Goal: Task Accomplishment & Management: Manage account settings

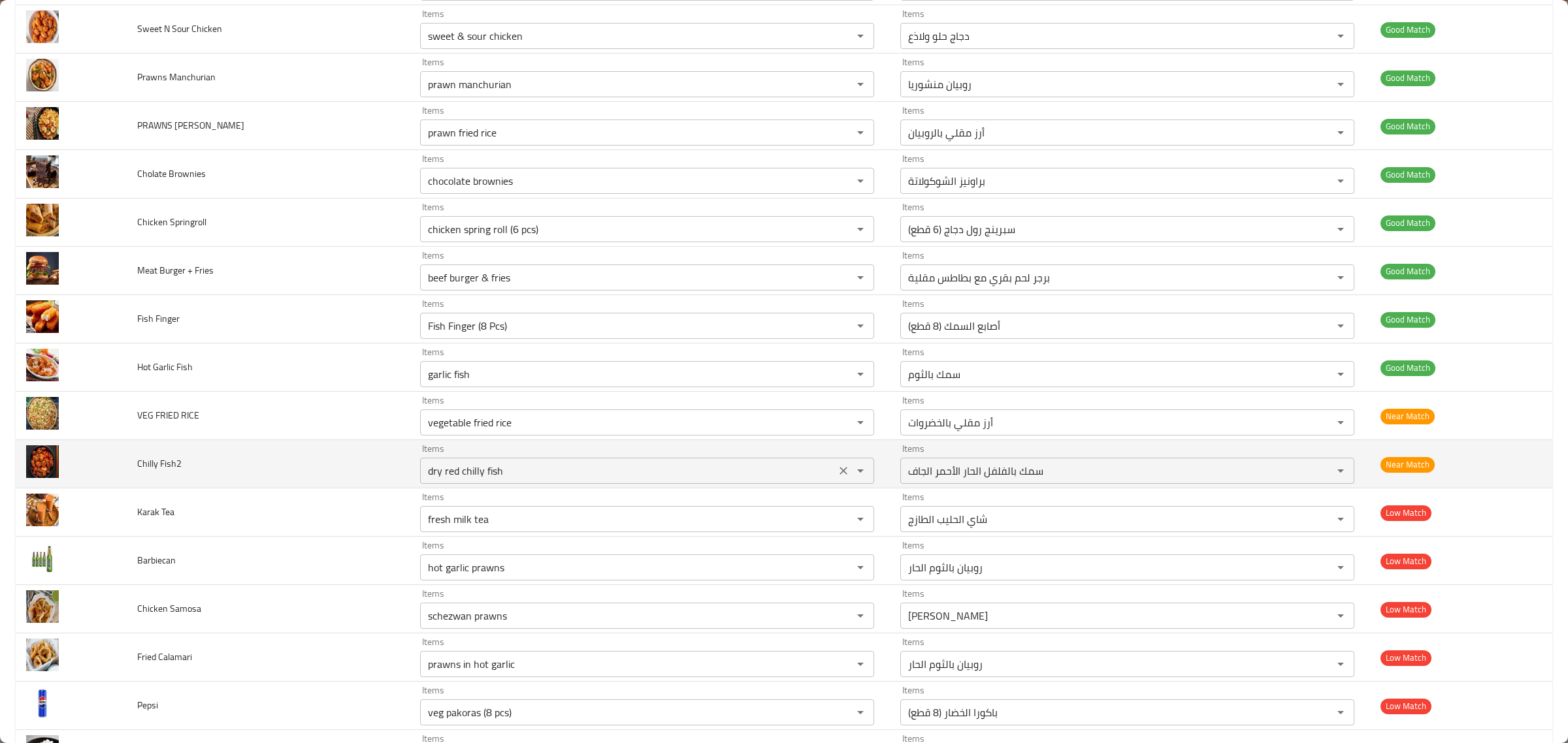
scroll to position [3593, 0]
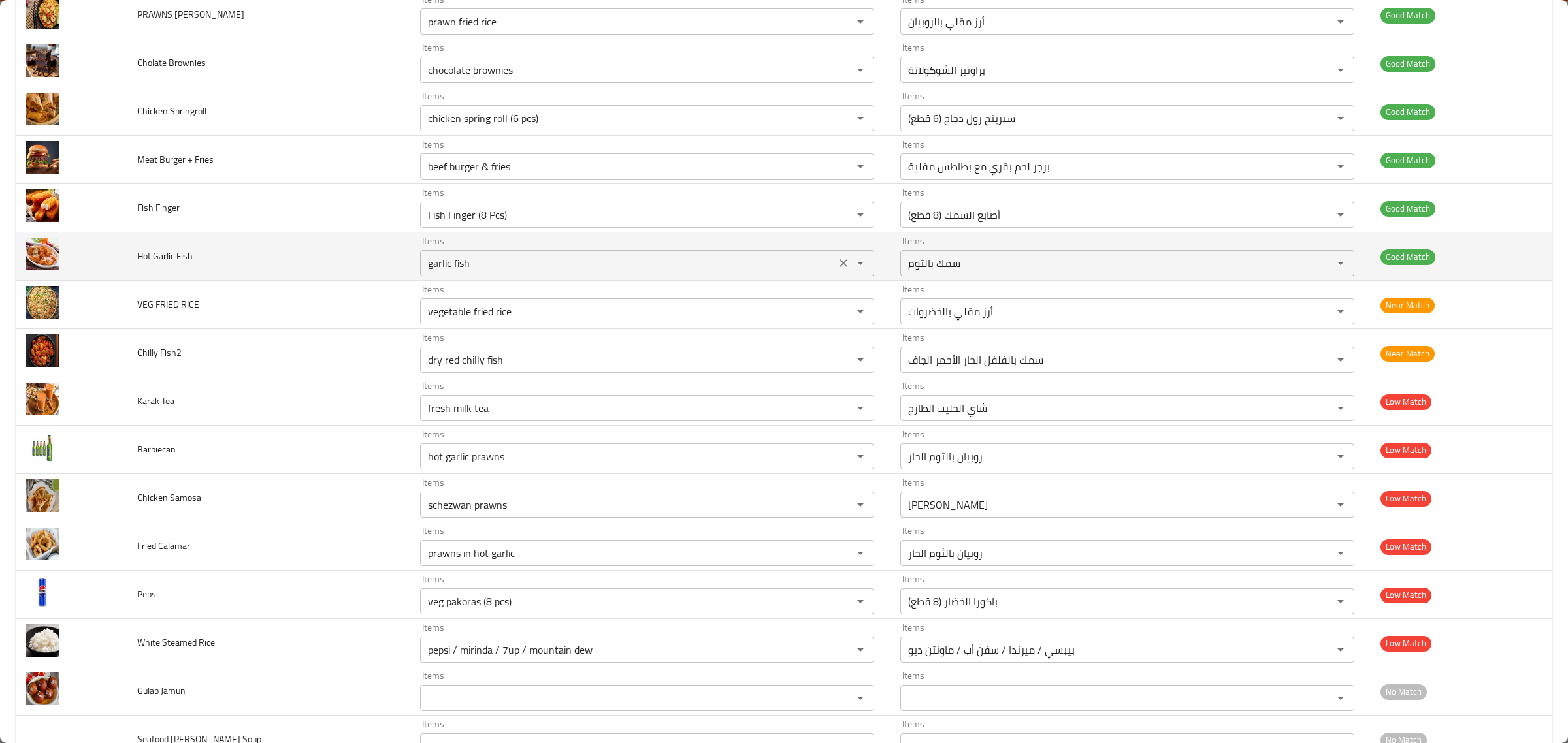
click at [613, 260] on div "Items garlic fish Items" at bounding box center [647, 257] width 454 height 40
click at [614, 263] on div "garlic fish Items" at bounding box center [647, 263] width 454 height 26
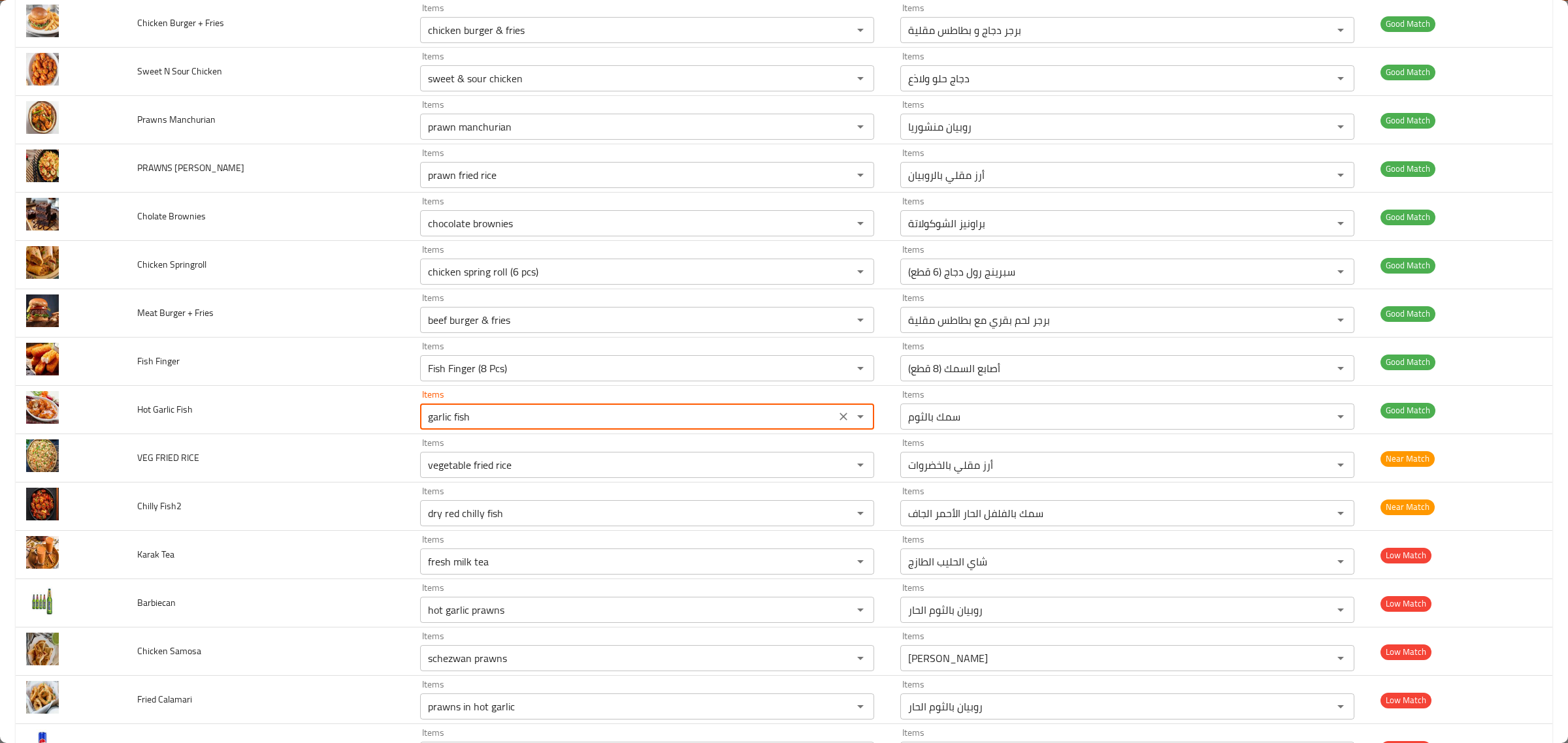
scroll to position [3796, 0]
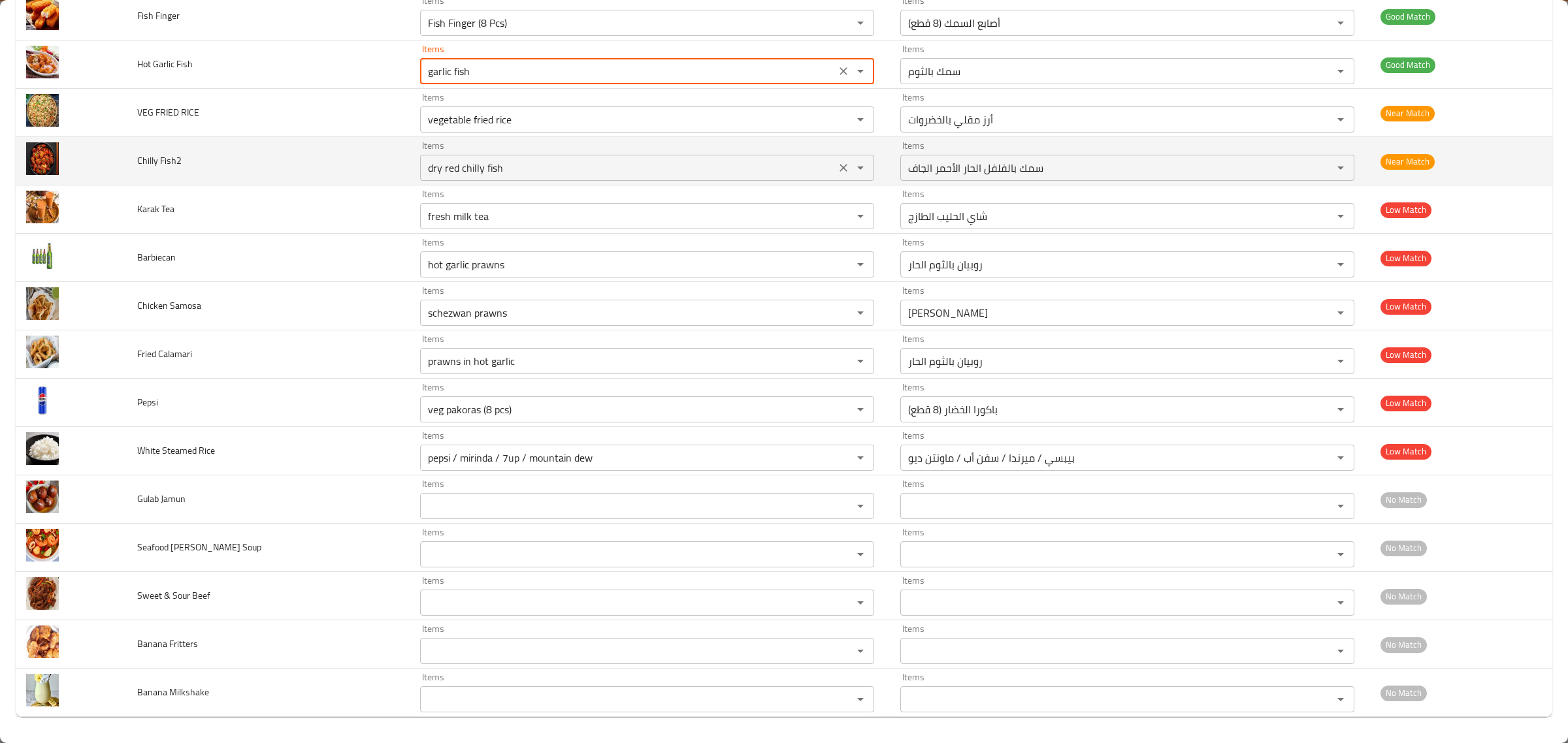
click at [575, 144] on div "Items dry red chilly fish Items" at bounding box center [647, 161] width 454 height 40
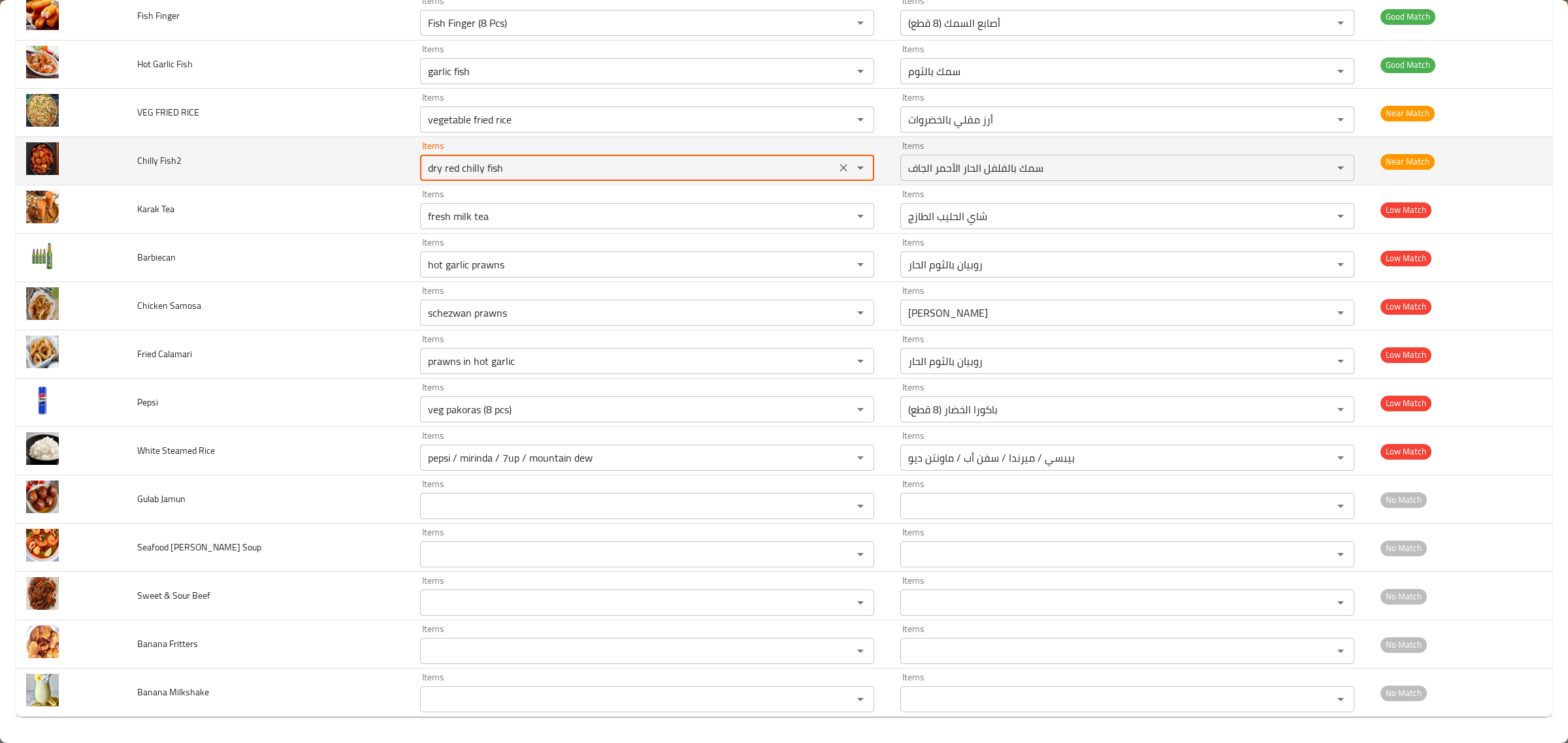
click at [577, 149] on div "Items dry red chilly fish Items" at bounding box center [647, 161] width 454 height 40
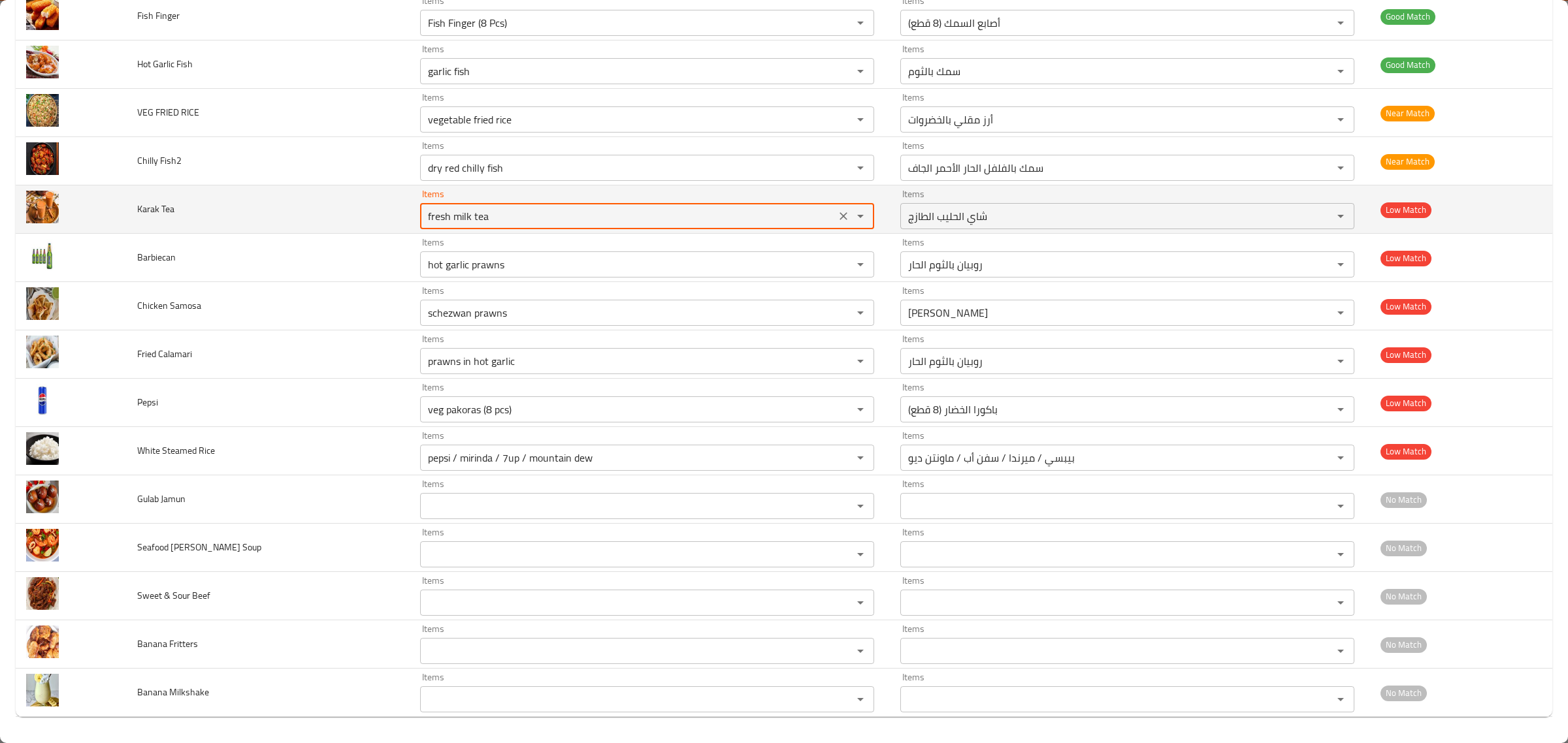
click at [485, 210] on Tea "fresh milk tea" at bounding box center [628, 216] width 408 height 18
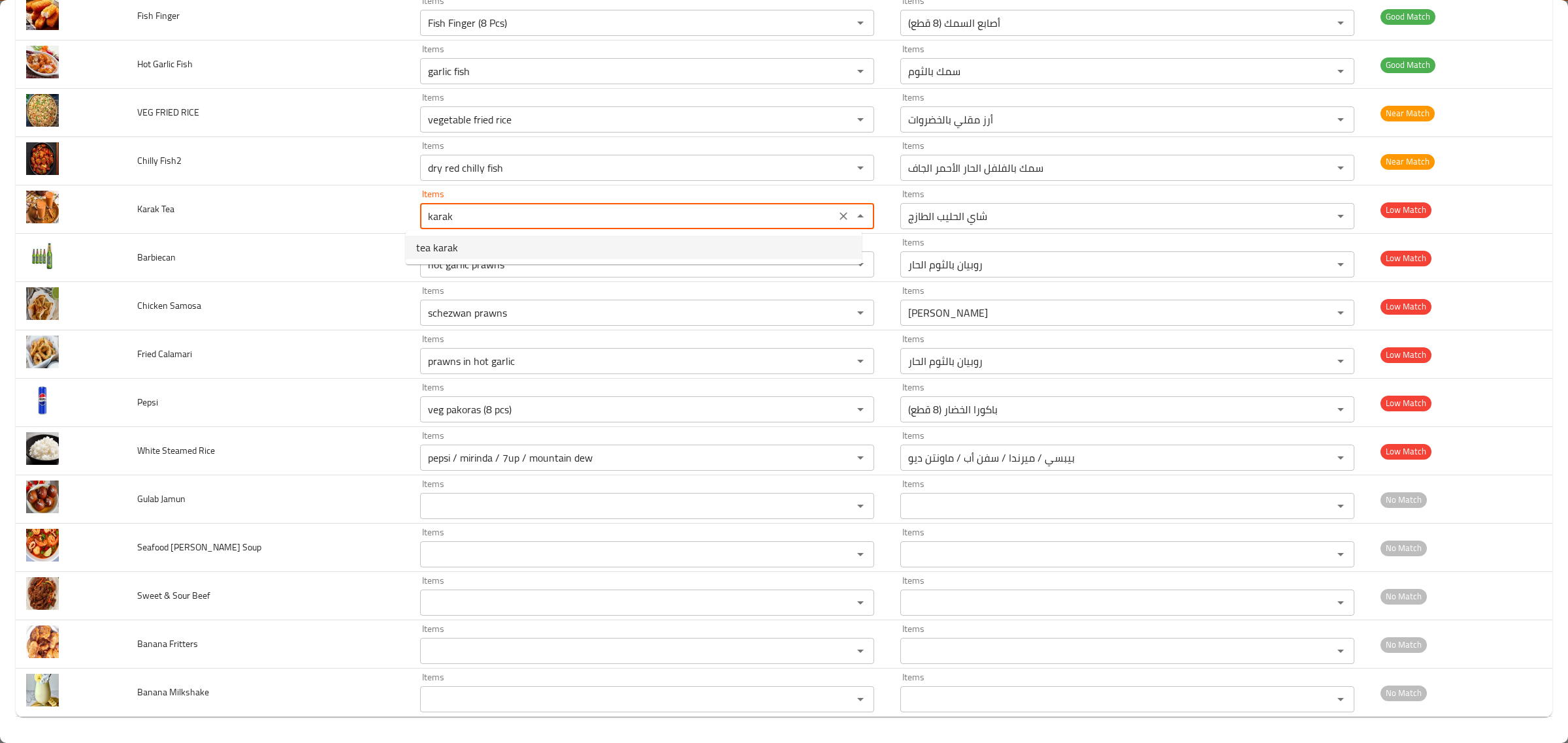
click at [481, 242] on Tea-option-0 "tea karak" at bounding box center [633, 247] width 456 height 24
type Tea "tea karak"
type Tea-ar "شاي كرك"
type Tea "tea karak"
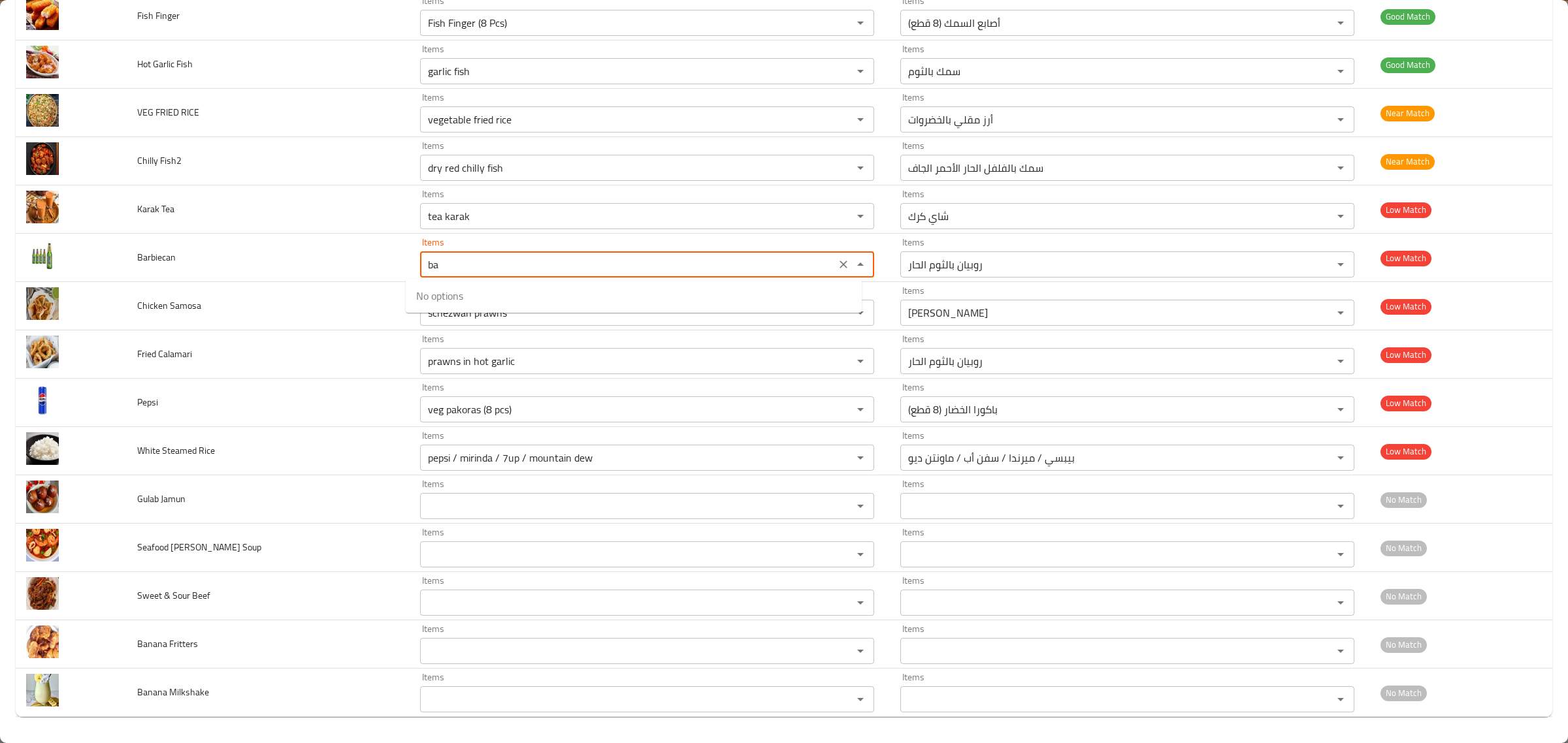
type input "b"
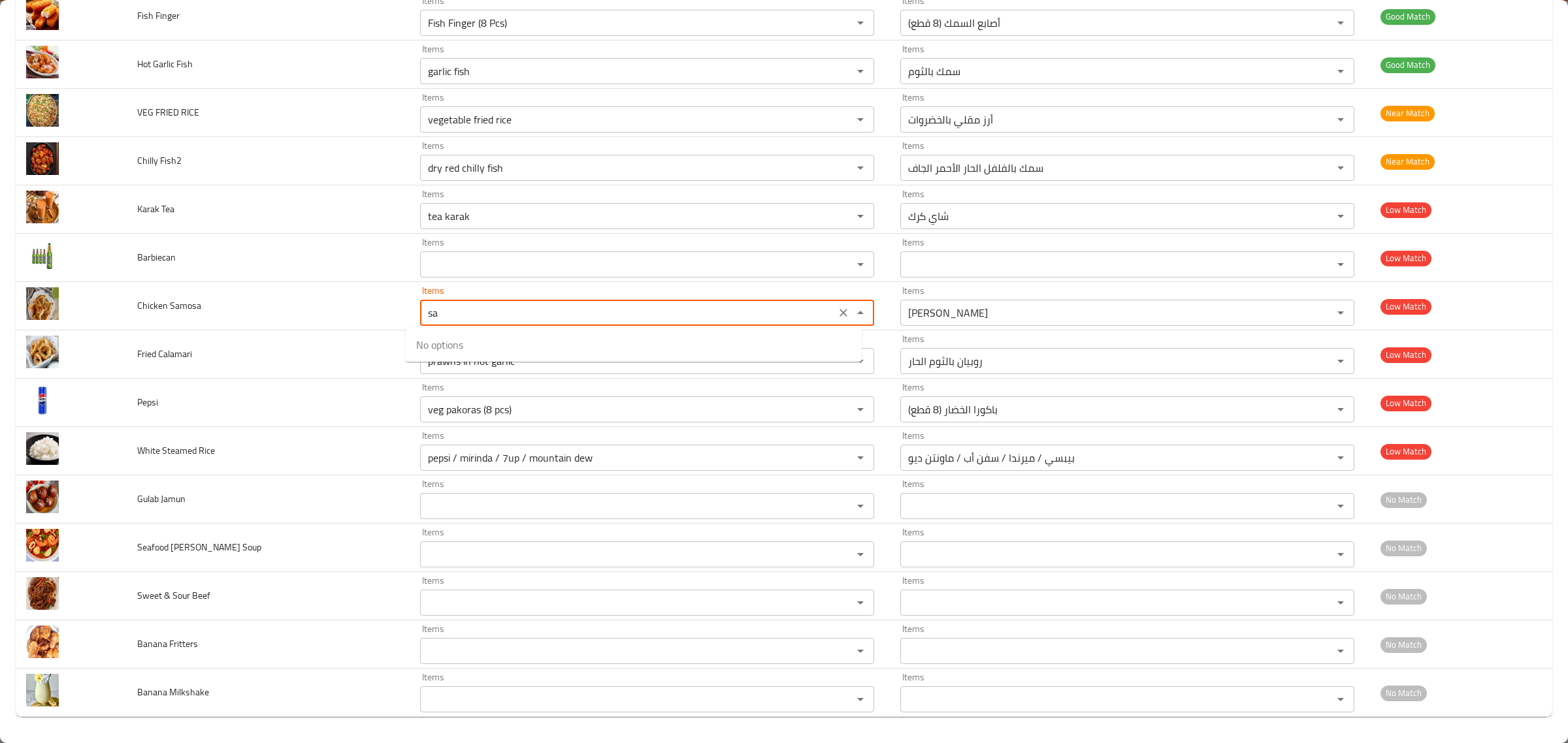
type Samosa "s"
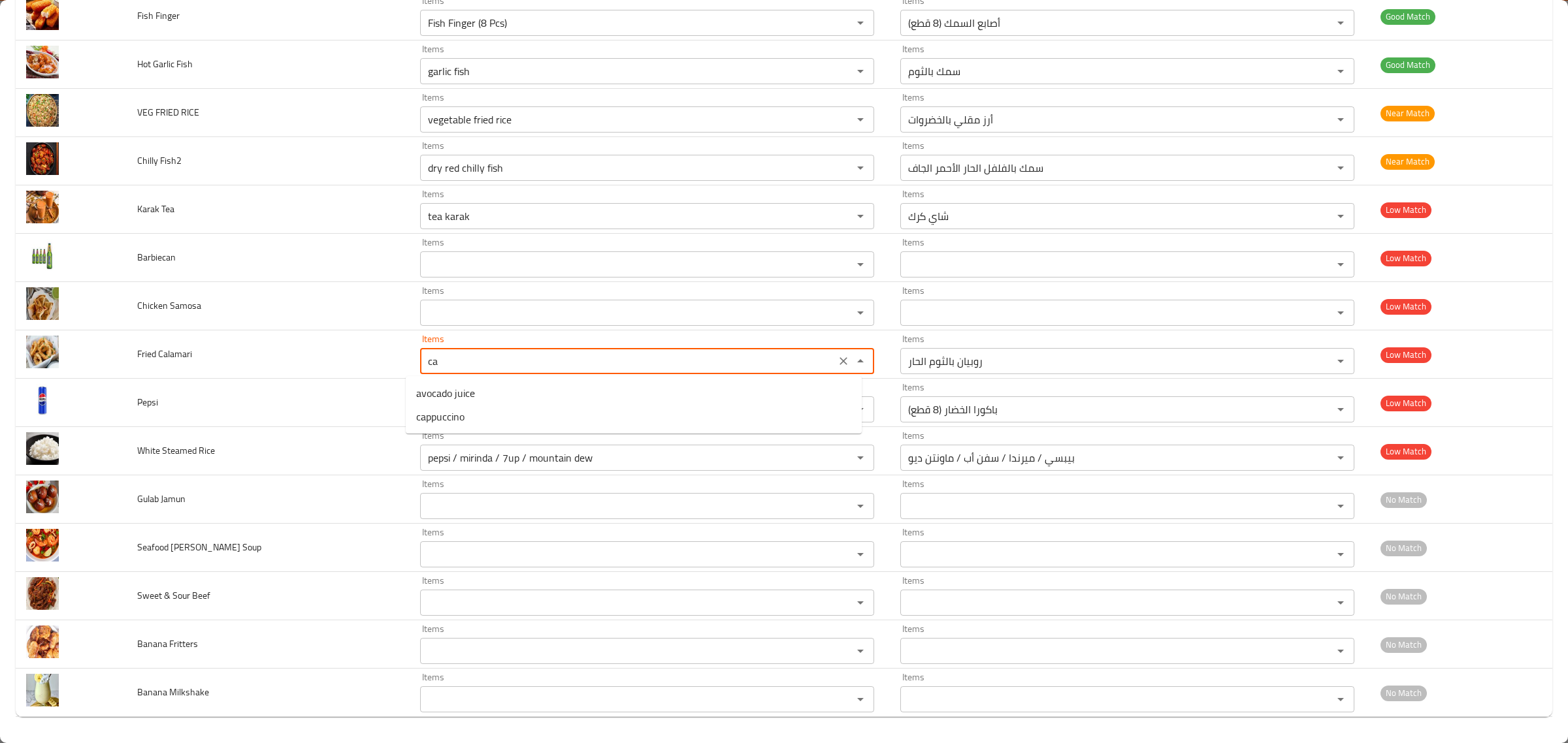
type Calamari "c"
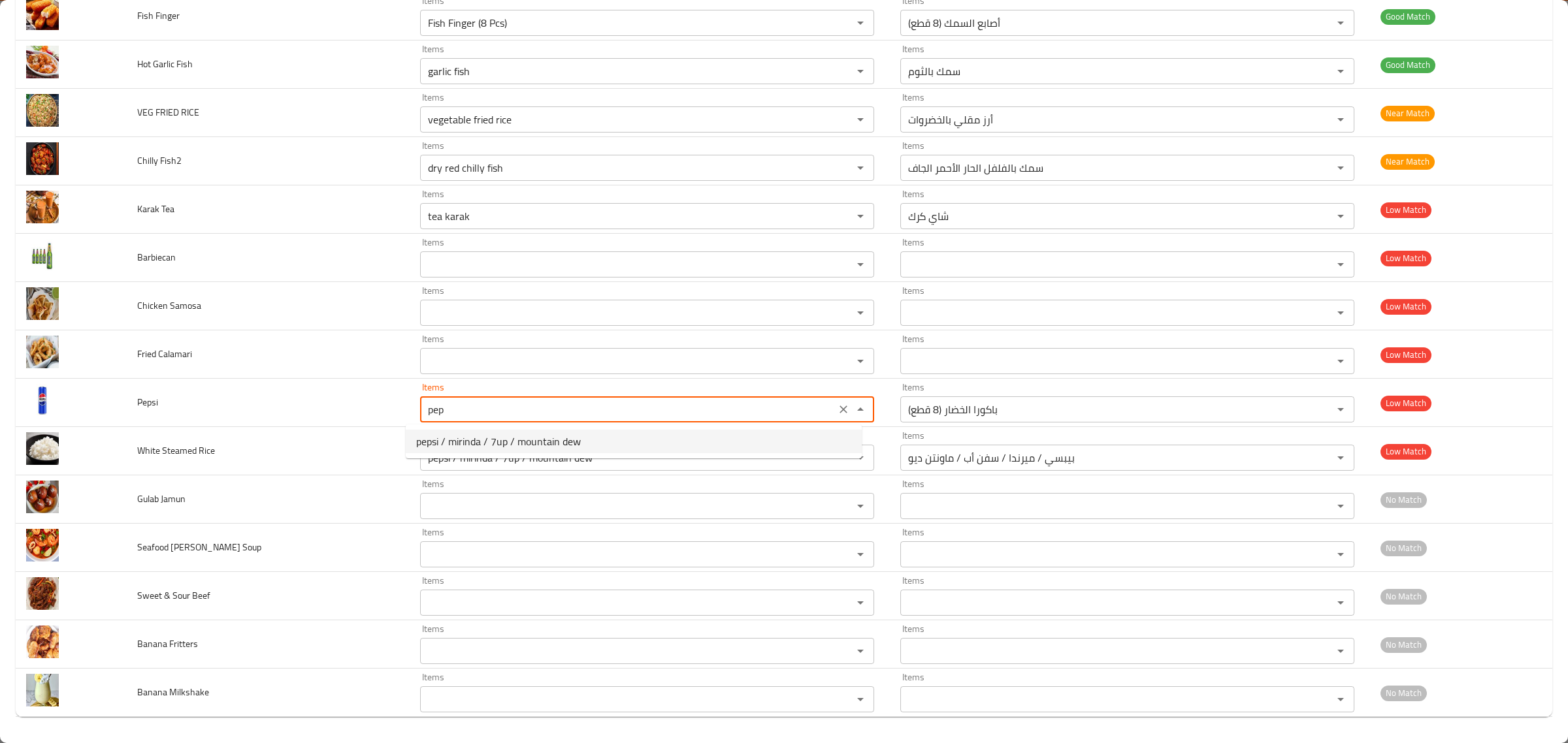
click at [457, 445] on span "pepsi / mirinda / 7up / mountain dew" at bounding box center [499, 441] width 165 height 16
type input "pepsi / mirinda / 7up / mountain dew"
type input "بيبسي / ميرندا / سفن أب / ماونتن ديو"
type input "pepsi / mirinda / 7up / mountain dew"
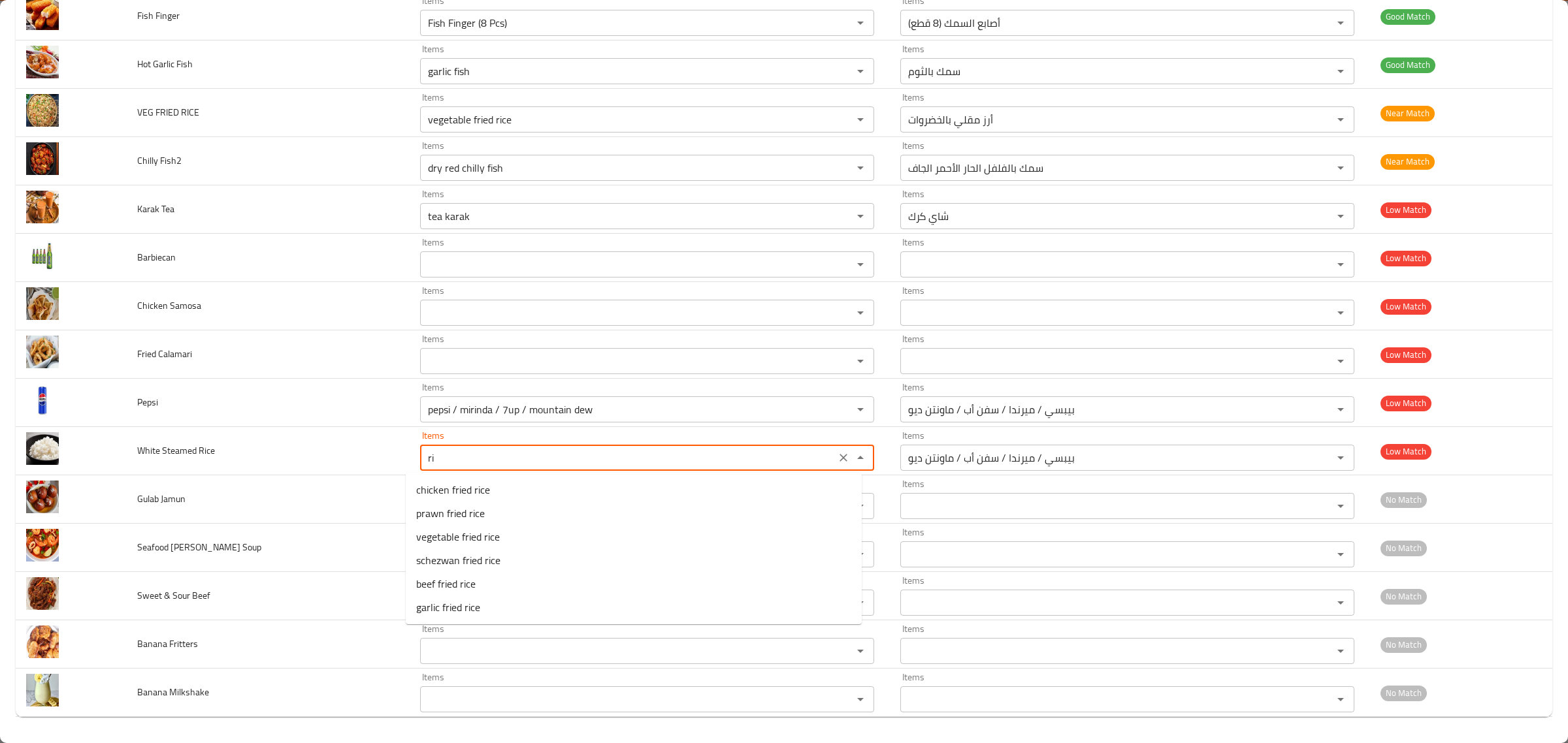
type Rice "r"
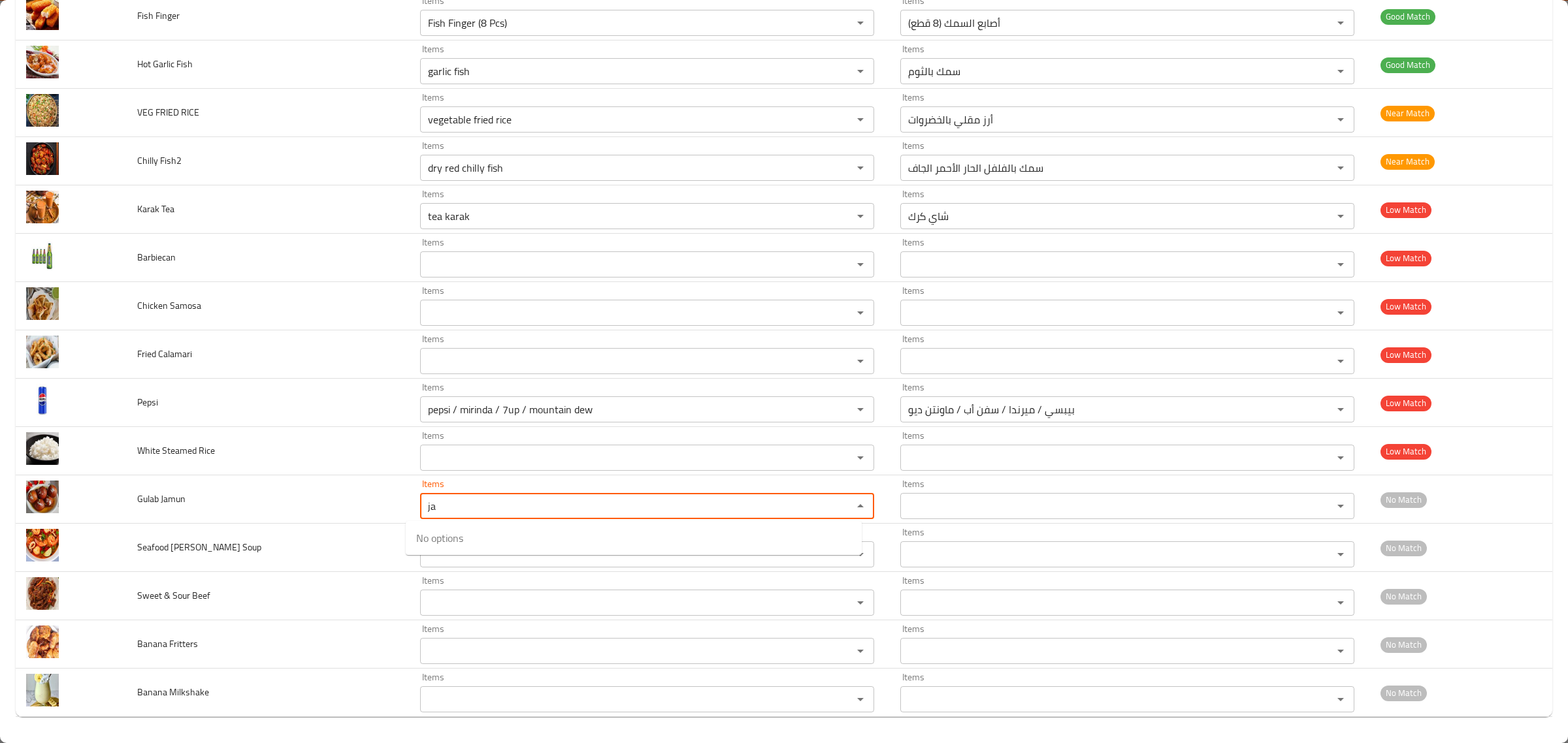
type Jamun "j"
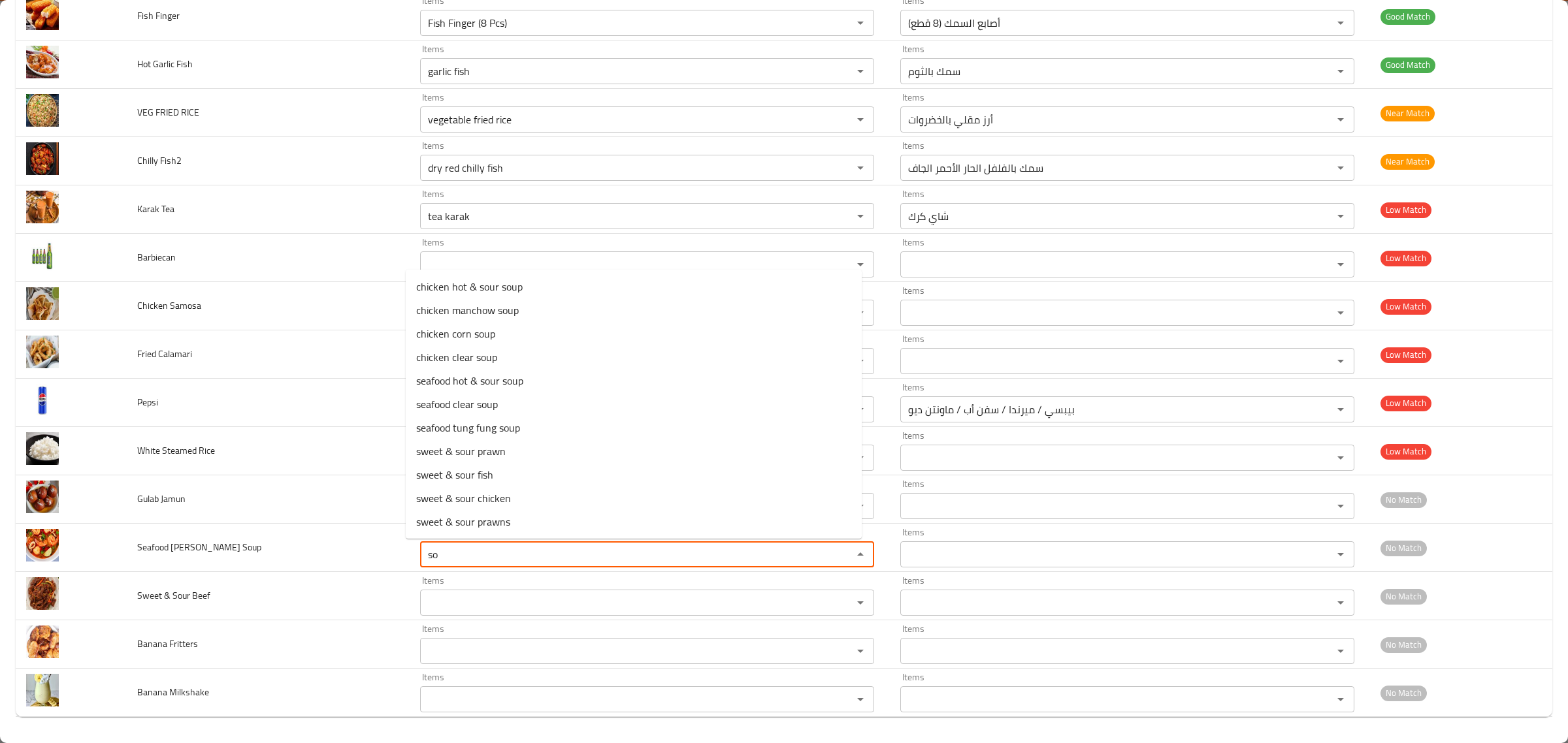
type Soup "s"
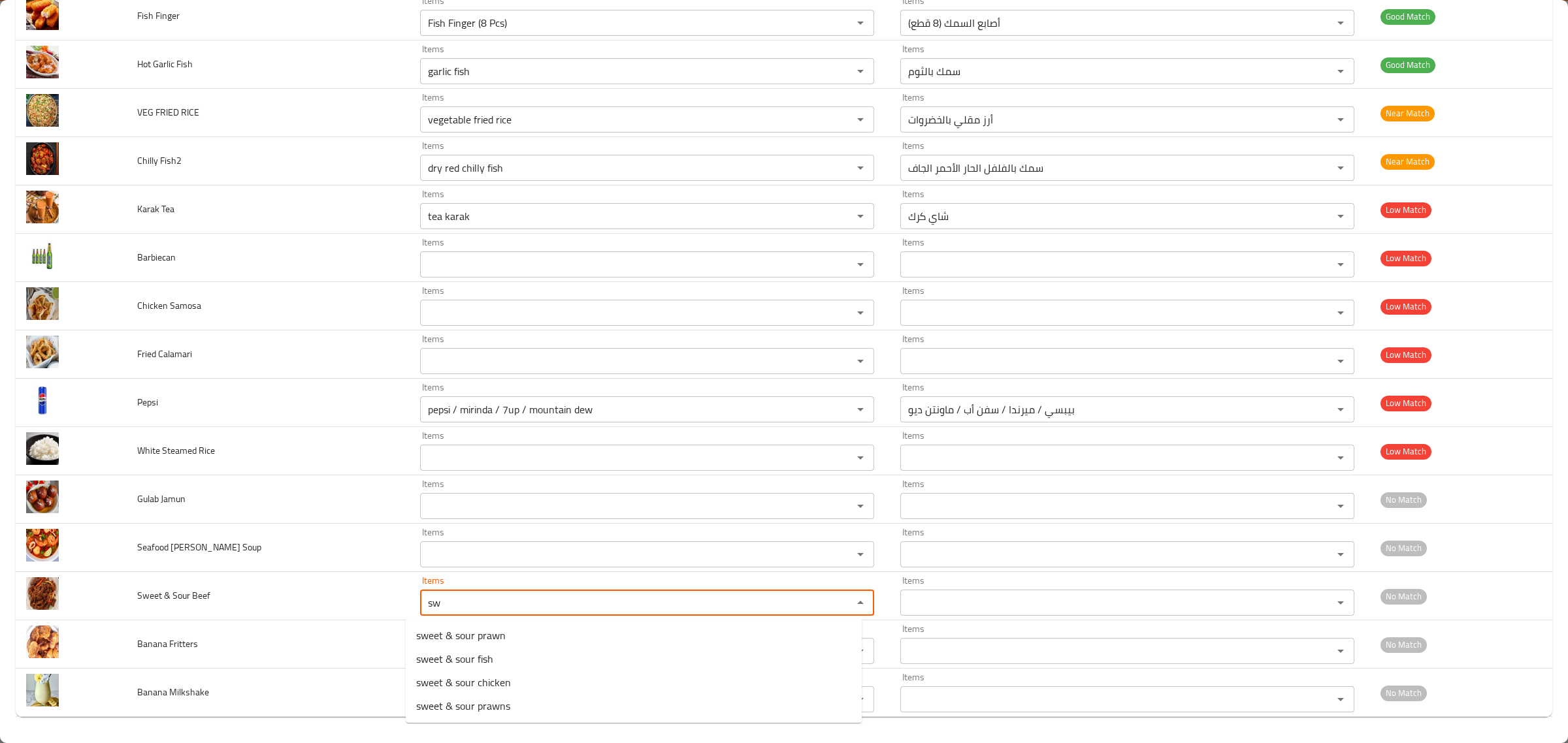
type Beef "s"
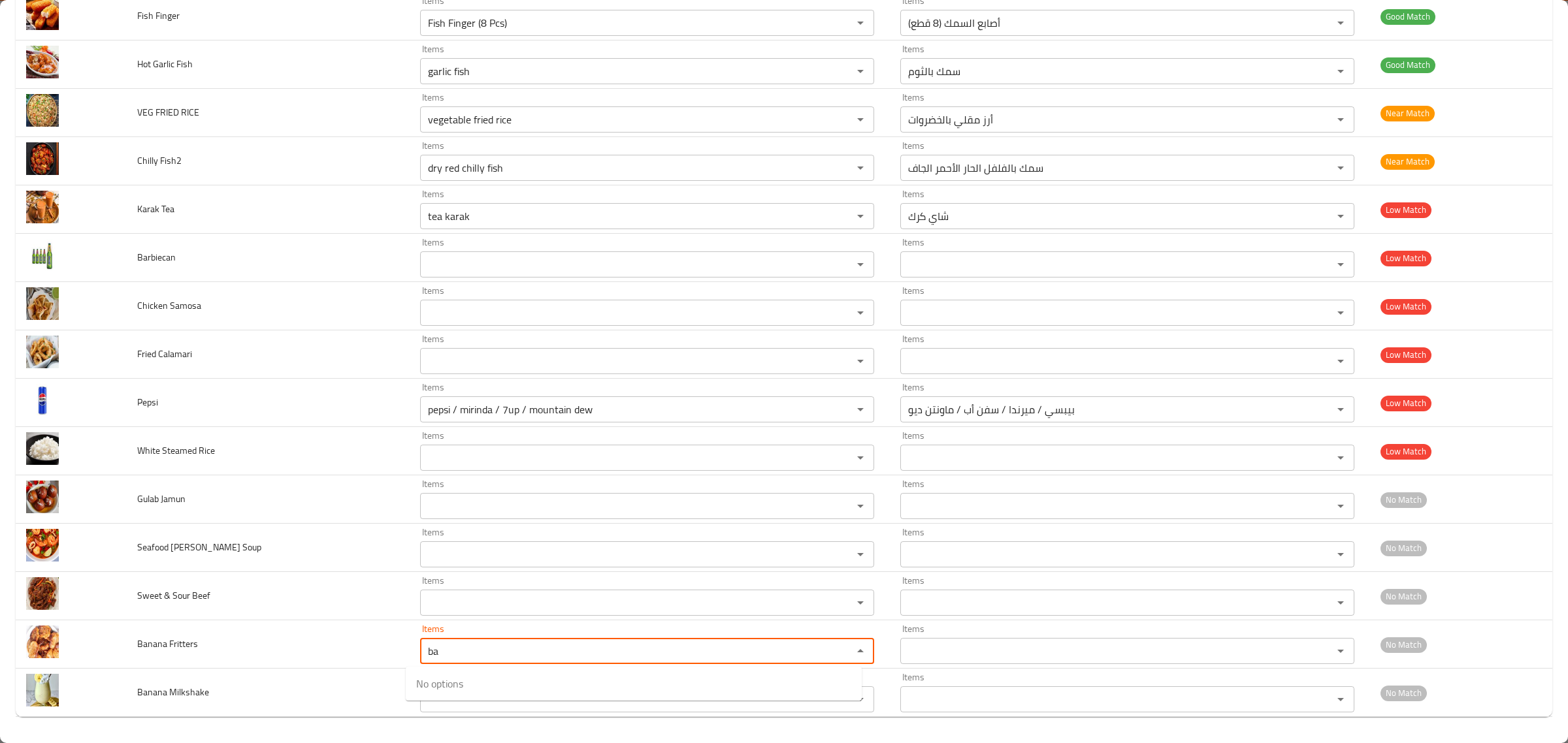
type Fritters "b"
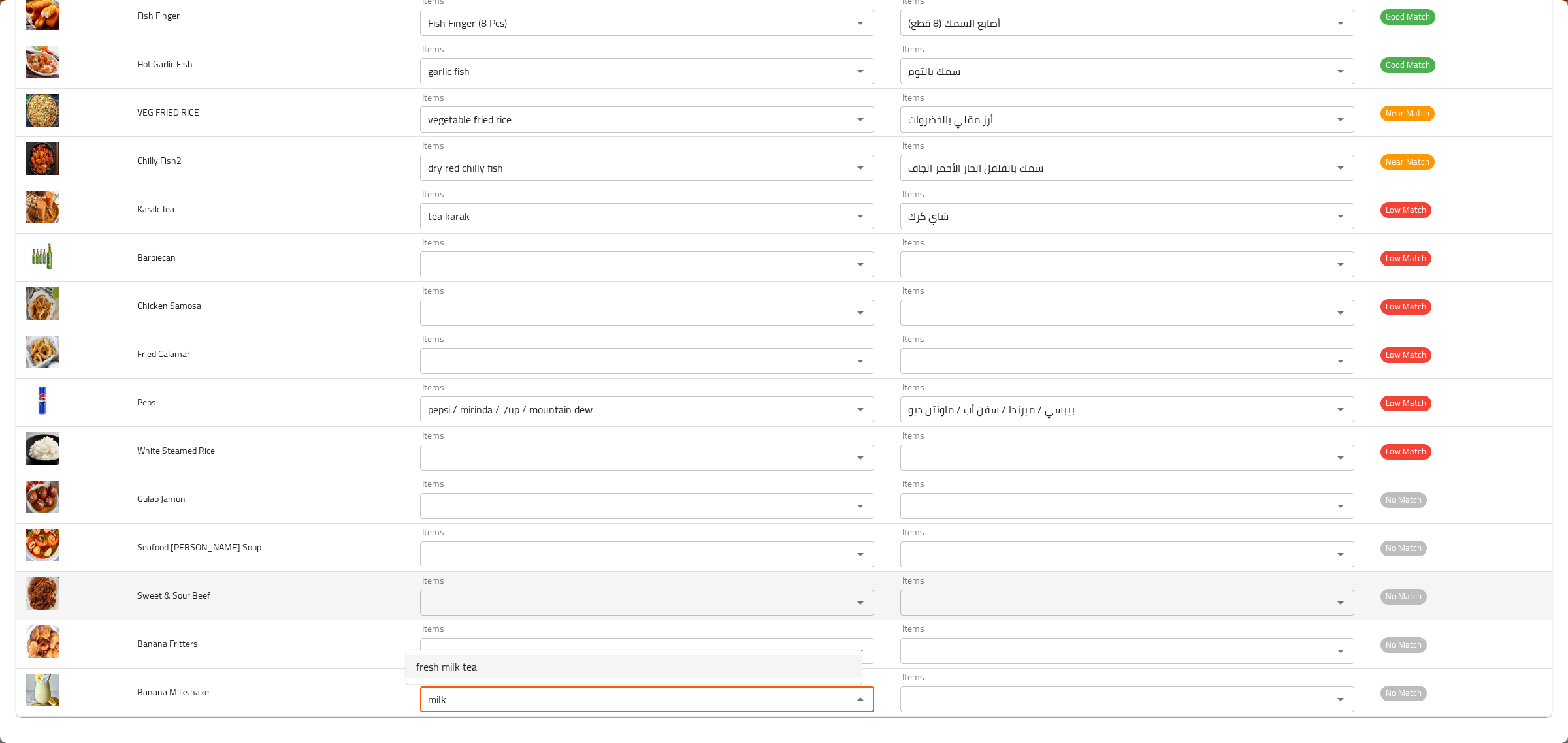
type Milkshake "milk"
click at [308, 585] on td "Sweet & Sour Beef" at bounding box center [268, 596] width 283 height 48
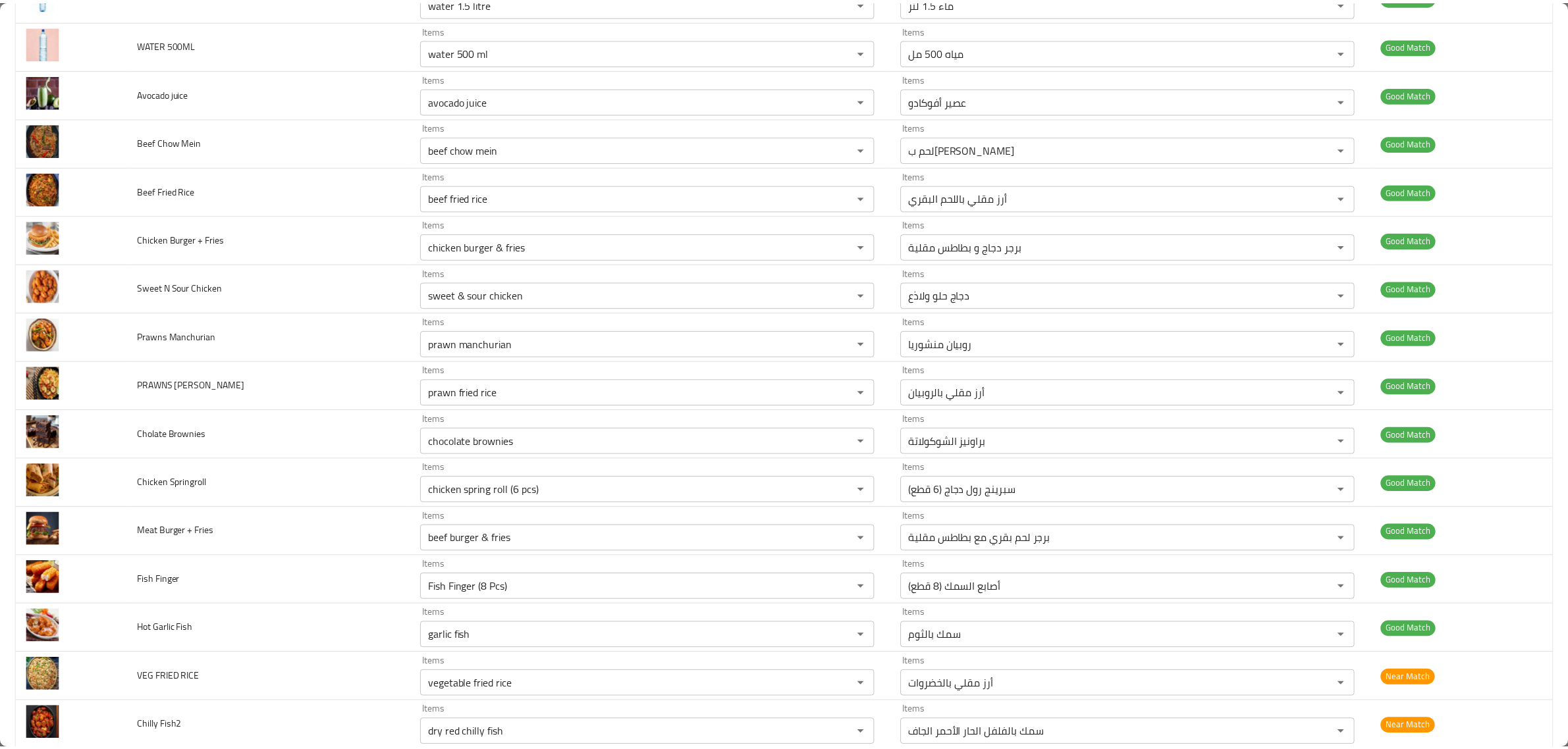
scroll to position [0, 0]
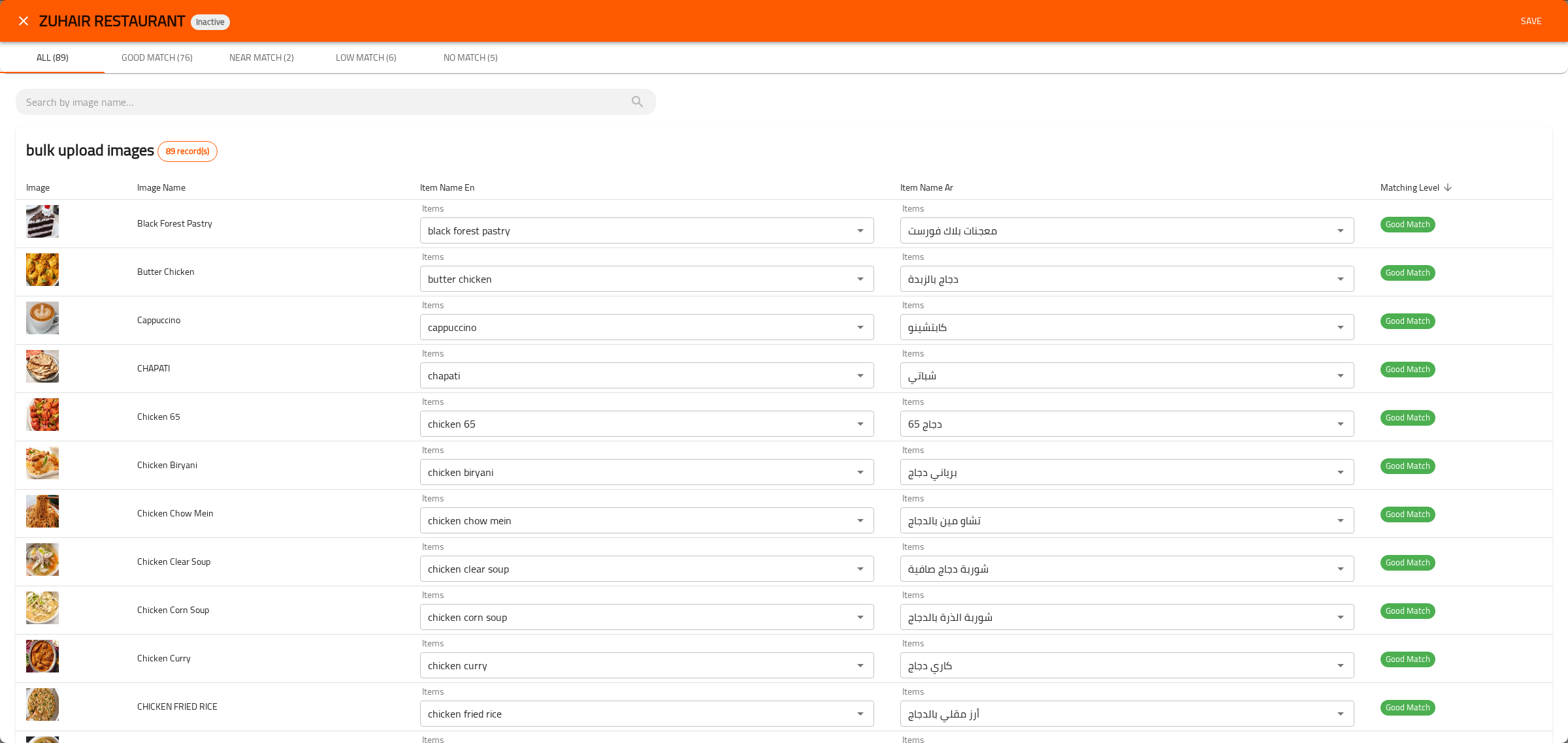
click at [1516, 18] on span "Save" at bounding box center [1531, 21] width 31 height 16
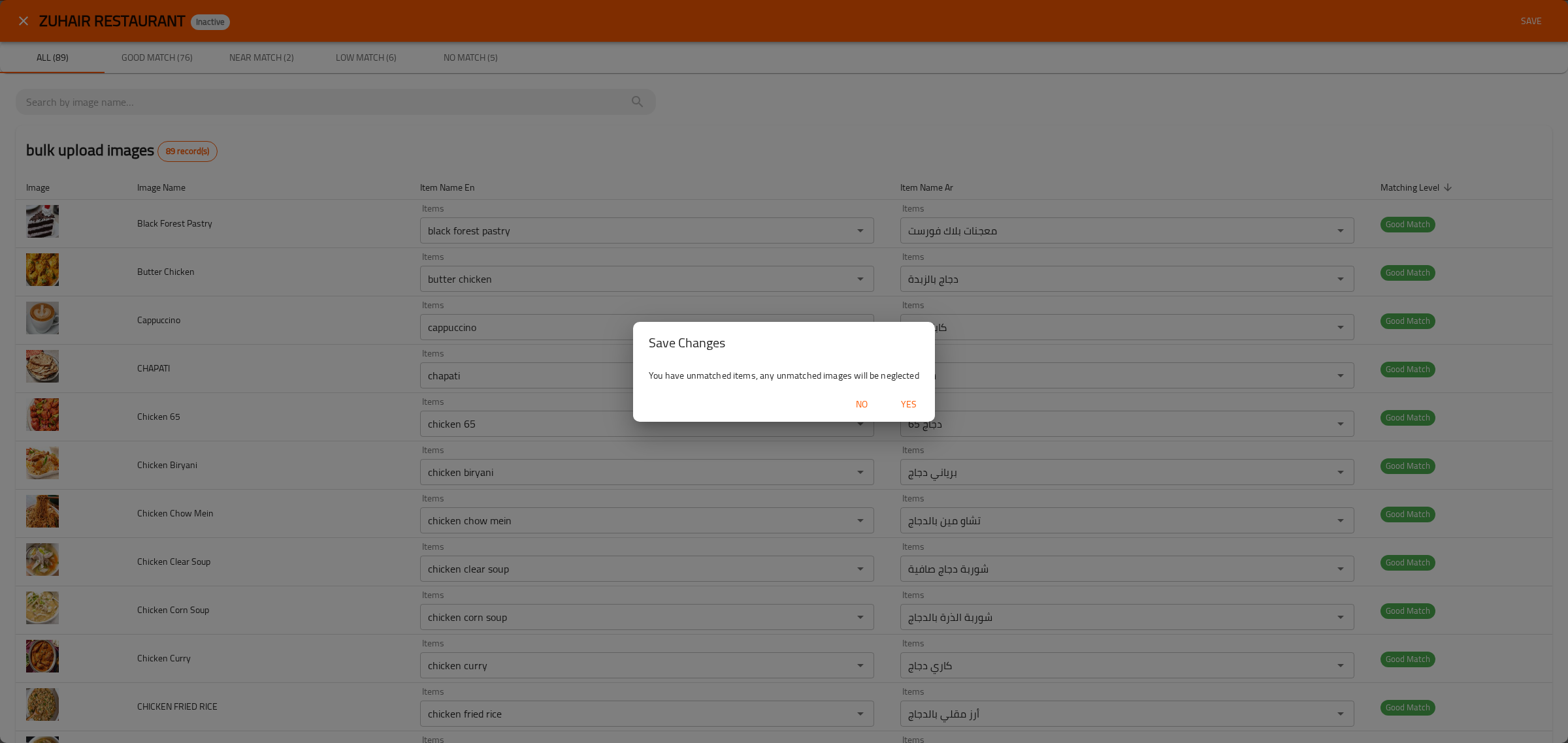
click at [923, 404] on span "Yes" at bounding box center [908, 404] width 31 height 16
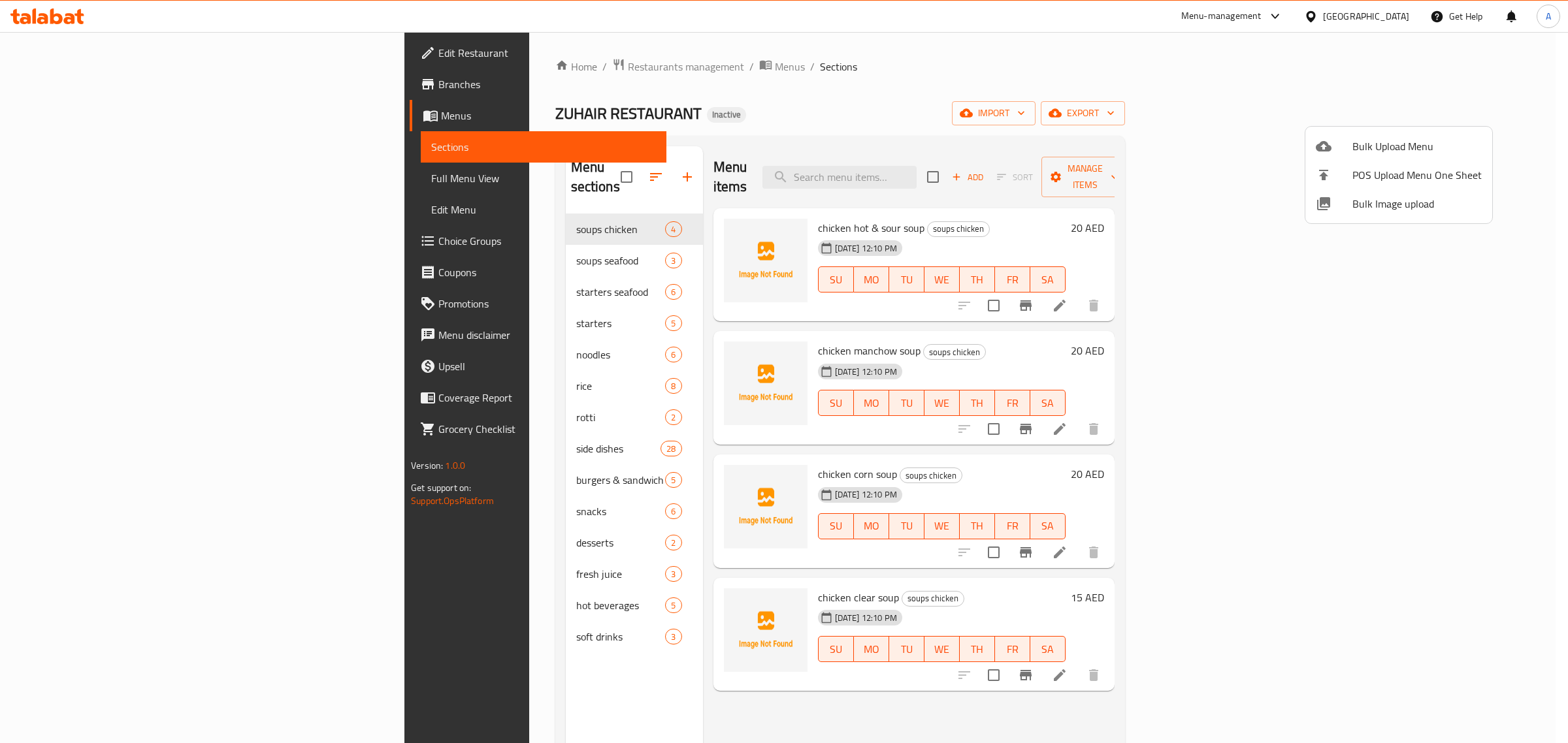
click at [422, 236] on div at bounding box center [784, 371] width 1568 height 743
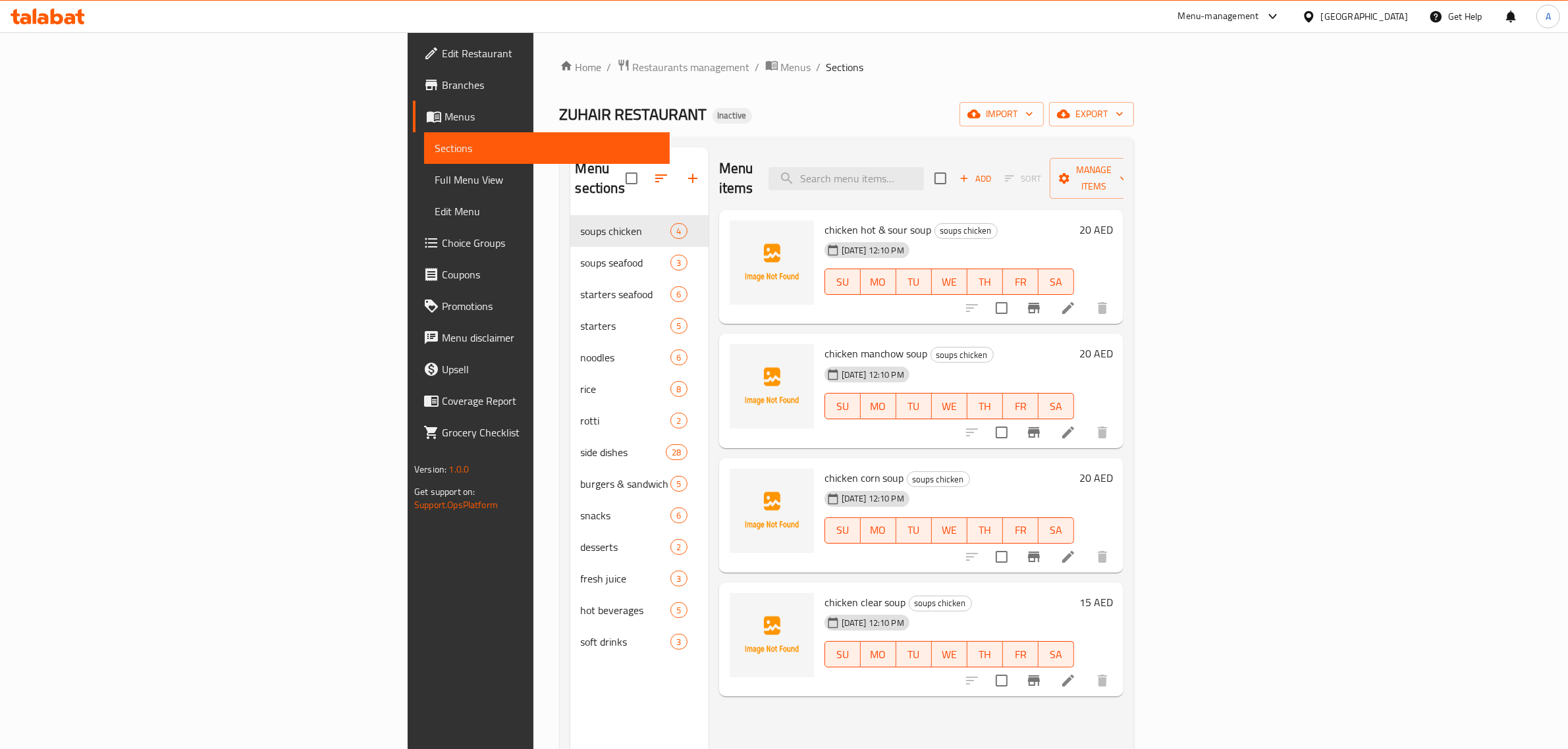
click at [580, 255] on span "soups seafood" at bounding box center [625, 262] width 90 height 16
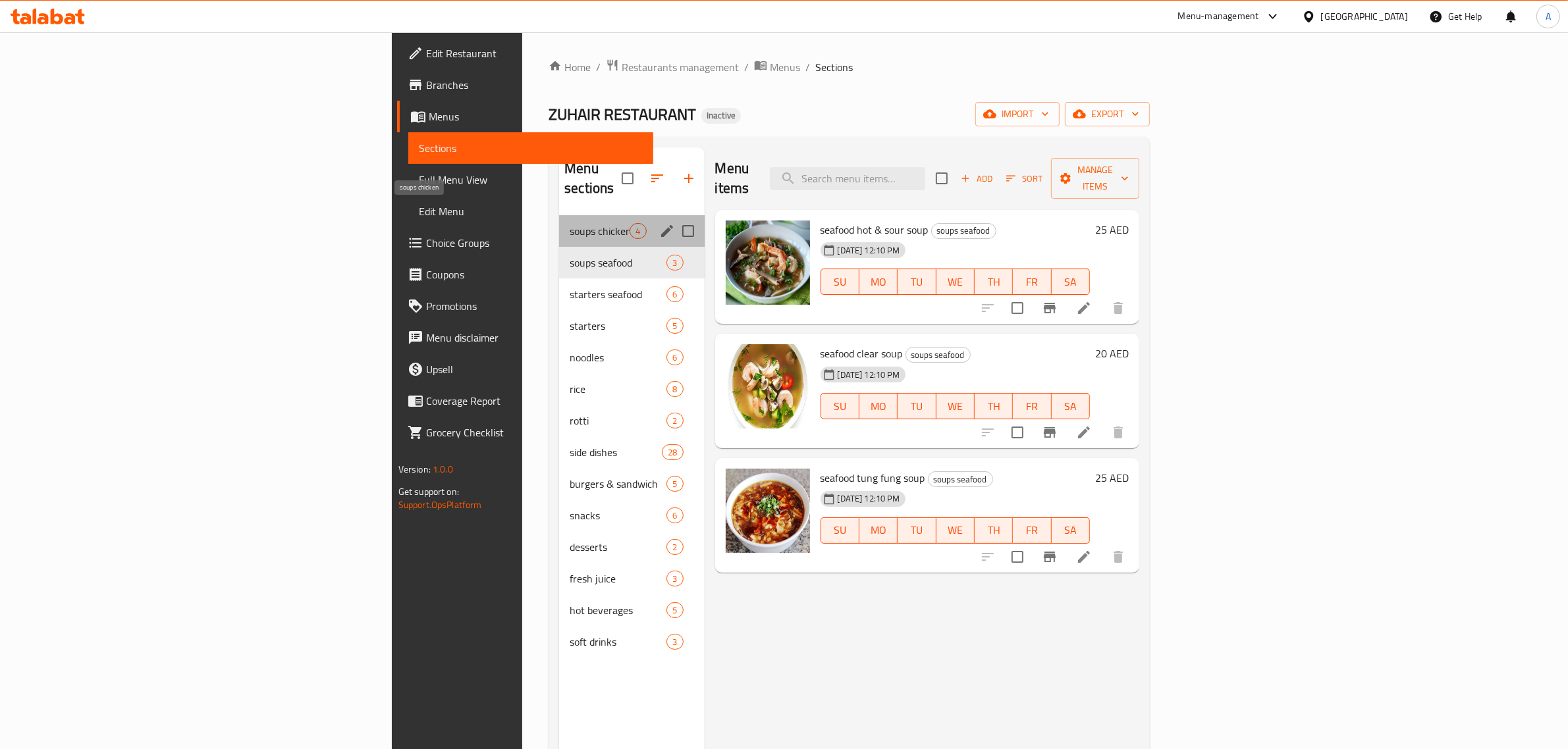
click at [570, 223] on span "soups chicken" at bounding box center [600, 231] width 60 height 16
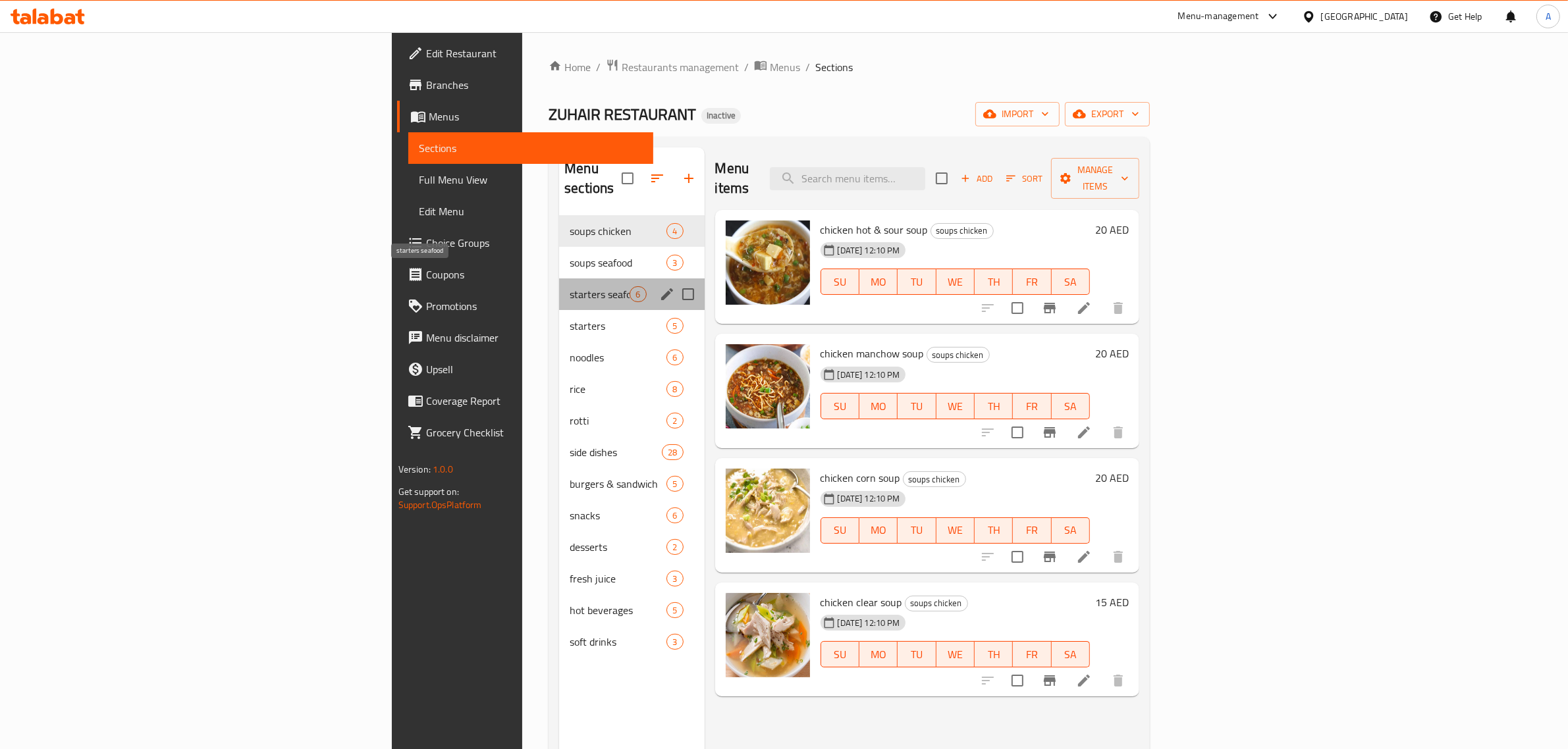
click at [570, 286] on span "starters seafood" at bounding box center [600, 294] width 60 height 16
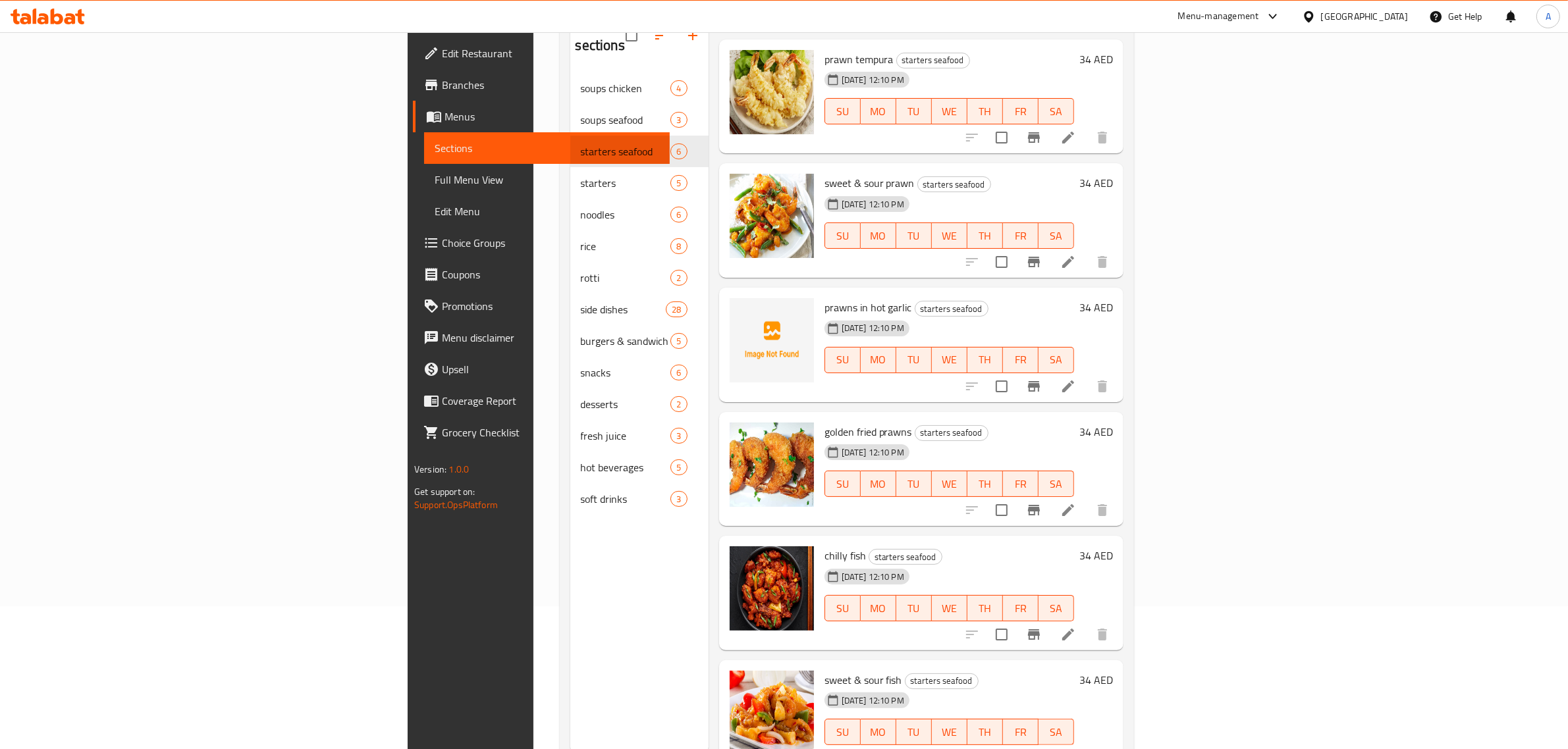
scroll to position [185, 0]
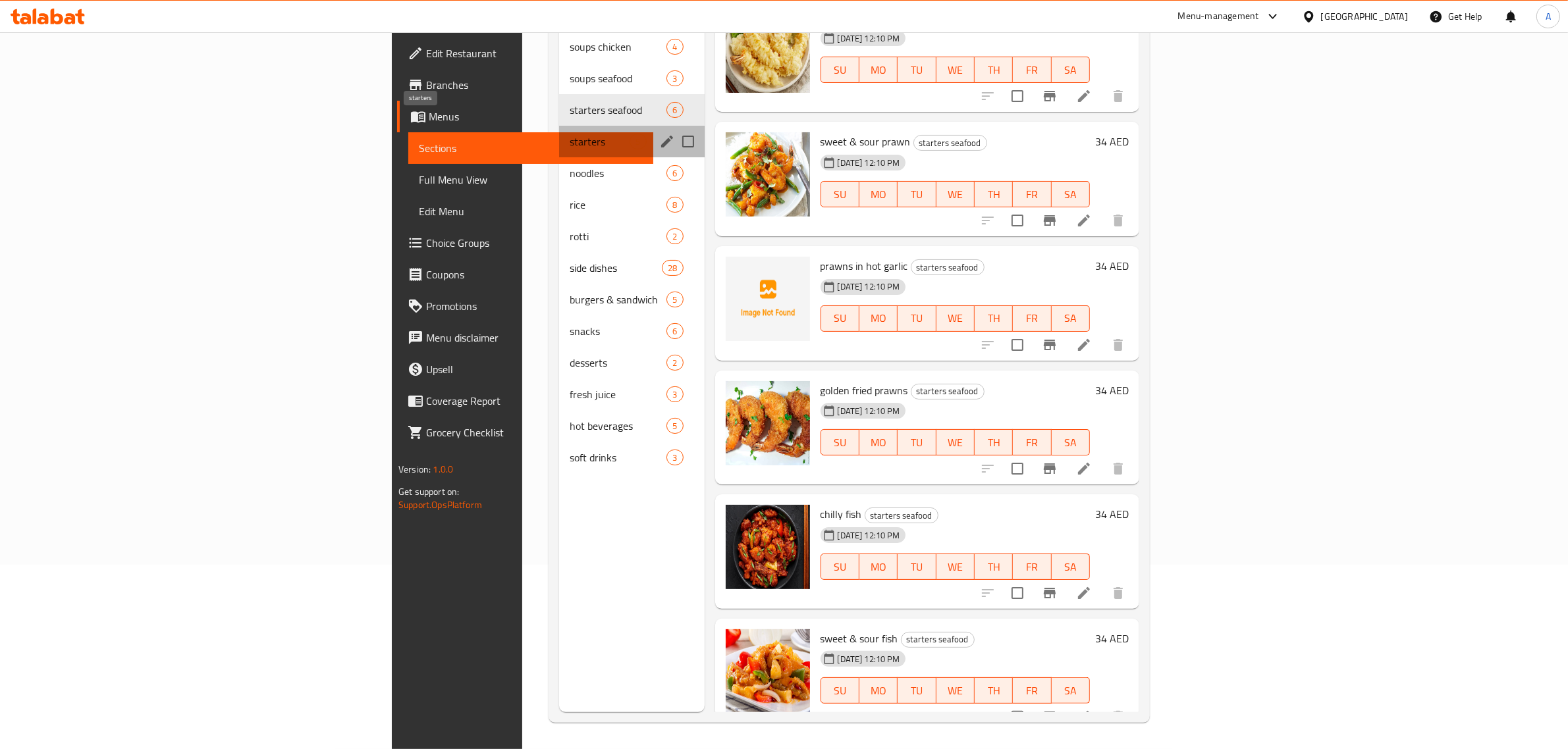
click at [570, 134] on span "starters" at bounding box center [600, 142] width 60 height 16
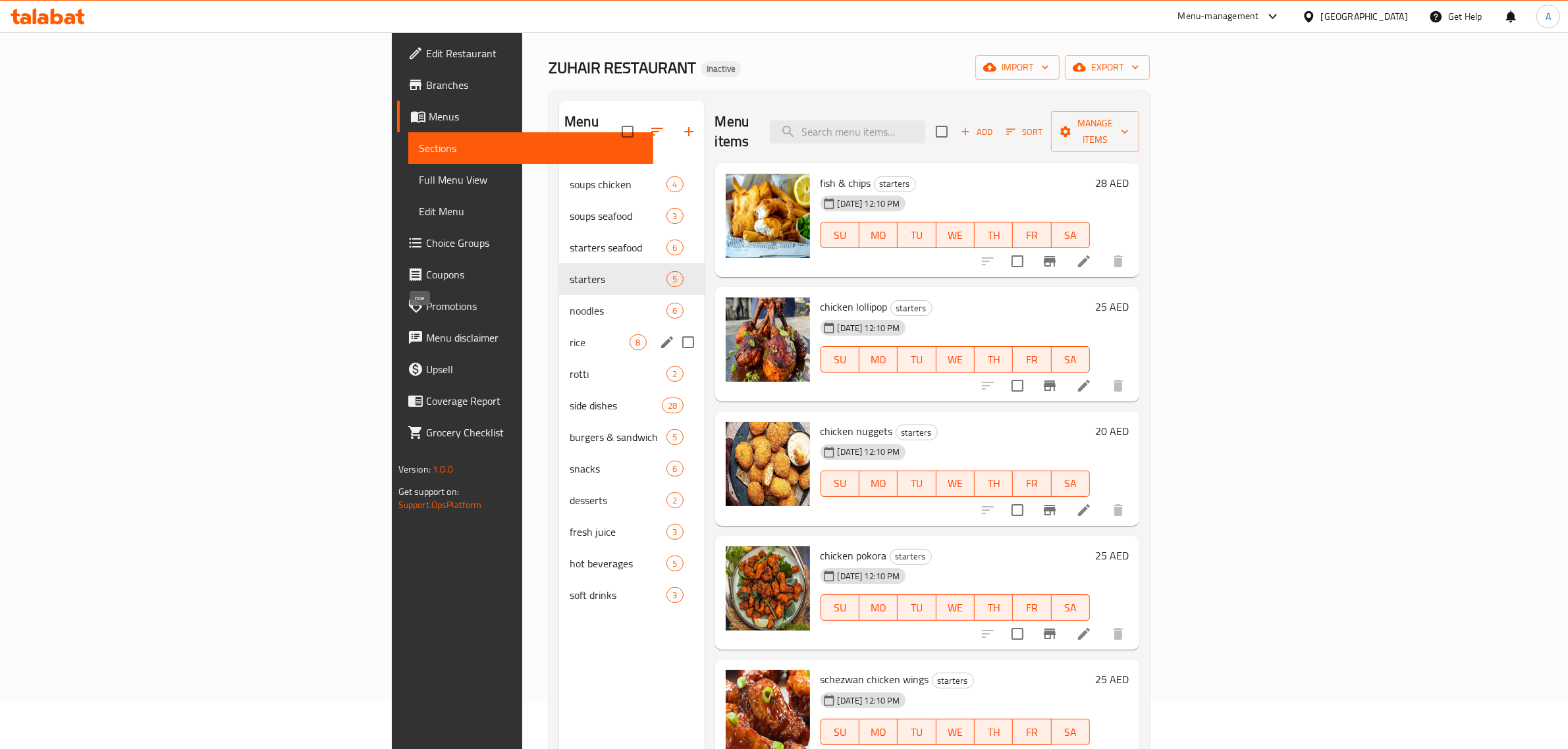
scroll to position [21, 0]
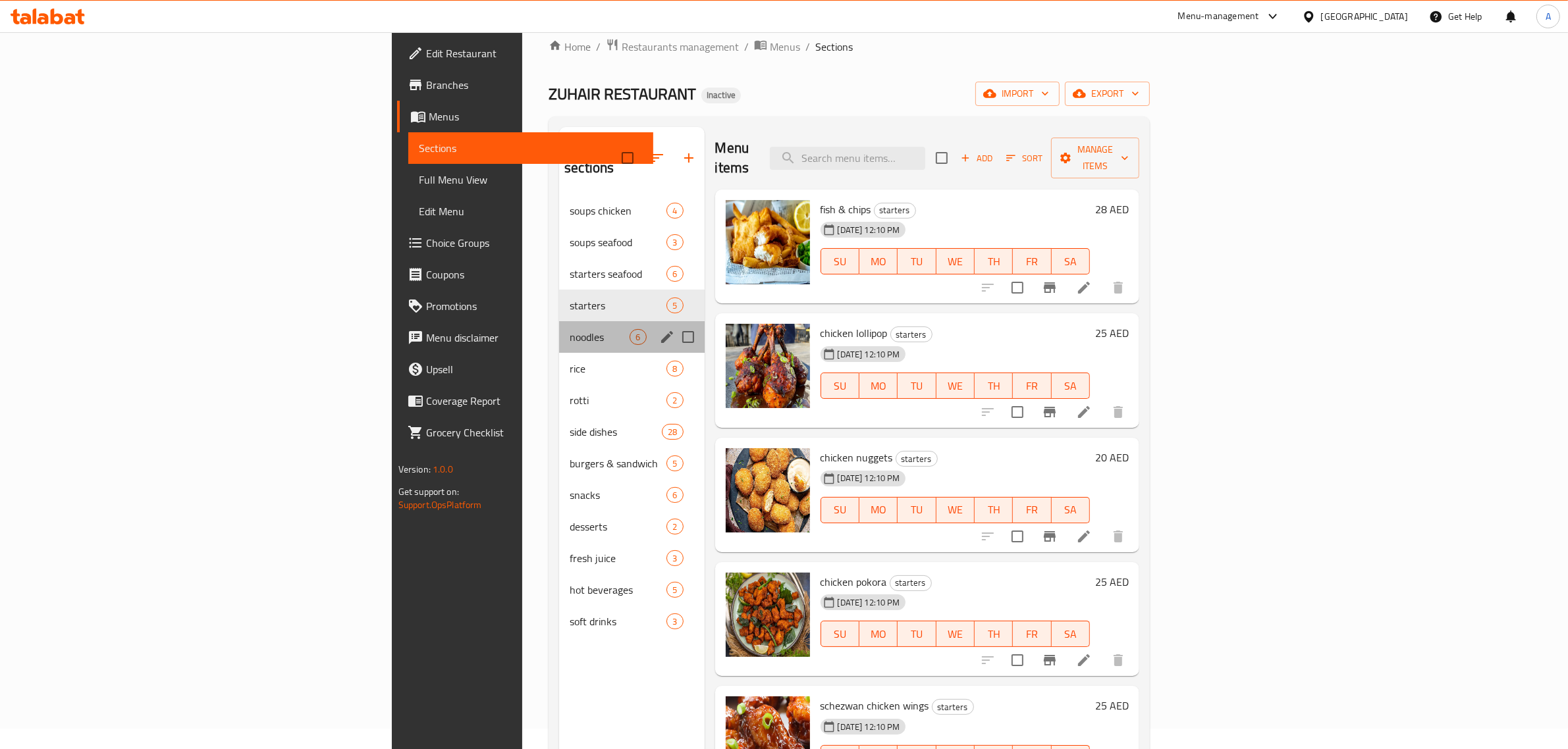
click at [559, 330] on div "noodles 6" at bounding box center [631, 336] width 145 height 32
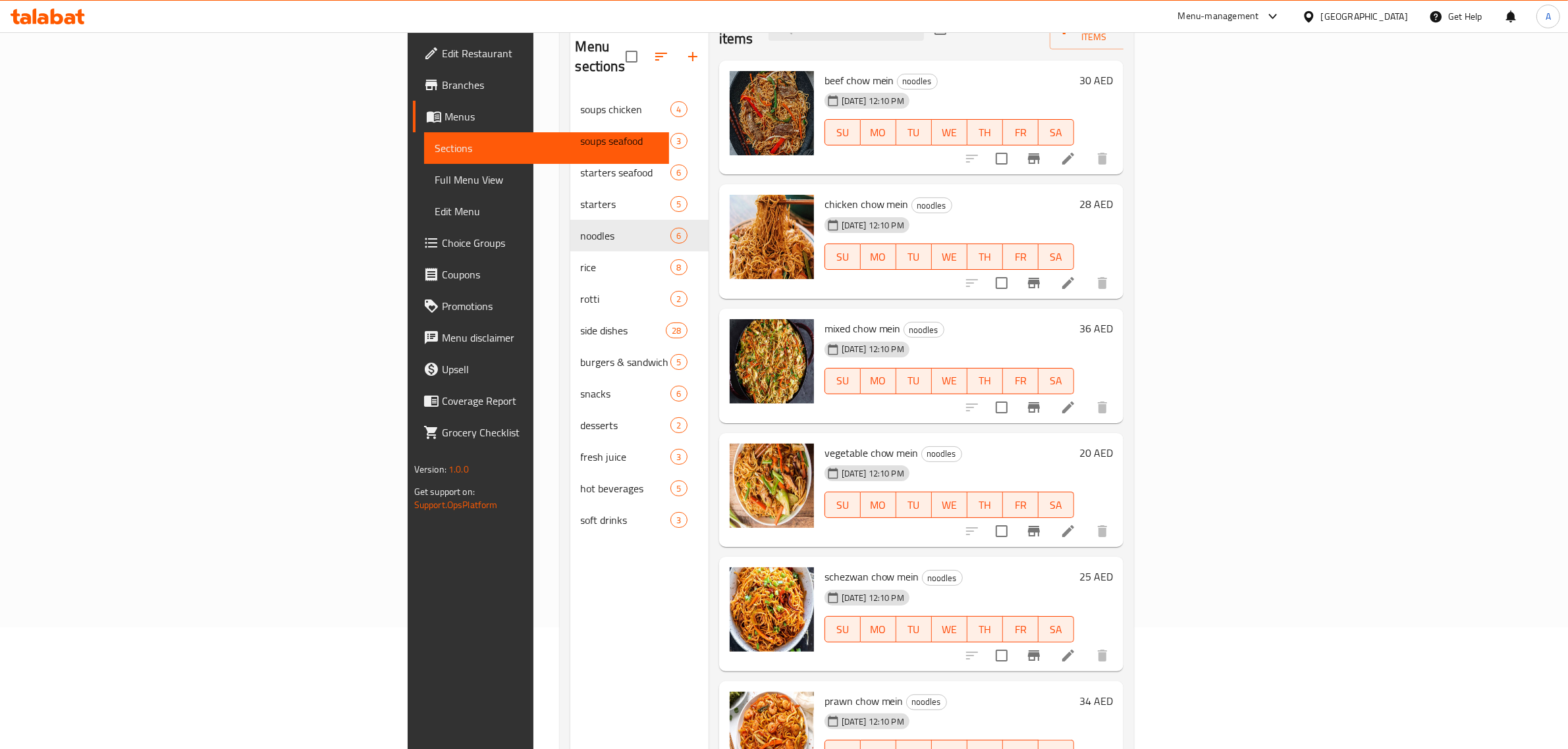
scroll to position [185, 0]
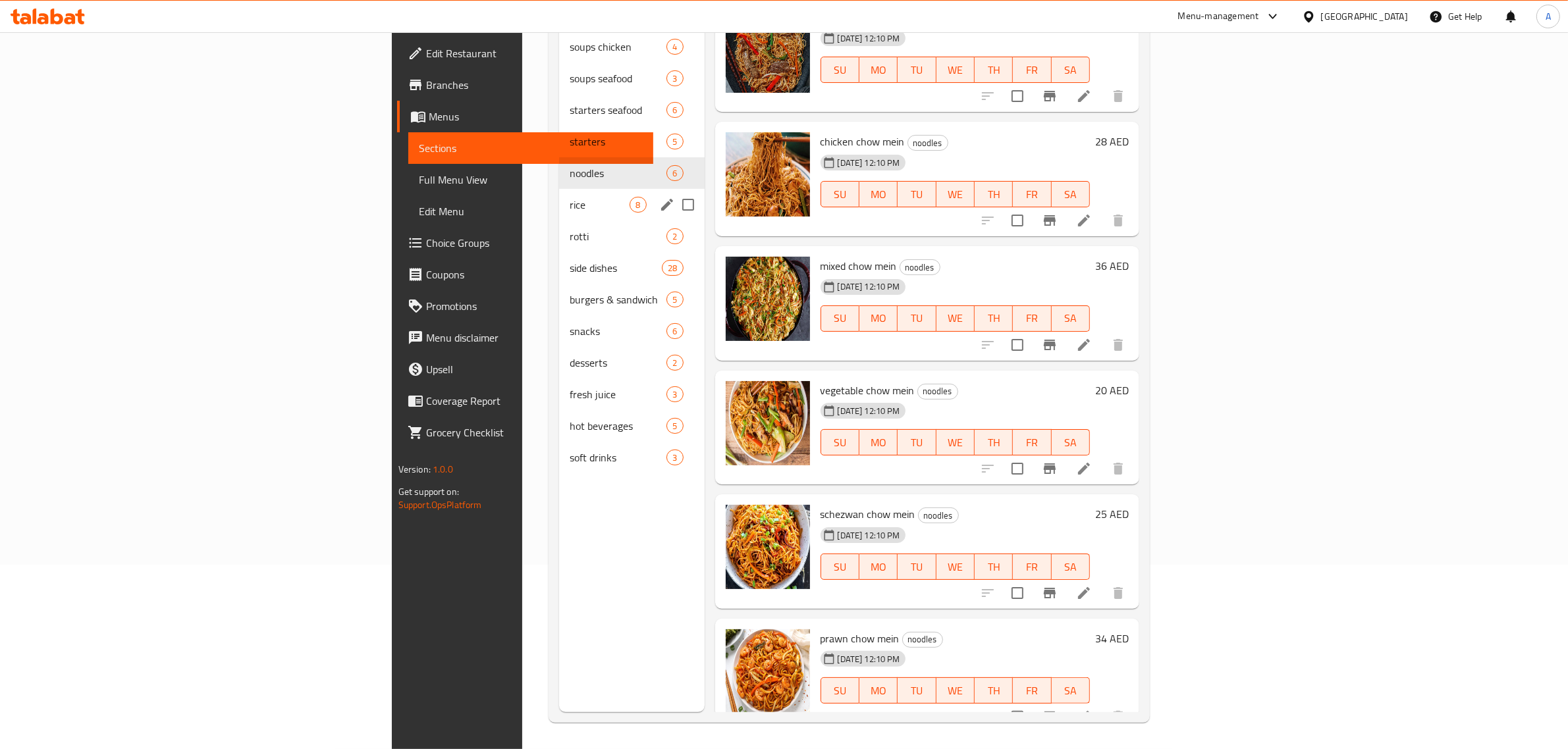
click at [559, 189] on div "rice 8" at bounding box center [631, 204] width 145 height 32
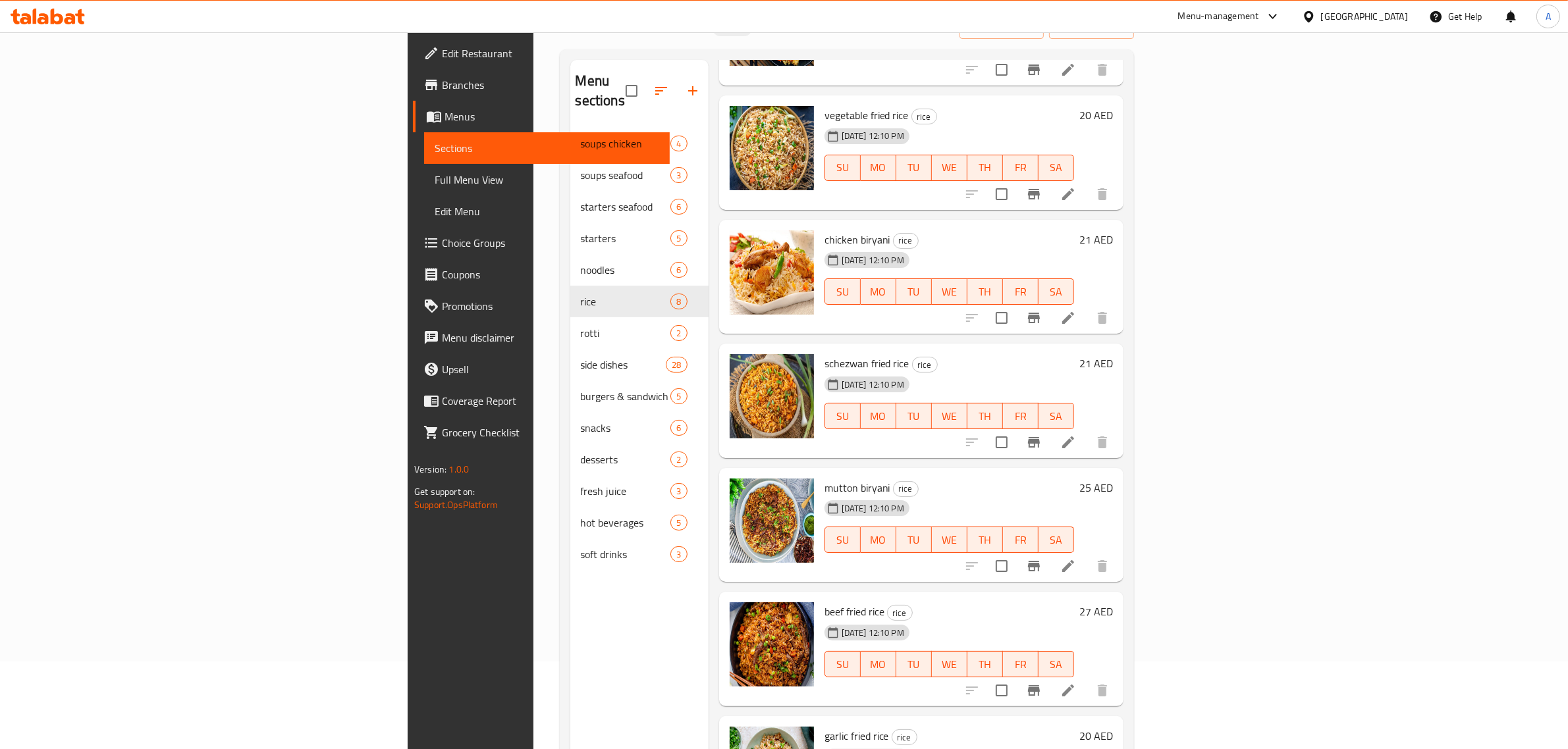
scroll to position [185, 0]
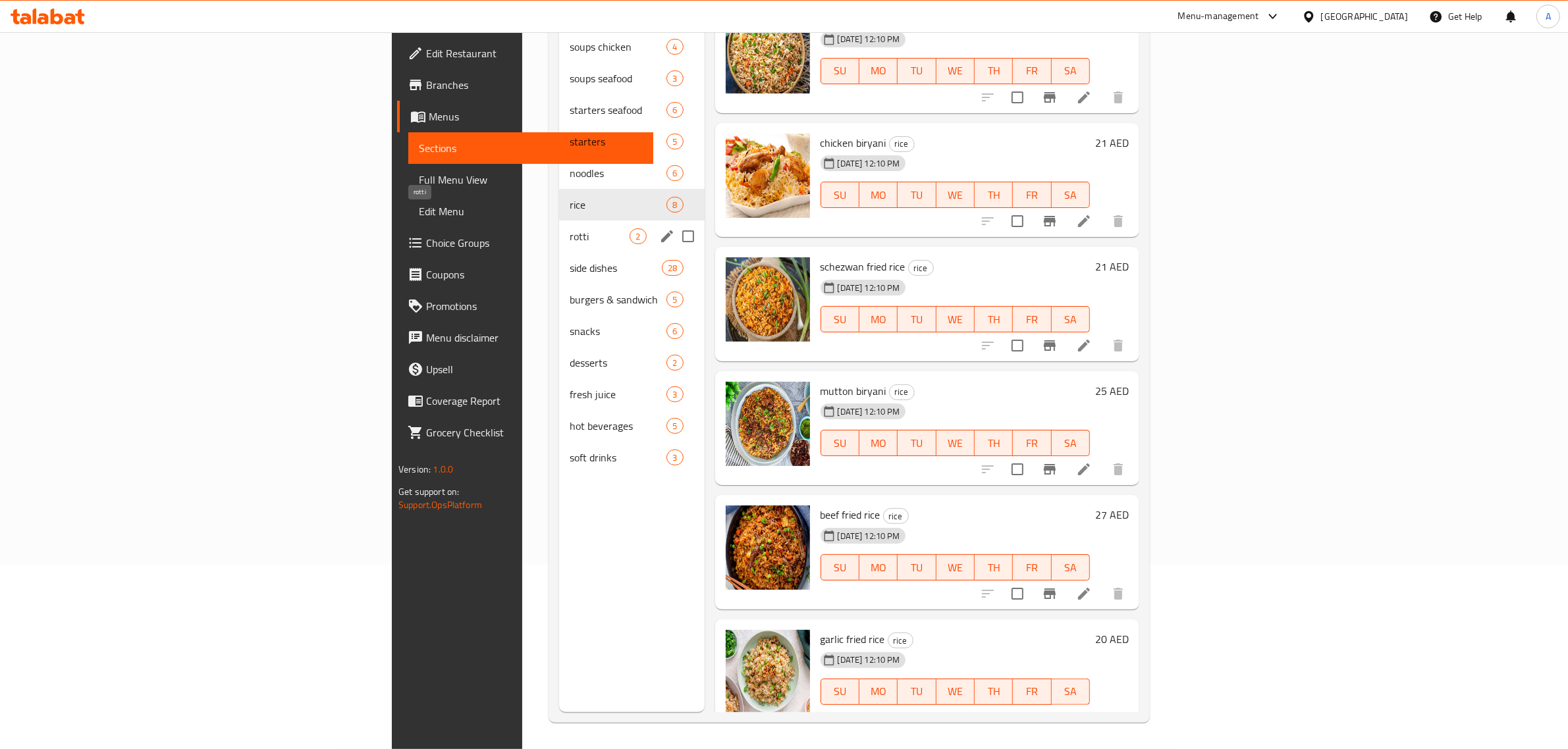
click at [570, 229] on span "rotti" at bounding box center [600, 236] width 60 height 16
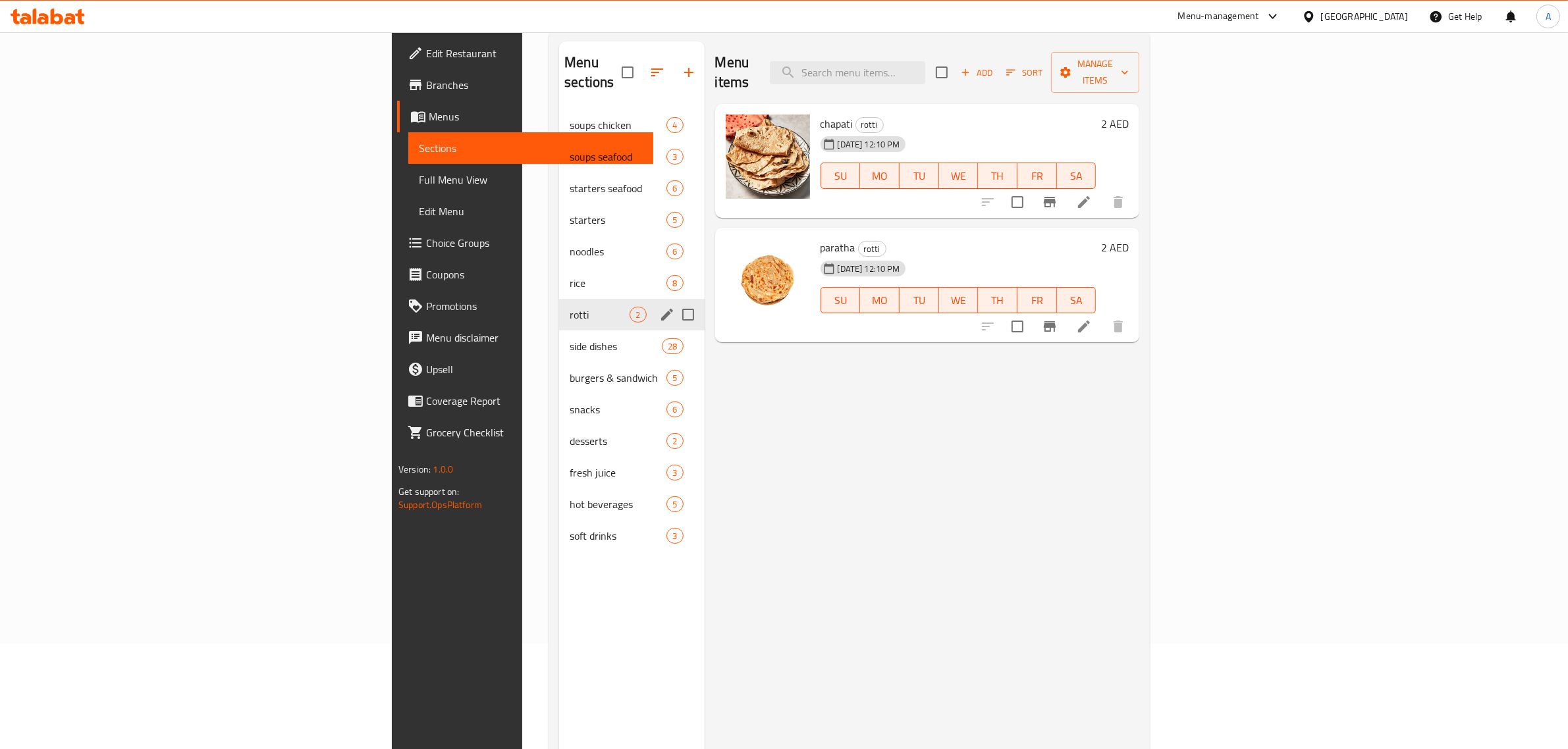
scroll to position [102, 0]
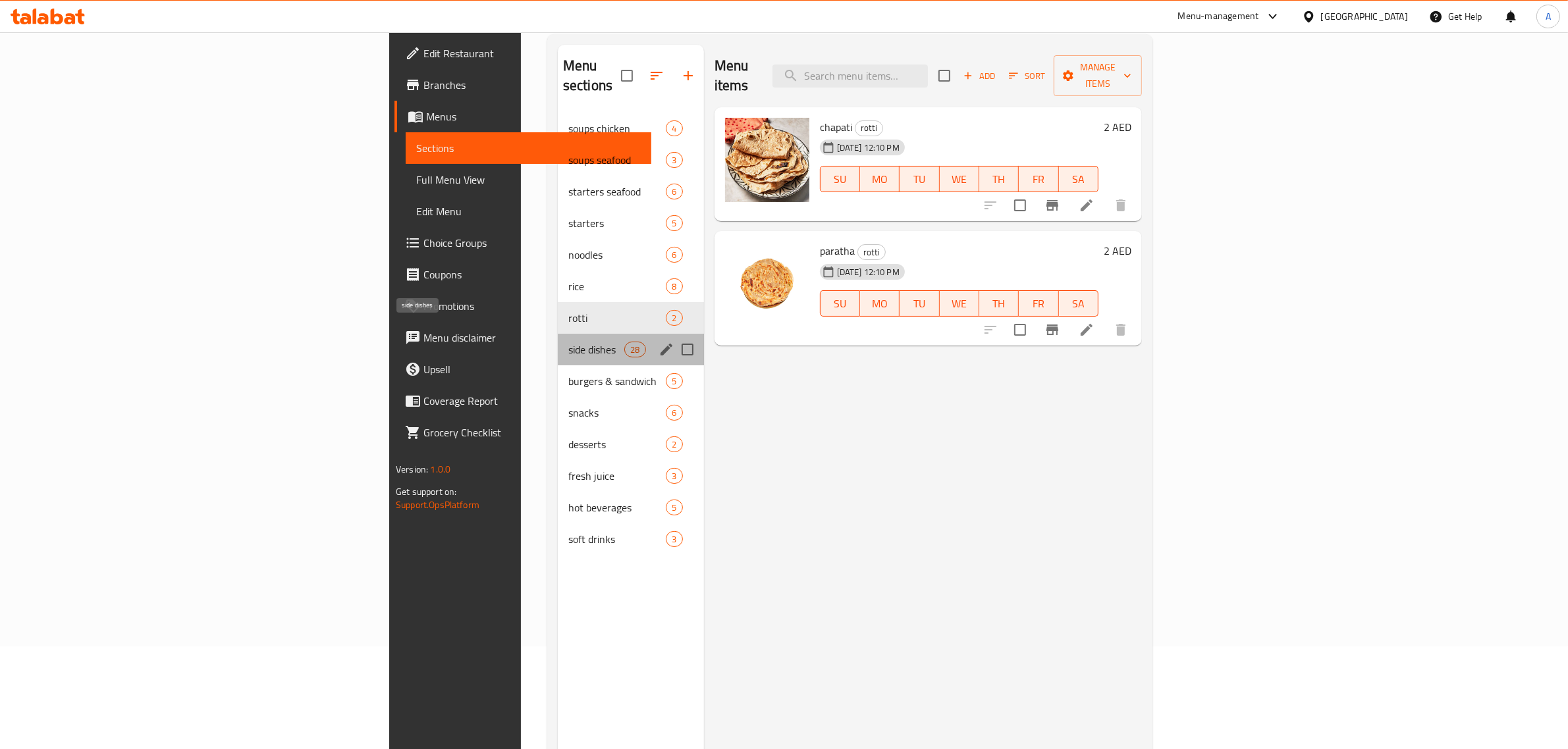
click at [568, 342] on span "side dishes" at bounding box center [596, 349] width 56 height 16
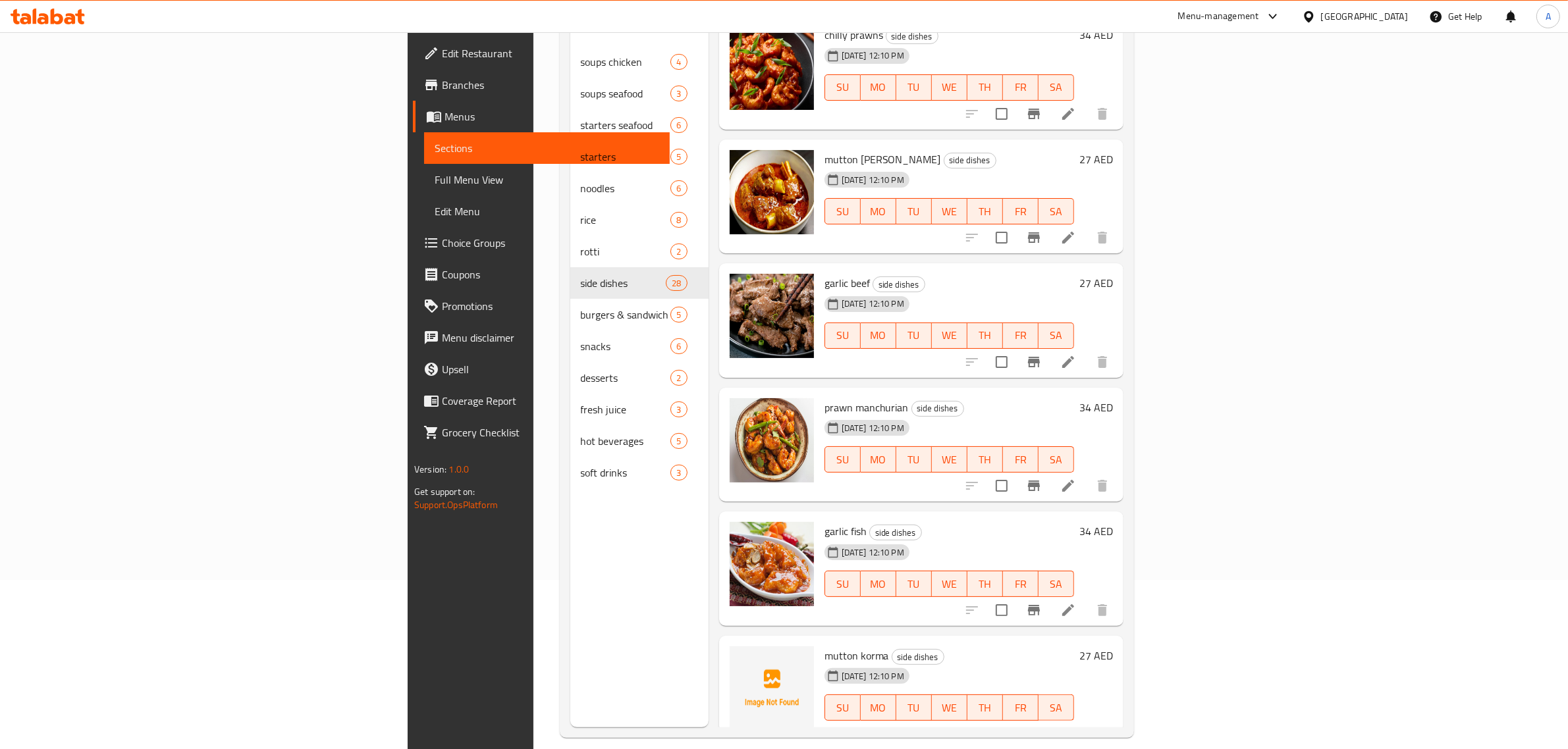
scroll to position [185, 0]
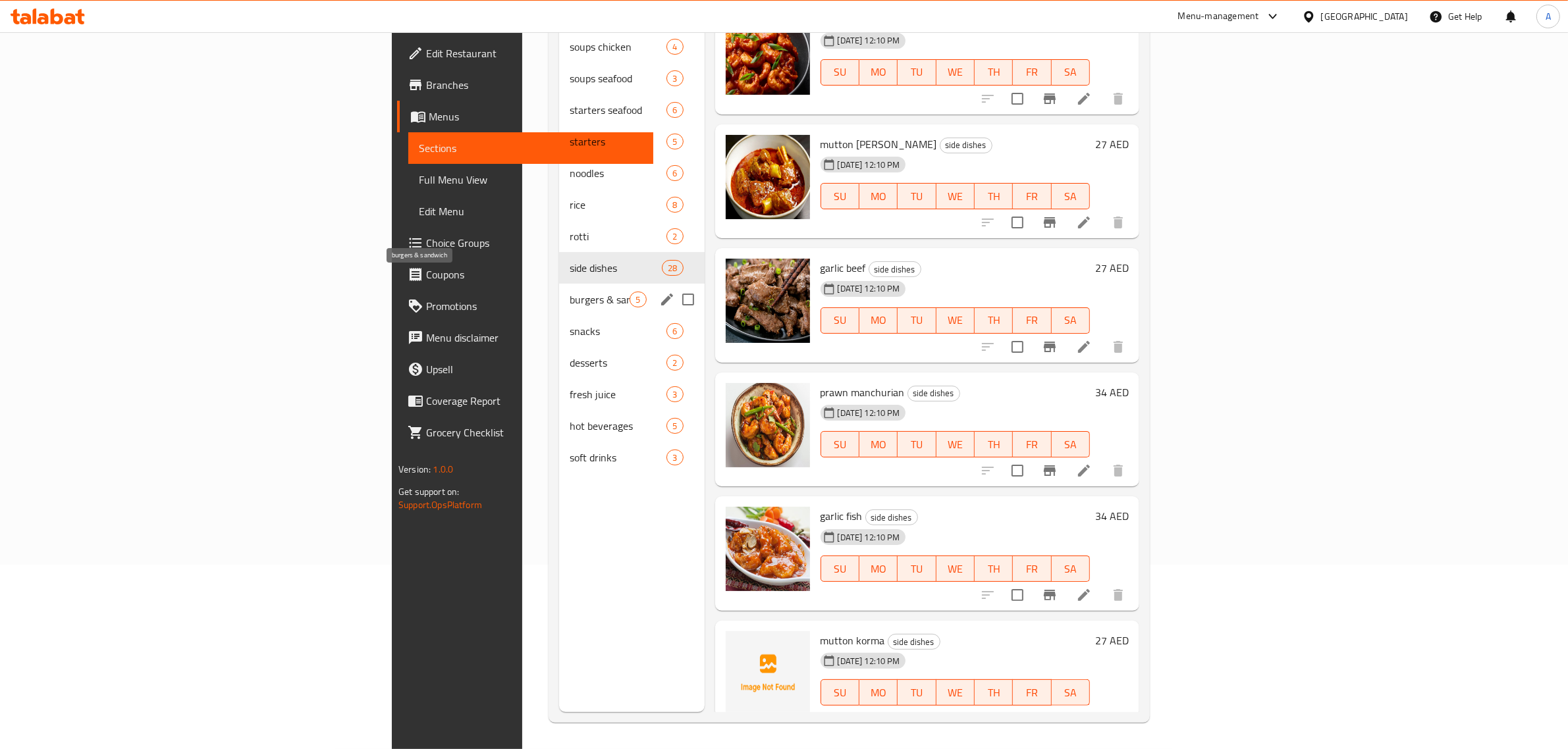
click at [570, 292] on span "burgers & sandwich" at bounding box center [600, 299] width 60 height 16
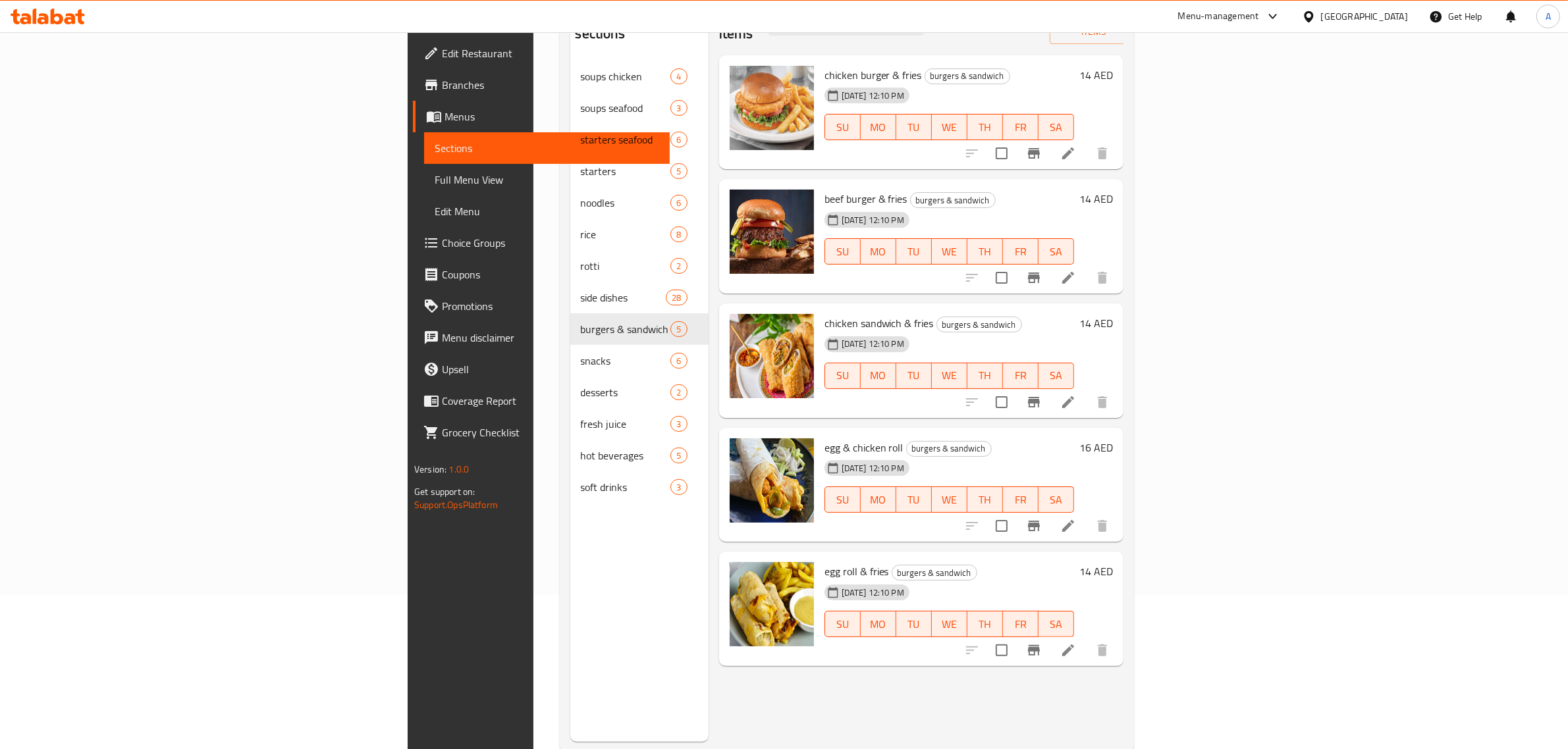
scroll to position [185, 0]
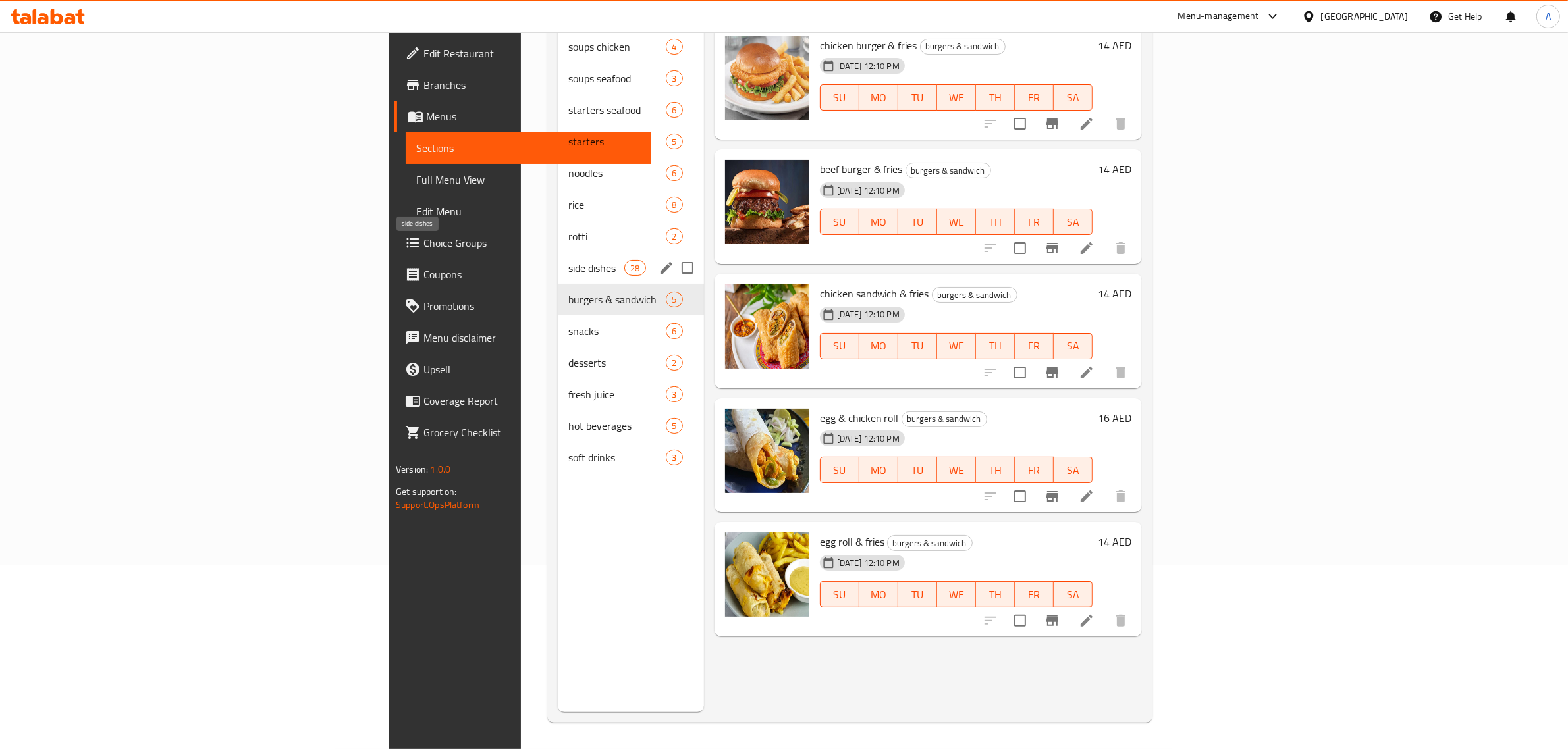
click at [568, 260] on span "side dishes" at bounding box center [596, 268] width 56 height 16
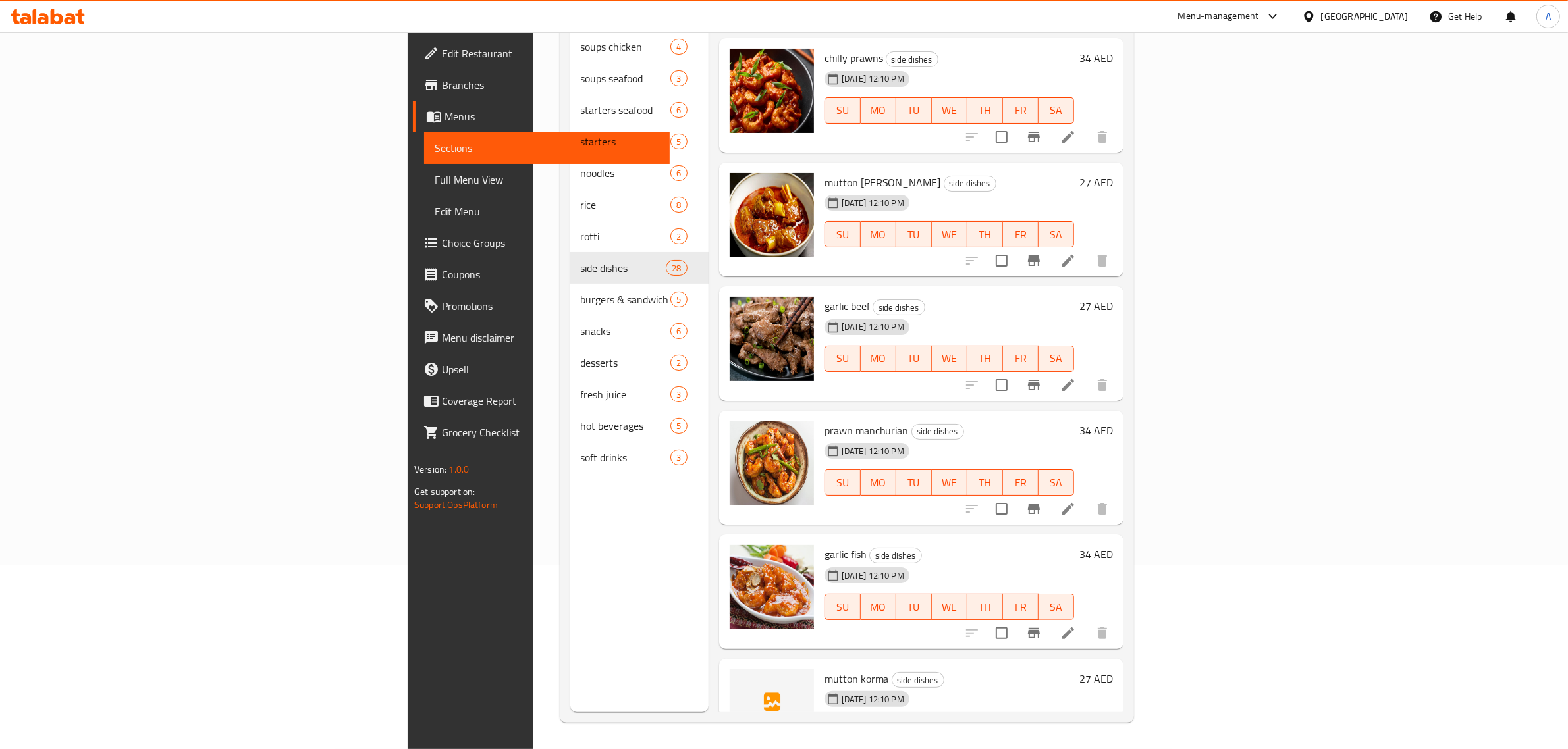
scroll to position [2757, 0]
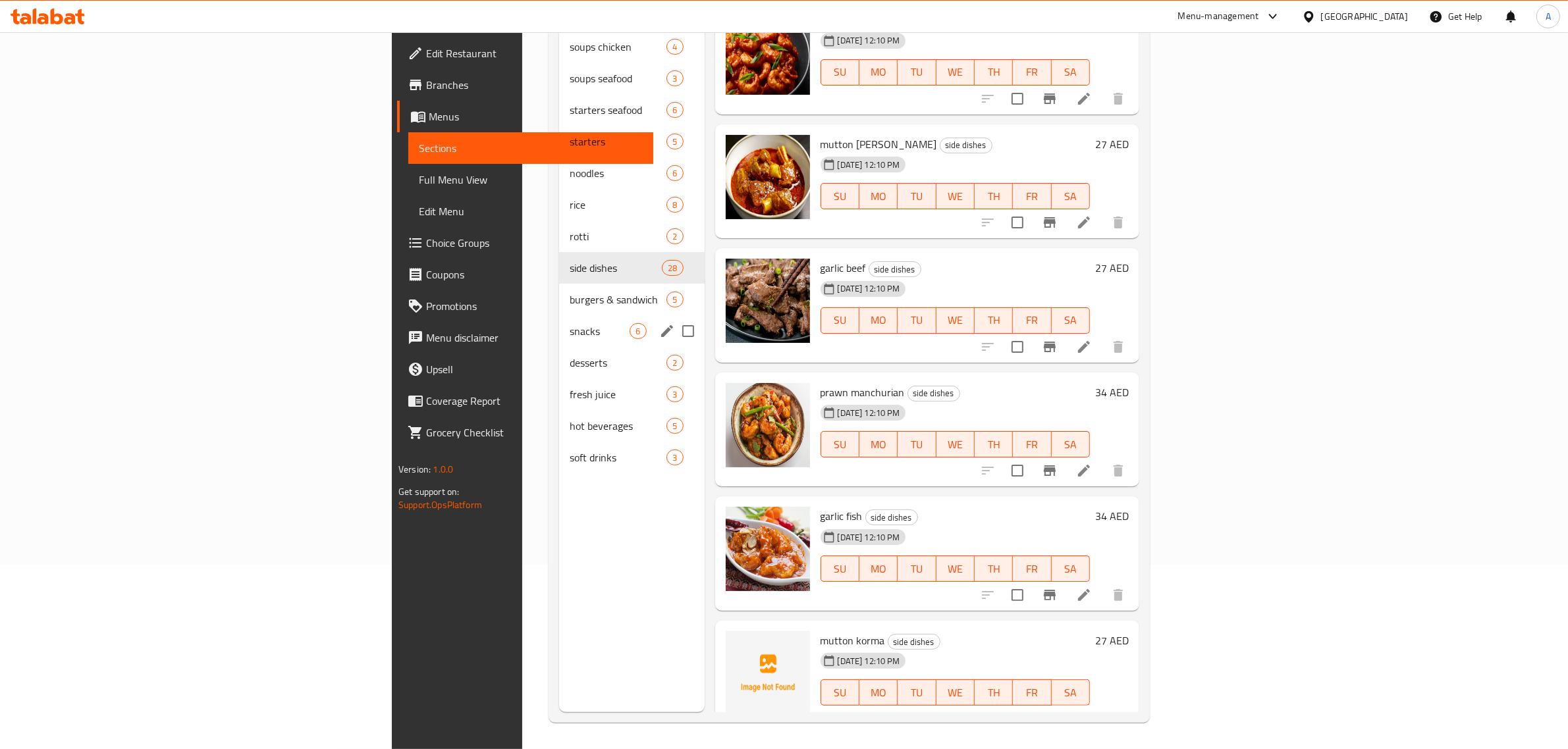
click at [570, 323] on span "snacks" at bounding box center [600, 331] width 60 height 16
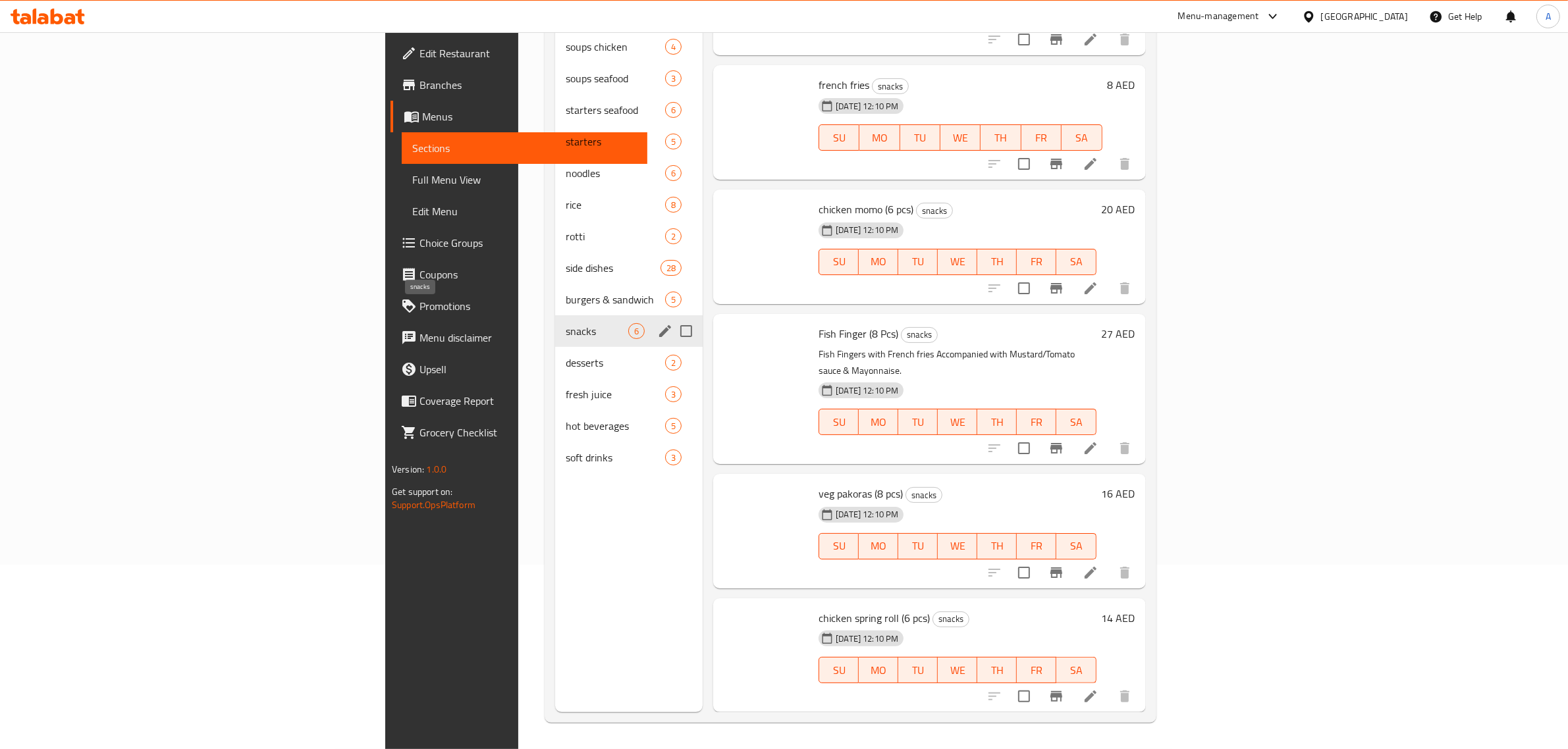
scroll to position [48, 0]
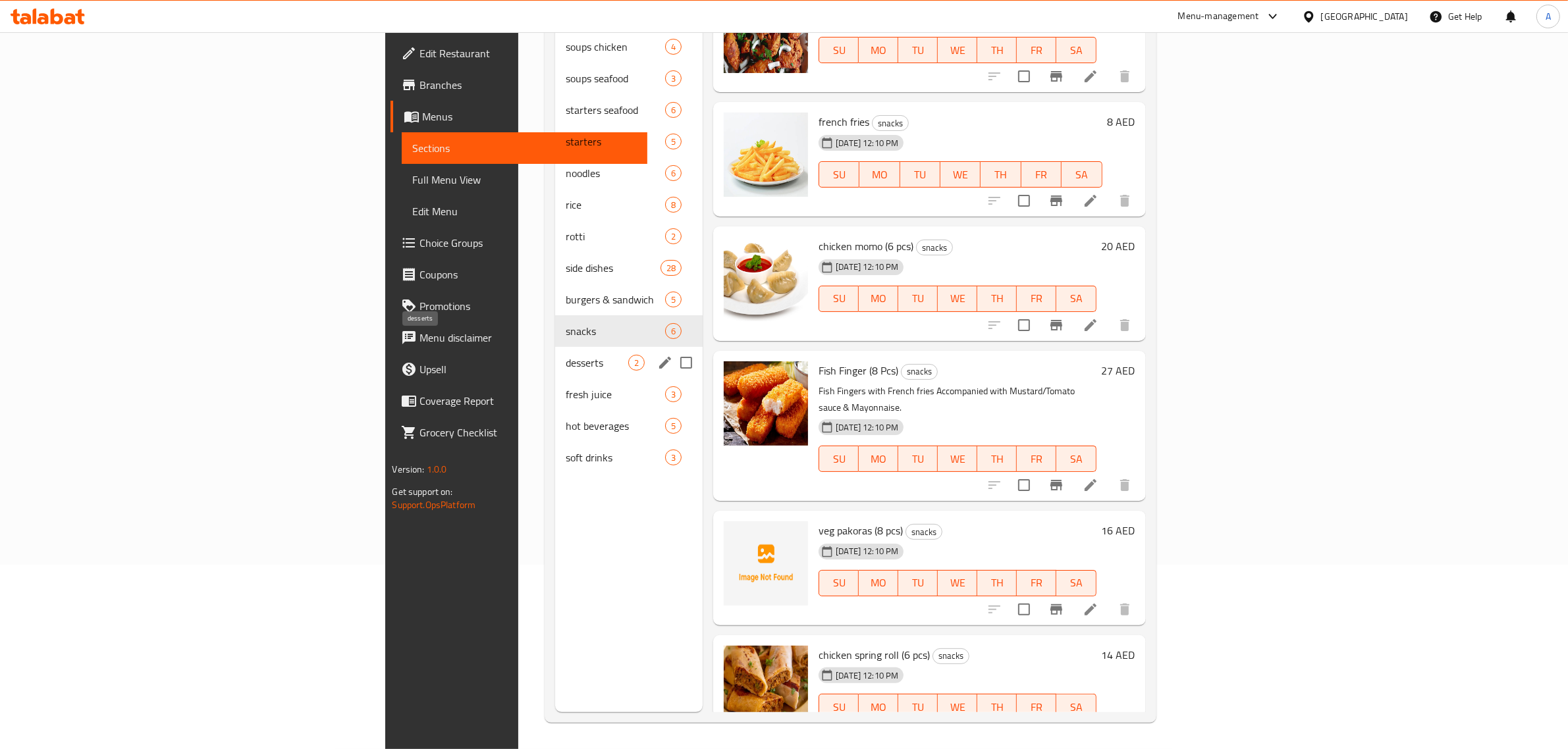
click at [566, 355] on span "desserts" at bounding box center [597, 363] width 62 height 16
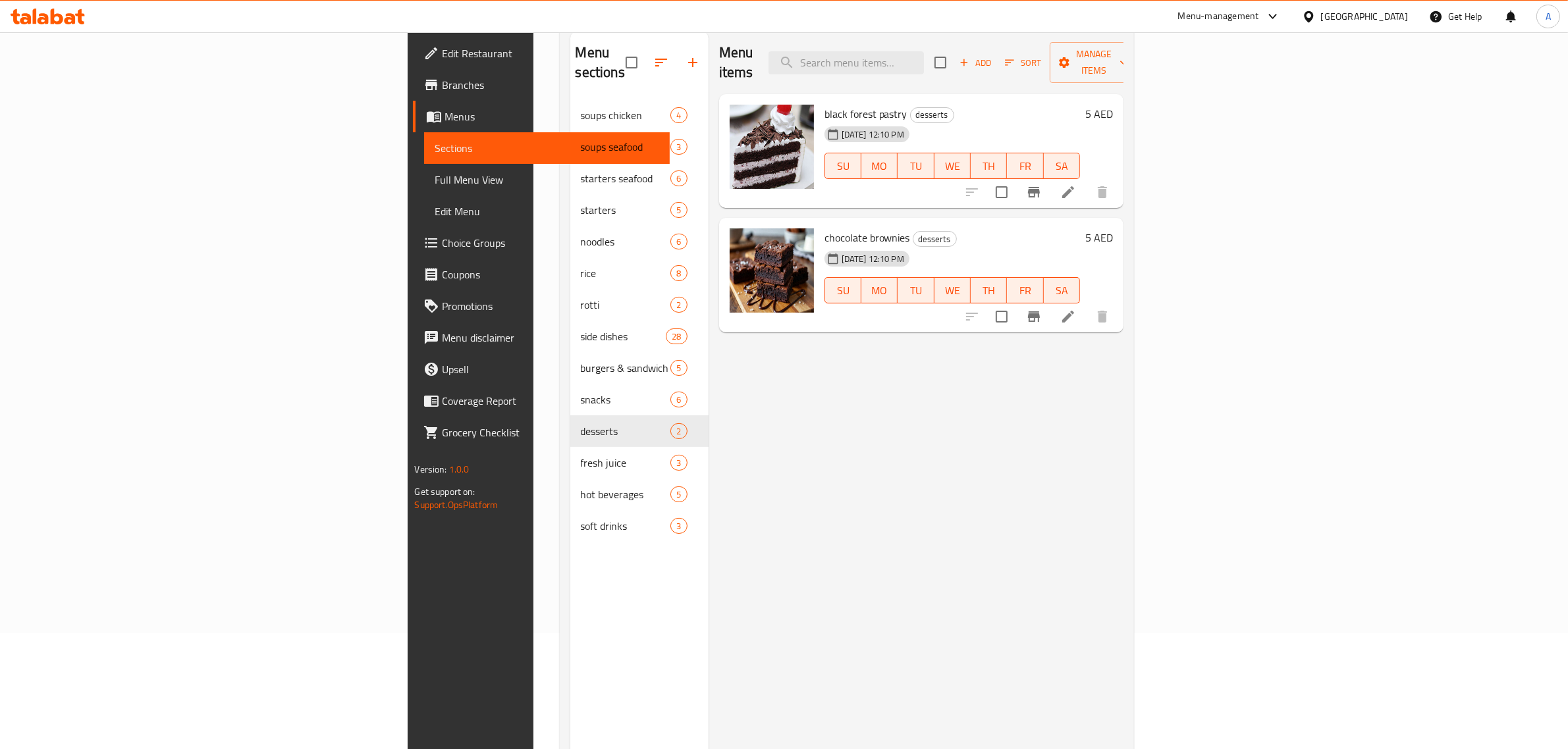
scroll to position [21, 0]
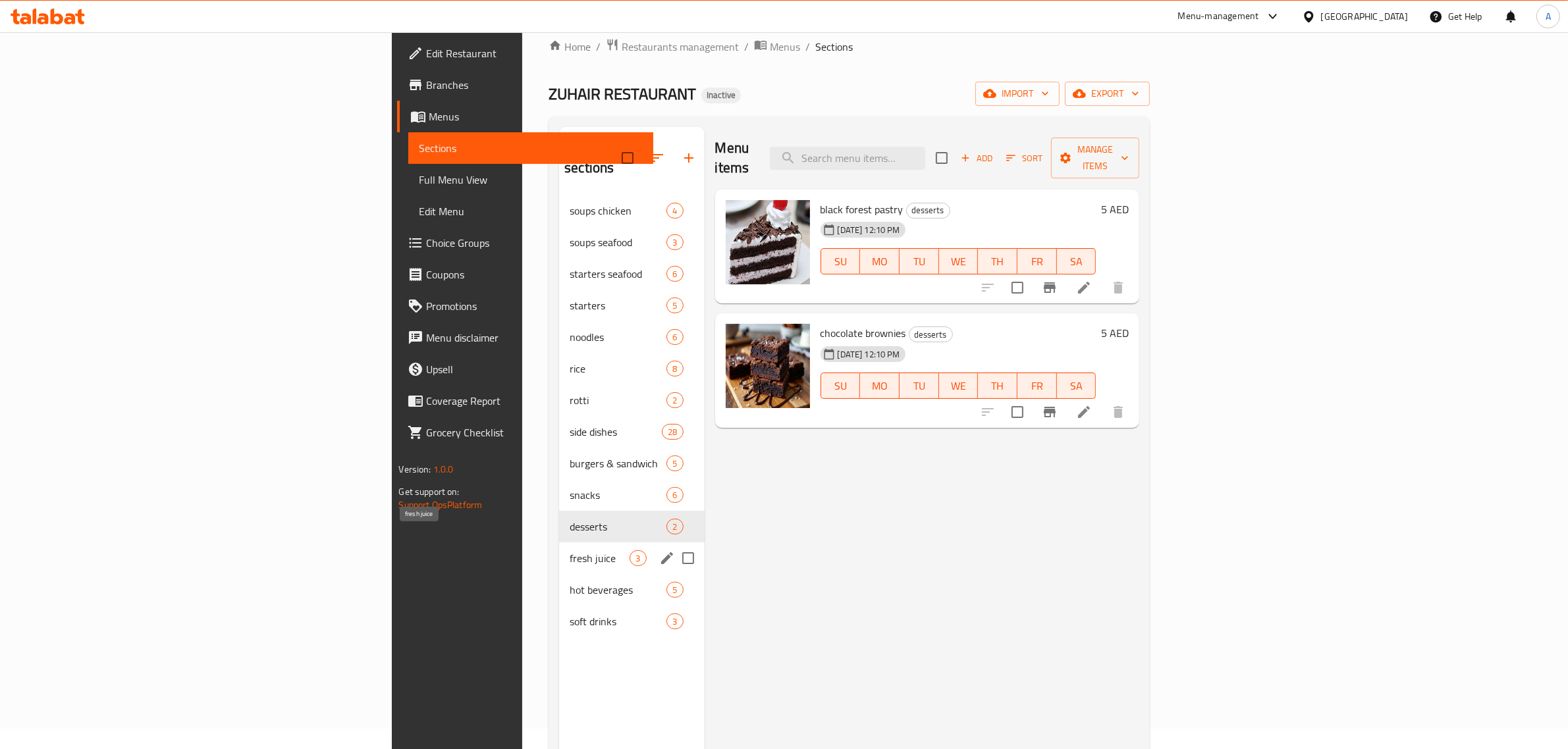
click at [570, 550] on span "fresh juice" at bounding box center [600, 558] width 60 height 16
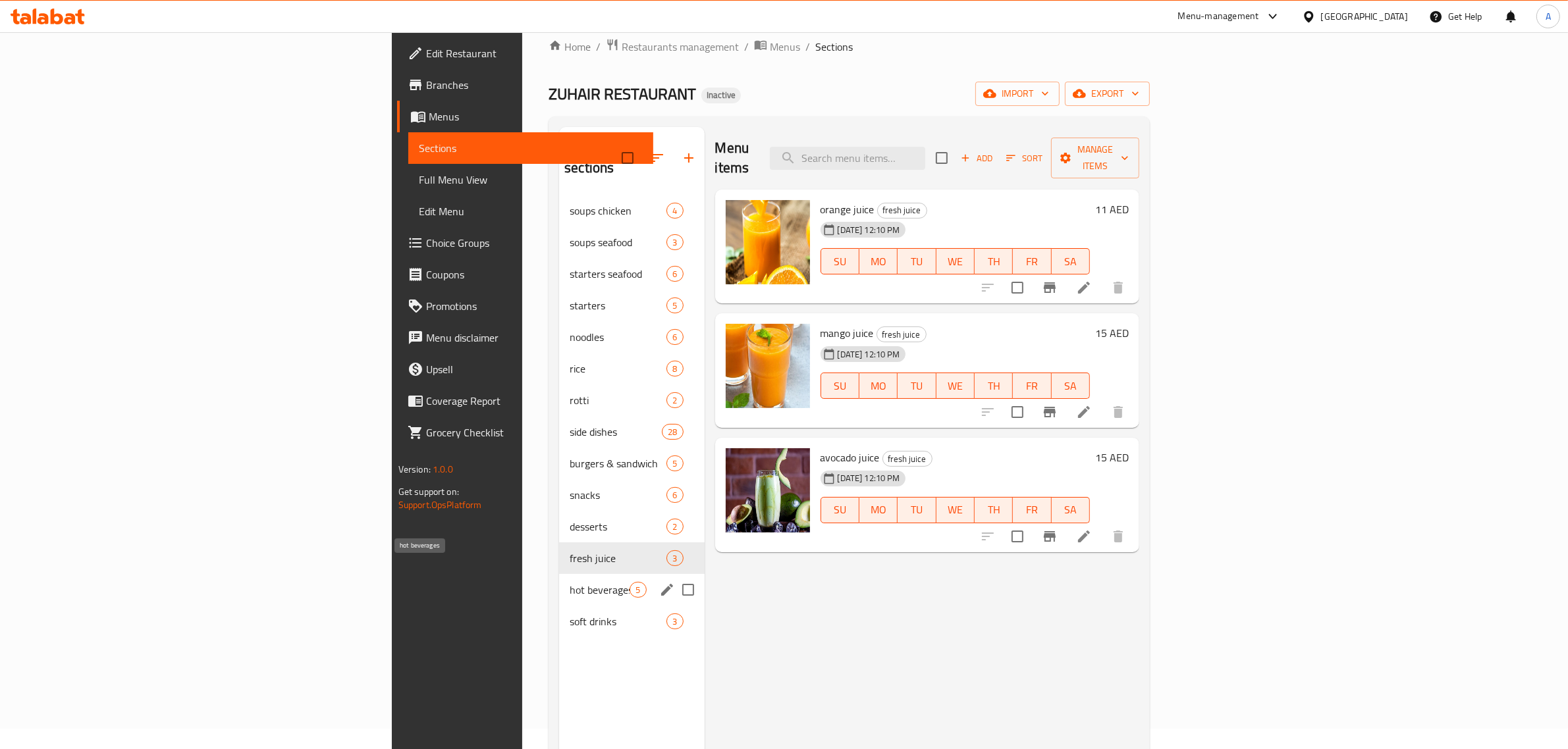
click at [570, 582] on span "hot beverages" at bounding box center [600, 590] width 60 height 16
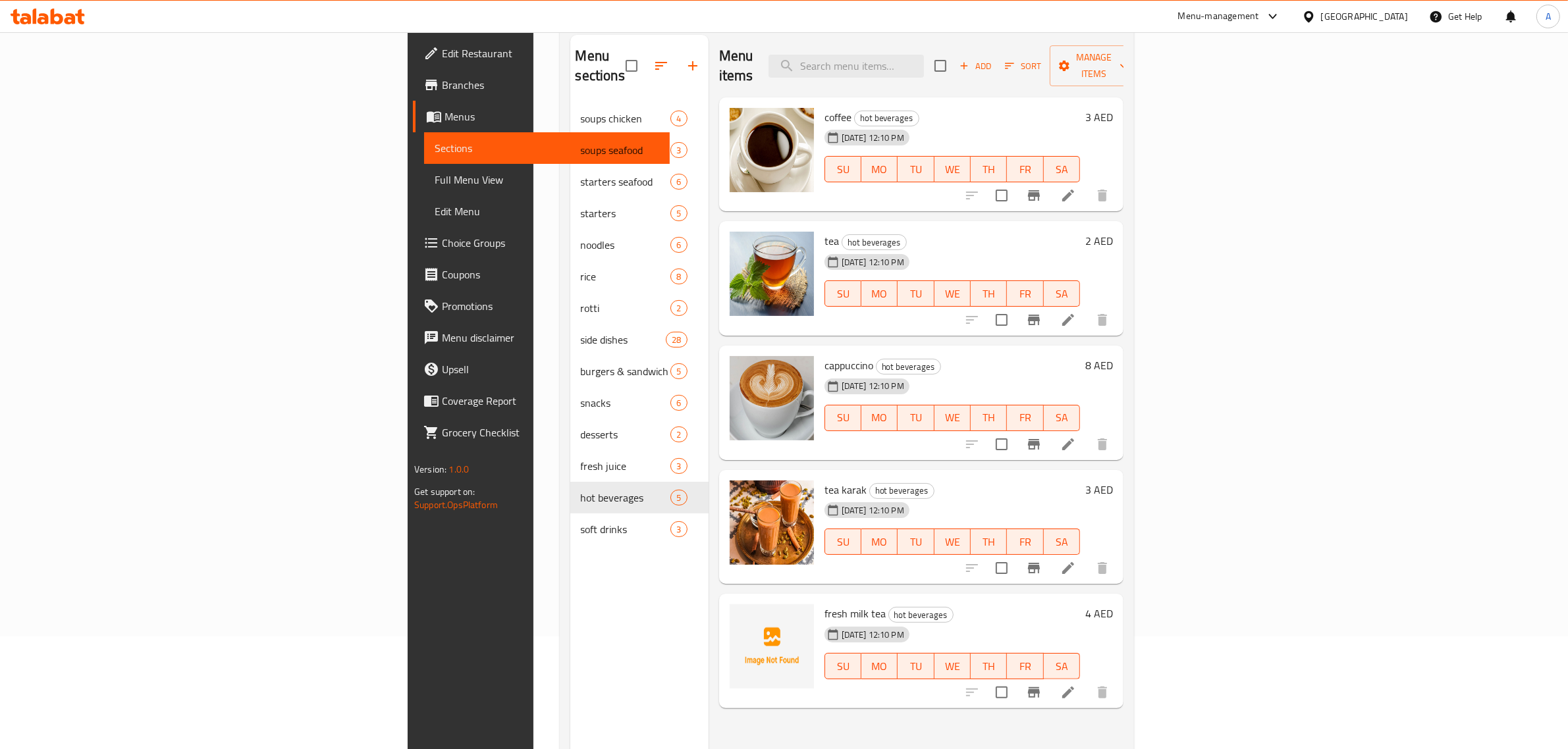
scroll to position [185, 0]
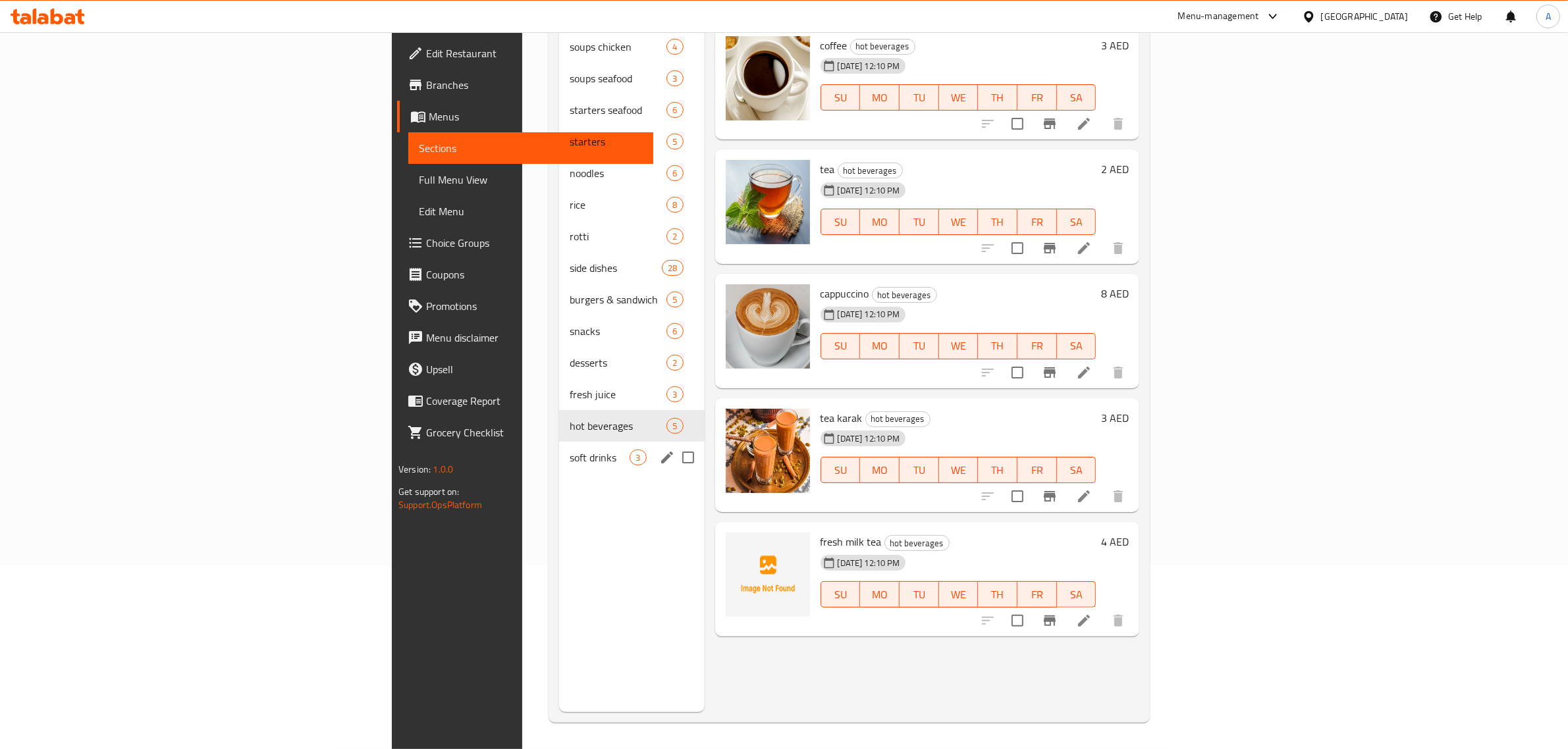
click at [570, 450] on span "soft drinks" at bounding box center [600, 457] width 60 height 16
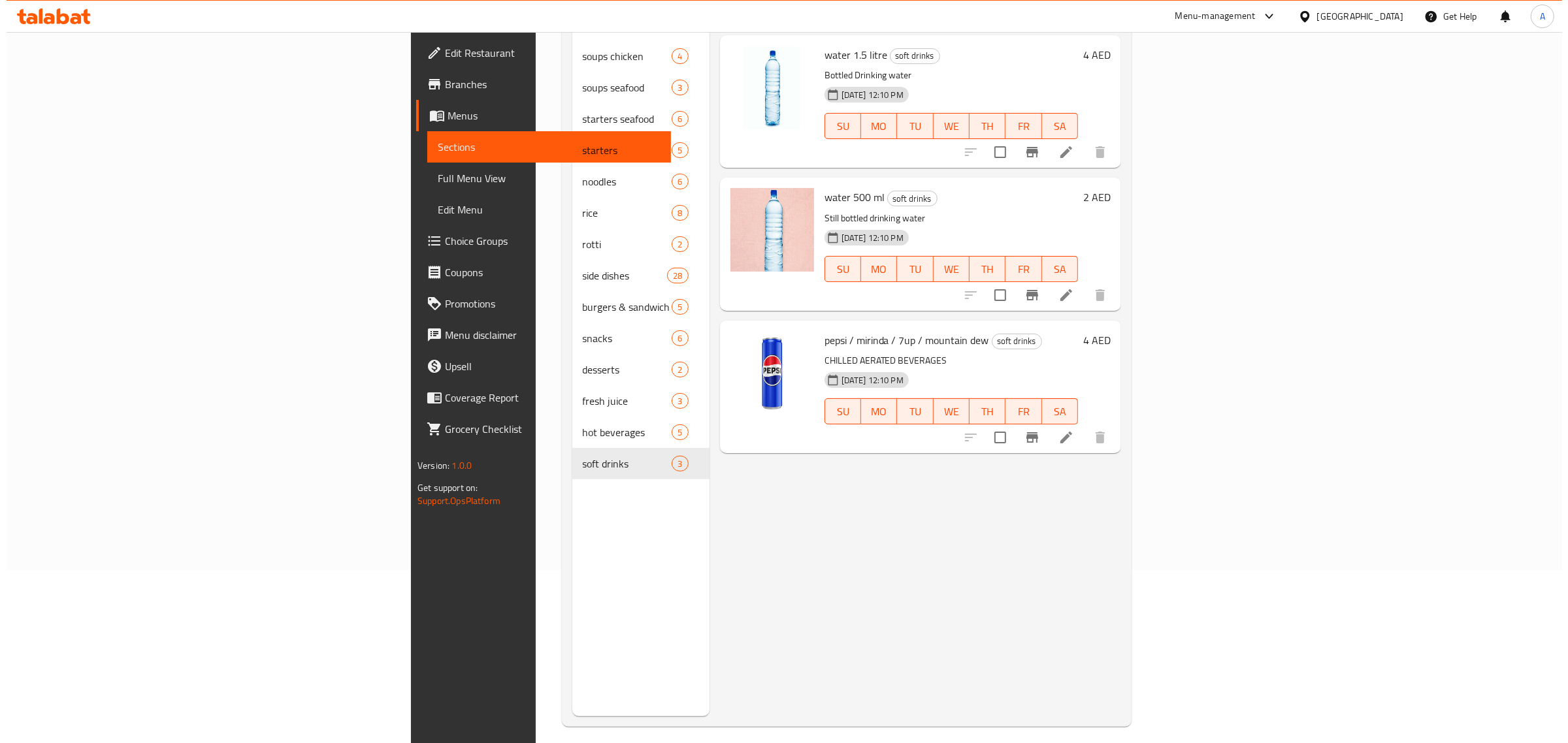
scroll to position [21, 0]
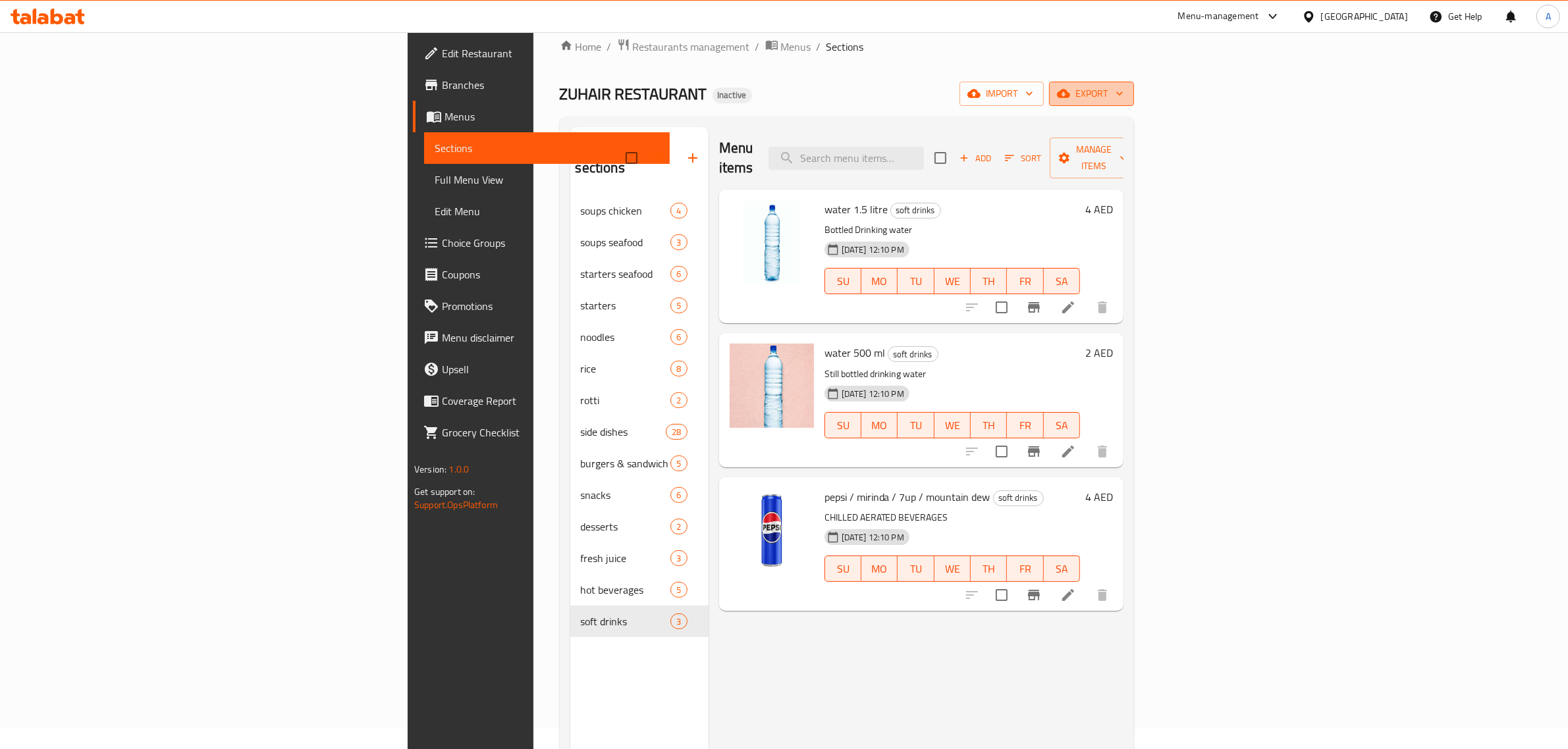
click at [1126, 97] on icon "button" at bounding box center [1119, 93] width 13 height 13
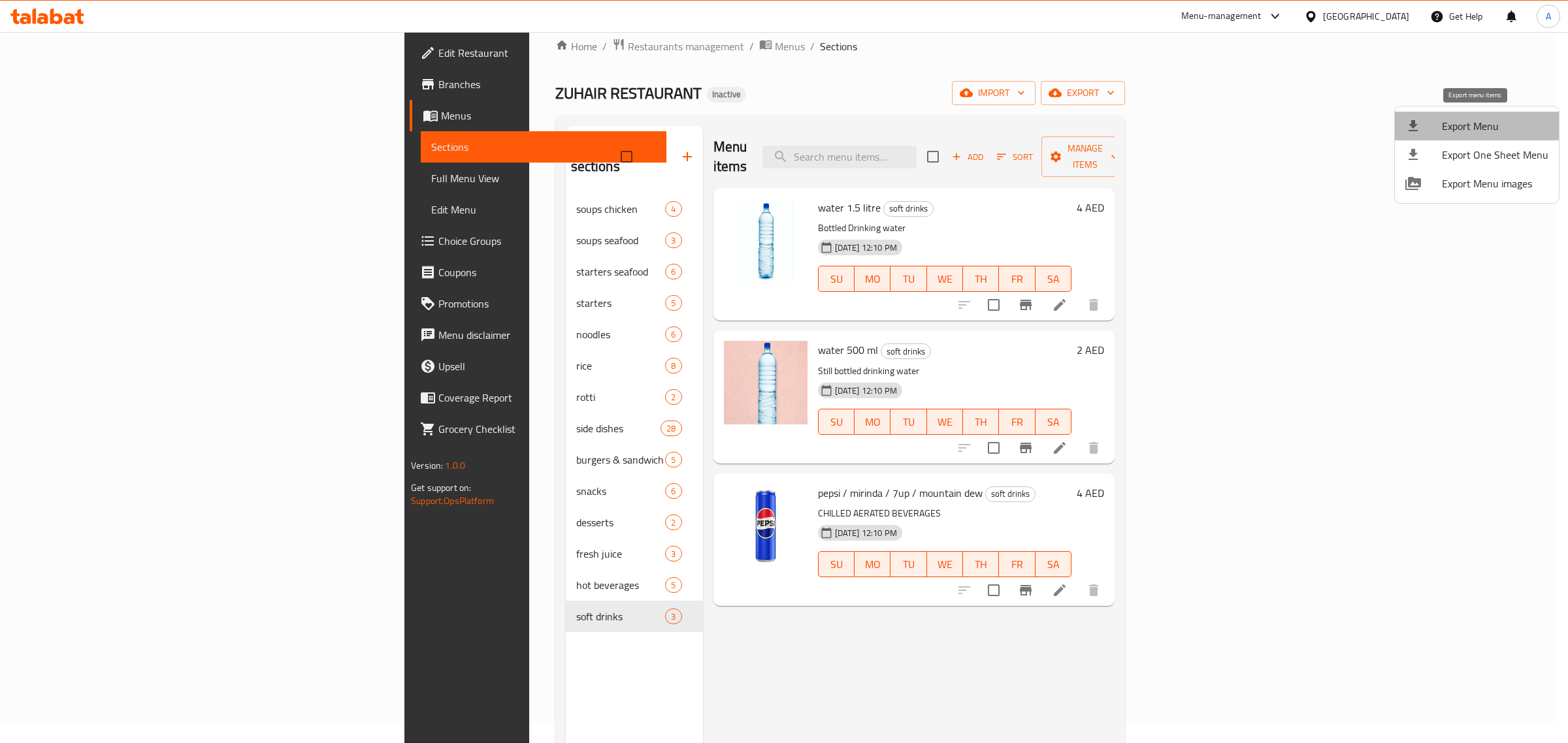
click at [1479, 128] on span "Export Menu" at bounding box center [1495, 126] width 106 height 16
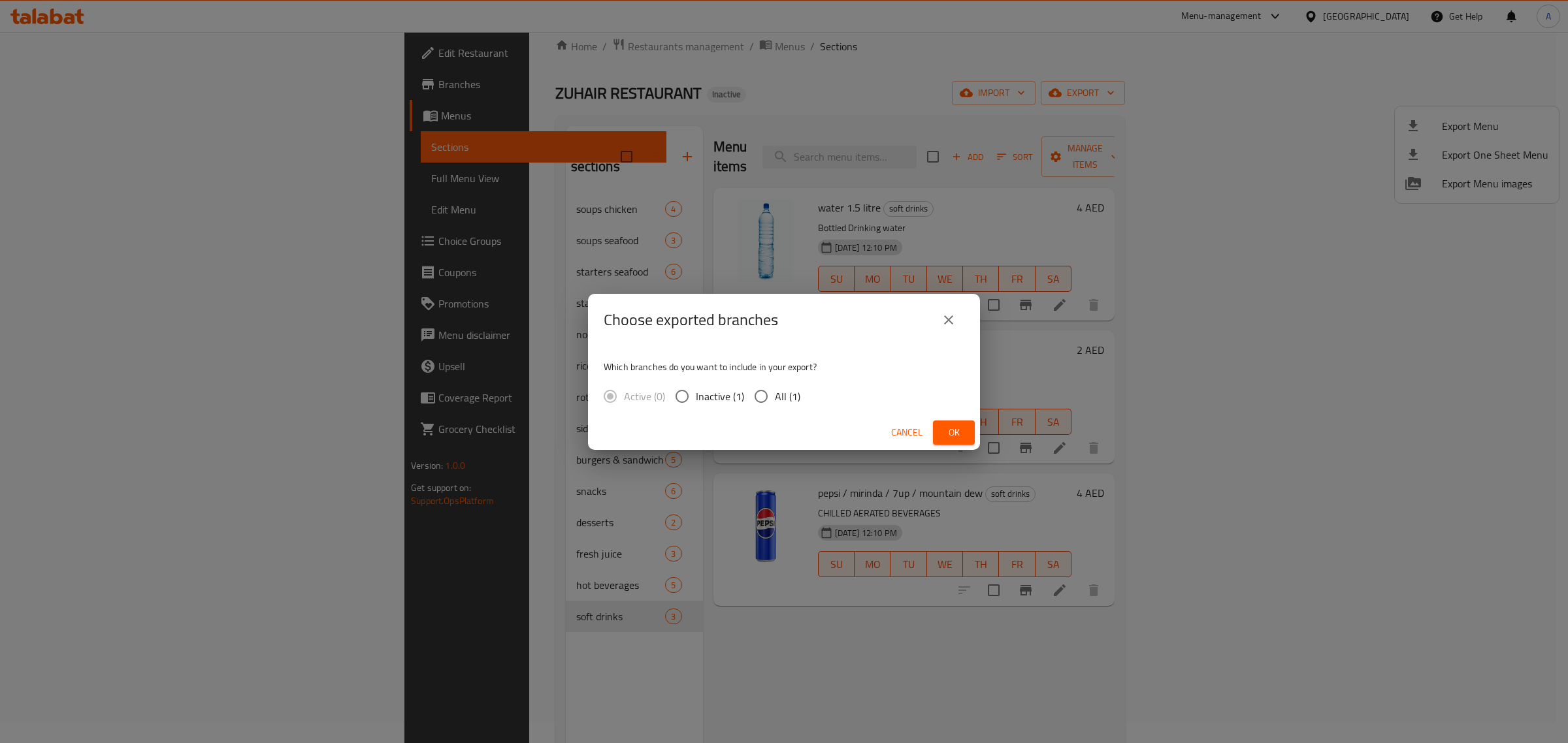
click at [782, 404] on span "All (1)" at bounding box center [787, 396] width 25 height 16
click at [774, 404] on input "All (1)" at bounding box center [761, 396] width 27 height 27
radio input "true"
click at [952, 438] on span "Ok" at bounding box center [953, 432] width 21 height 16
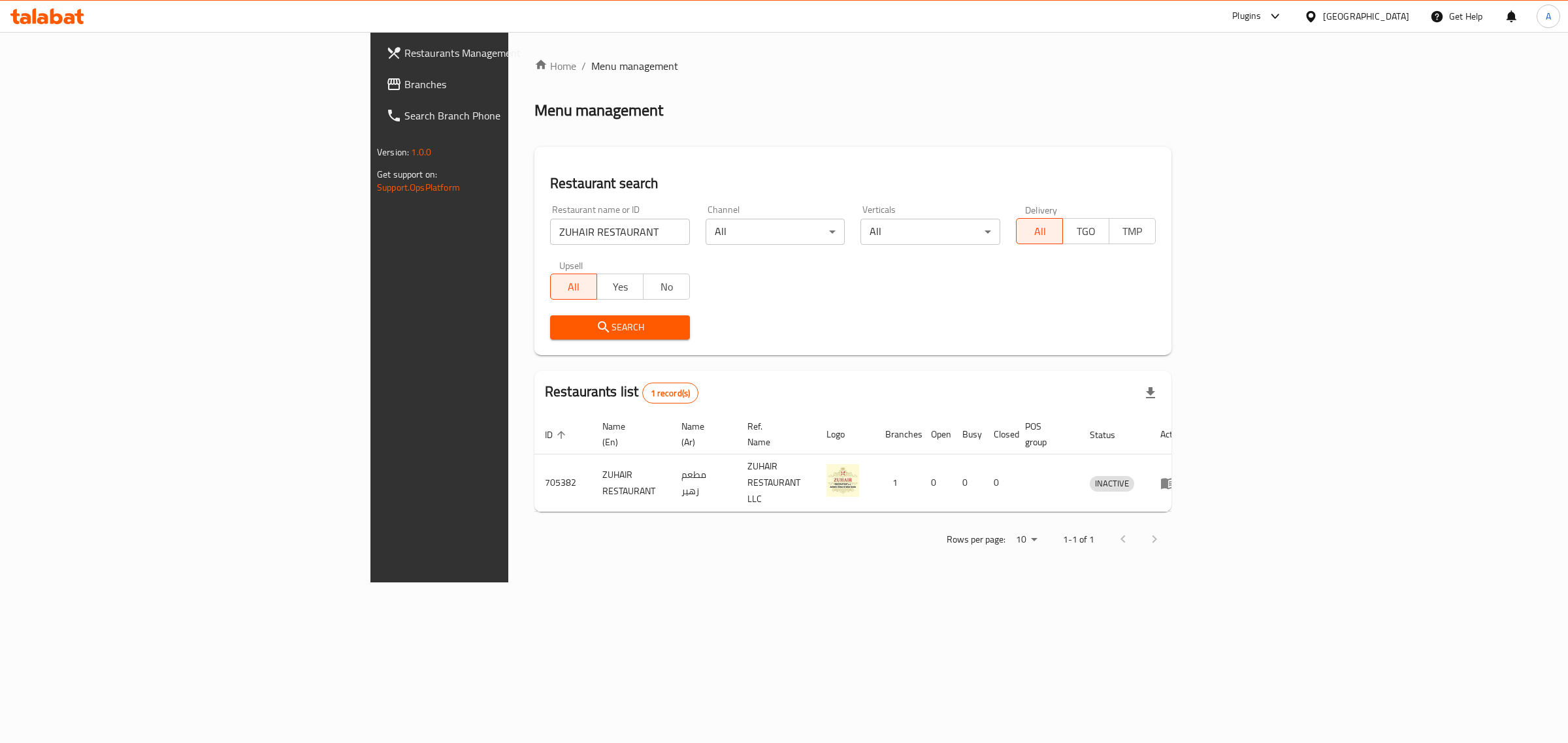
click at [1389, 18] on div "[GEOGRAPHIC_DATA]" at bounding box center [1366, 16] width 86 height 15
click at [1277, 141] on div "Egypt" at bounding box center [1311, 134] width 196 height 30
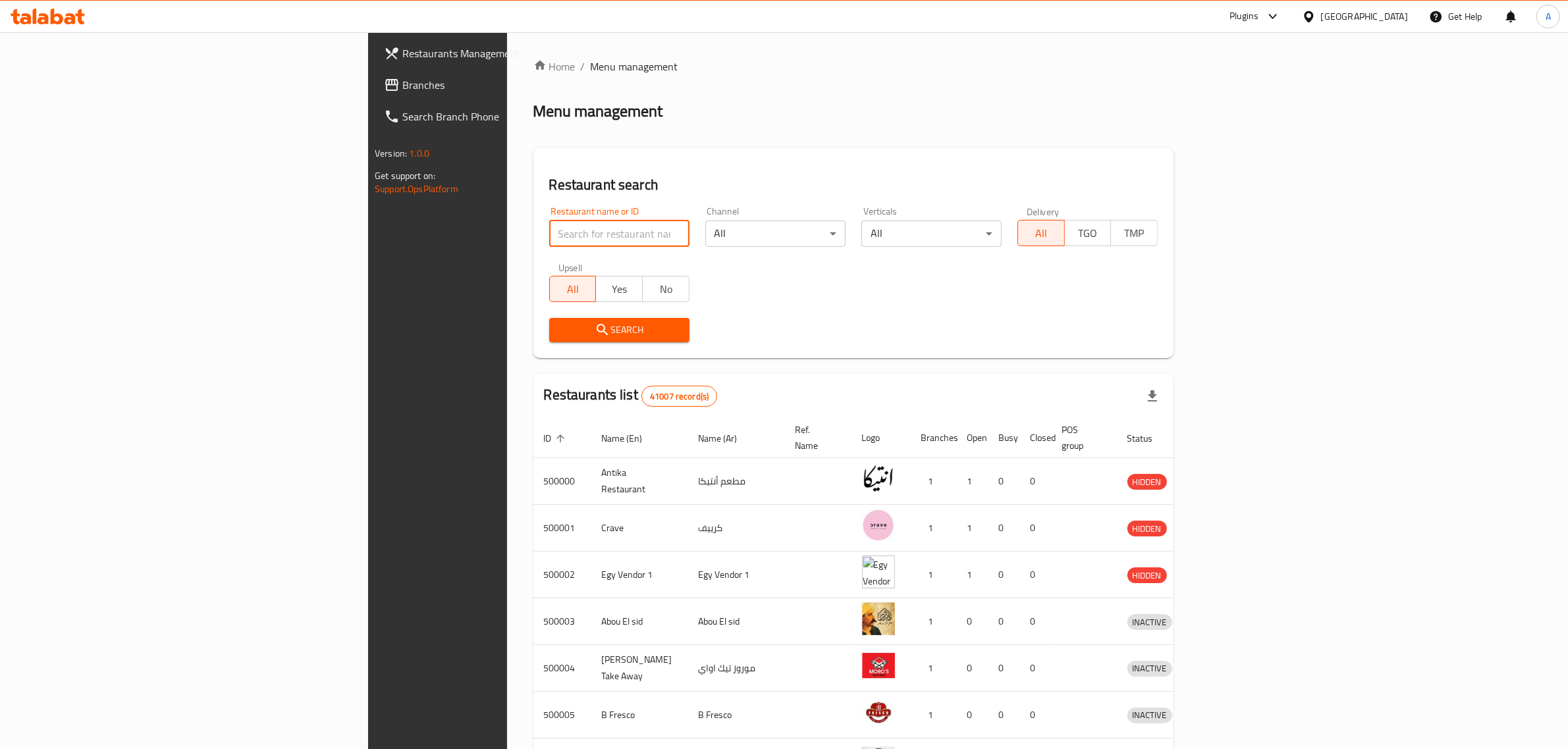
click at [571, 232] on input "search" at bounding box center [619, 234] width 140 height 26
paste input "Burker"
type input "Burker"
click button "Search" at bounding box center [619, 330] width 140 height 25
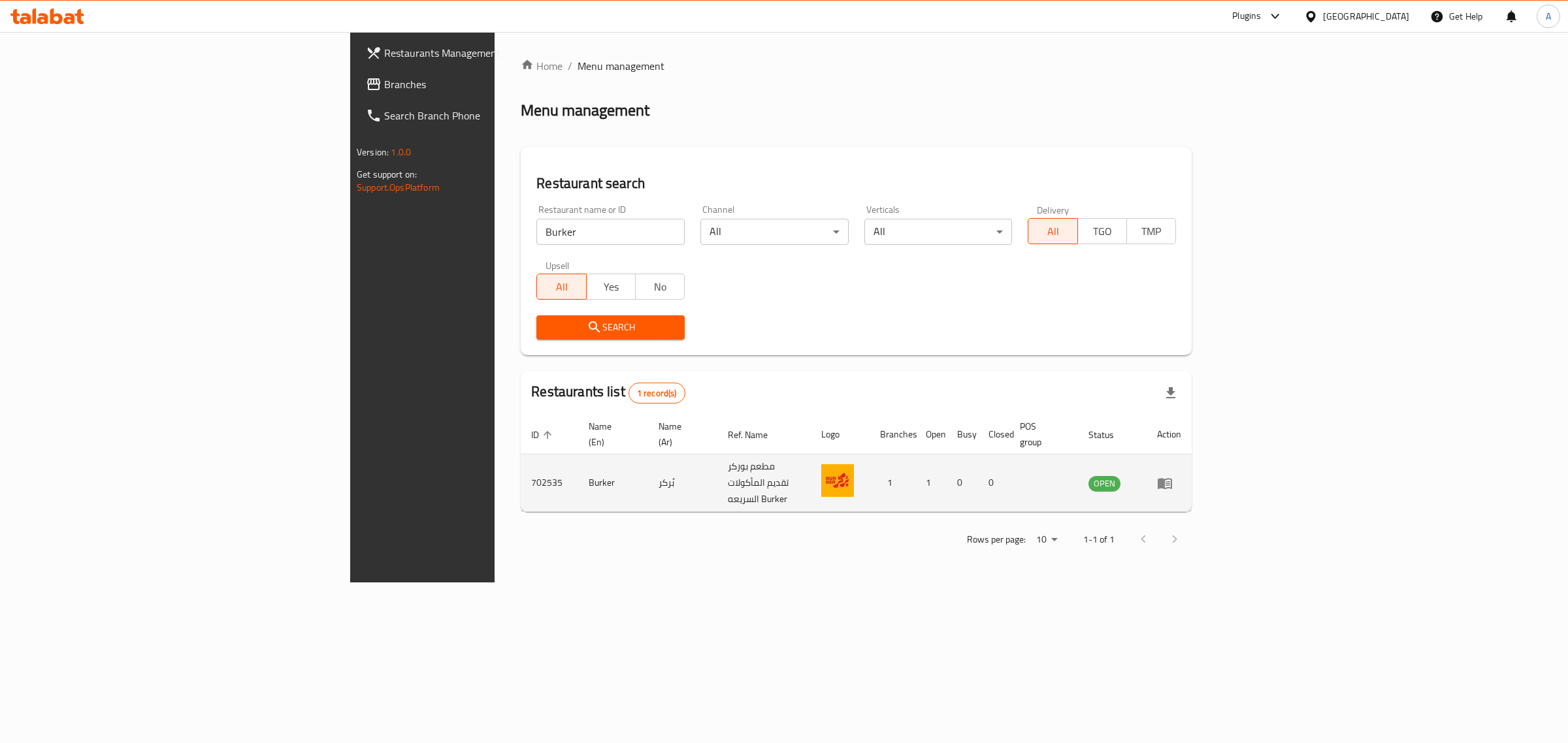
click at [578, 461] on td "Burker" at bounding box center [613, 483] width 70 height 57
copy td "Burker"
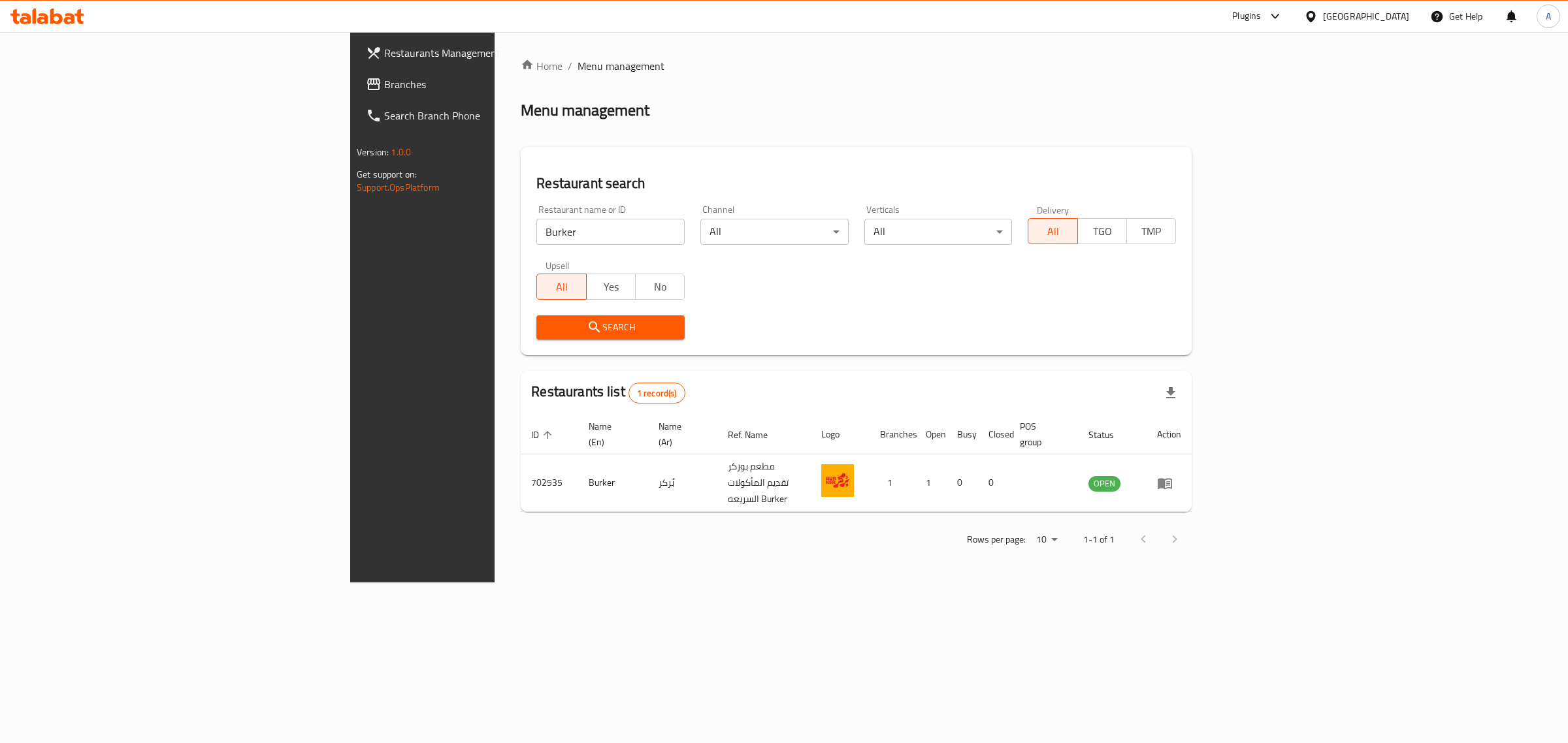
click at [1393, 15] on div "[GEOGRAPHIC_DATA]" at bounding box center [1366, 16] width 86 height 15
click at [1277, 341] on div "United Arab Emirates" at bounding box center [1267, 342] width 86 height 15
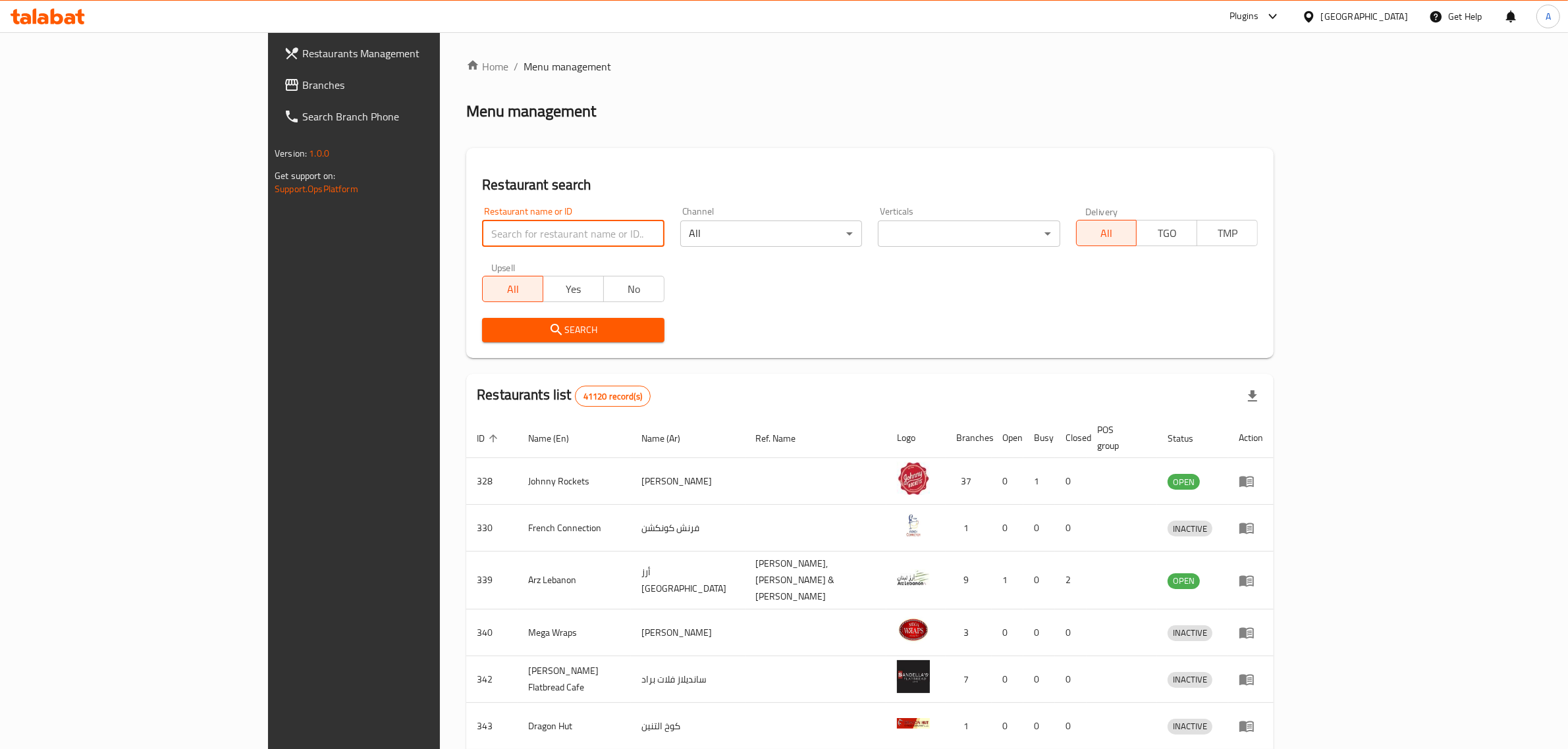
click at [482, 226] on input "search" at bounding box center [573, 234] width 182 height 26
paste input "Creatures of Habit Cafe"
type input "Creatures of Habit Cafe"
click button "Search" at bounding box center [573, 330] width 182 height 25
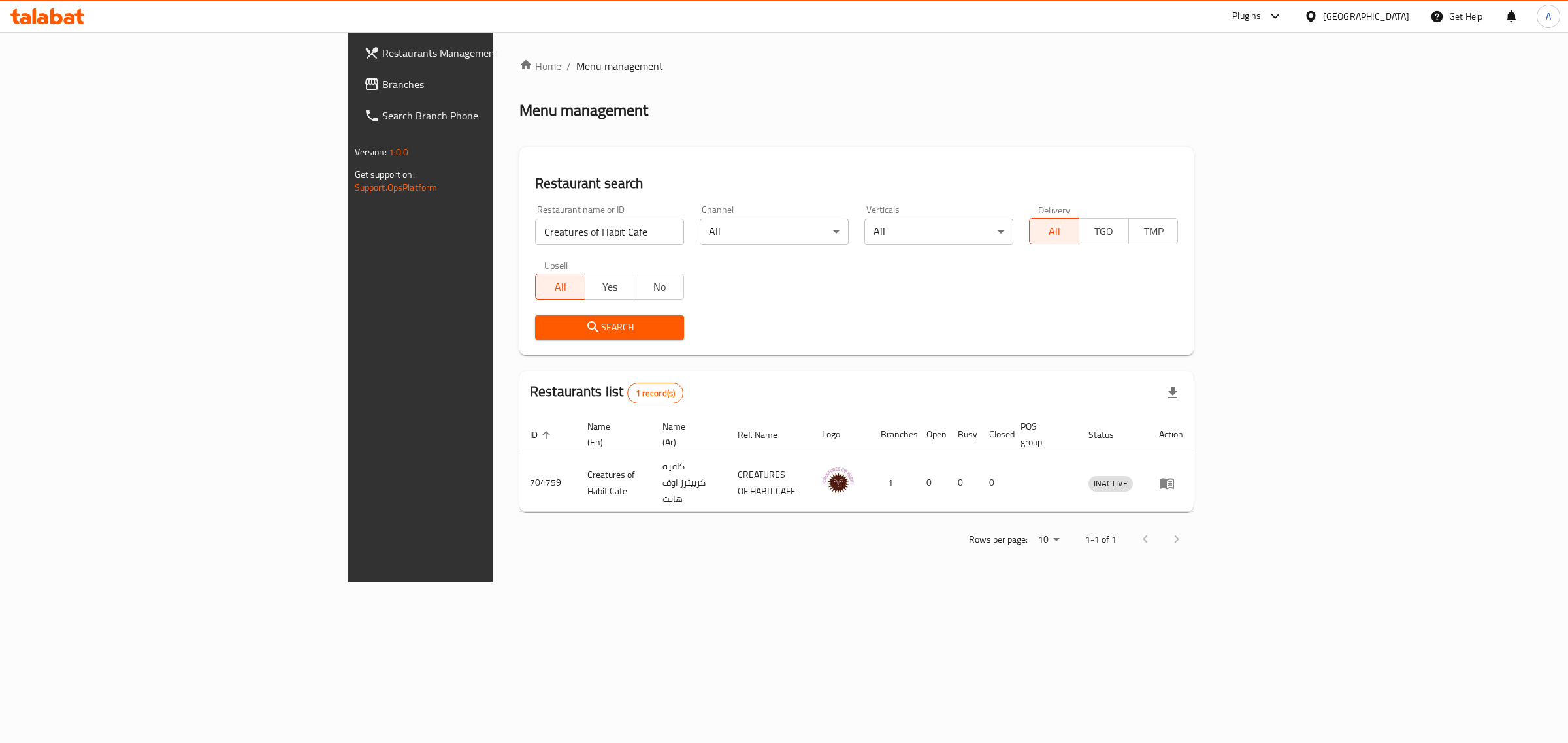
click at [1337, 7] on div "United Arab Emirates" at bounding box center [1356, 16] width 126 height 31
click at [1325, 31] on div "United Arab Emirates" at bounding box center [1356, 16] width 126 height 31
click at [1343, 11] on div "United Arab Emirates" at bounding box center [1366, 16] width 86 height 15
click at [1256, 157] on div "[GEOGRAPHIC_DATA]" at bounding box center [1311, 164] width 196 height 30
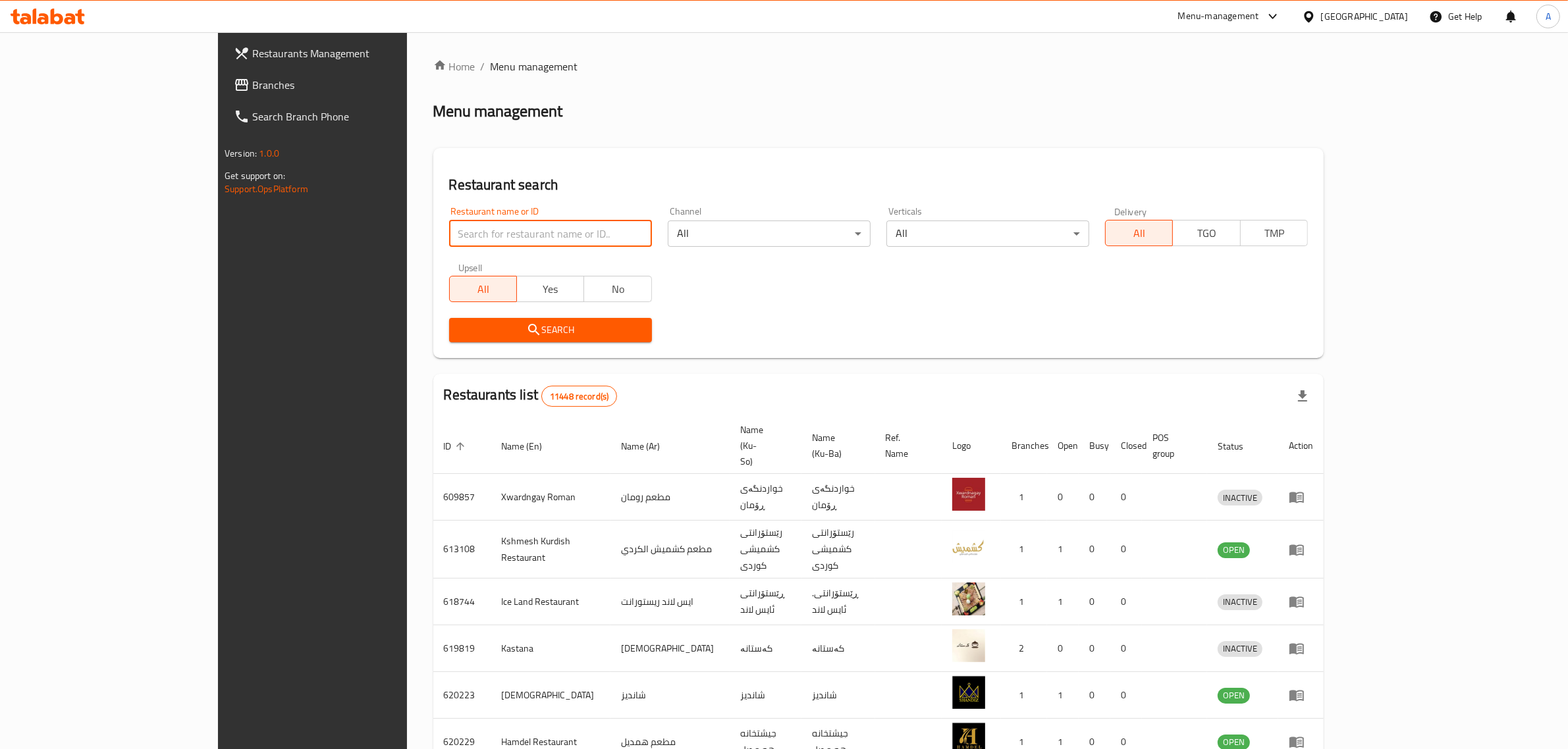
click at [472, 229] on input "search" at bounding box center [550, 234] width 202 height 26
paste input "Shawarma 12"
type input "Shawarma 12"
click button "Search" at bounding box center [550, 330] width 202 height 25
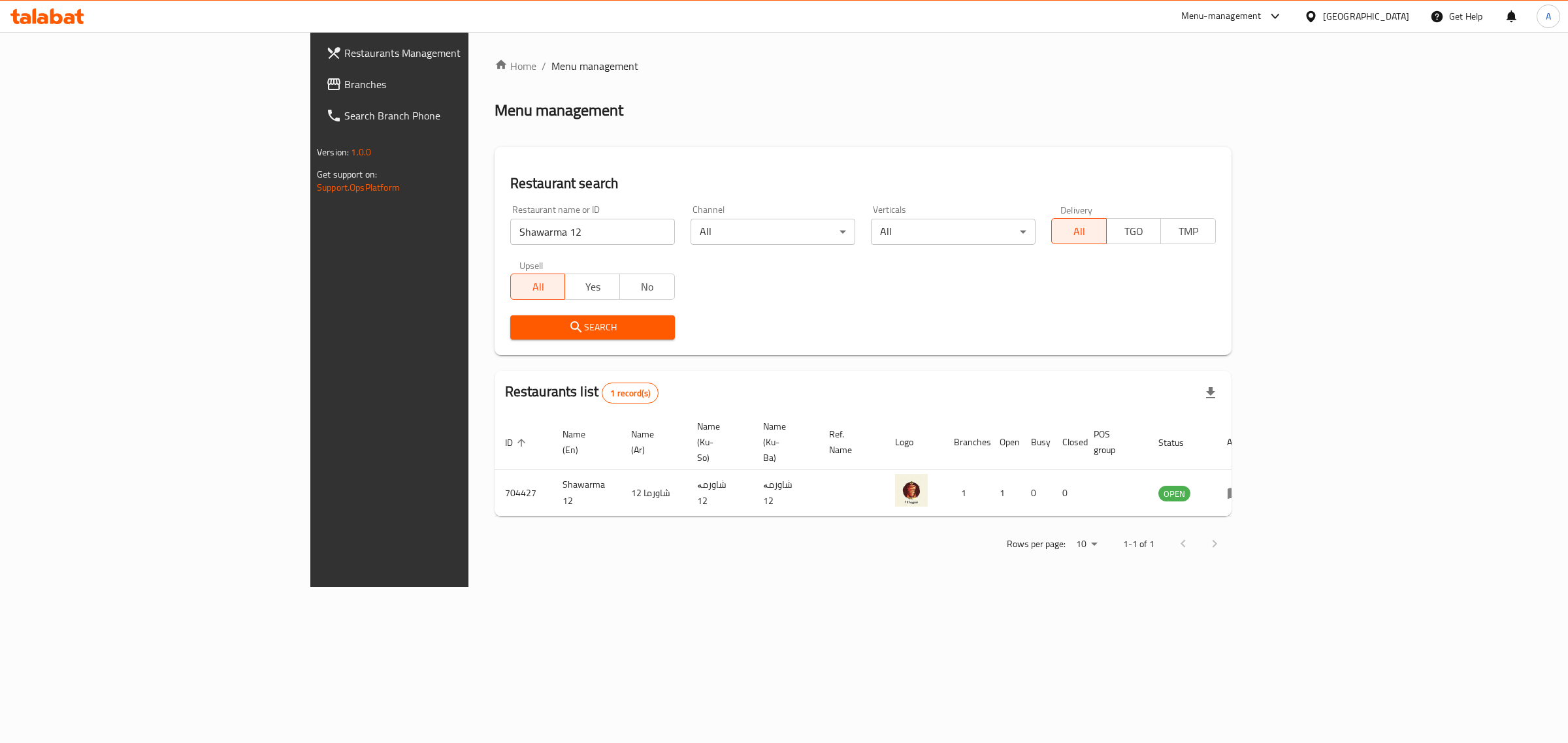
click at [1405, 10] on div "[GEOGRAPHIC_DATA]" at bounding box center [1366, 16] width 86 height 15
click at [1262, 346] on div "United Arab Emirates" at bounding box center [1267, 342] width 86 height 15
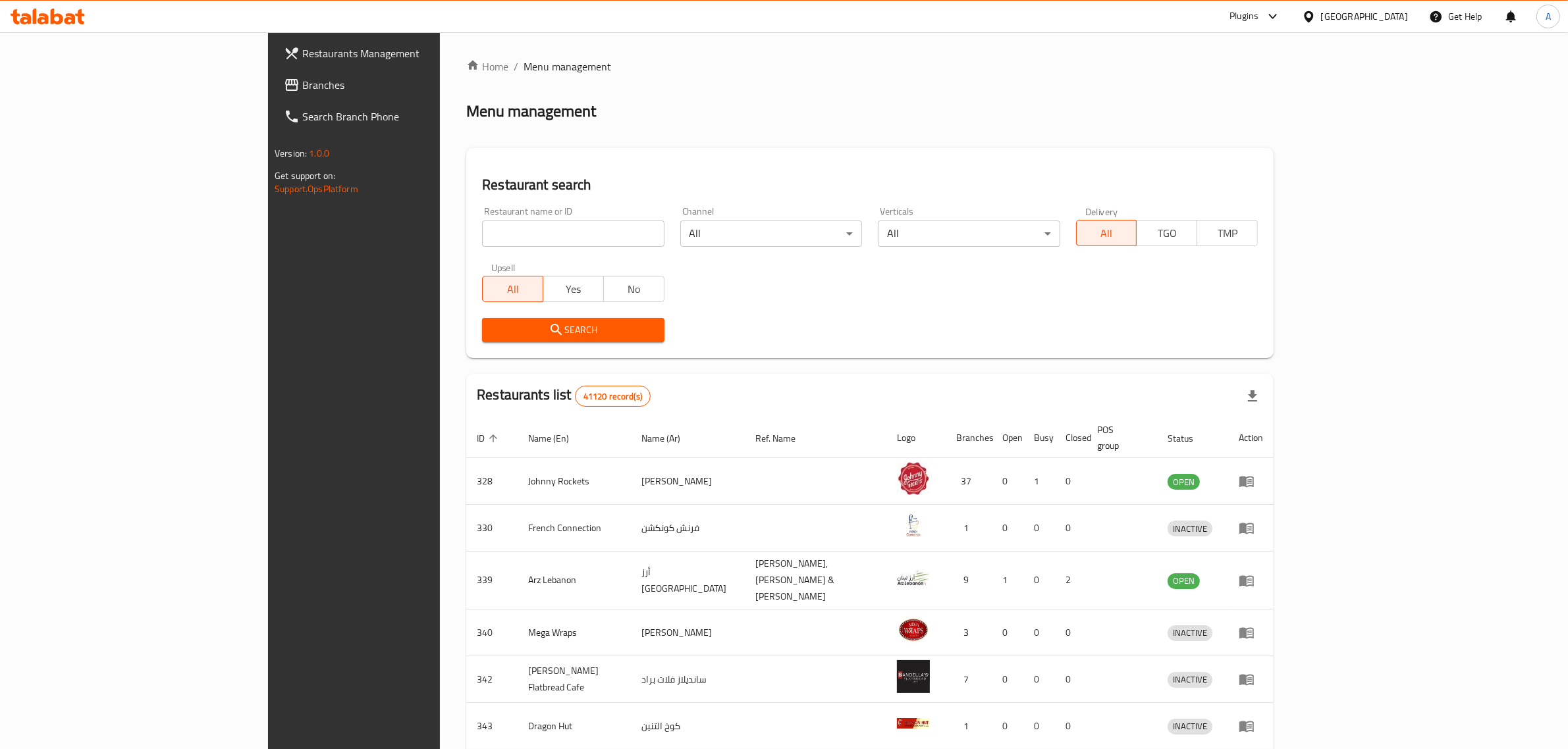
click at [1347, 16] on div "United Arab Emirates" at bounding box center [1364, 16] width 87 height 15
click at [1274, 139] on div "Egypt" at bounding box center [1308, 135] width 198 height 30
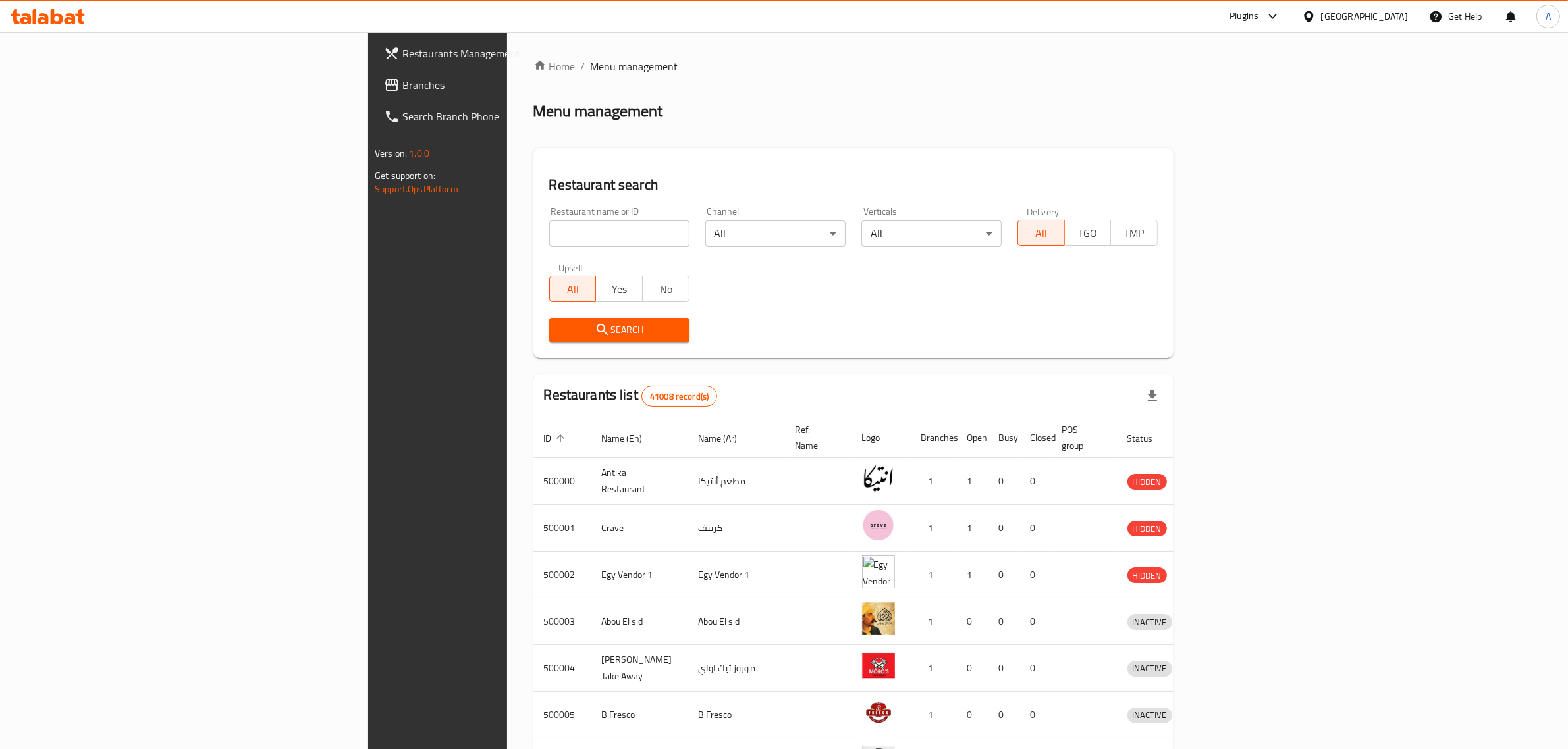
click at [570, 209] on div "Restaurant name or ID Restaurant name or ID" at bounding box center [619, 227] width 140 height 40
click at [570, 226] on input "search" at bounding box center [619, 234] width 140 height 26
paste input "341655955"
click button "Search" at bounding box center [619, 330] width 140 height 25
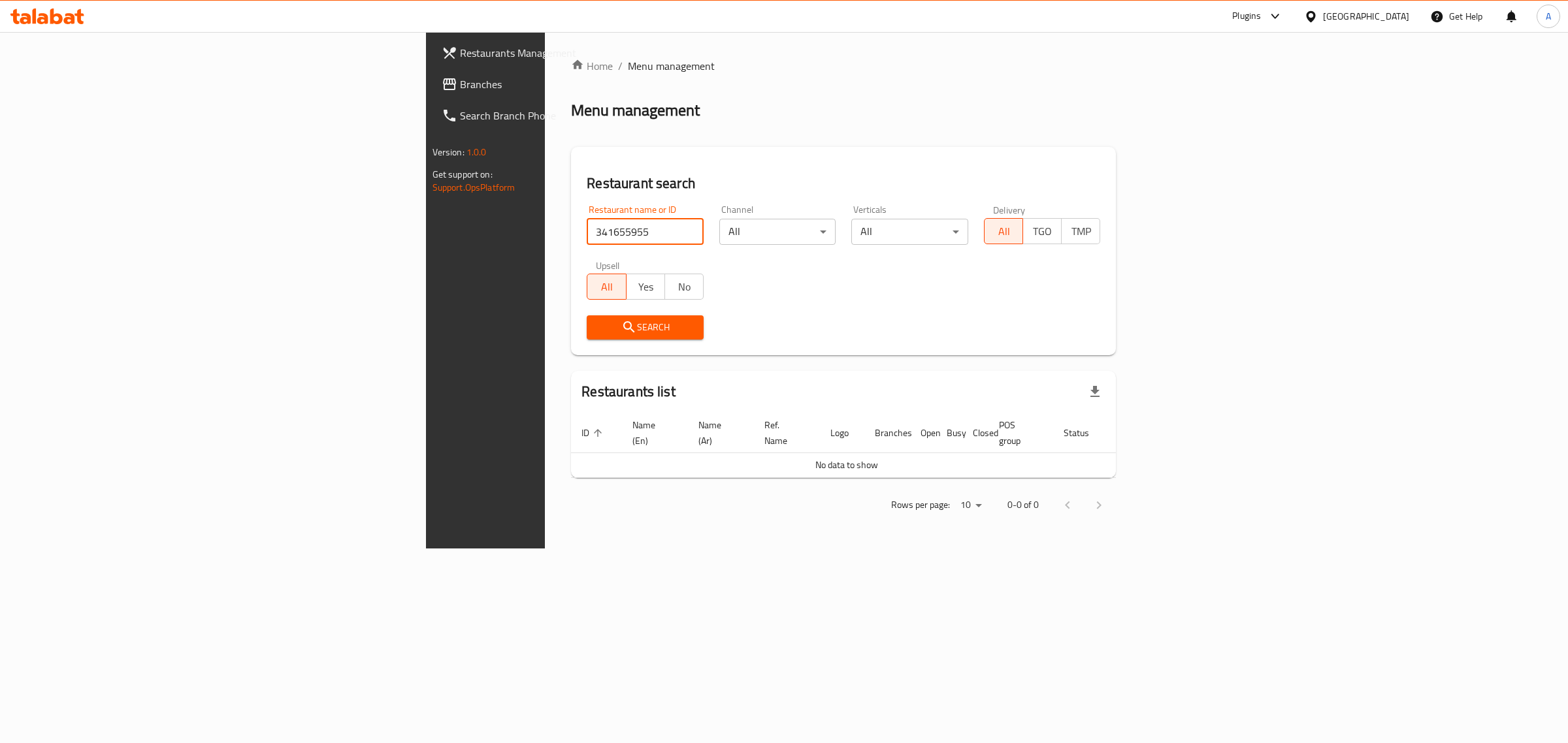
click at [587, 227] on input "341655955" at bounding box center [645, 232] width 117 height 26
paste input "692394"
type input "692394"
click button "Search" at bounding box center [645, 328] width 117 height 24
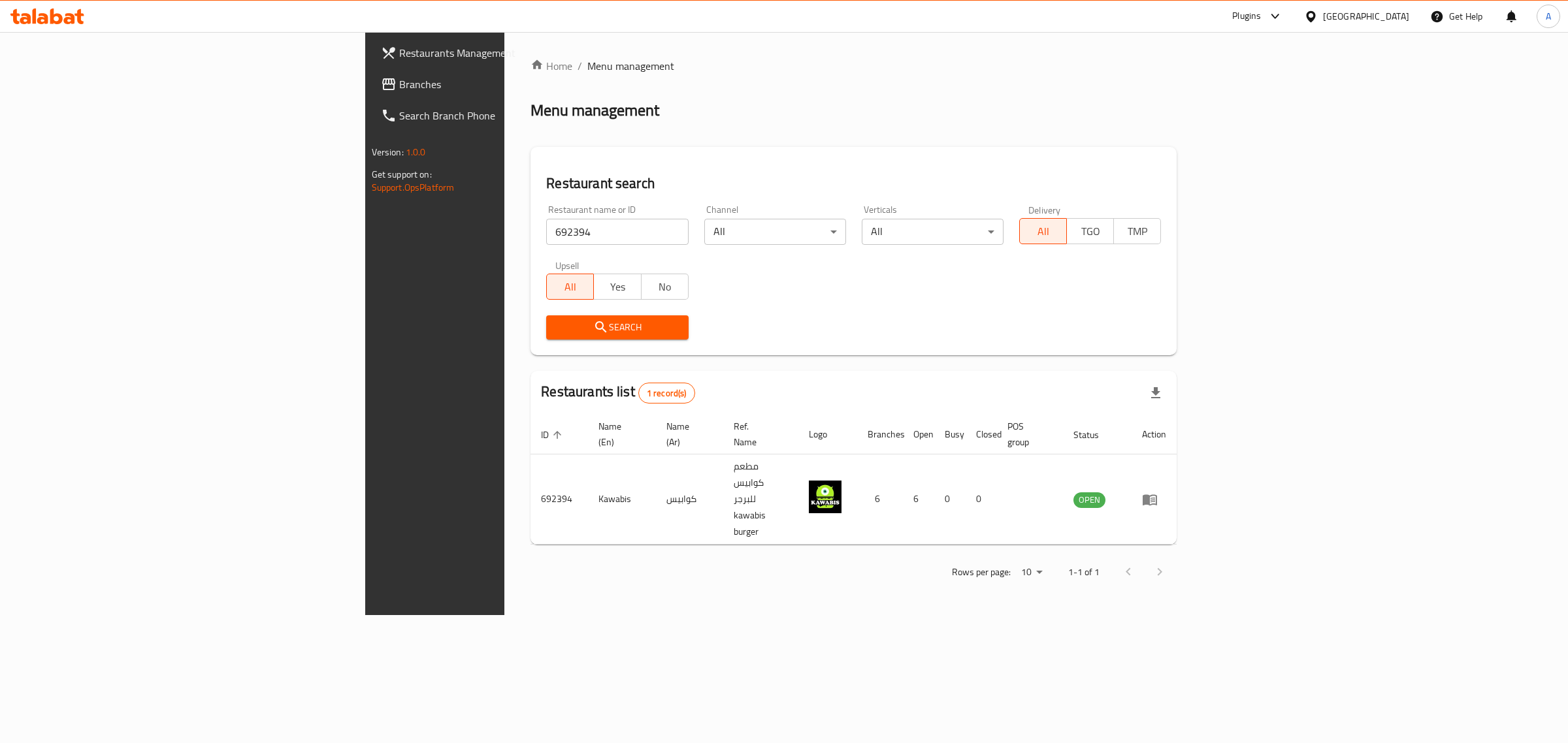
click at [1386, 10] on div "Egypt" at bounding box center [1366, 16] width 86 height 15
click at [1278, 176] on div "Jordan" at bounding box center [1311, 190] width 196 height 30
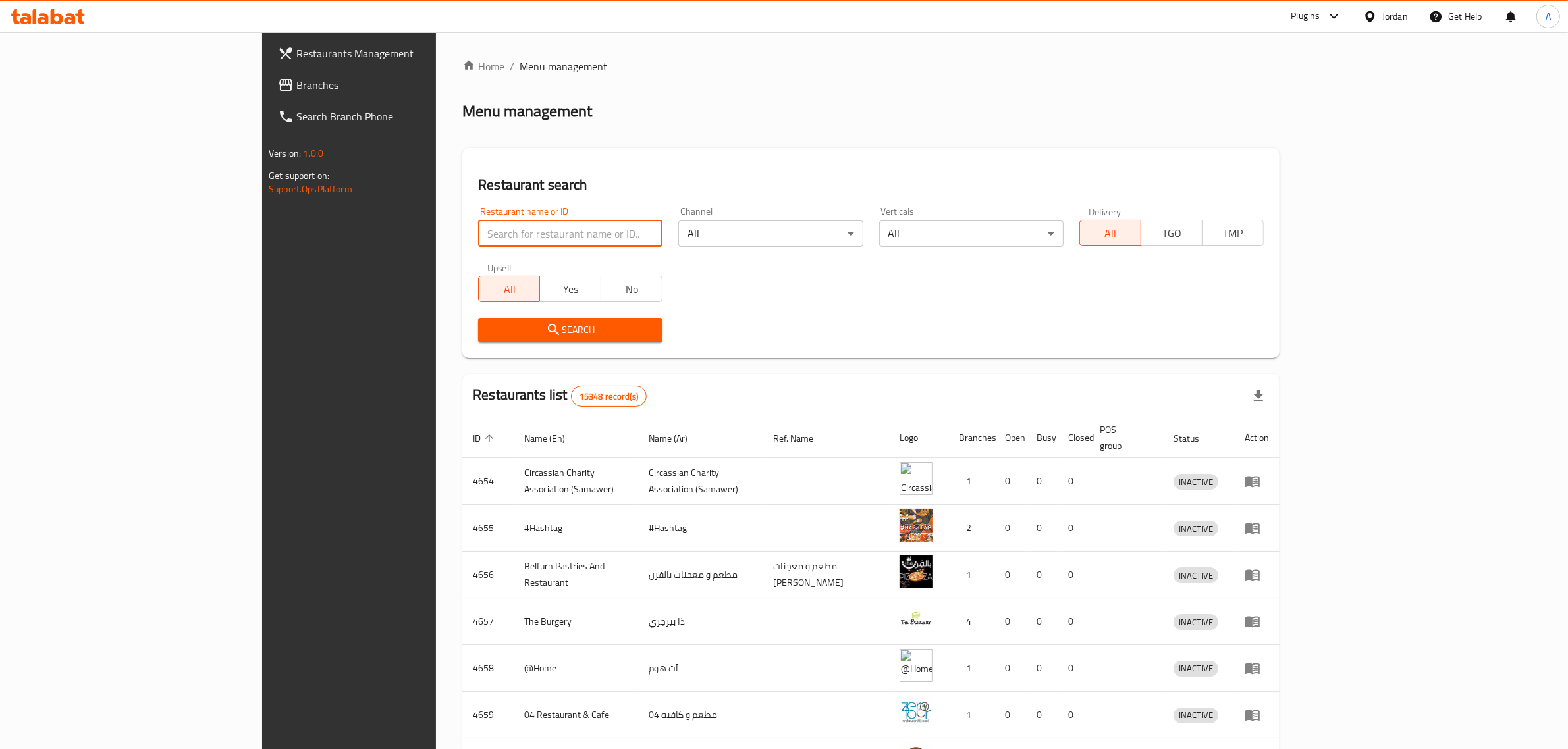
click at [527, 228] on input "search" at bounding box center [570, 234] width 185 height 26
paste input "Rolan smoothie ice cream"
type input "Rolan smoothie ice cream"
click button "Search" at bounding box center [570, 330] width 185 height 25
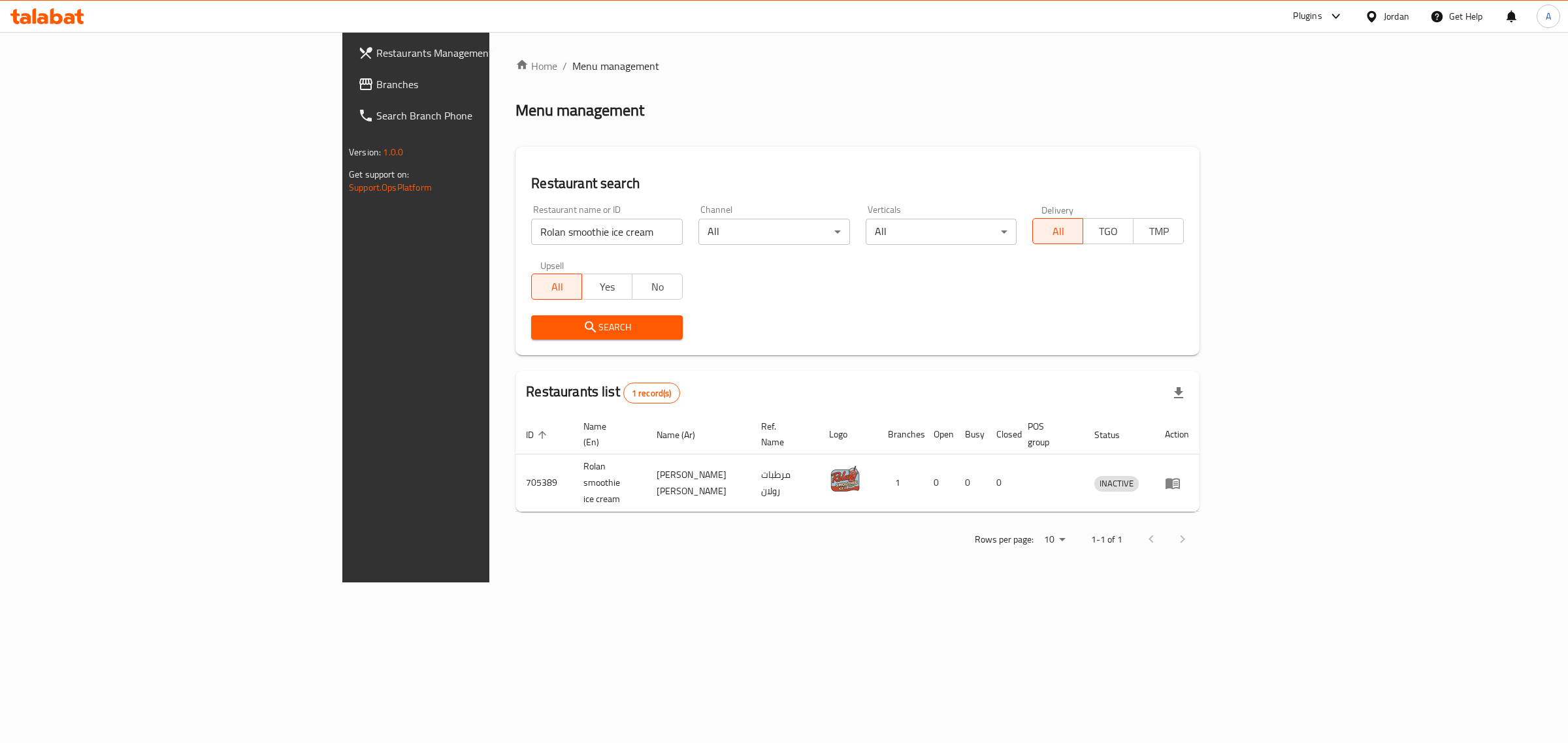
click at [929, 87] on div "Home / Menu management Menu management Restaurant search Restaurant name or ID …" at bounding box center [858, 307] width 684 height 499
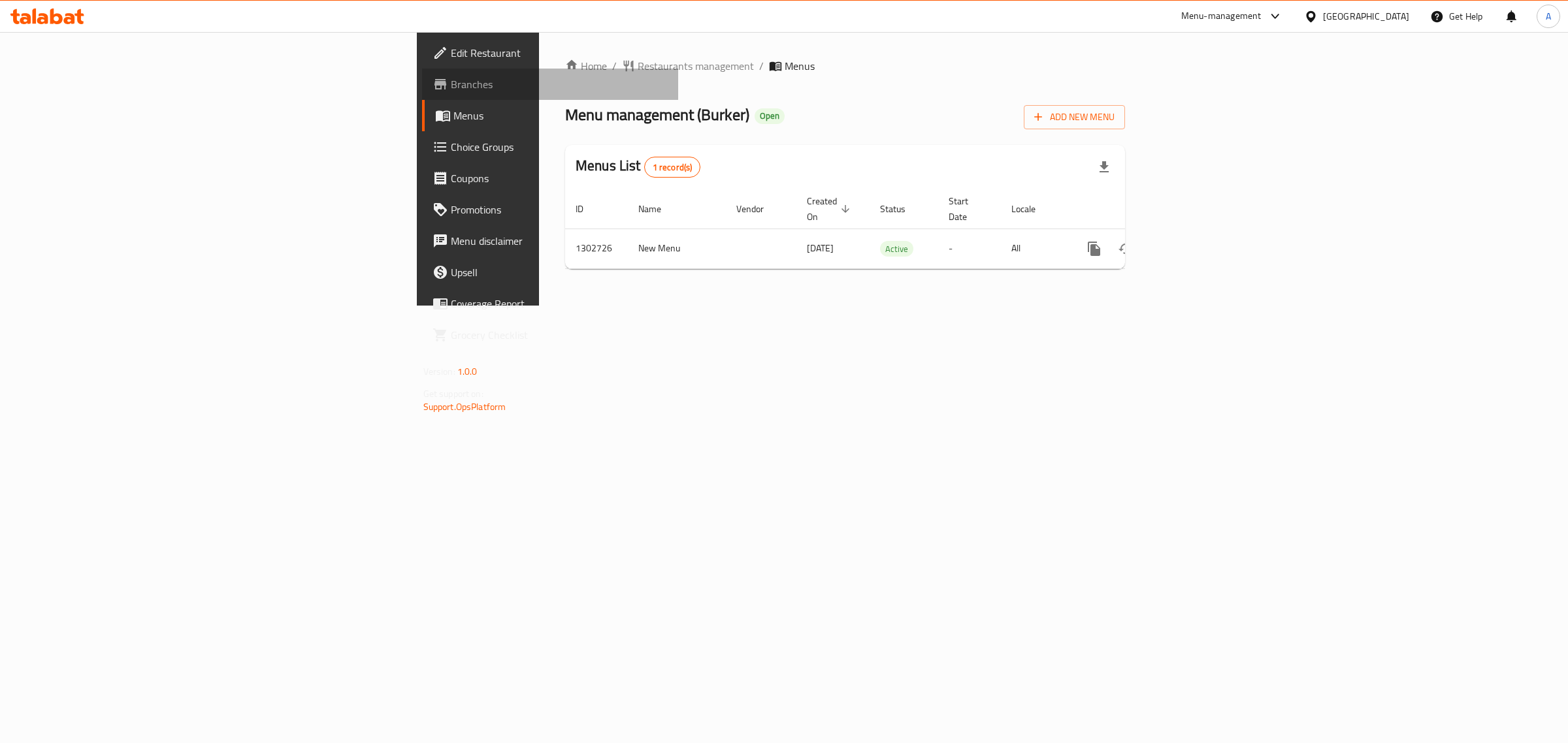
click at [451, 76] on span "Branches" at bounding box center [559, 84] width 218 height 16
click at [451, 47] on span "Edit Restaurant" at bounding box center [559, 53] width 218 height 16
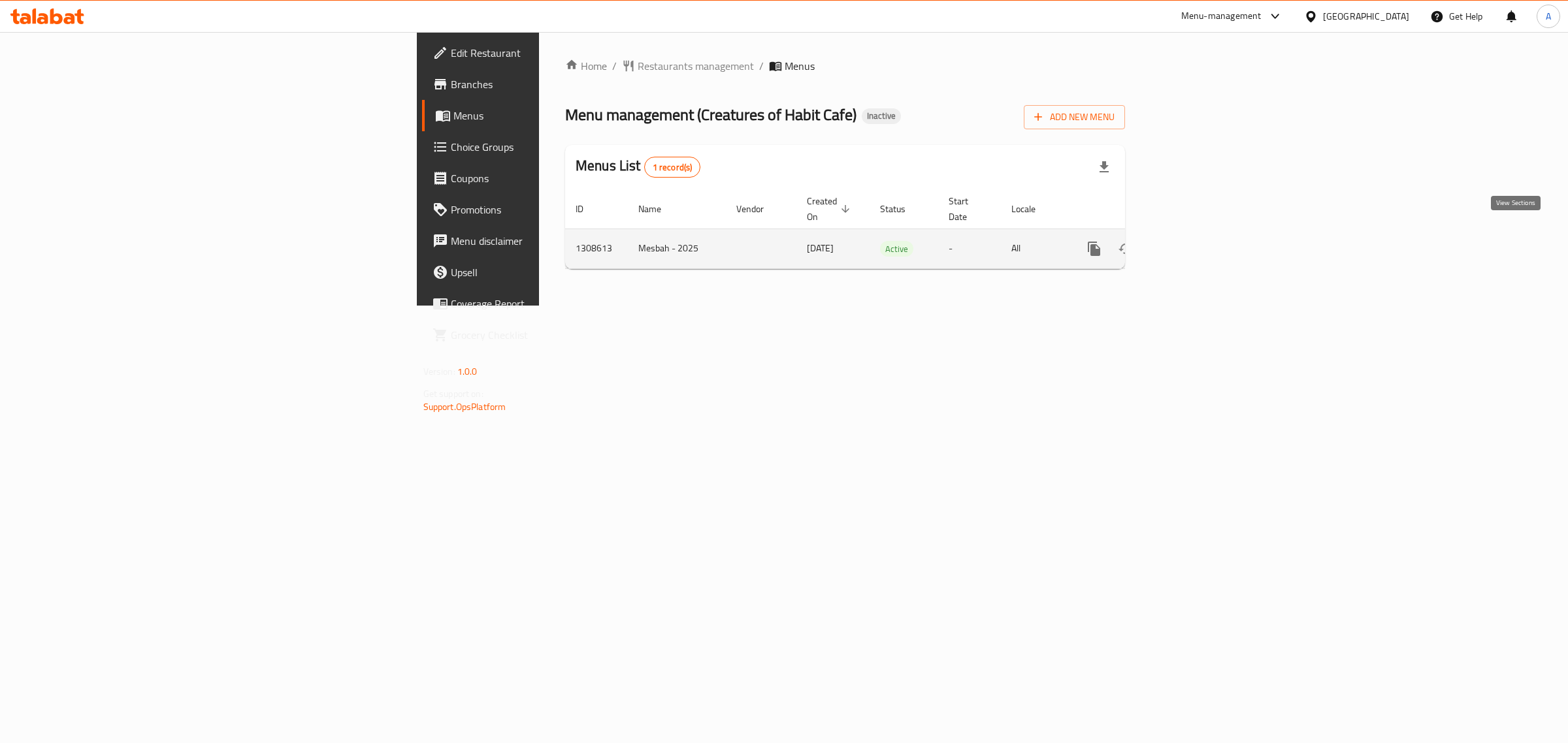
click at [1204, 237] on link "enhanced table" at bounding box center [1188, 248] width 31 height 31
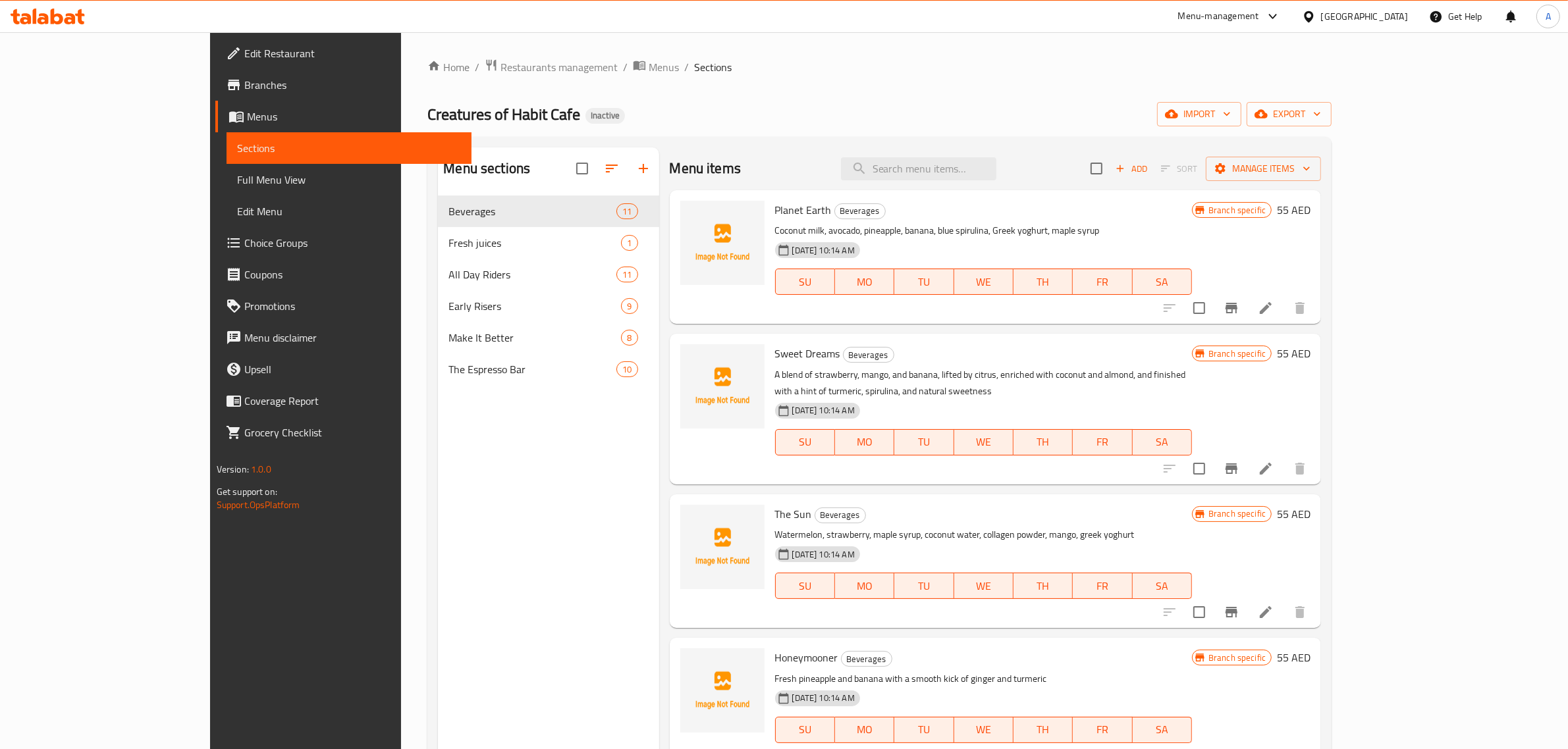
click at [767, 143] on div "Menu sections Beverages 11 Fresh juices 1 All Day Riders 11 Early Risers 9 Make…" at bounding box center [879, 522] width 904 height 771
click at [1233, 109] on icon "button" at bounding box center [1226, 113] width 13 height 13
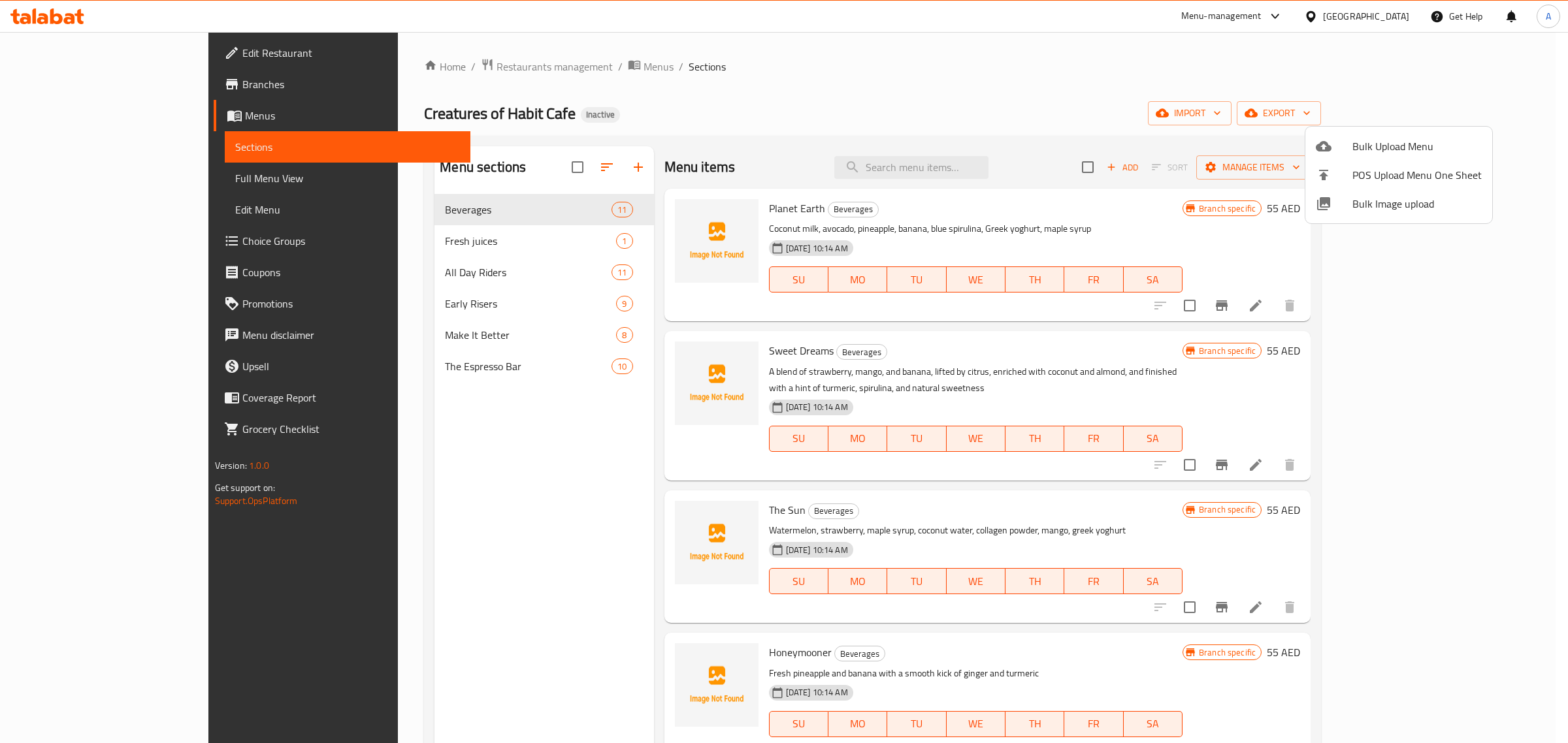
click at [1366, 208] on span "Bulk Image upload" at bounding box center [1417, 204] width 129 height 16
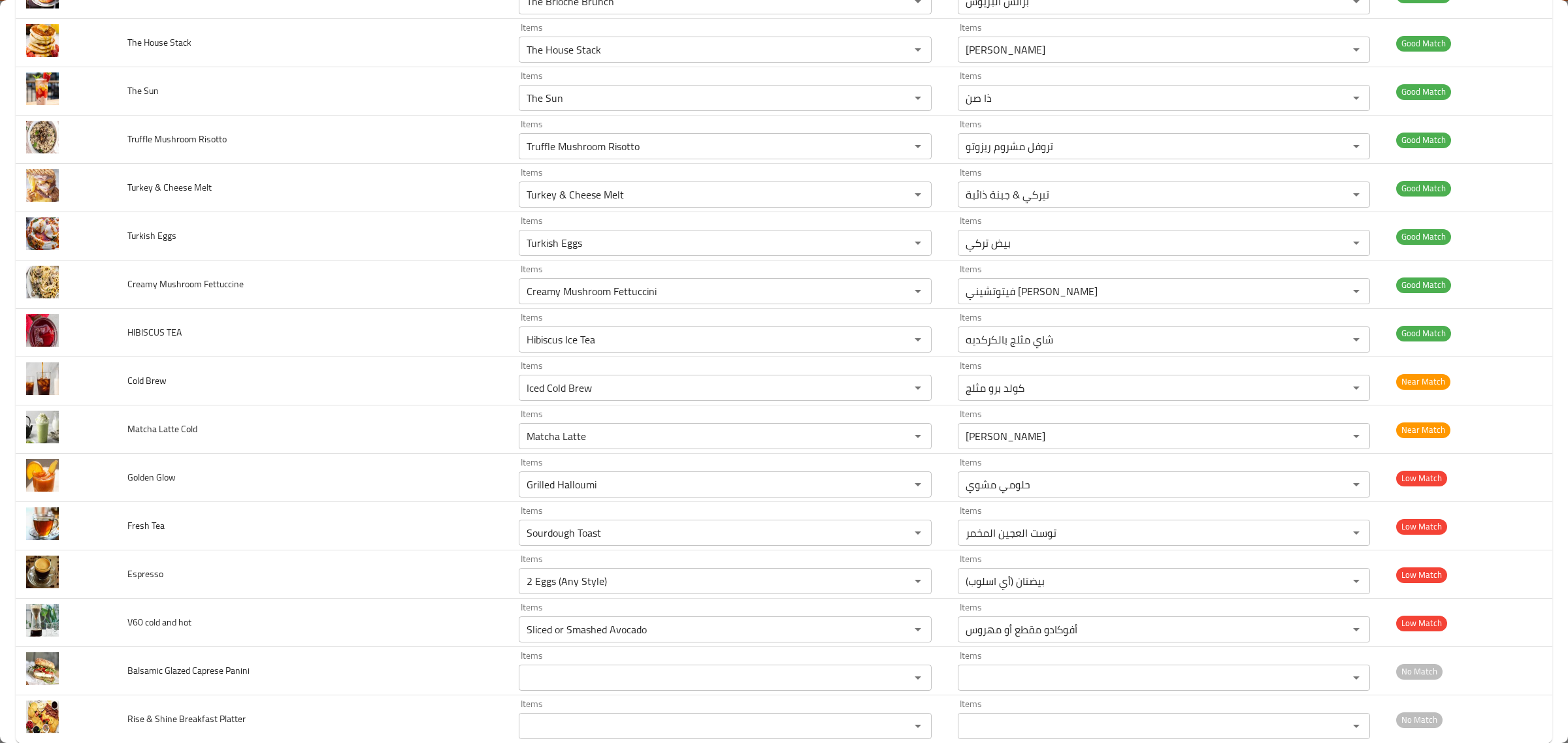
scroll to position [1615, 0]
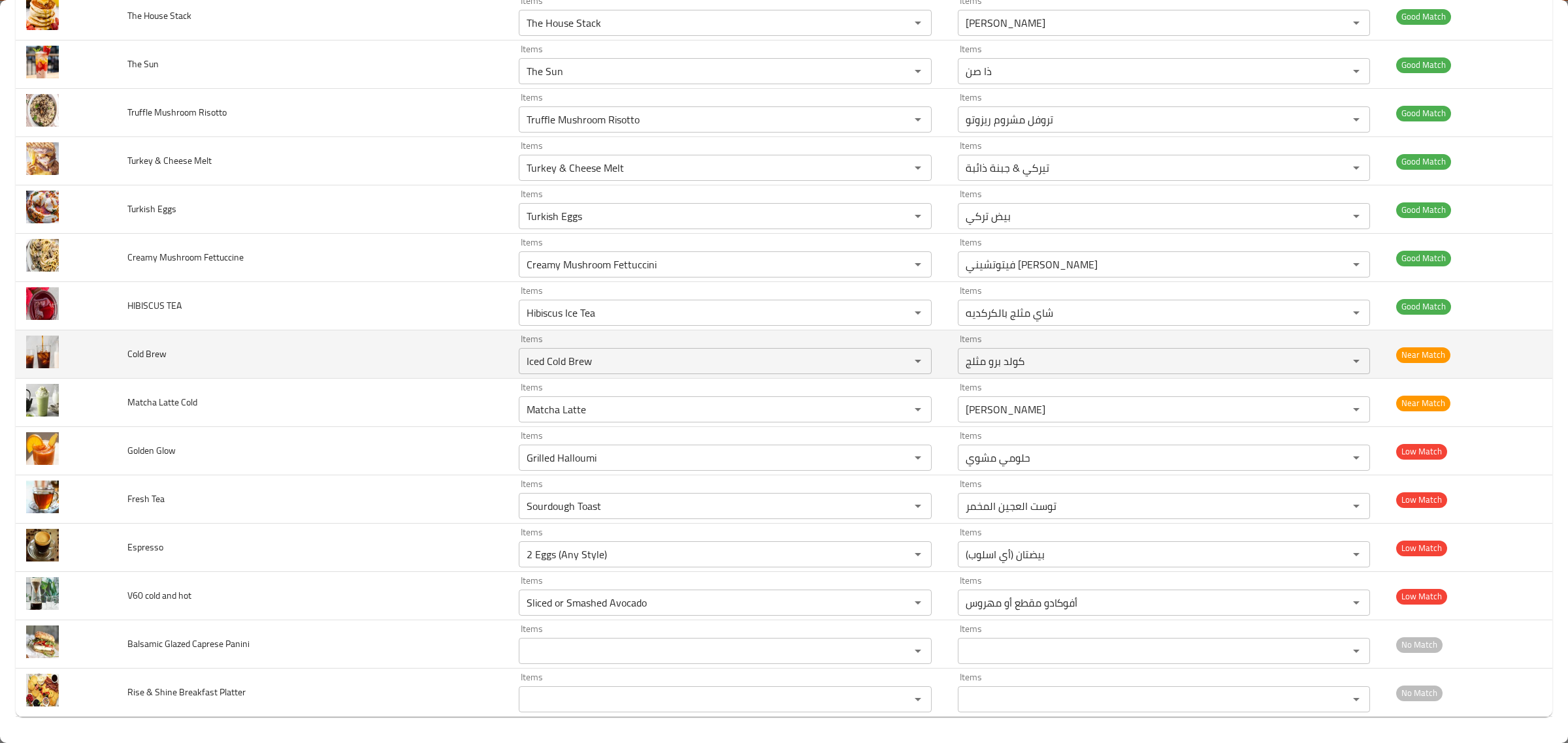
click at [729, 331] on td "Items Iced Cold Brew Items" at bounding box center [727, 354] width 439 height 48
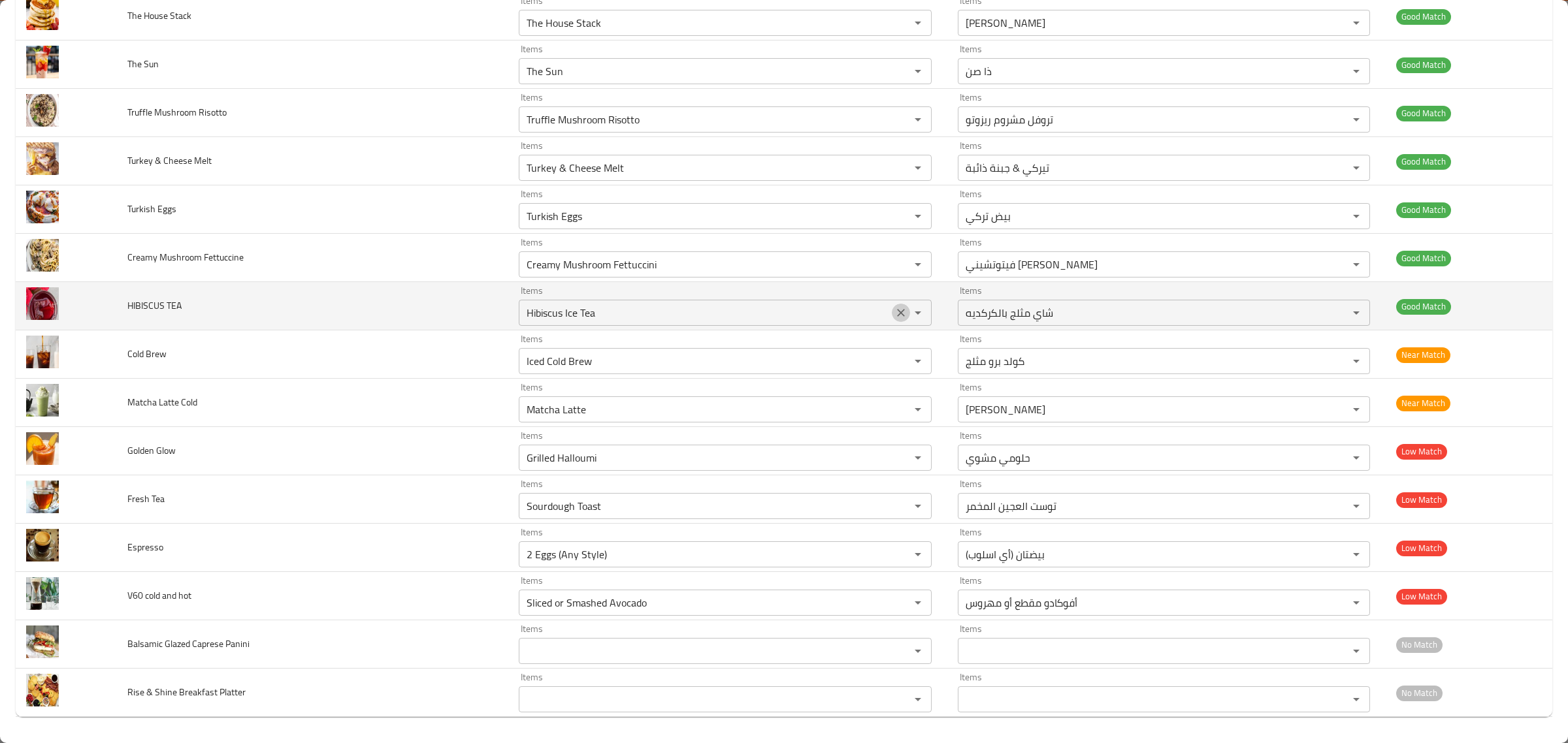
click at [897, 310] on icon "Clear" at bounding box center [900, 313] width 8 height 8
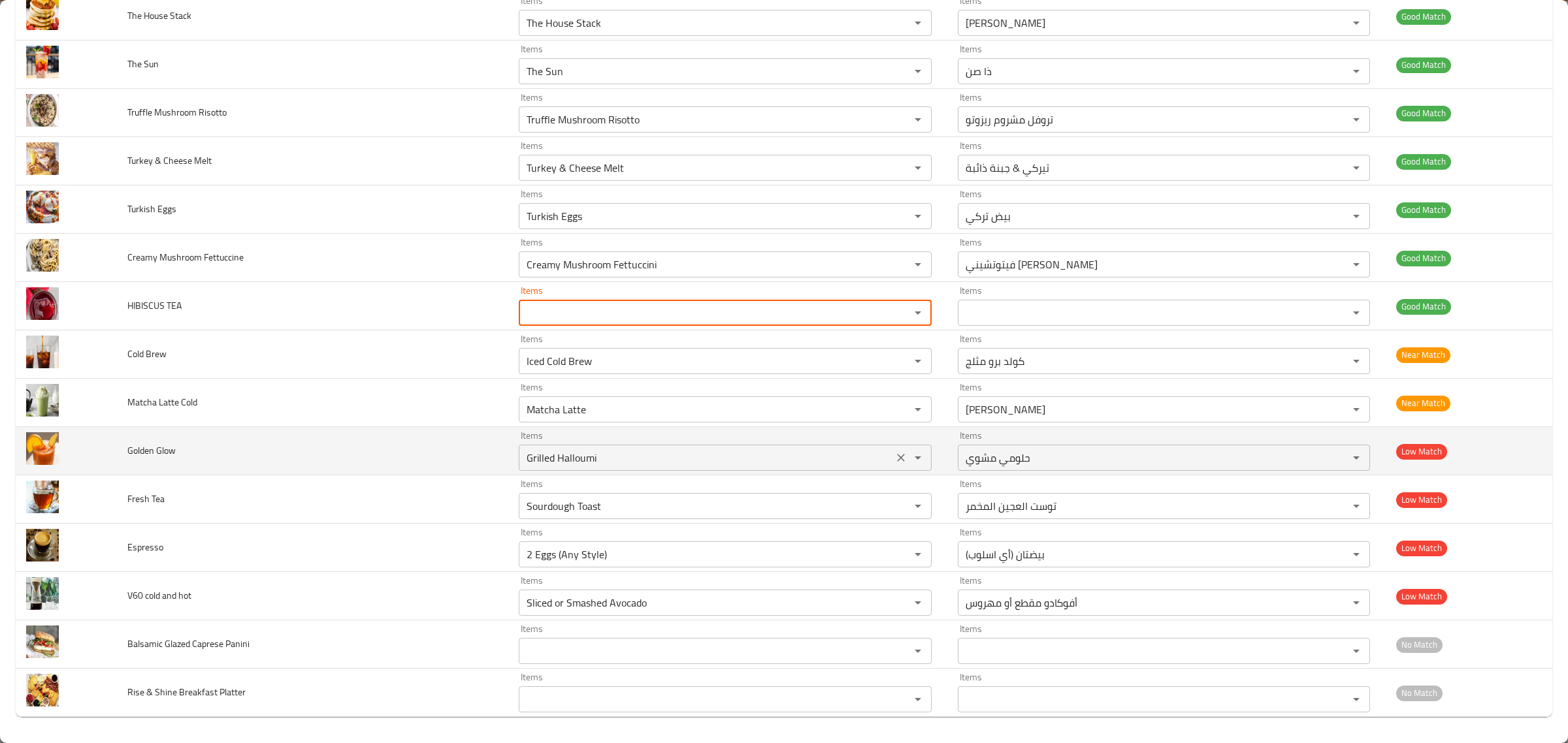
click at [729, 433] on div "Items Grilled Halloumi Items" at bounding box center [725, 451] width 413 height 40
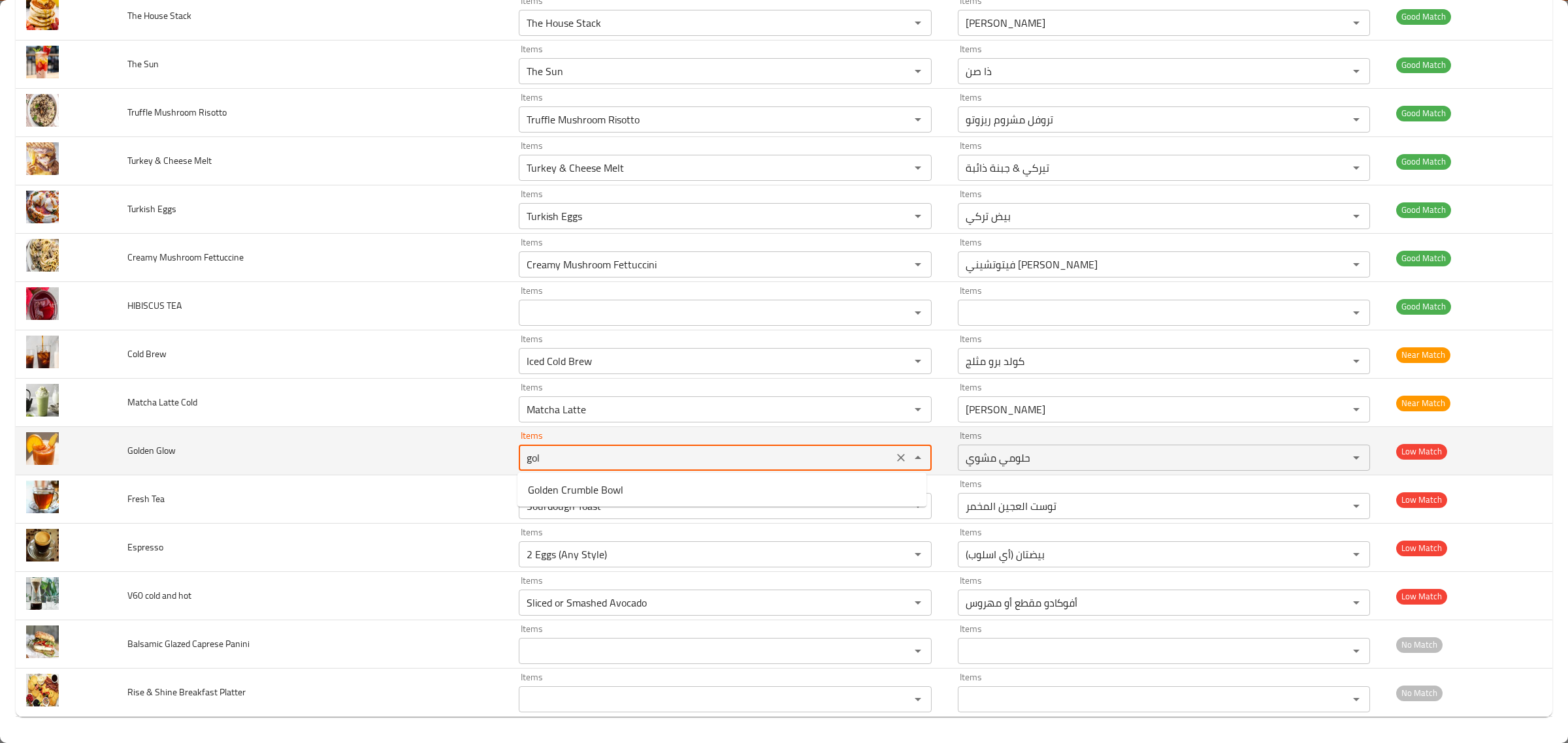
type Glow "gold"
click at [894, 456] on icon "Clear" at bounding box center [900, 457] width 13 height 13
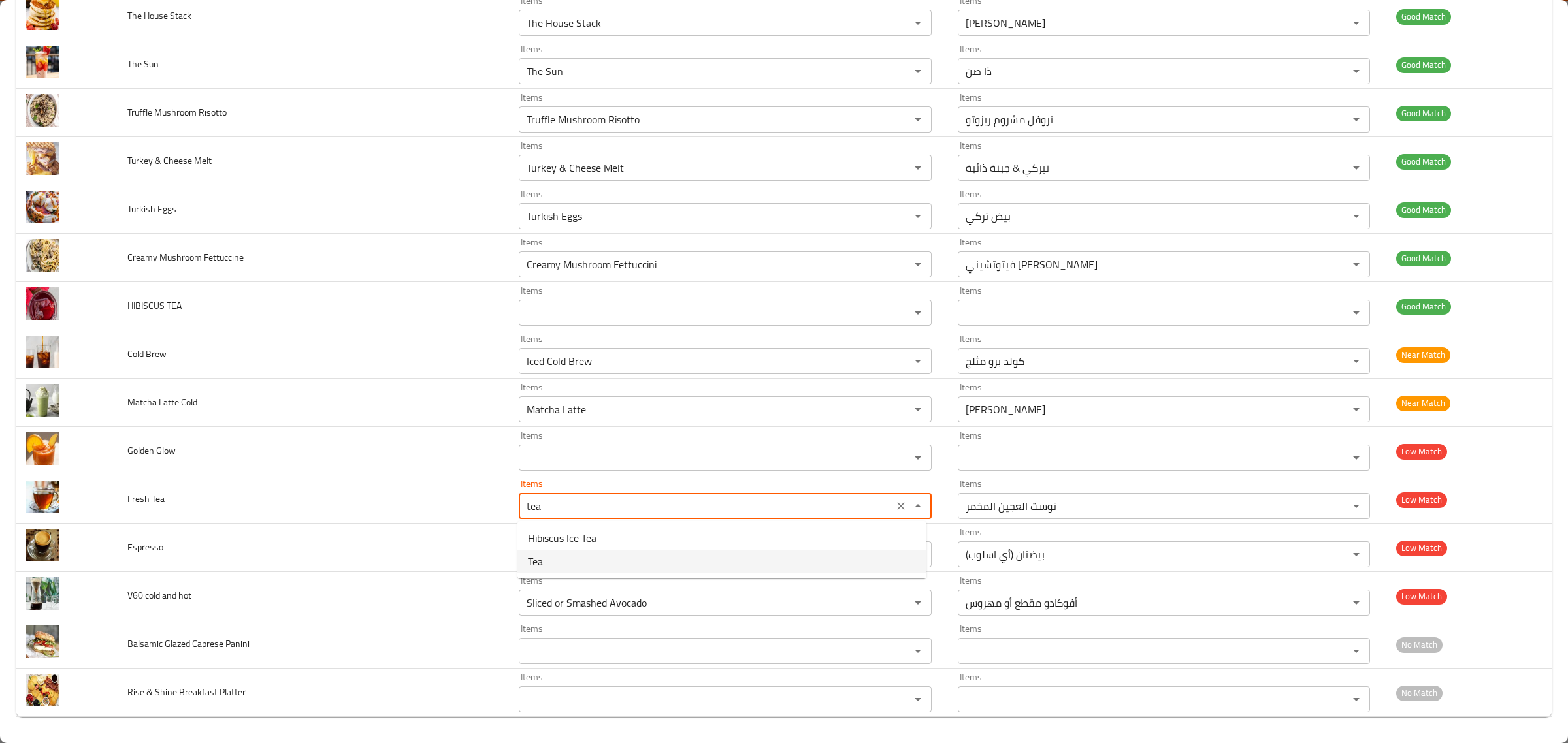
click at [616, 560] on Tea-option-1 "Tea" at bounding box center [721, 561] width 409 height 24
type Tea "Tea"
type Tea-ar "شاي"
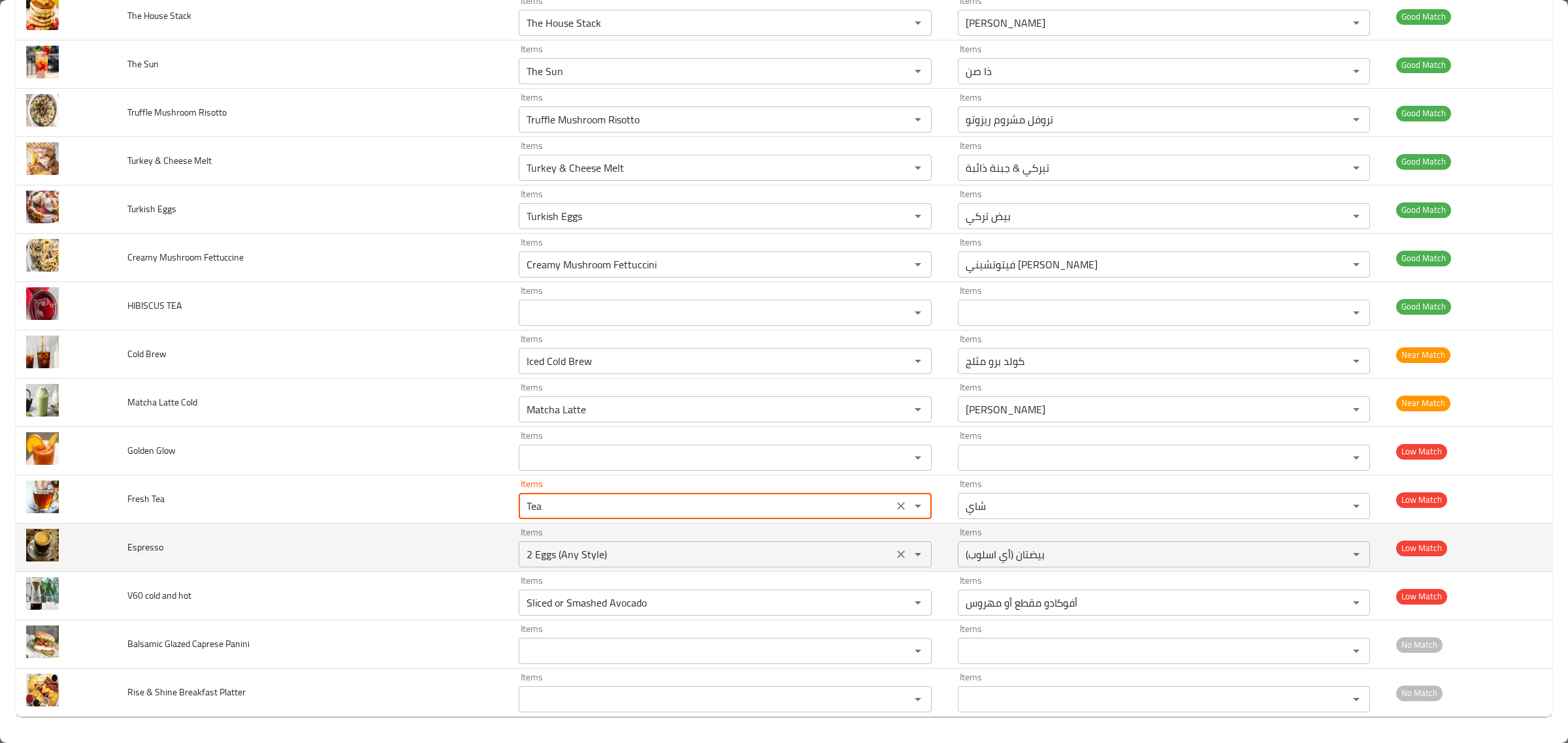
type Tea "Tea"
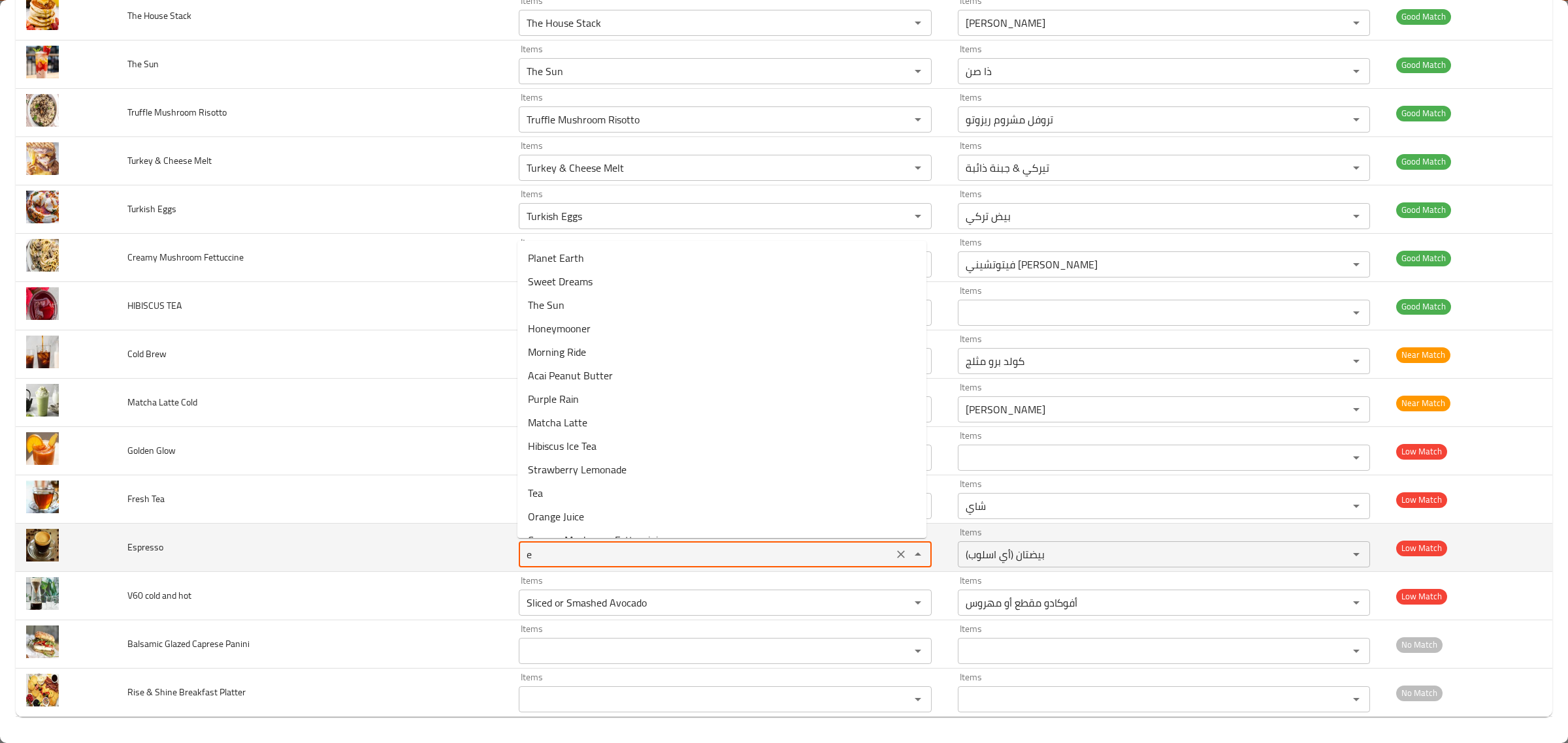
type input "es"
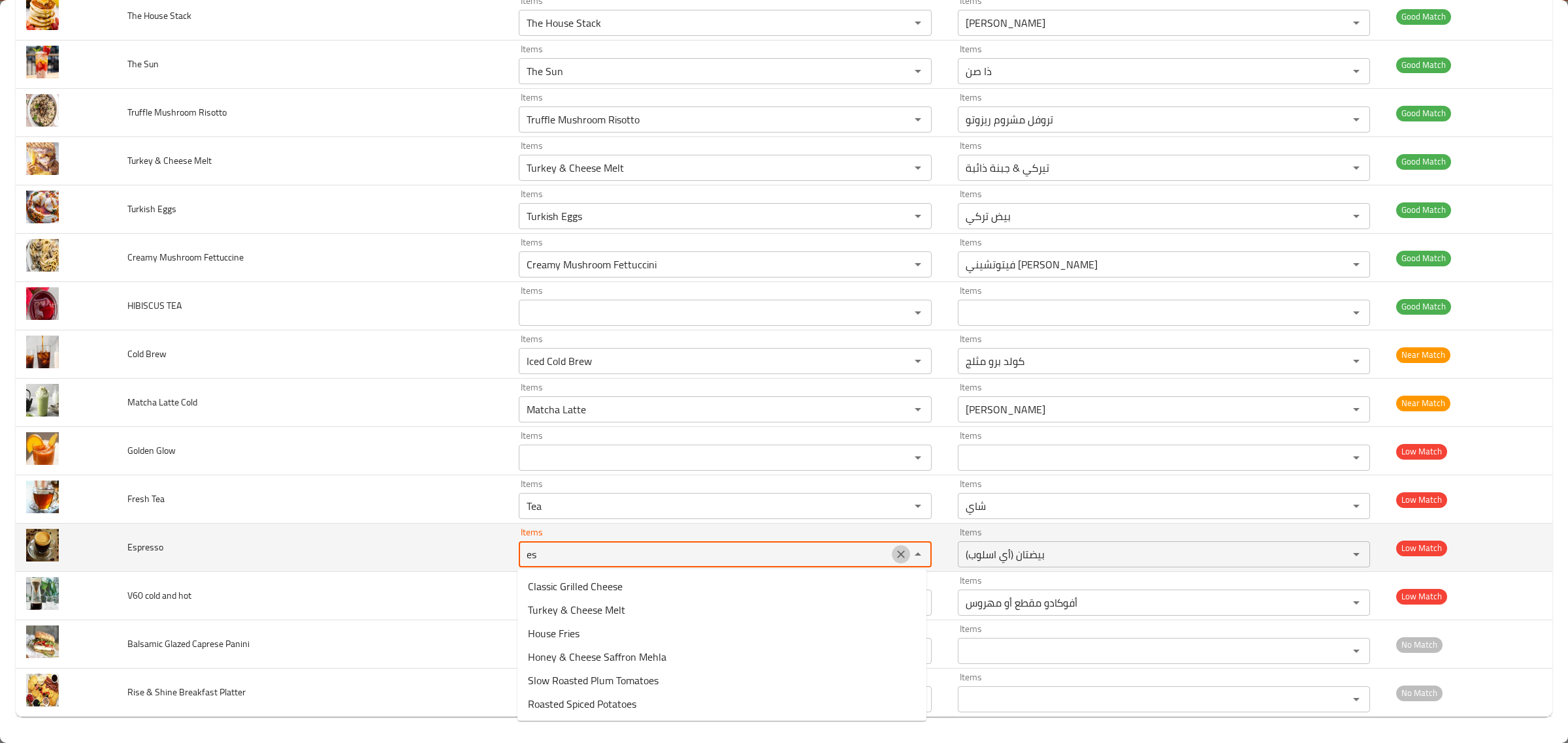
click at [897, 553] on icon "Clear" at bounding box center [900, 554] width 8 height 8
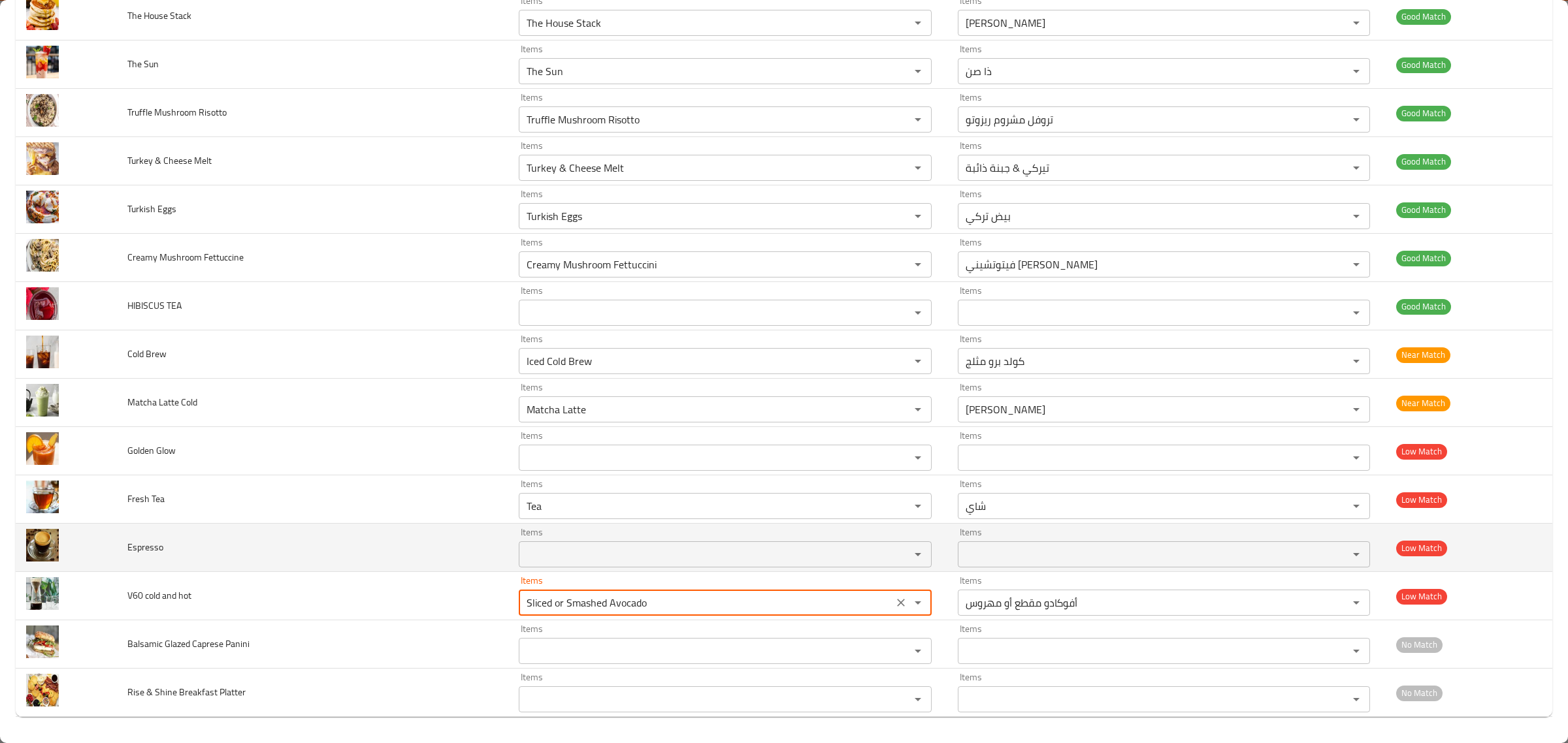
type hot "v"
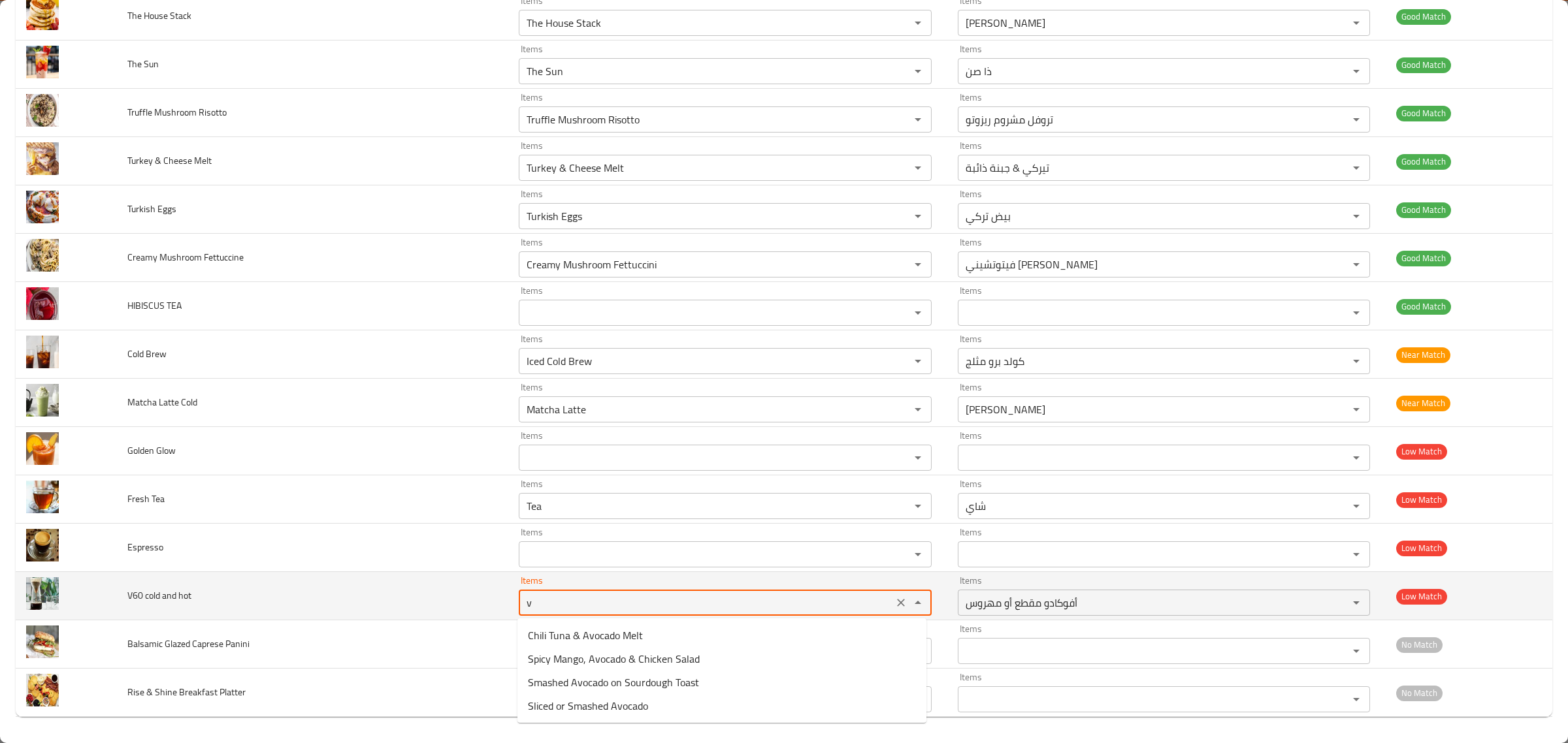
click at [894, 602] on icon "Clear" at bounding box center [900, 602] width 13 height 13
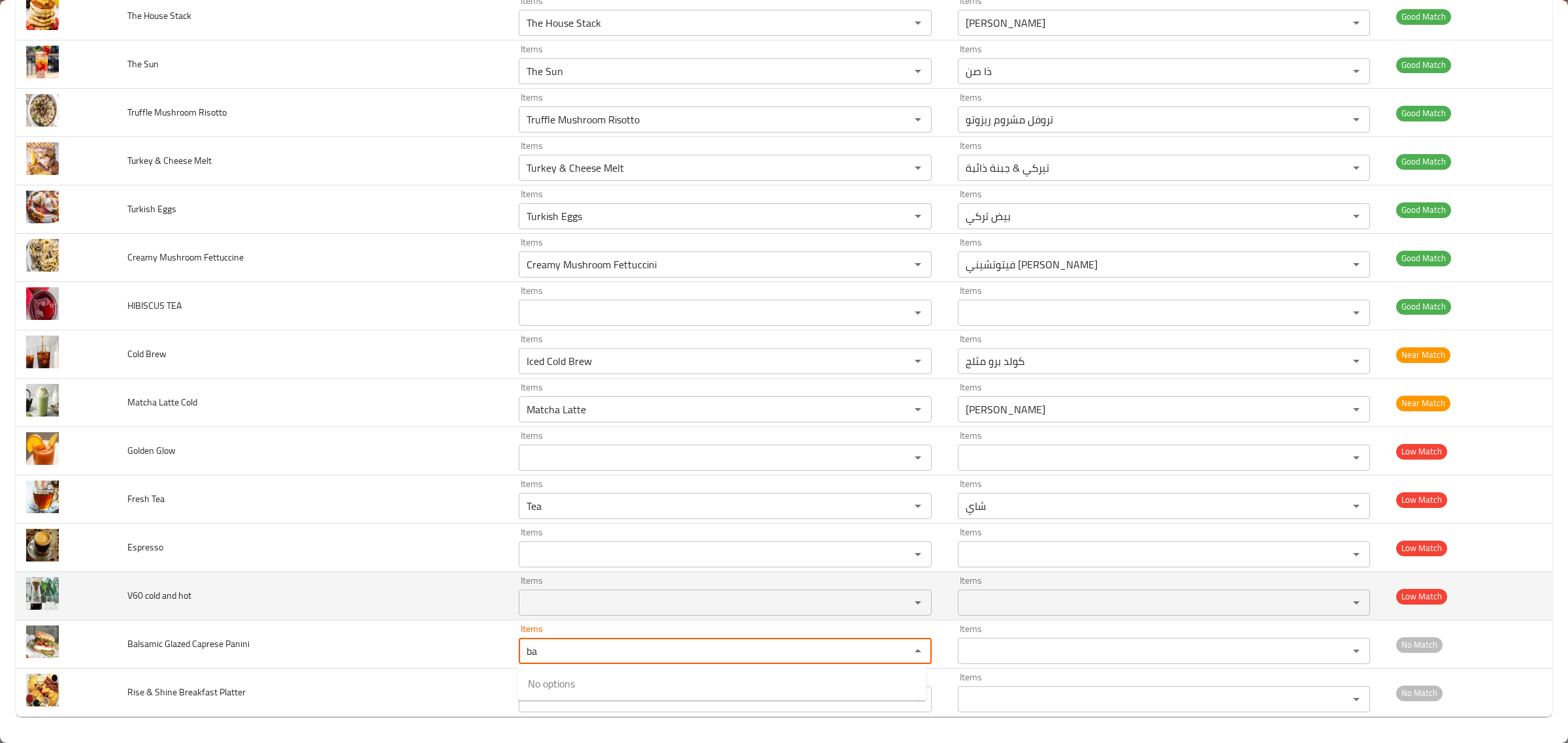
type Panini "b"
type Panini "p"
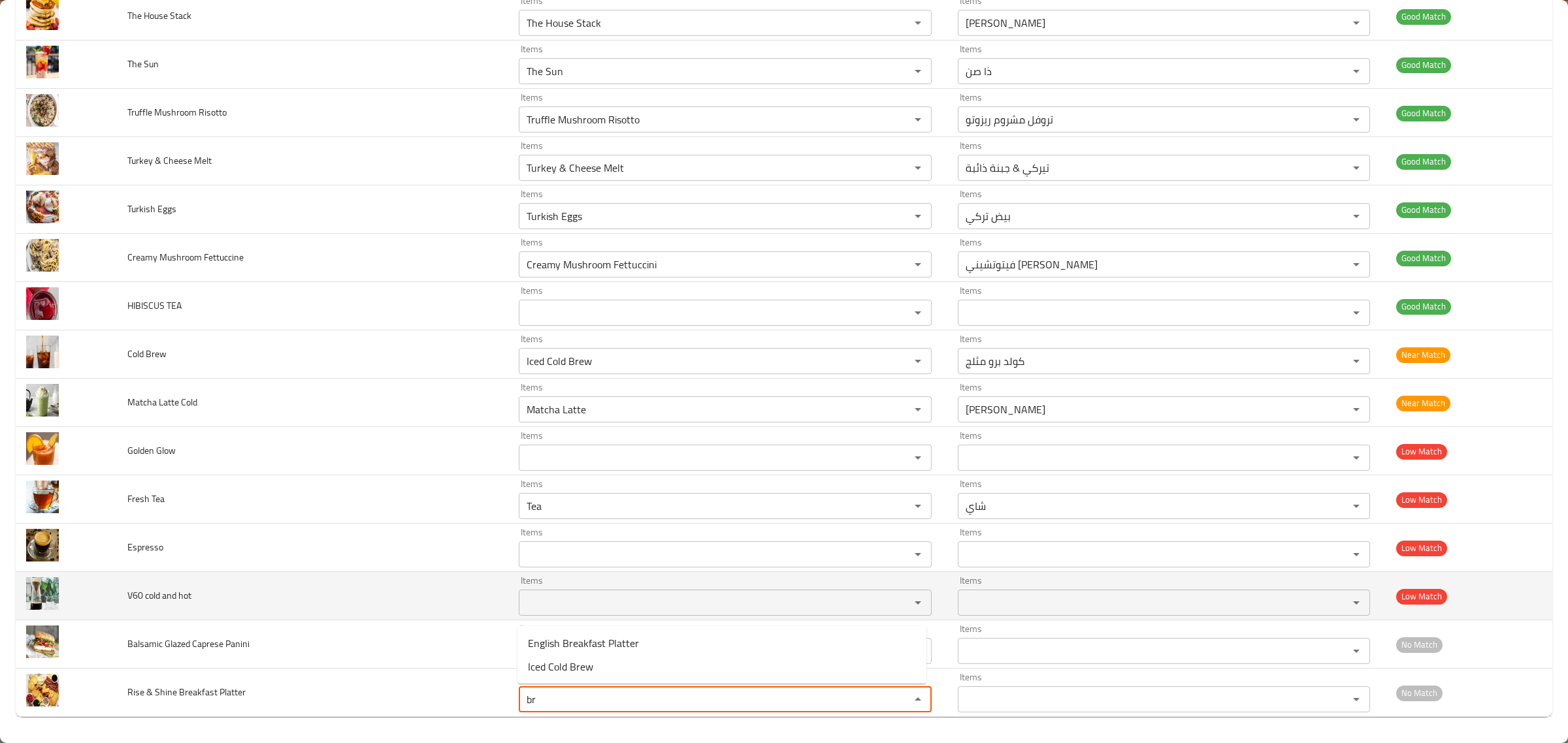
type Platter "b"
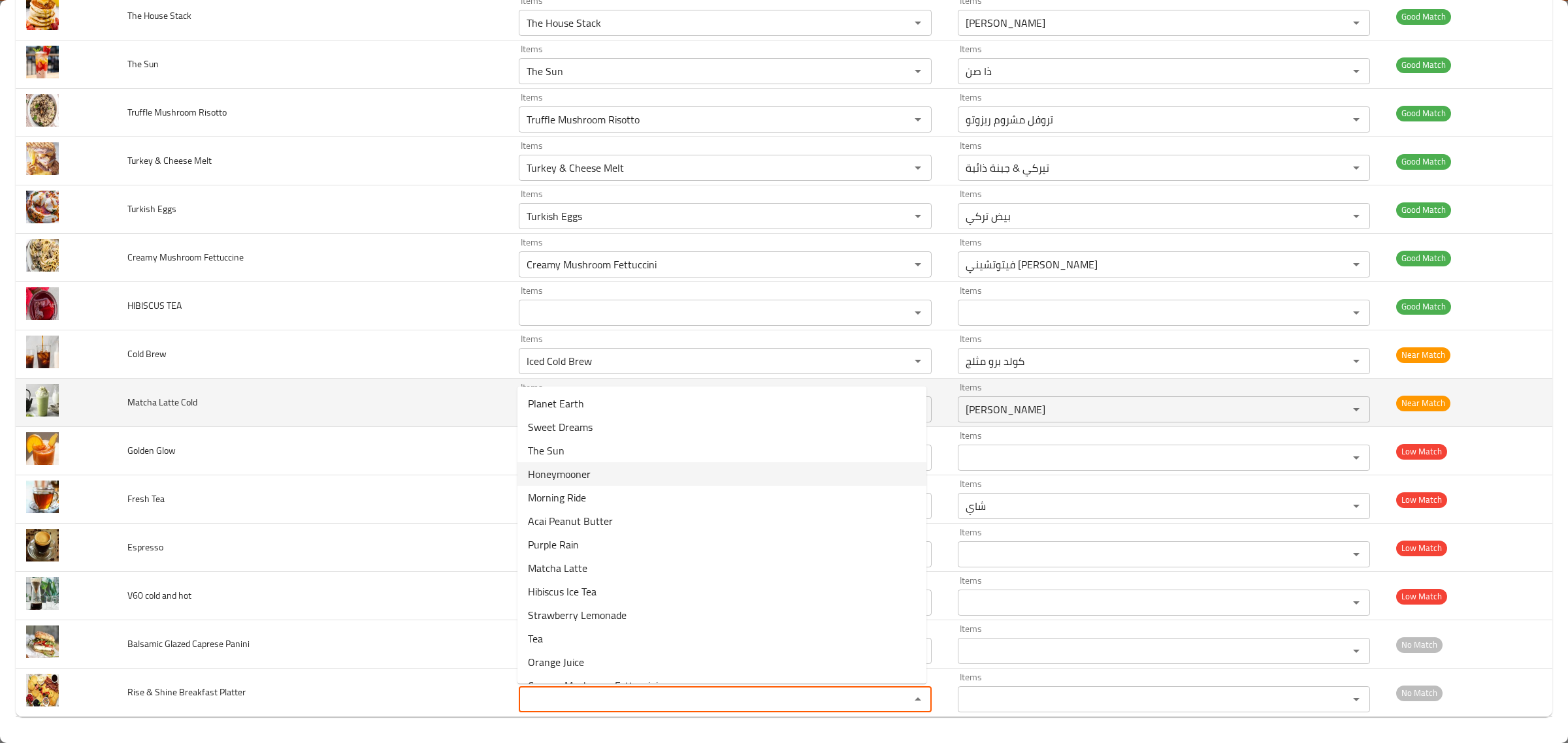
click at [403, 386] on td "Matcha Latte Cold" at bounding box center [312, 402] width 391 height 48
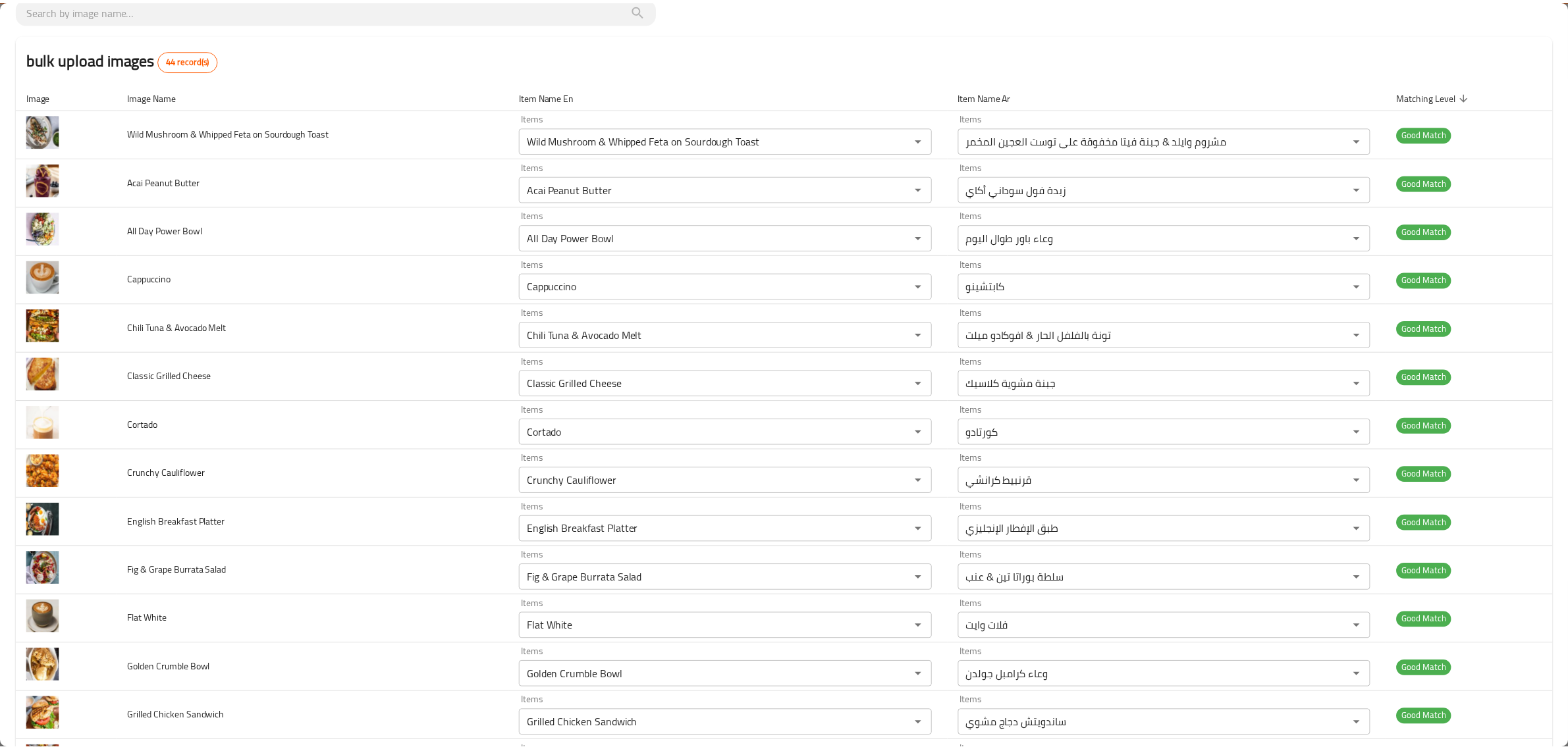
scroll to position [0, 0]
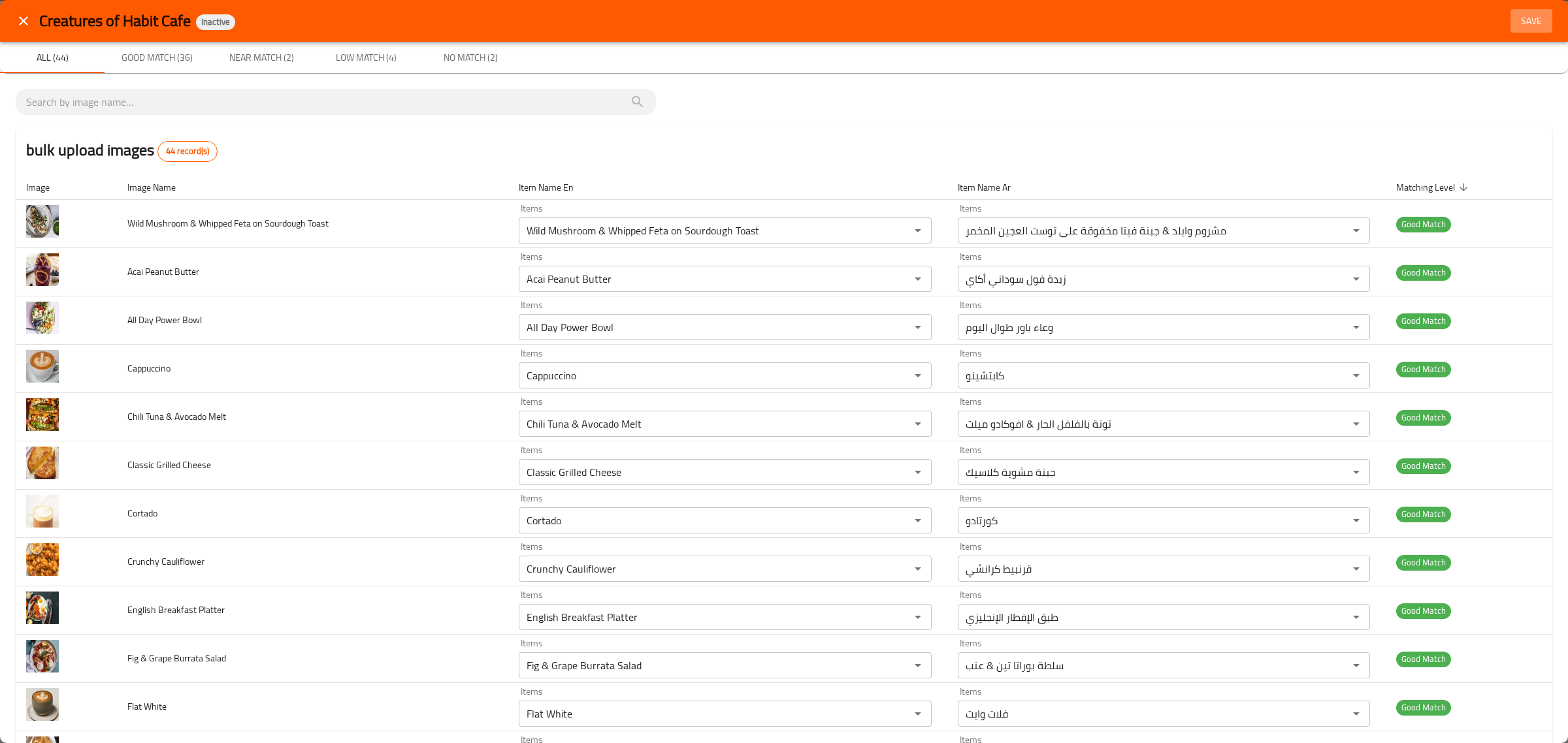
click at [1521, 29] on button "Save" at bounding box center [1531, 21] width 42 height 24
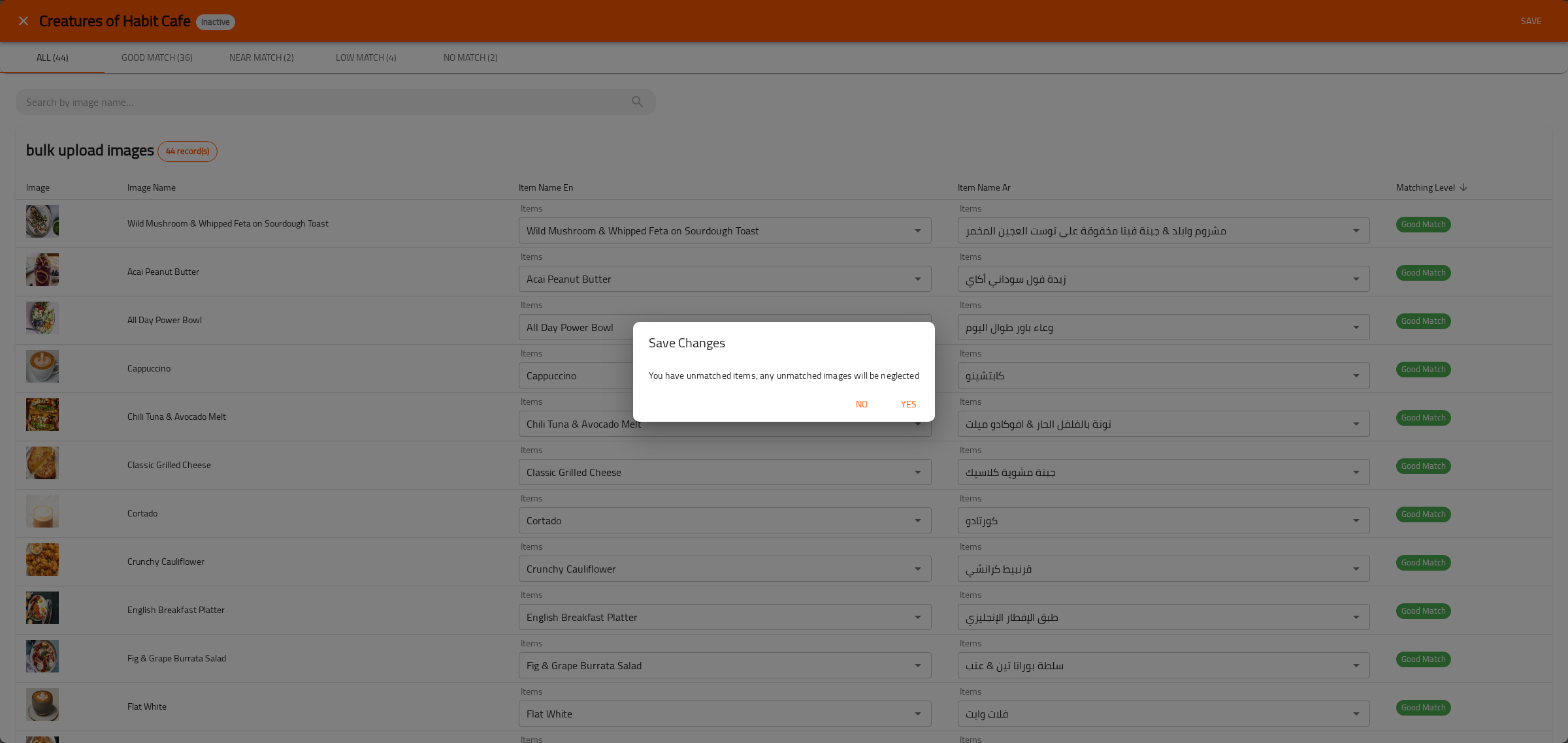
click at [928, 400] on button "Yes" at bounding box center [908, 405] width 42 height 24
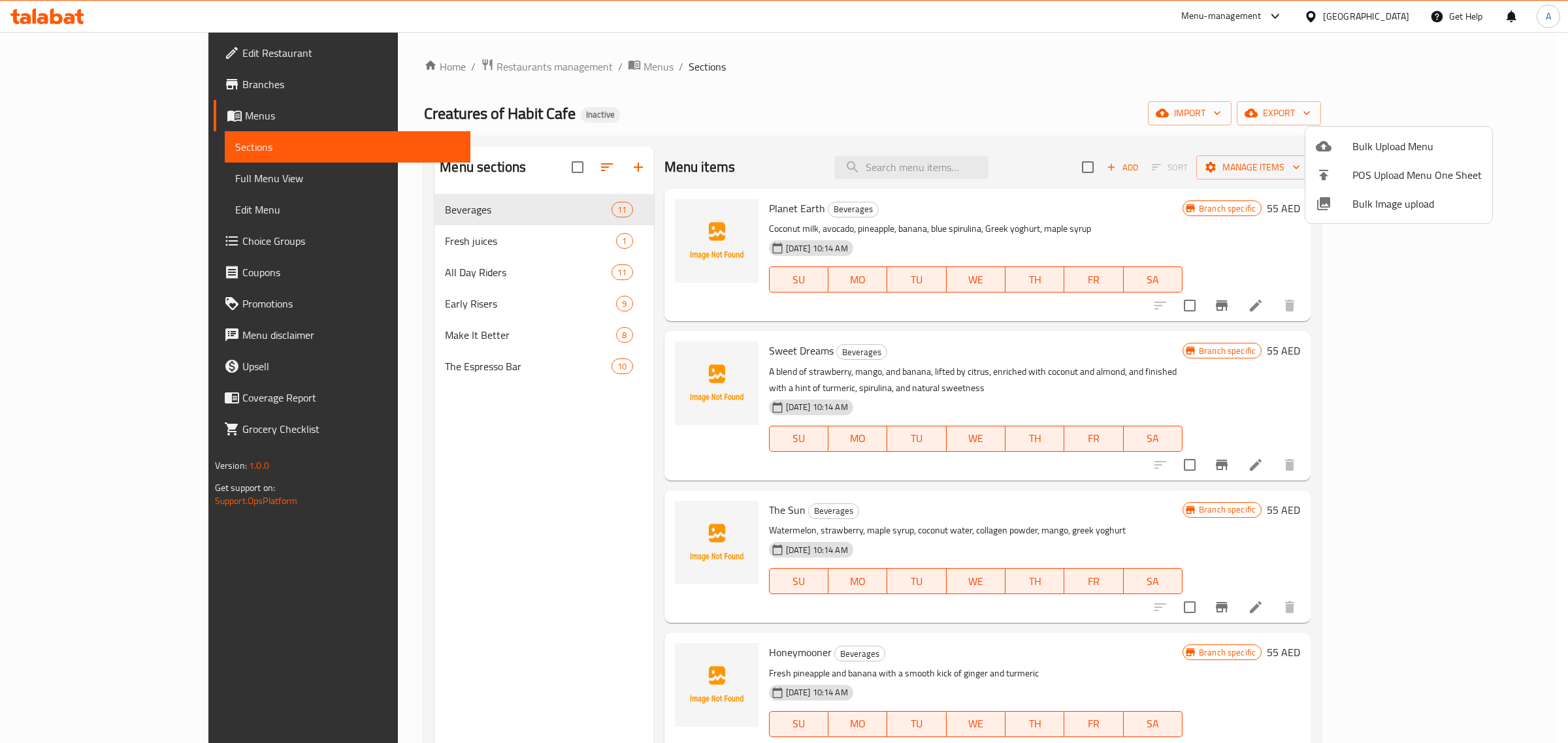
click at [657, 144] on div at bounding box center [784, 371] width 1568 height 743
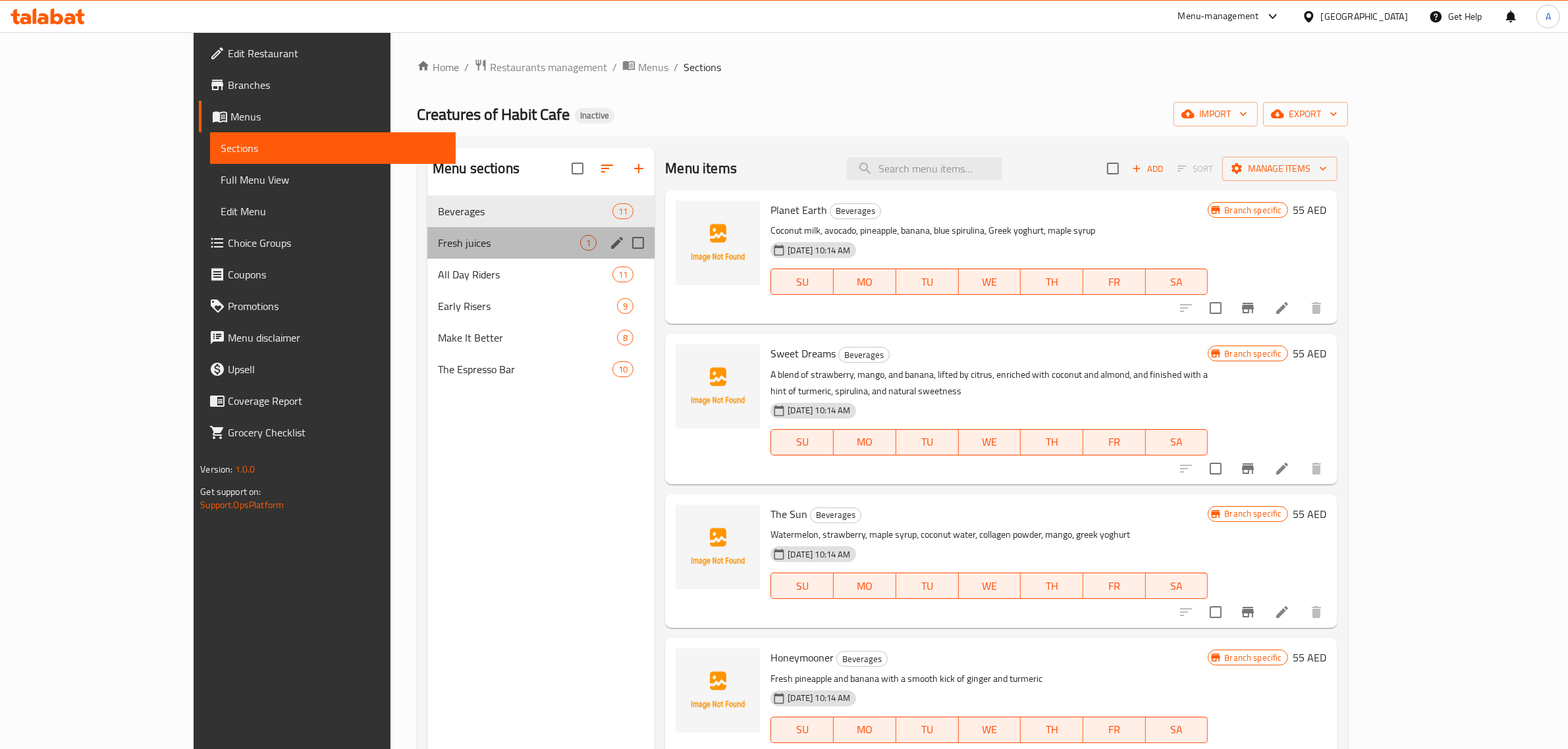
click at [463, 228] on div "Fresh juices 1" at bounding box center [540, 242] width 227 height 32
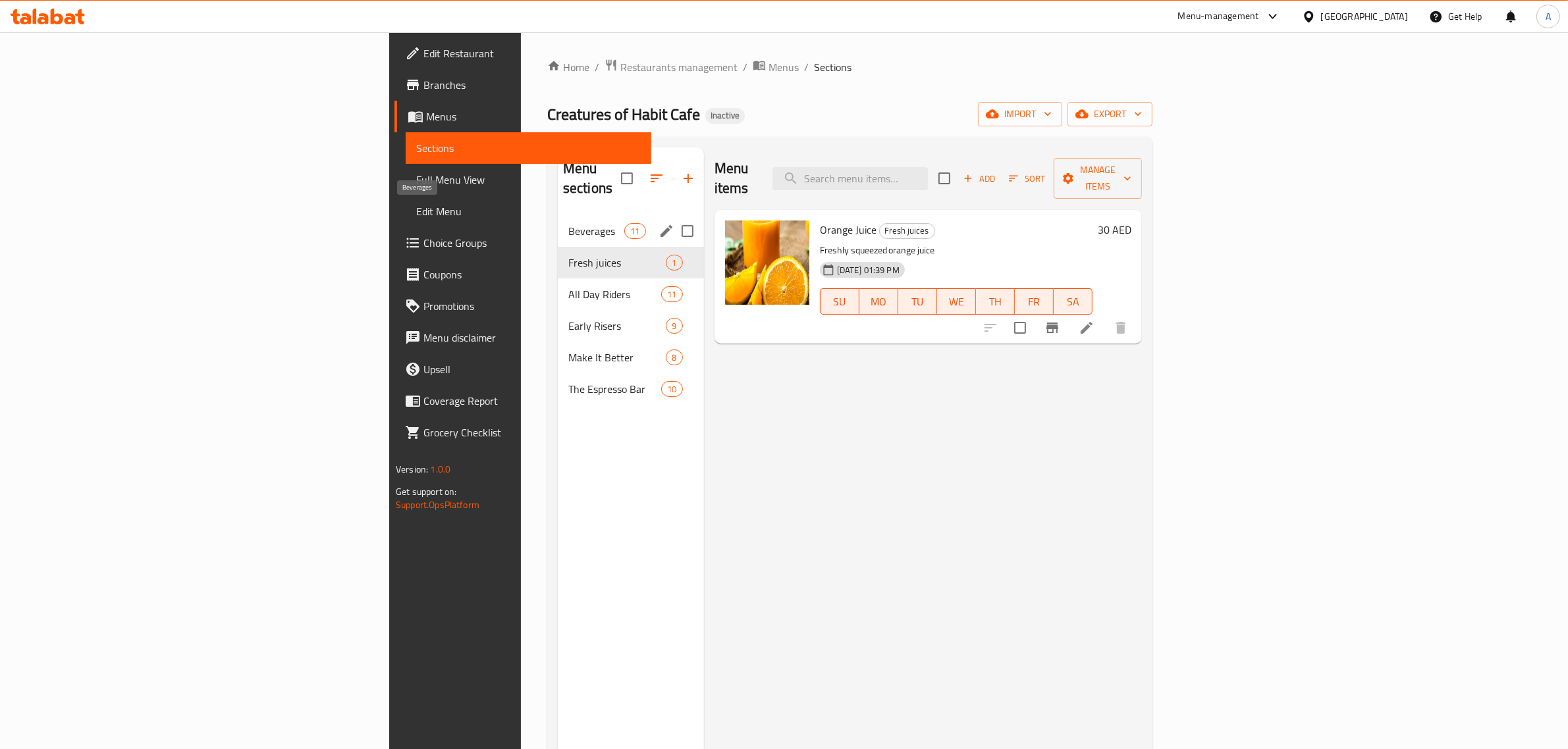
click at [568, 223] on span "Beverages" at bounding box center [596, 231] width 56 height 16
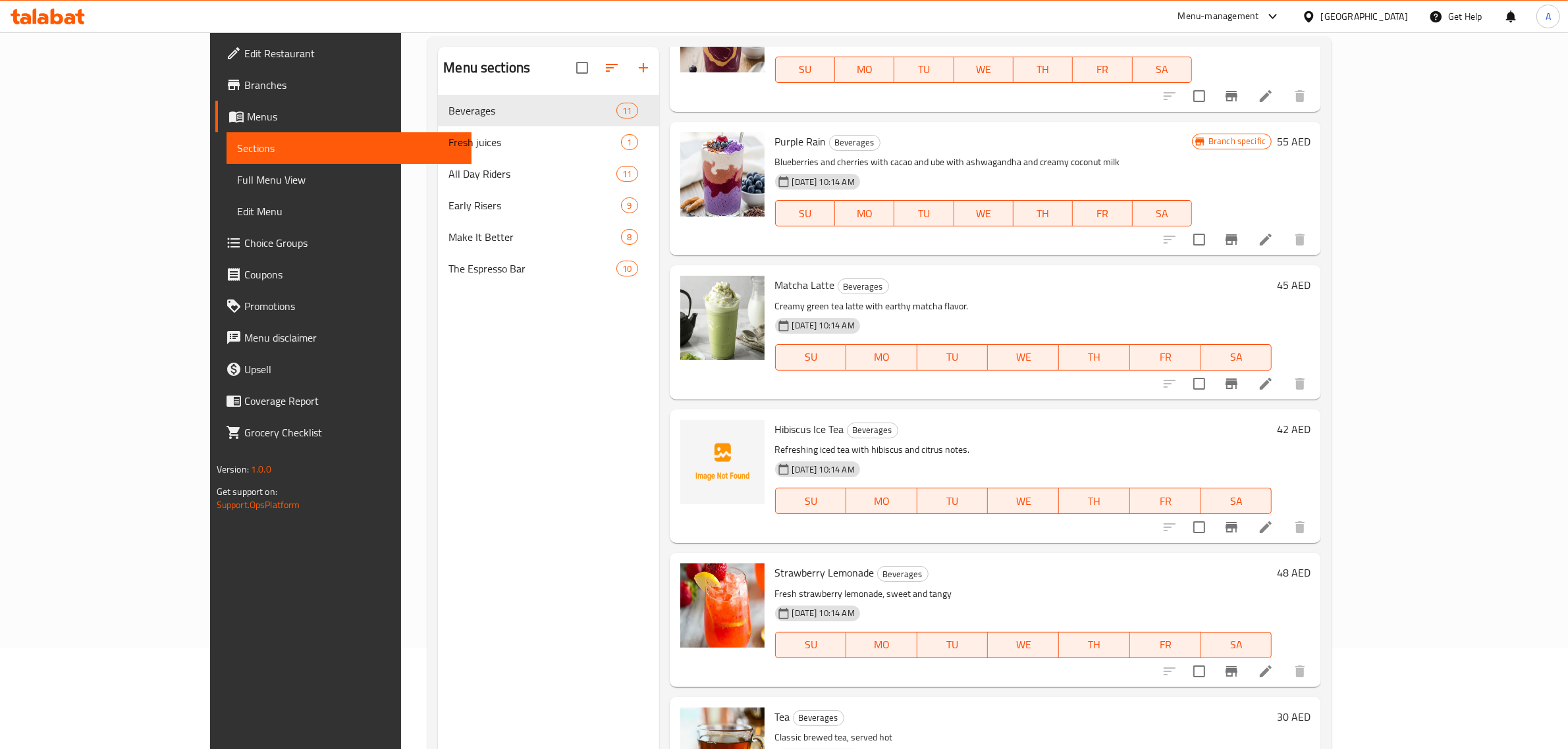
scroll to position [185, 0]
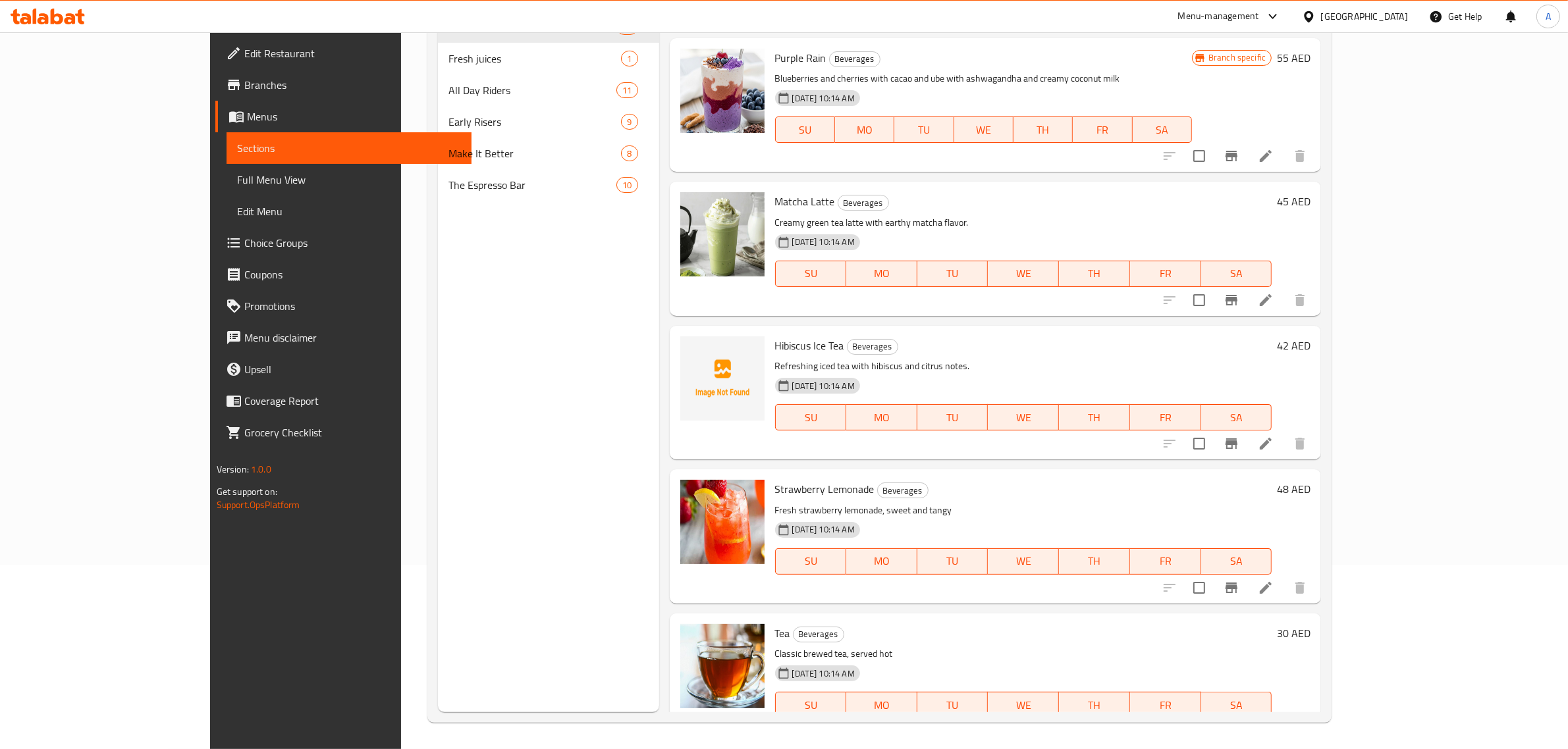
click at [982, 331] on div "Hibiscus Ice Tea Beverages Refreshing iced tea with hibiscus and citrus notes. …" at bounding box center [1023, 393] width 507 height 123
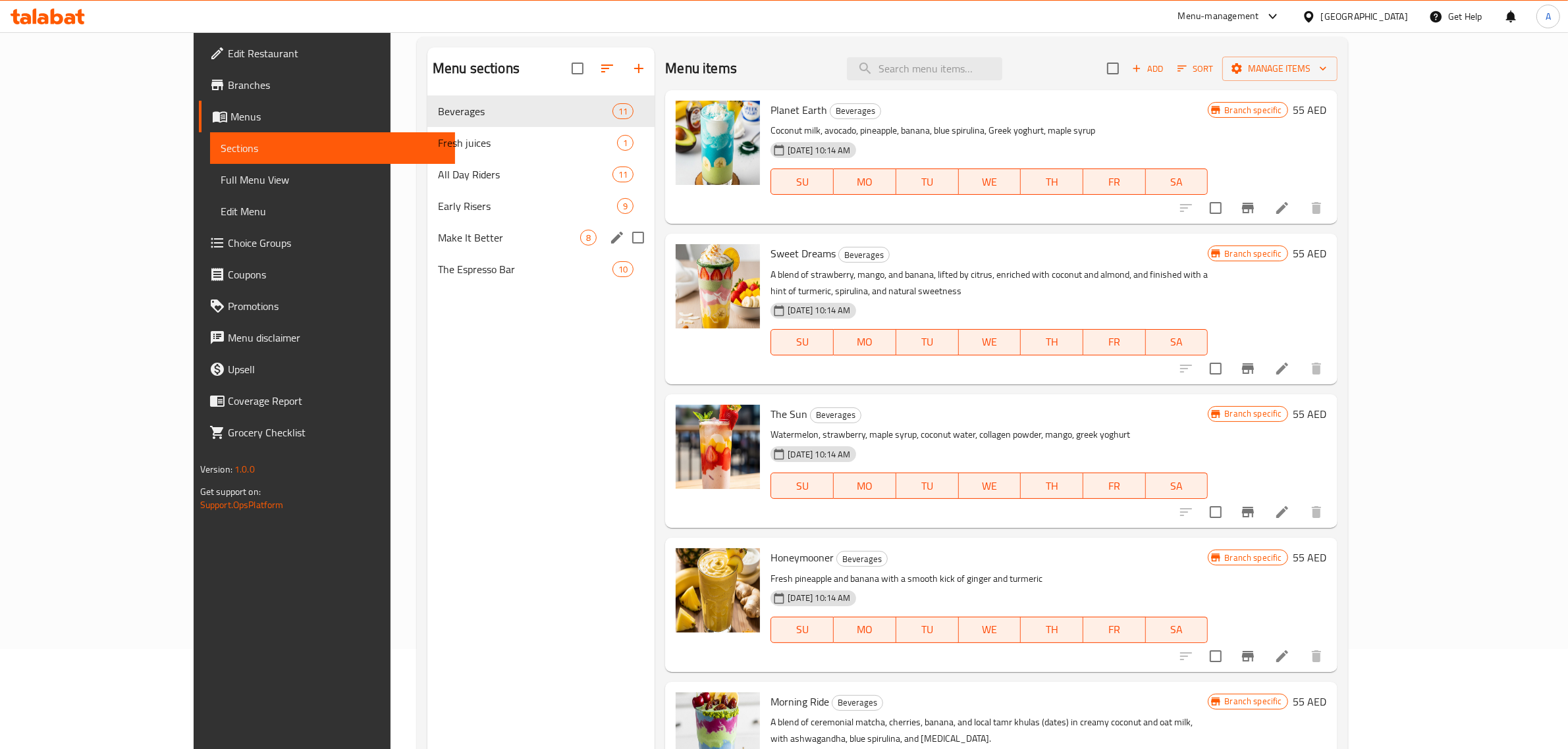
scroll to position [21, 0]
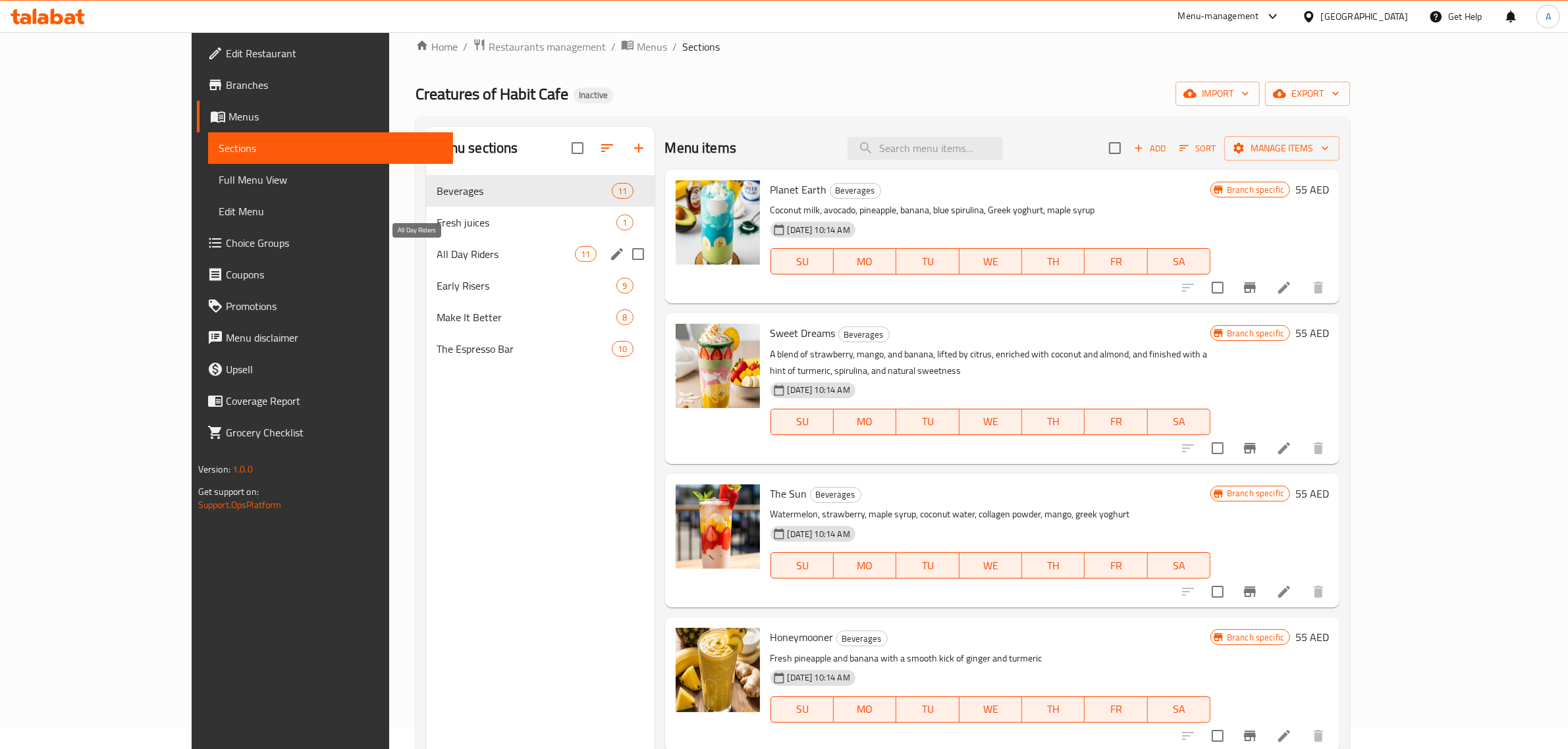
click at [436, 250] on span "All Day Riders" at bounding box center [506, 254] width 139 height 16
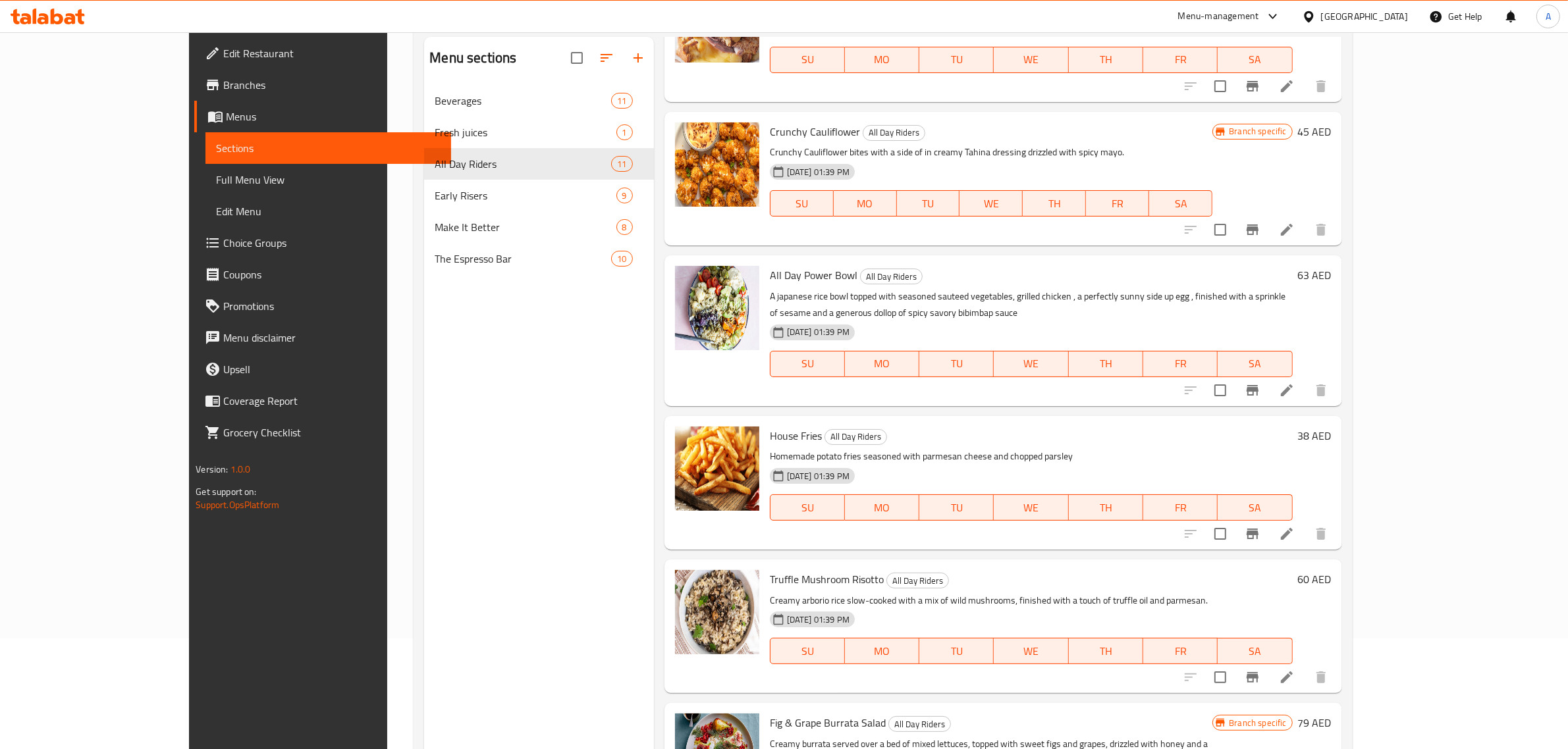
scroll to position [185, 0]
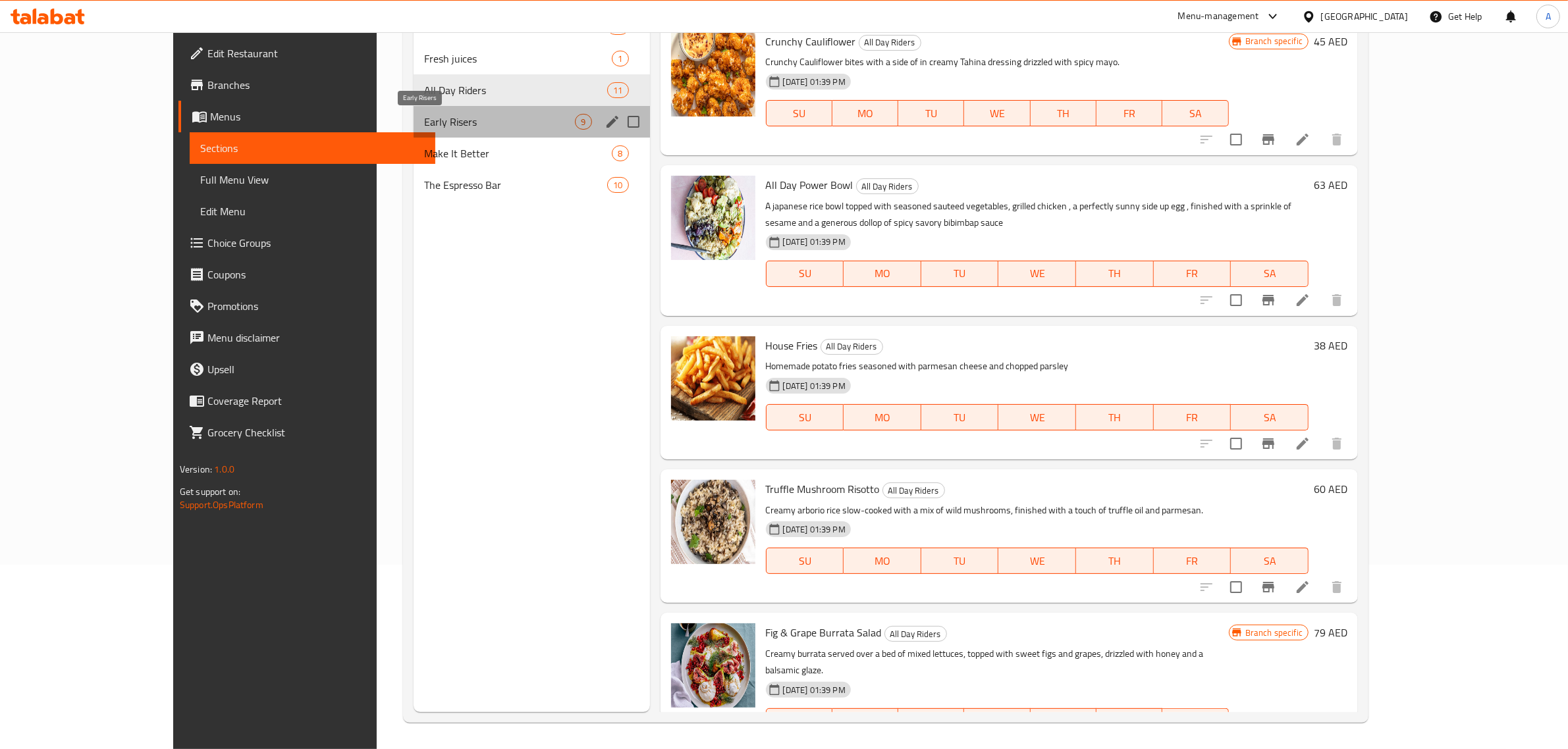
click at [424, 124] on span "Early Risers" at bounding box center [500, 122] width 151 height 16
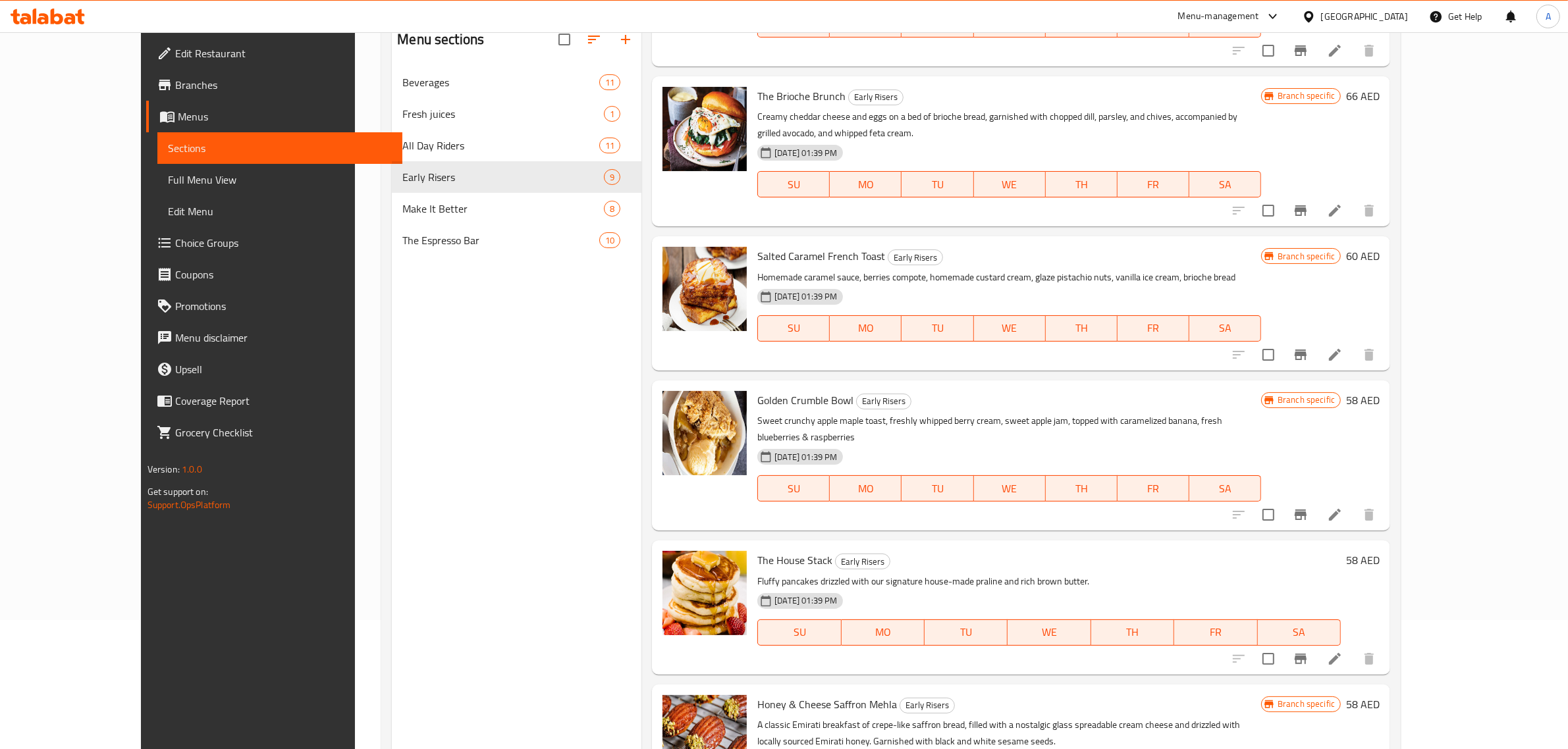
scroll to position [185, 0]
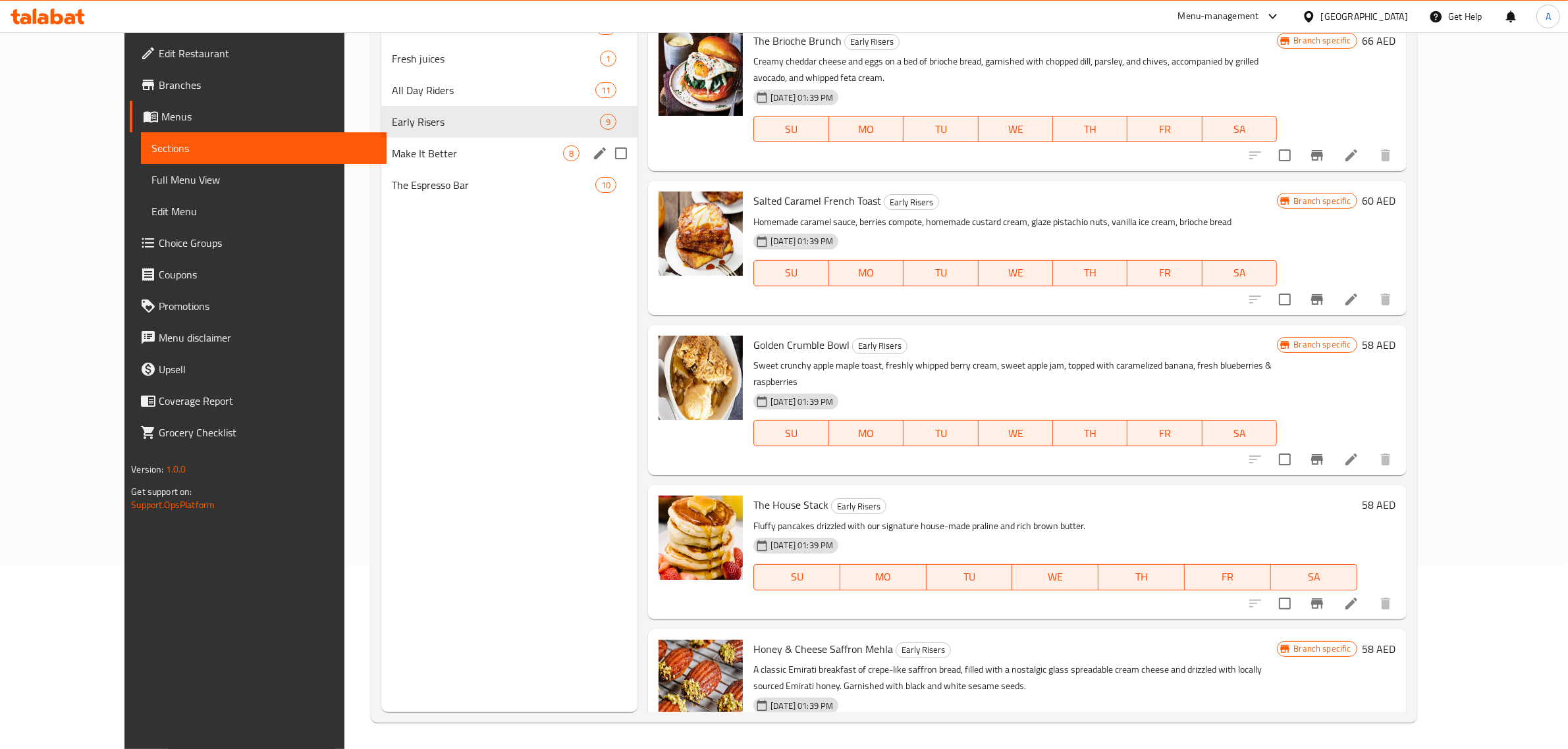
click at [392, 146] on span "Make It Better" at bounding box center [477, 153] width 171 height 16
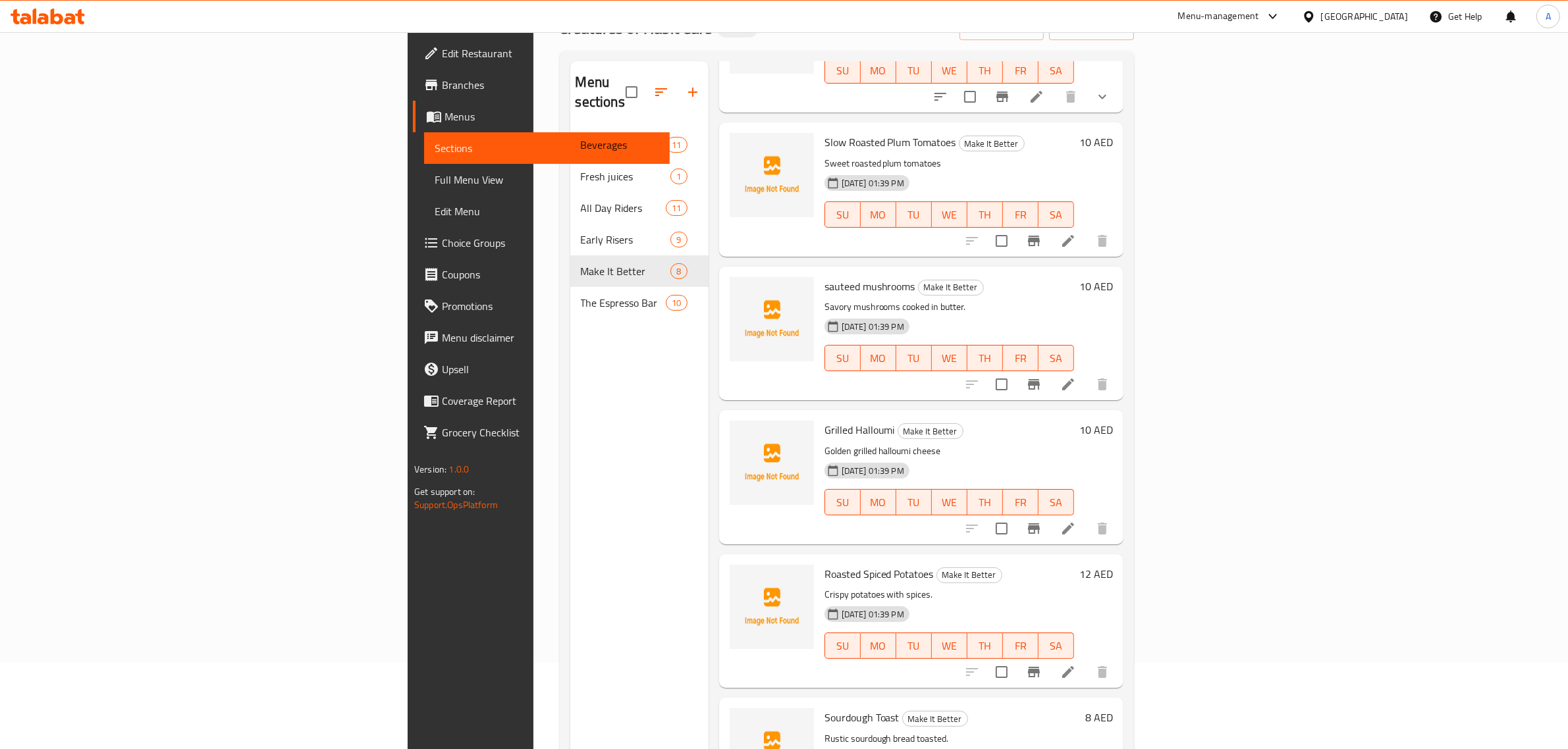
scroll to position [185, 0]
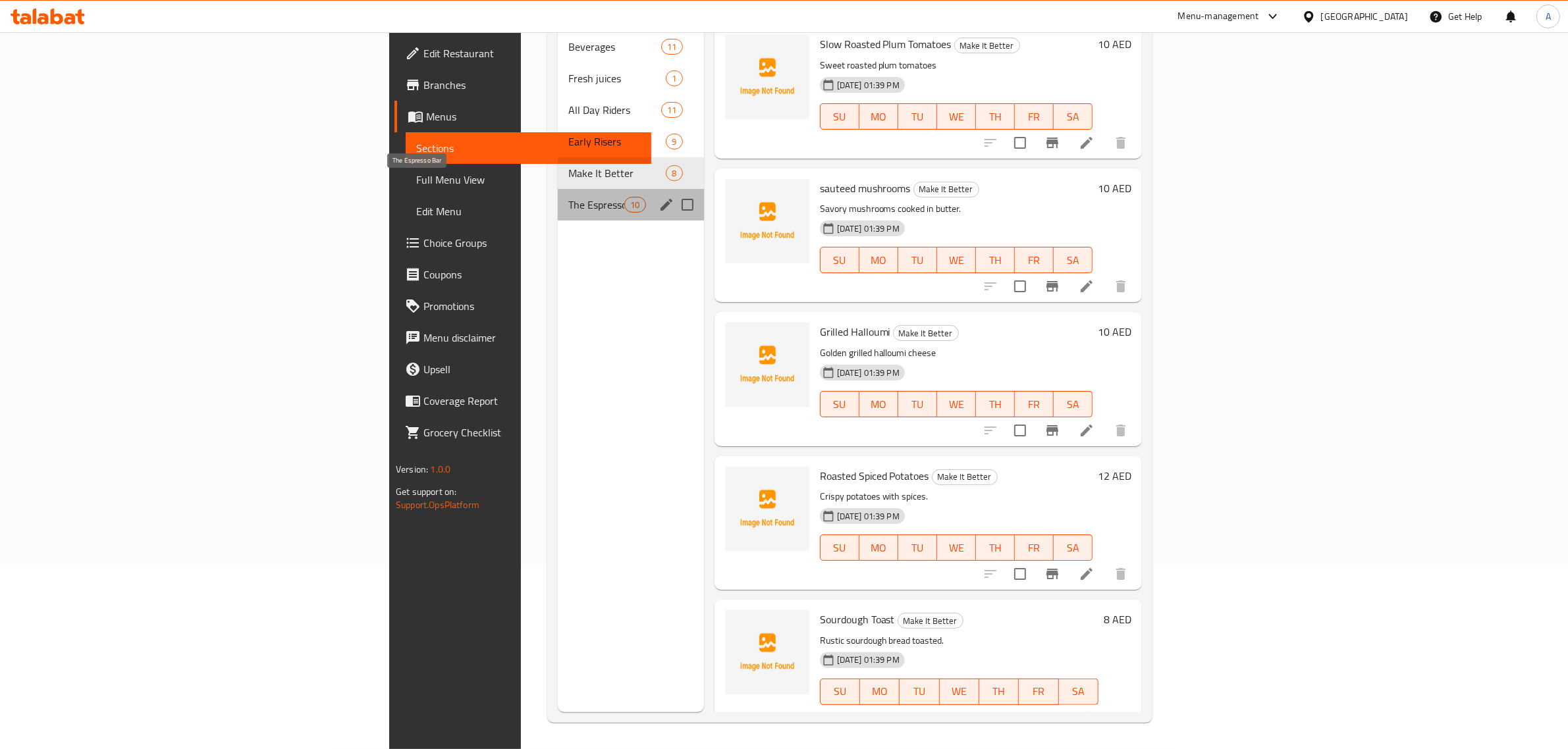
click at [568, 197] on span "The Espresso Bar" at bounding box center [596, 205] width 56 height 16
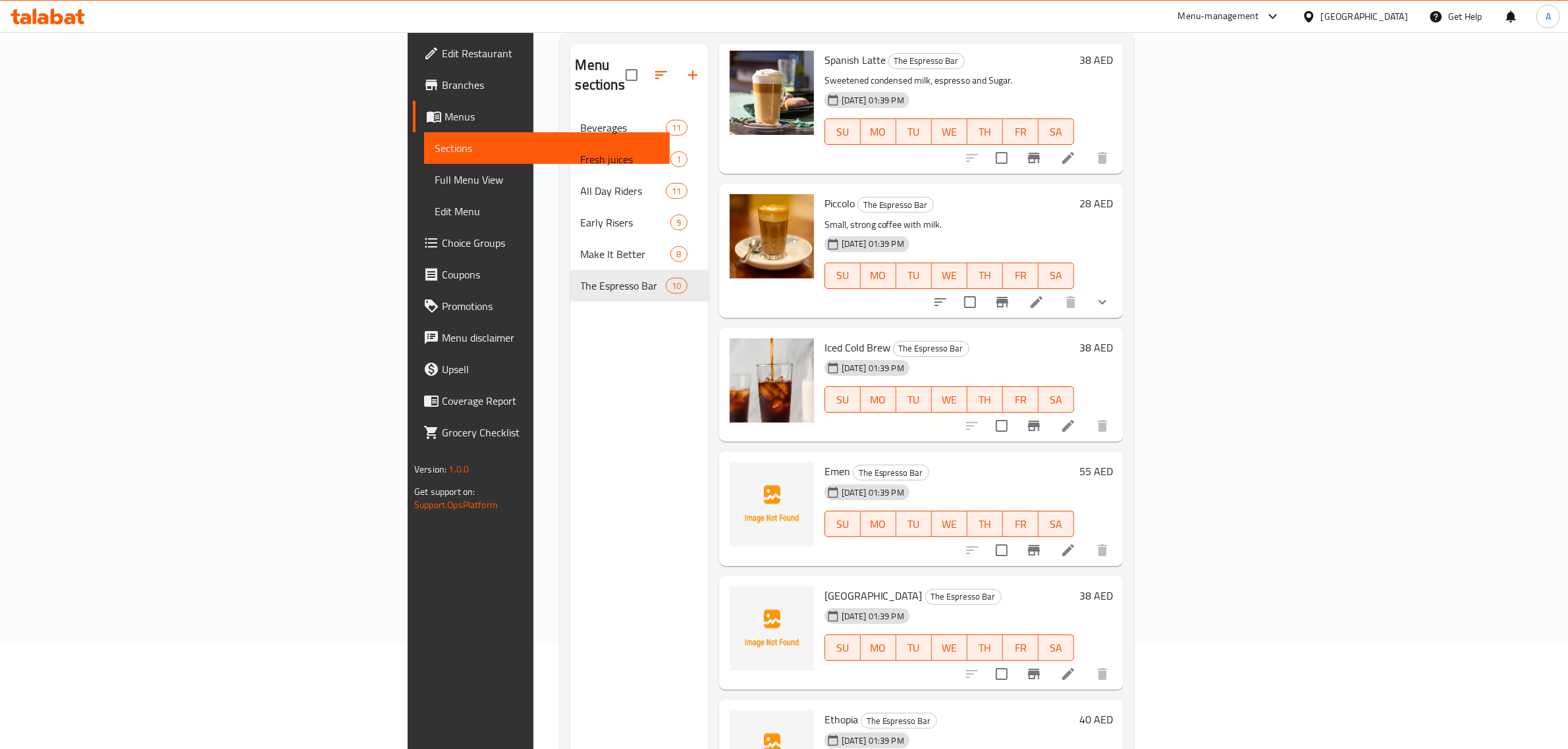
scroll to position [185, 0]
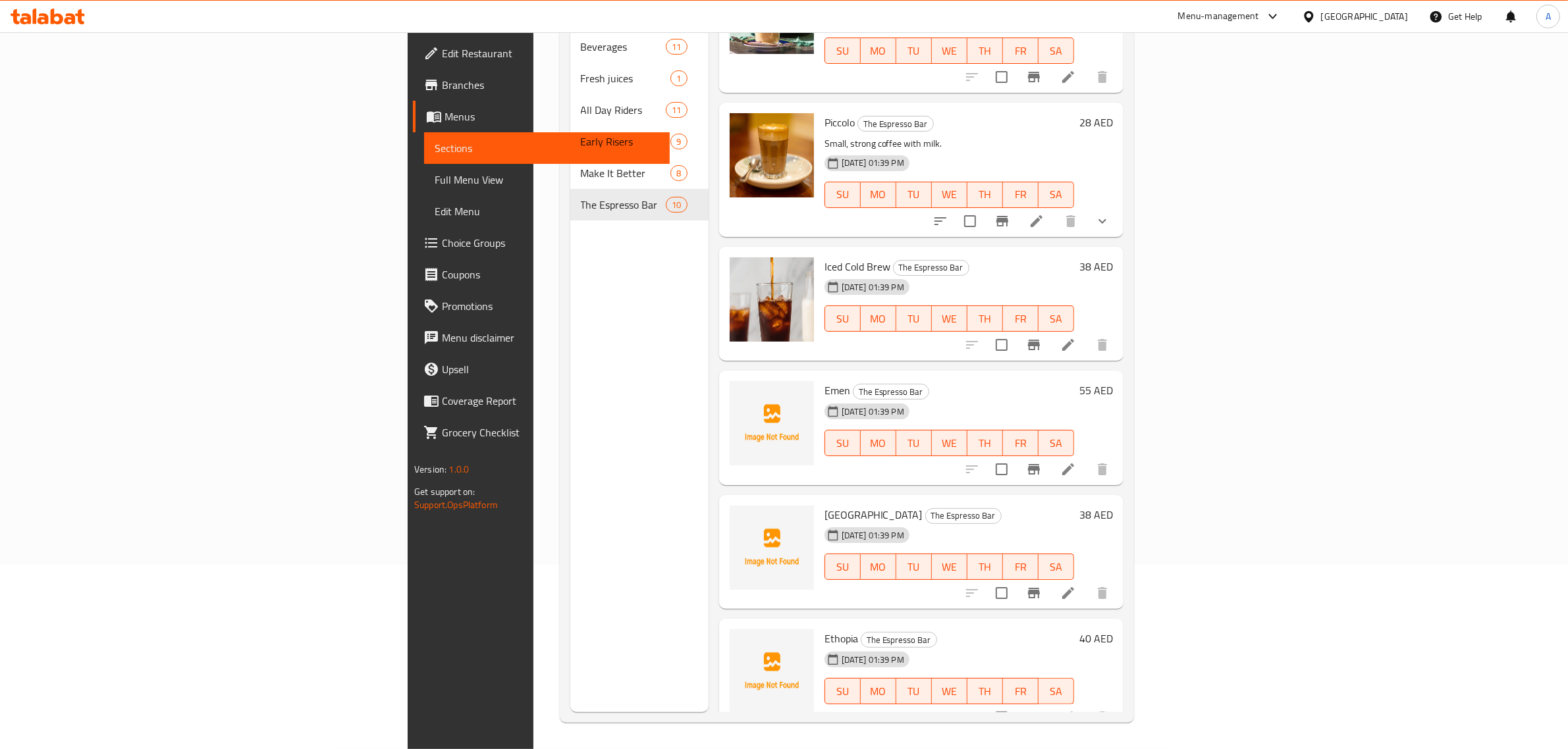
click at [1028, 381] on h6 "Emen The Espresso Bar" at bounding box center [949, 390] width 249 height 18
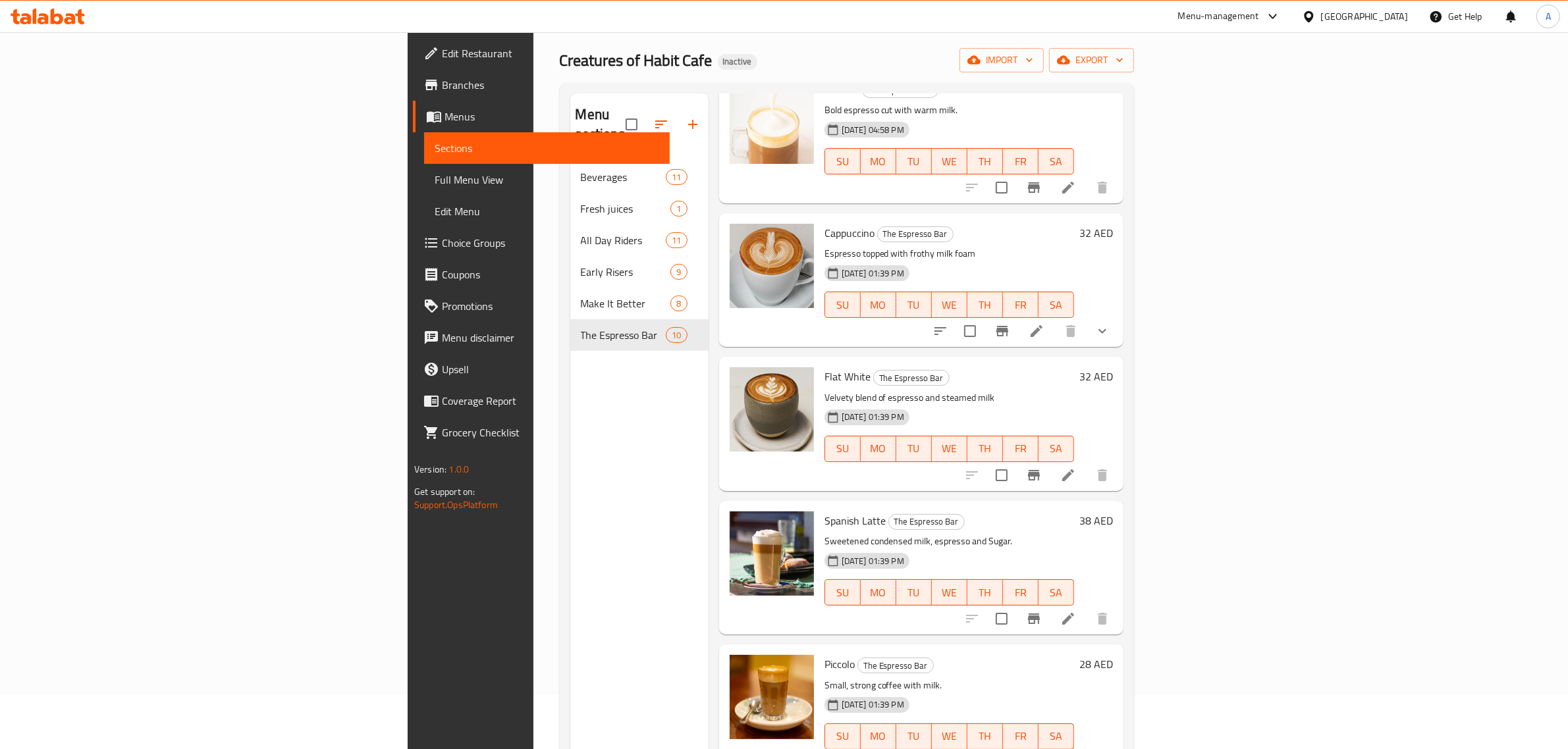
scroll to position [0, 0]
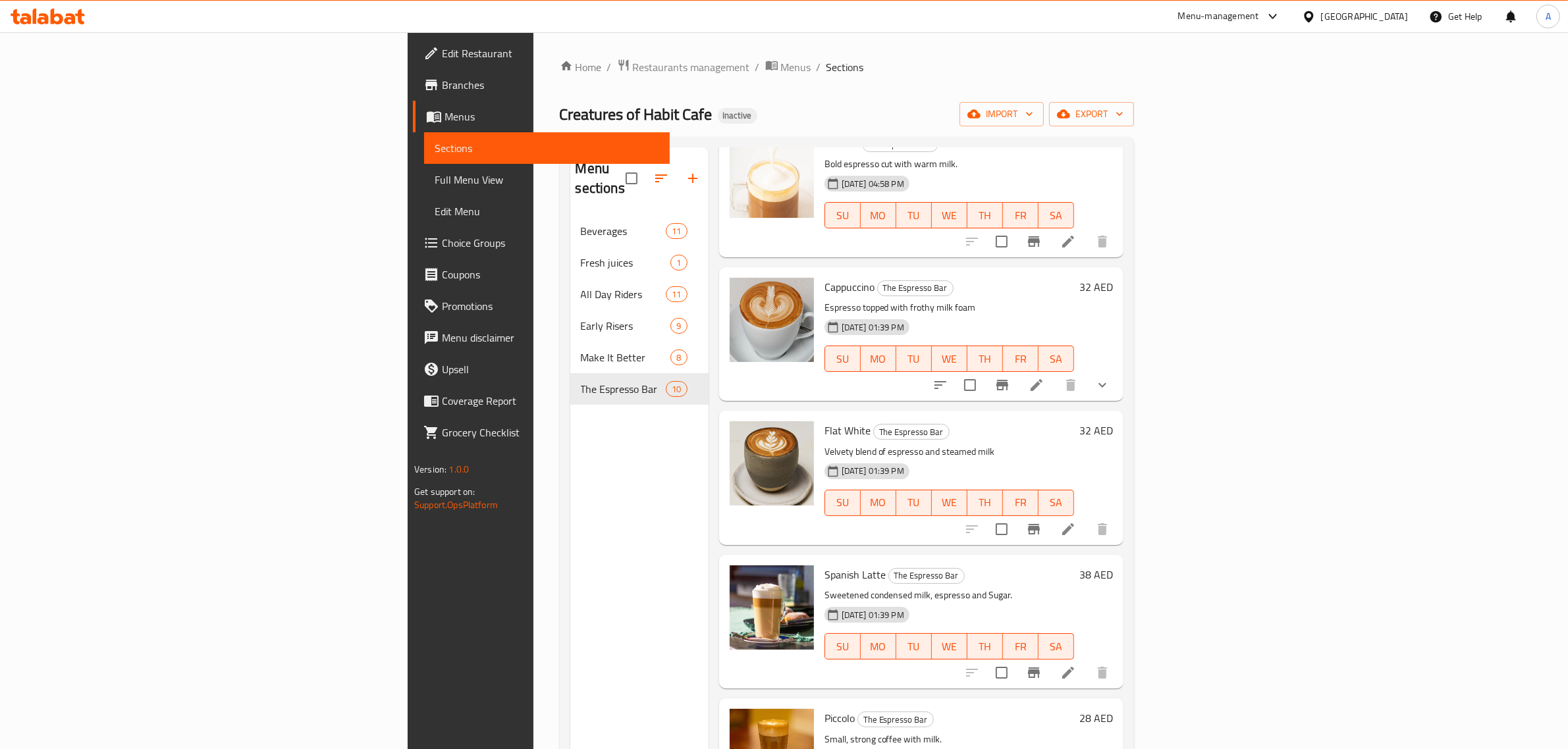
drag, startPoint x: 886, startPoint y: 122, endPoint x: 637, endPoint y: 139, distance: 249.6
click at [886, 122] on div "Creatures of Habit Cafe Inactive import export" at bounding box center [847, 115] width 574 height 25
click at [435, 175] on span "Full Menu View" at bounding box center [547, 179] width 225 height 16
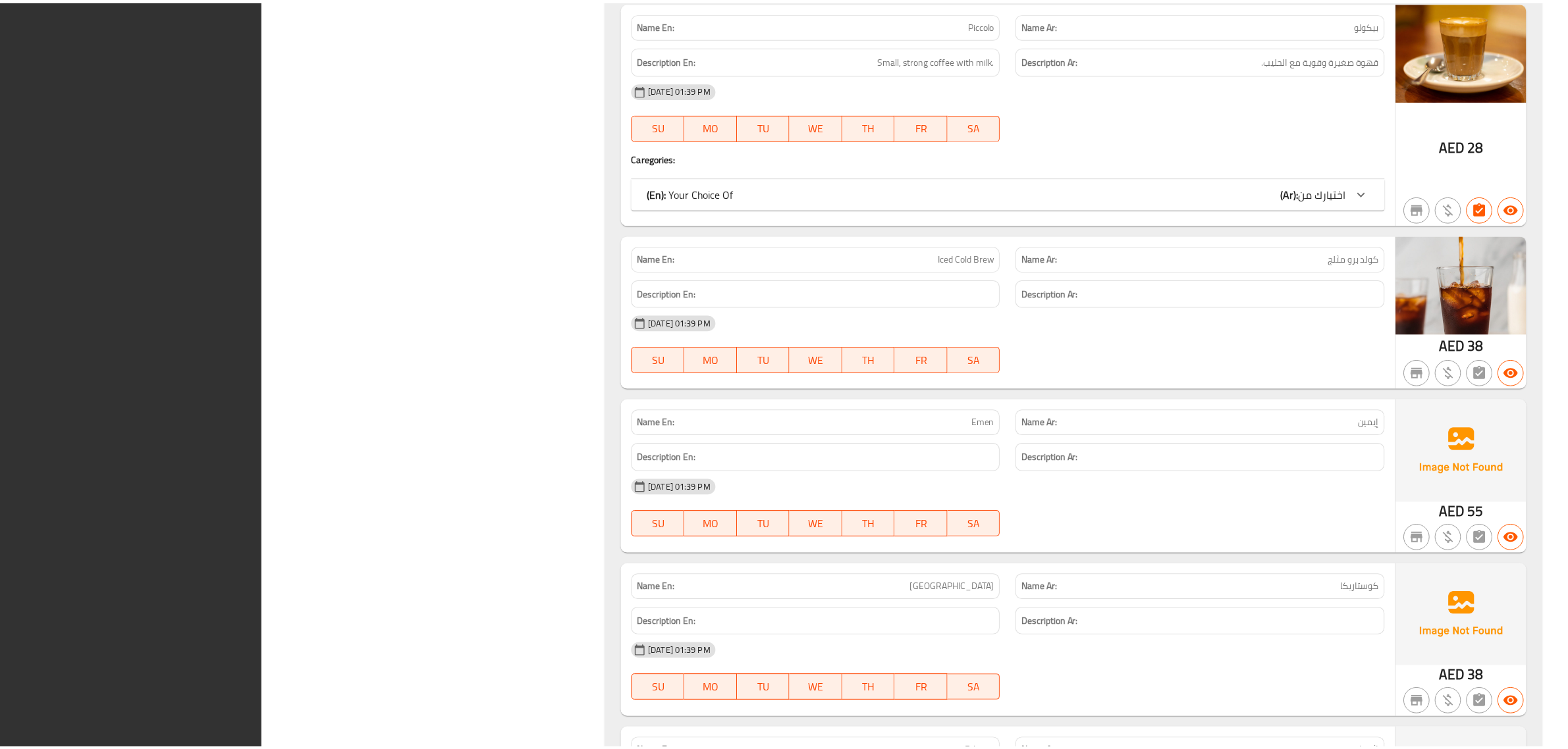
scroll to position [8836, 0]
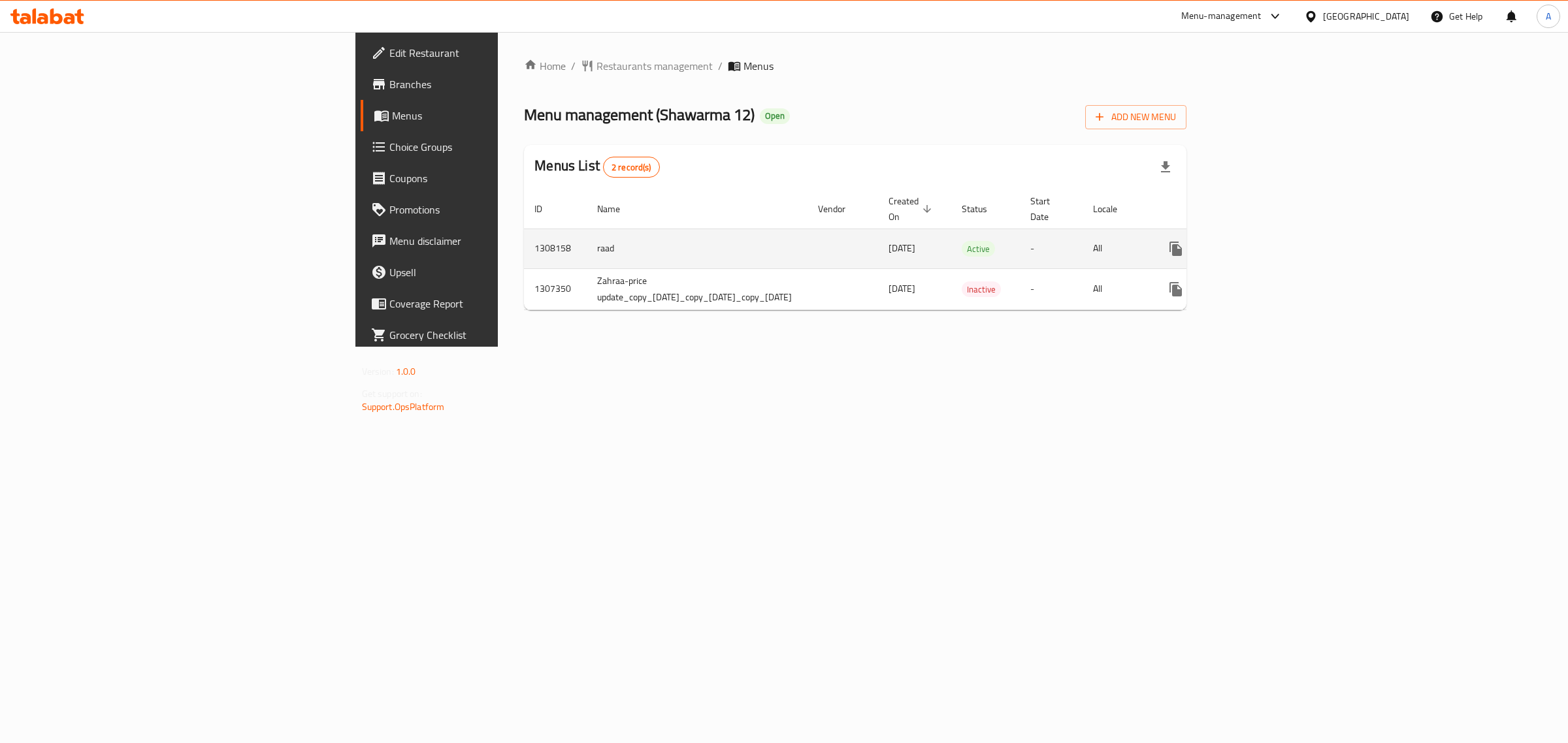
click at [1278, 241] on icon "enhanced table" at bounding box center [1270, 249] width 16 height 16
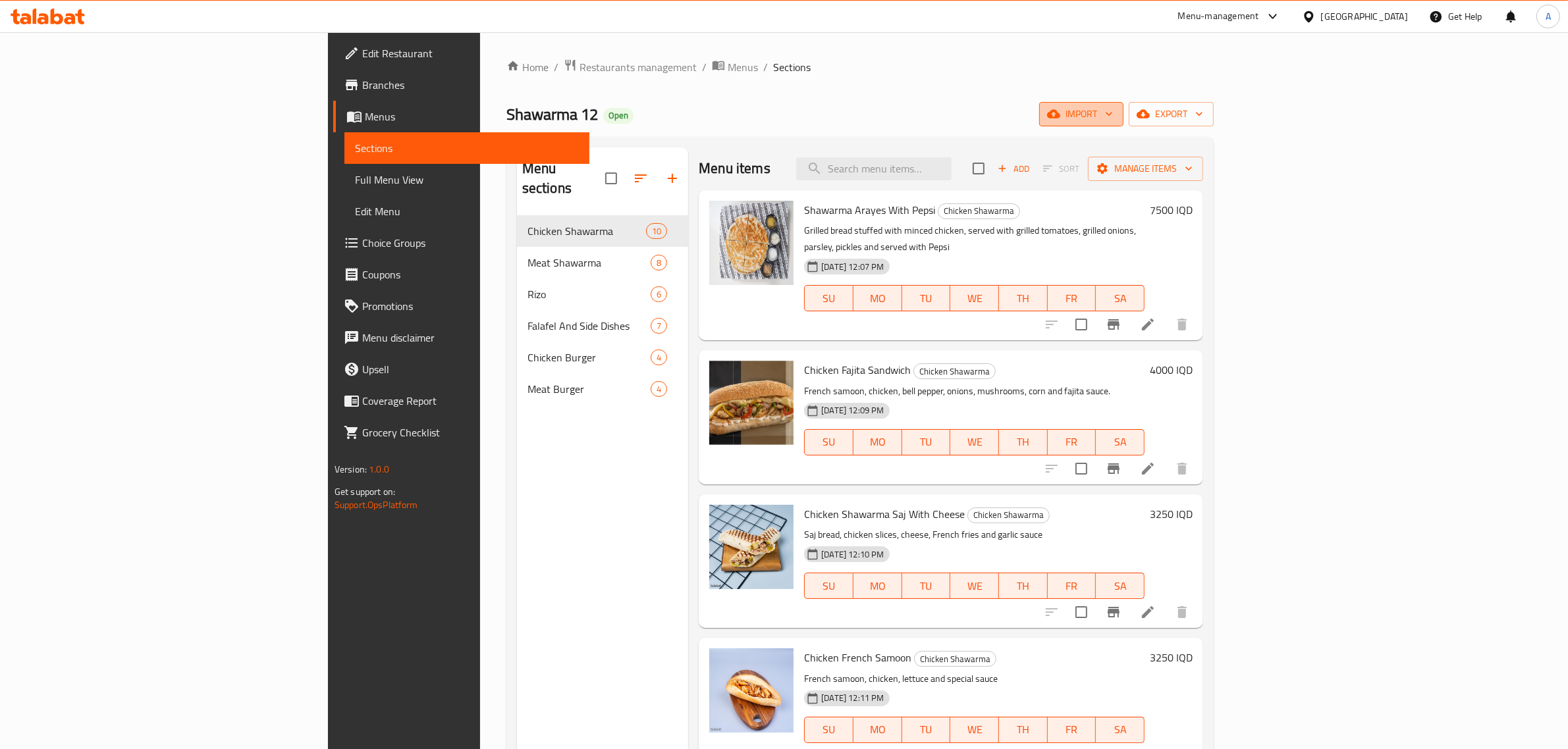
click at [1060, 116] on icon "button" at bounding box center [1053, 114] width 13 height 8
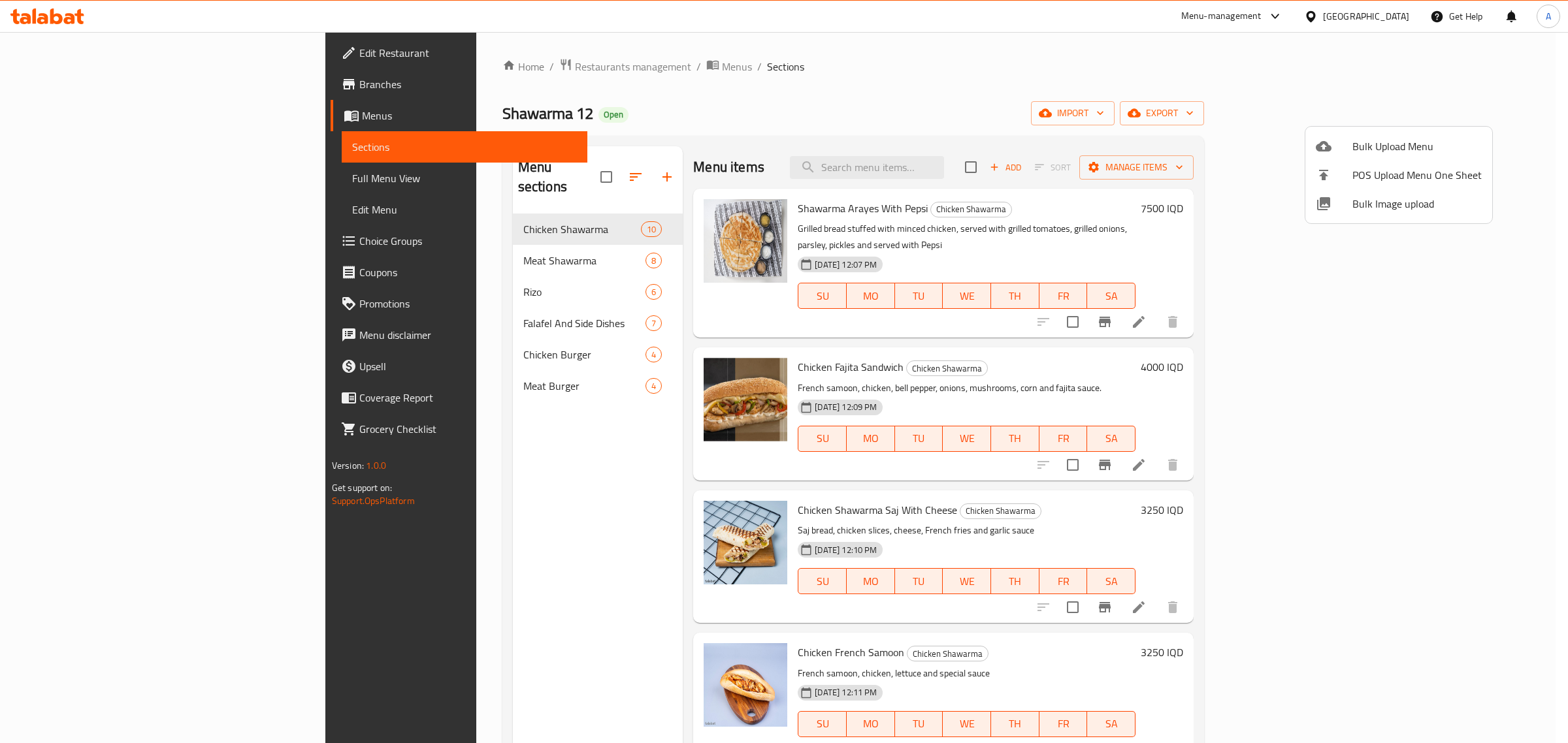
click at [1398, 198] on span "Bulk Image upload" at bounding box center [1417, 204] width 129 height 16
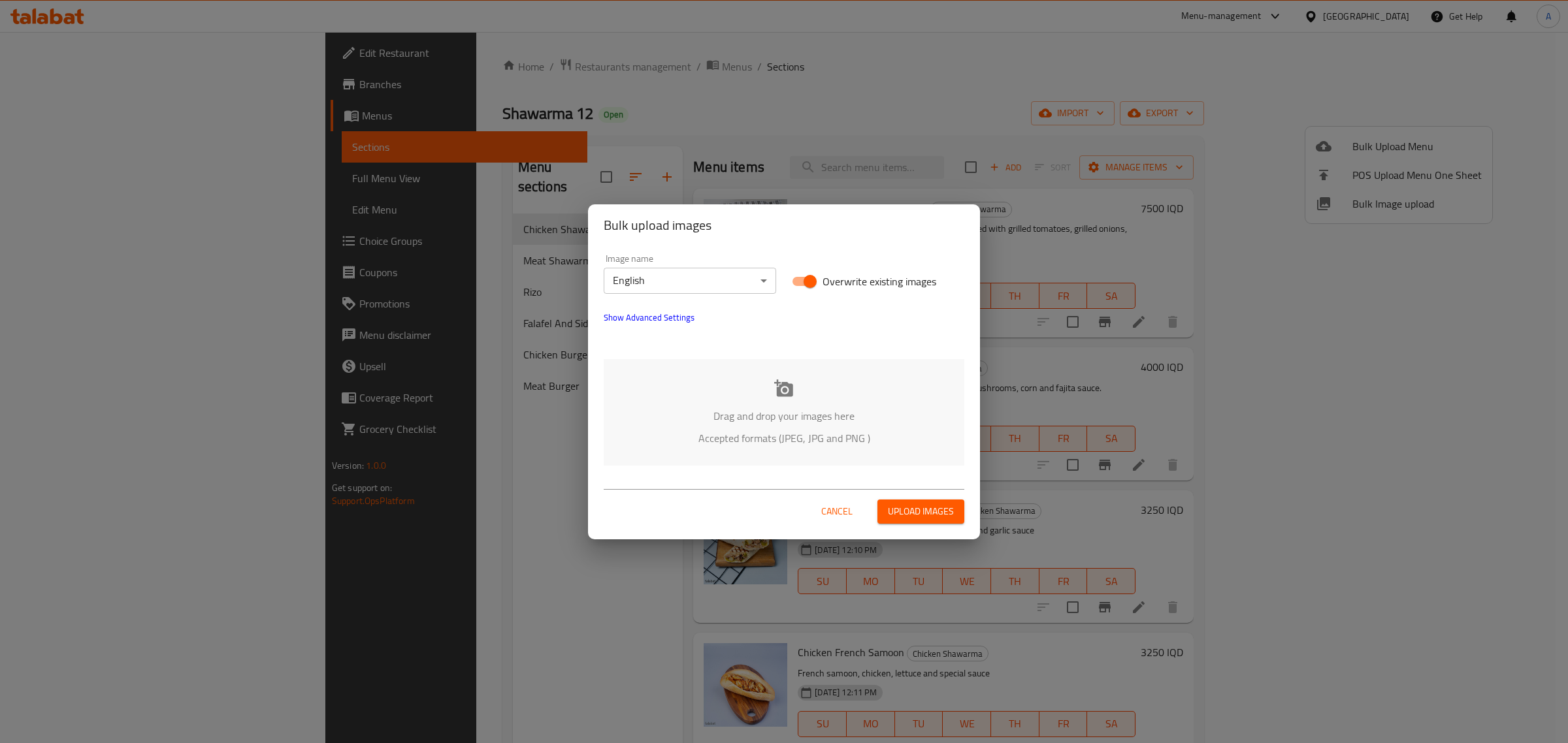
click at [671, 315] on span "Show Advanced Settings" at bounding box center [648, 317] width 91 height 16
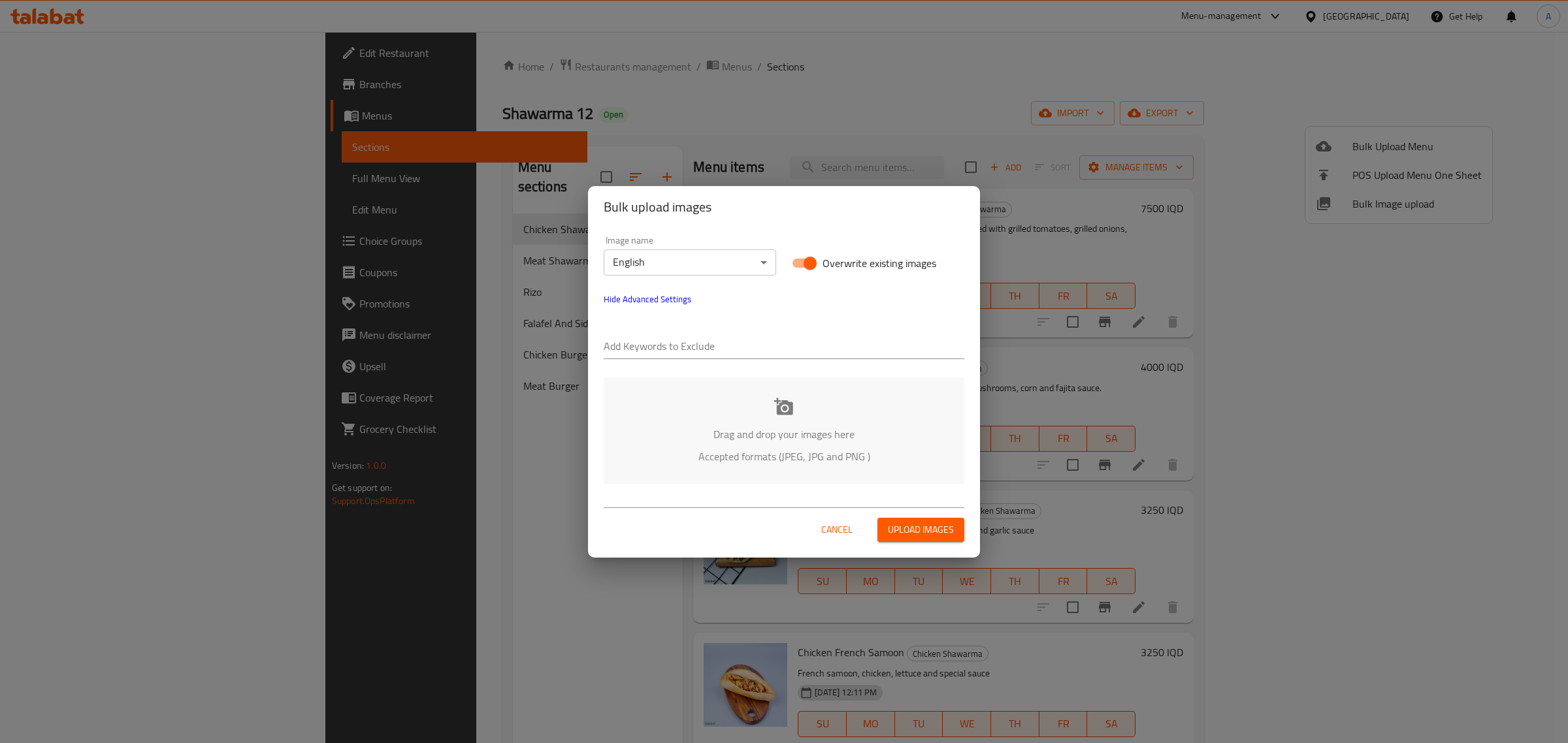
click at [665, 343] on input "text" at bounding box center [784, 347] width 360 height 21
paste input "Shawarma 12"
type input "Shawarma 12"
paste input "karar"
type input "karar"
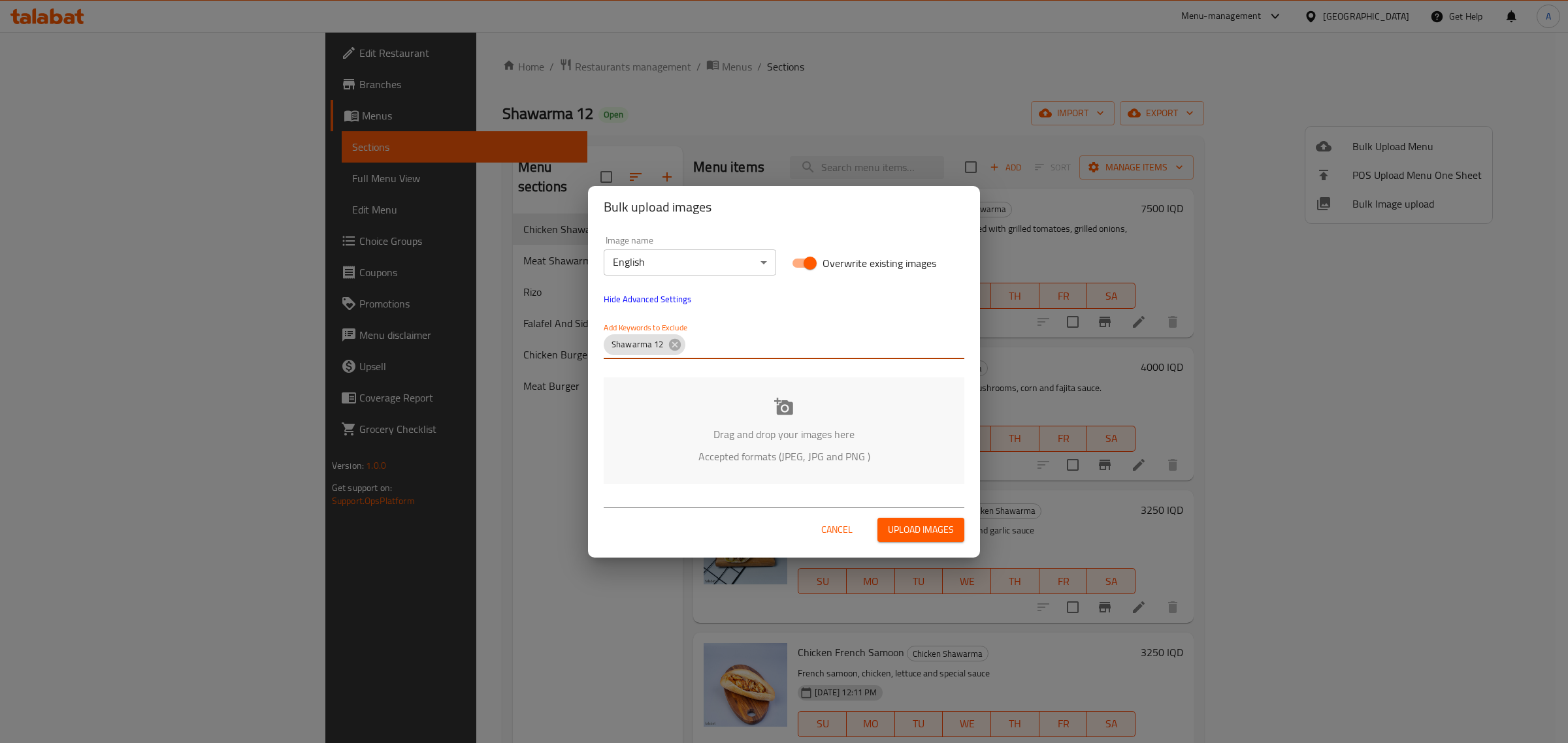
click at [693, 260] on body "​ Menu-management [GEOGRAPHIC_DATA] Get Help A Edit Restaurant Branches Menus S…" at bounding box center [784, 387] width 1568 height 711
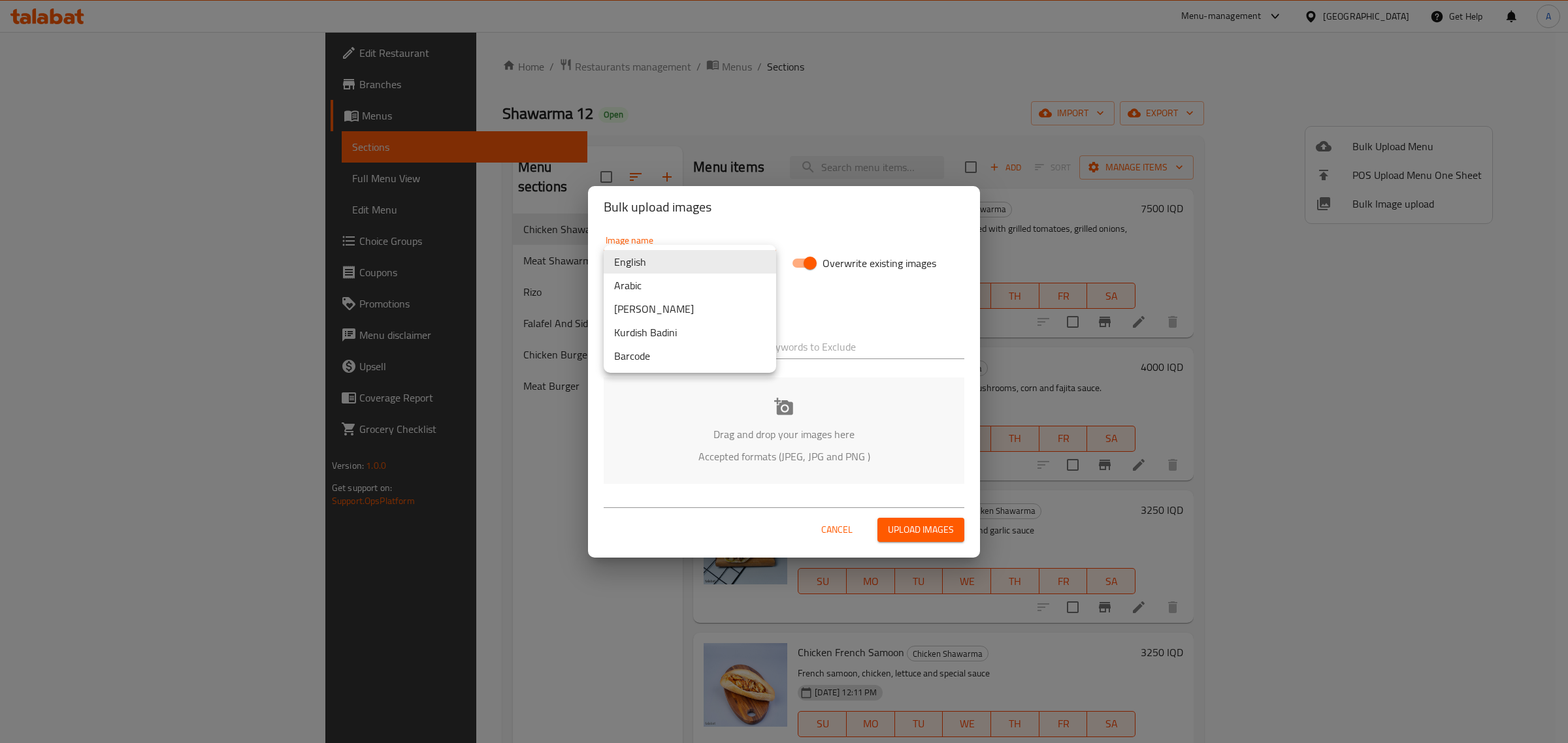
click at [673, 283] on li "Arabic" at bounding box center [690, 285] width 173 height 24
click at [819, 422] on div "Drag and drop your images here Accepted formats (JPEG, JPG and PNG )" at bounding box center [784, 430] width 360 height 106
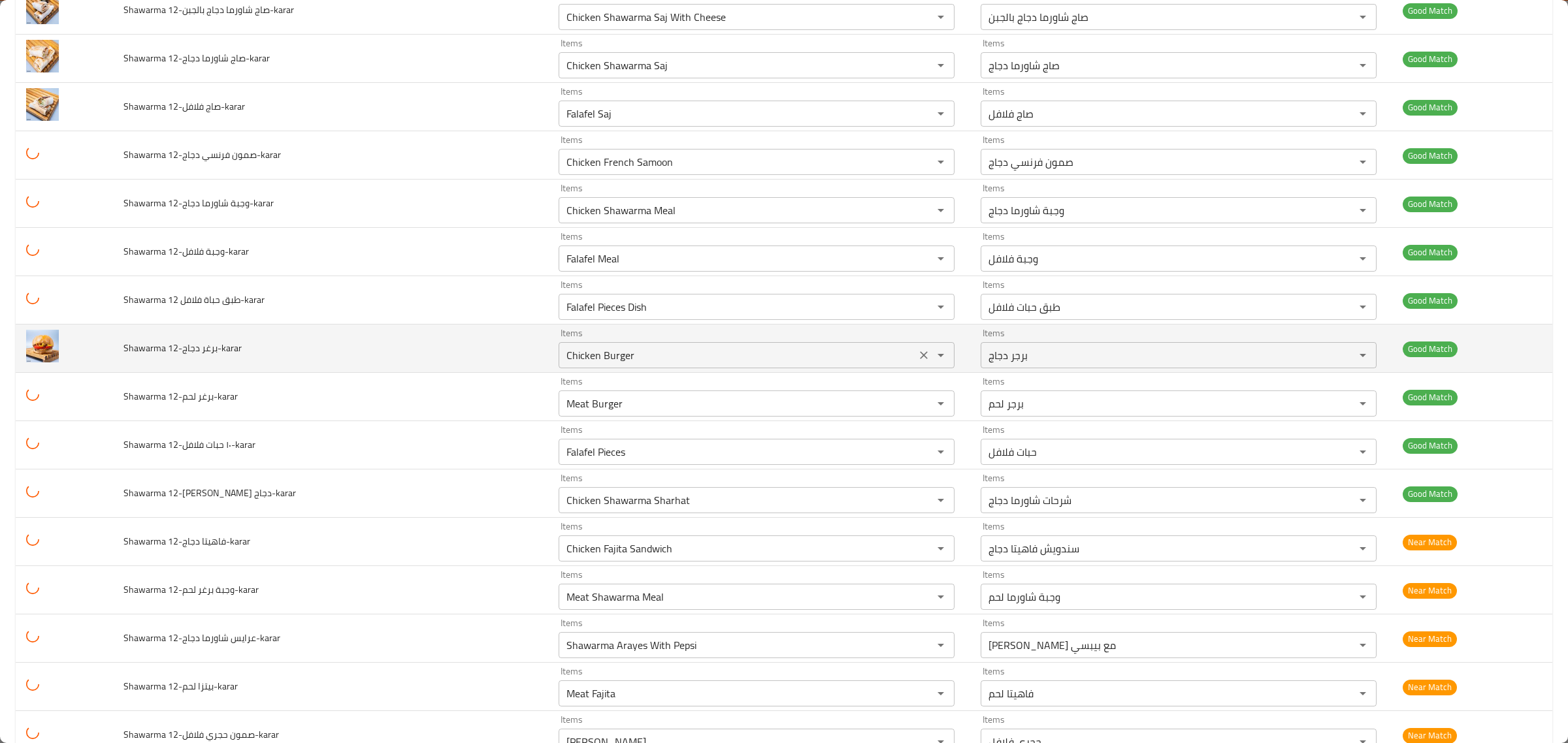
scroll to position [327, 0]
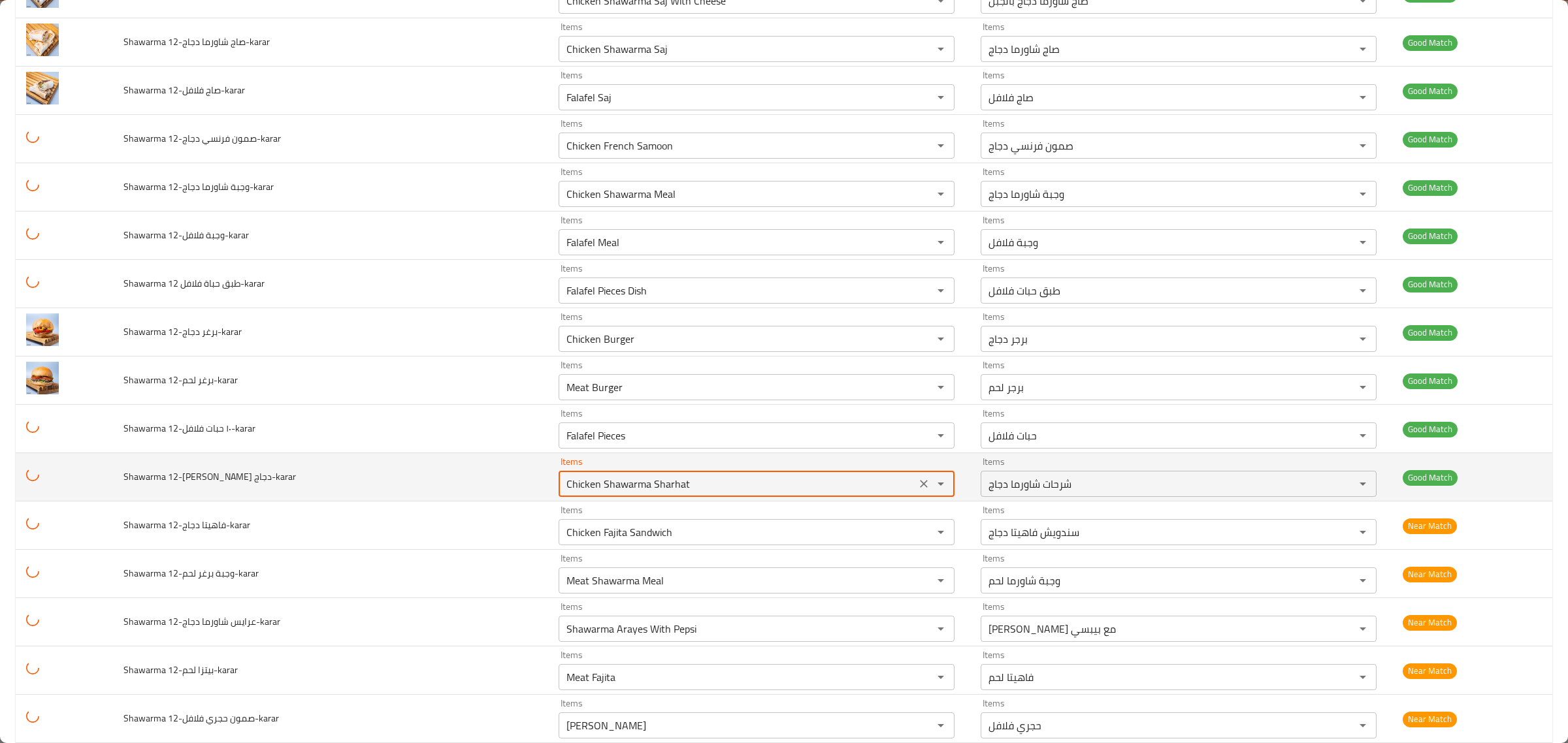
click at [732, 480] on دجاج-karar "Chicken Shawarma Sharhat" at bounding box center [737, 484] width 350 height 18
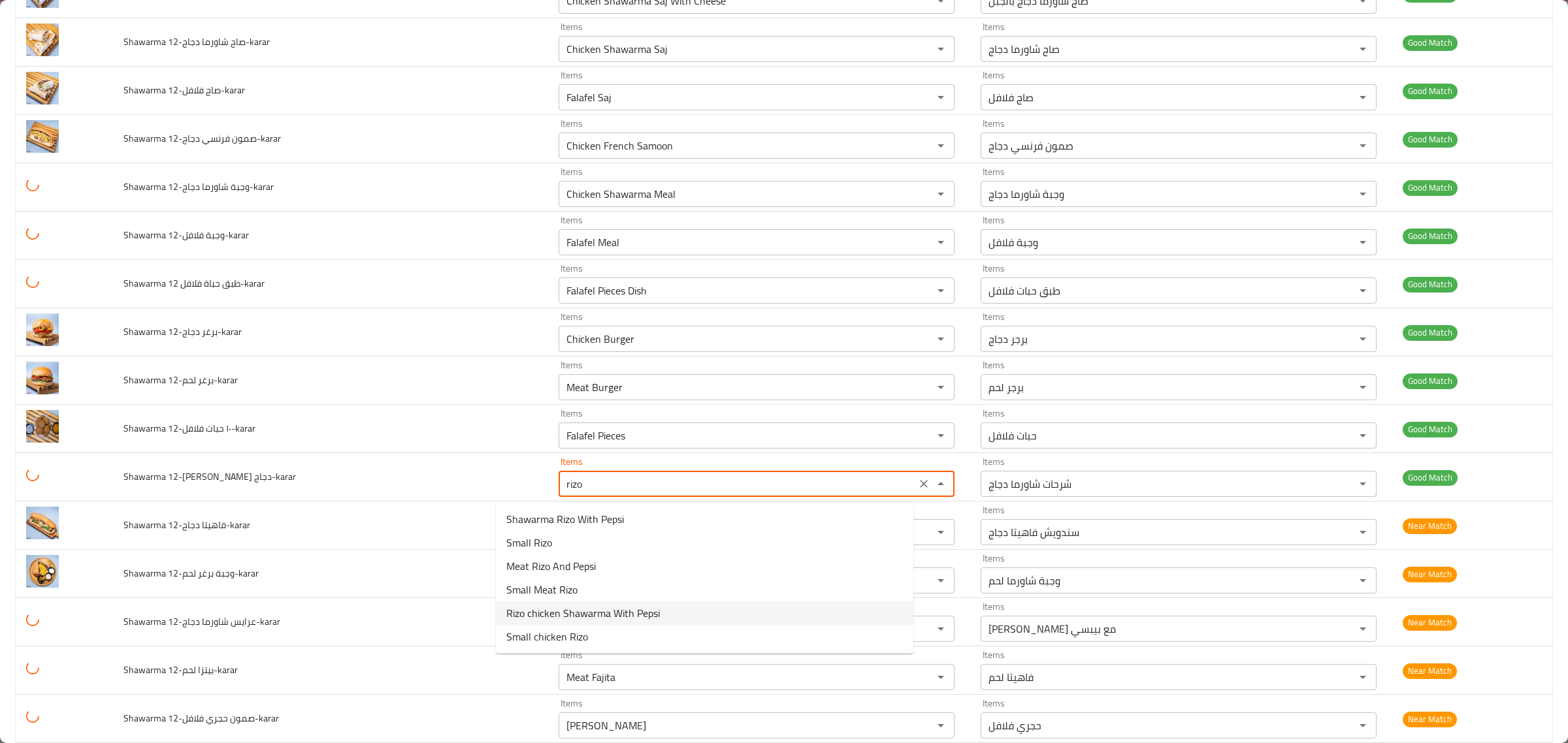
click at [642, 616] on span "Rizo chicken Shawarma With Pepsi" at bounding box center [583, 613] width 154 height 16
type دجاج-karar "Rizo chicken Shawarma With Pepsi"
type دجاج-karar-ar "ريزو شاورما دجاج مع بيبسي"
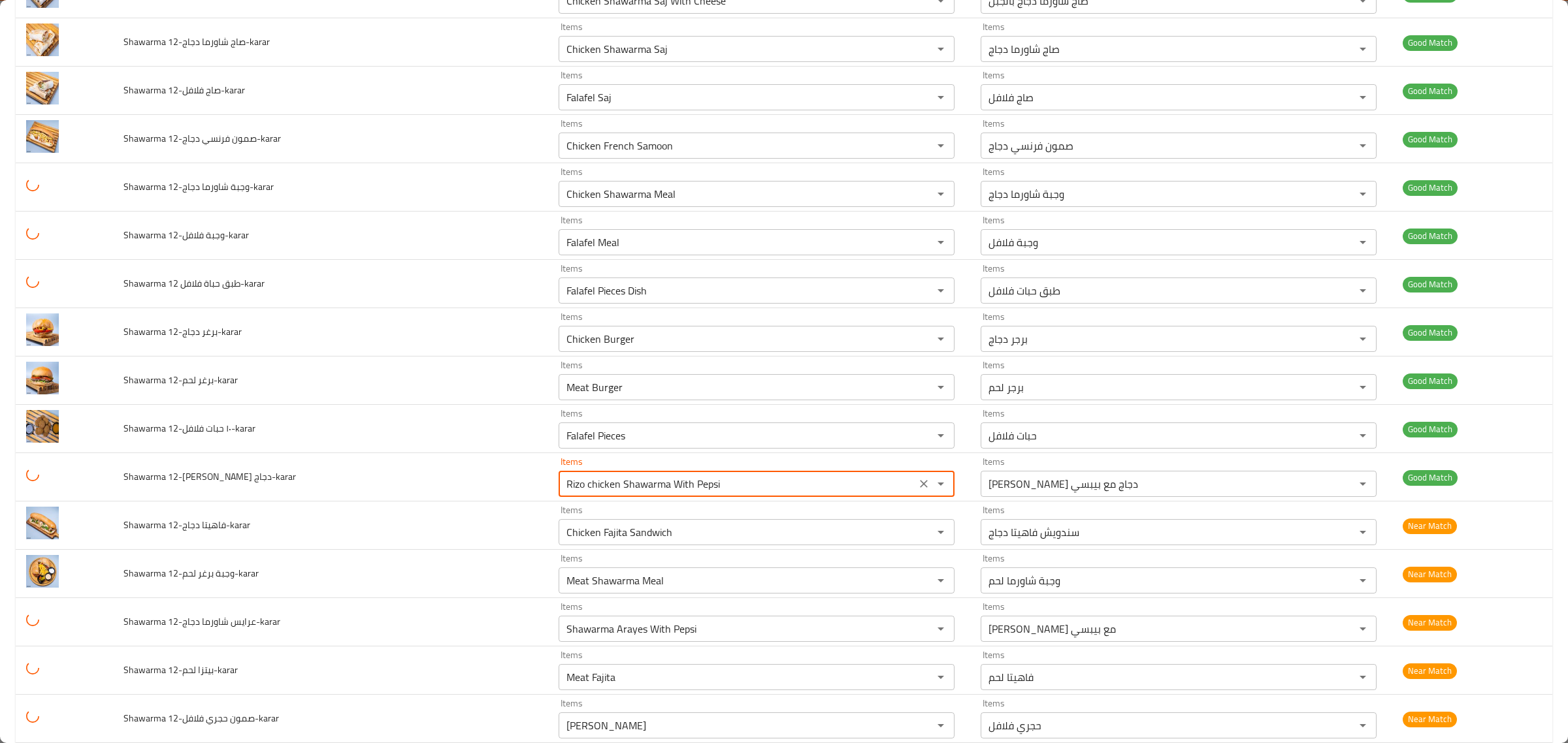
type دجاج-karar "Rizo chicken Shawarma With Pepsi"
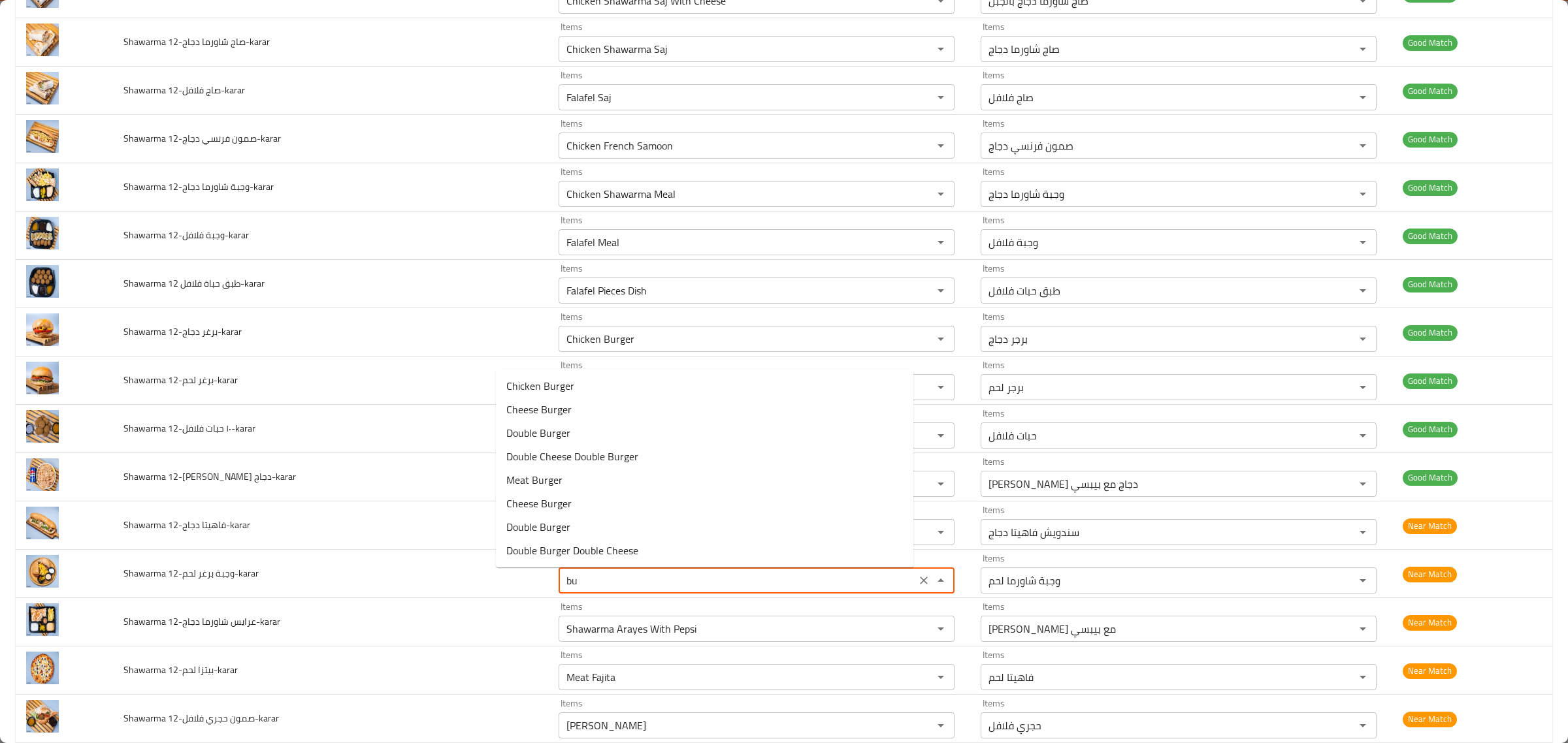
type لحم-karar "b"
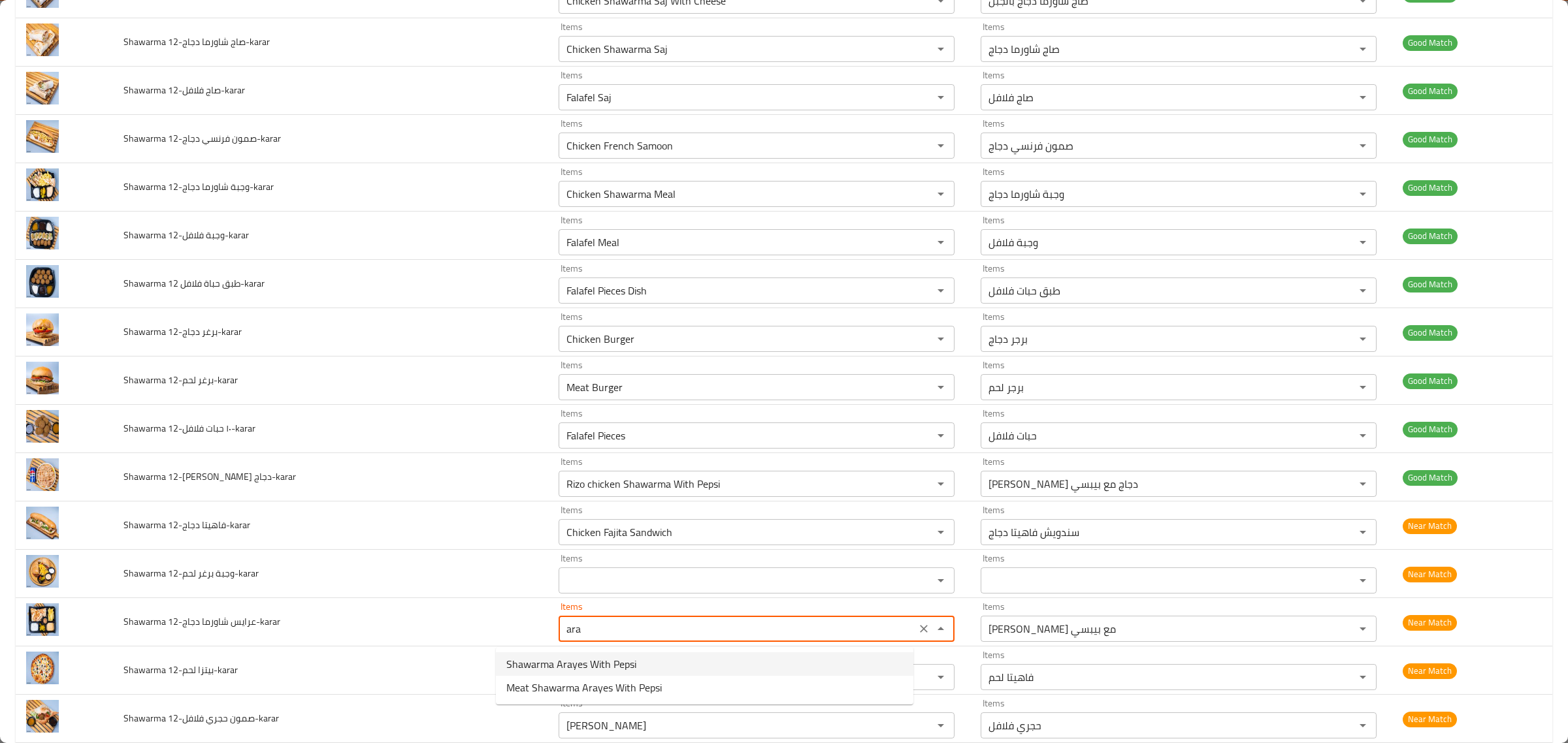
click at [650, 665] on دجاج-karar-option-0 "Shawarma Arayes With Pepsi" at bounding box center [704, 664] width 418 height 24
type دجاج-karar "Shawarma Arayes With Pepsi"
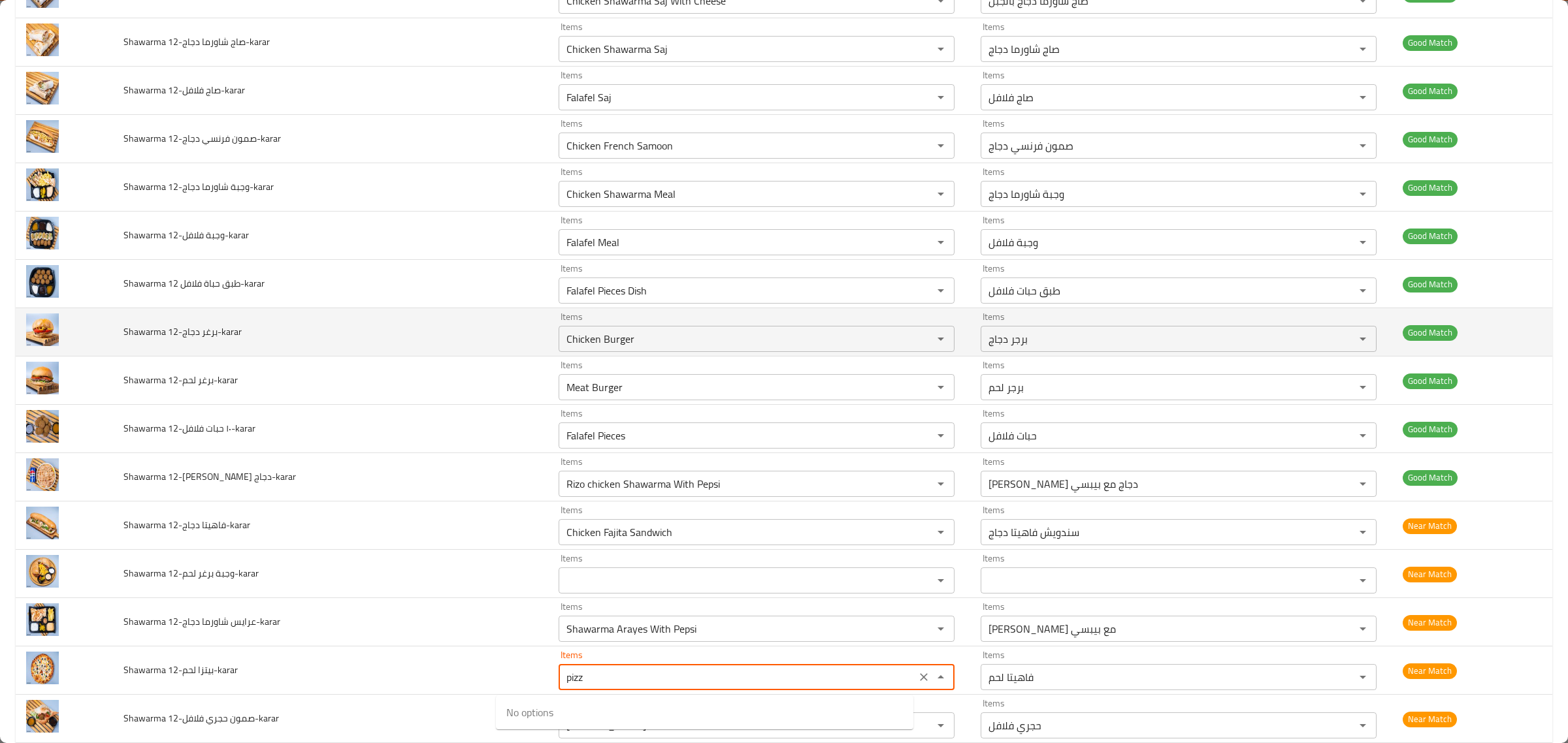
type لحم-karar "pizza"
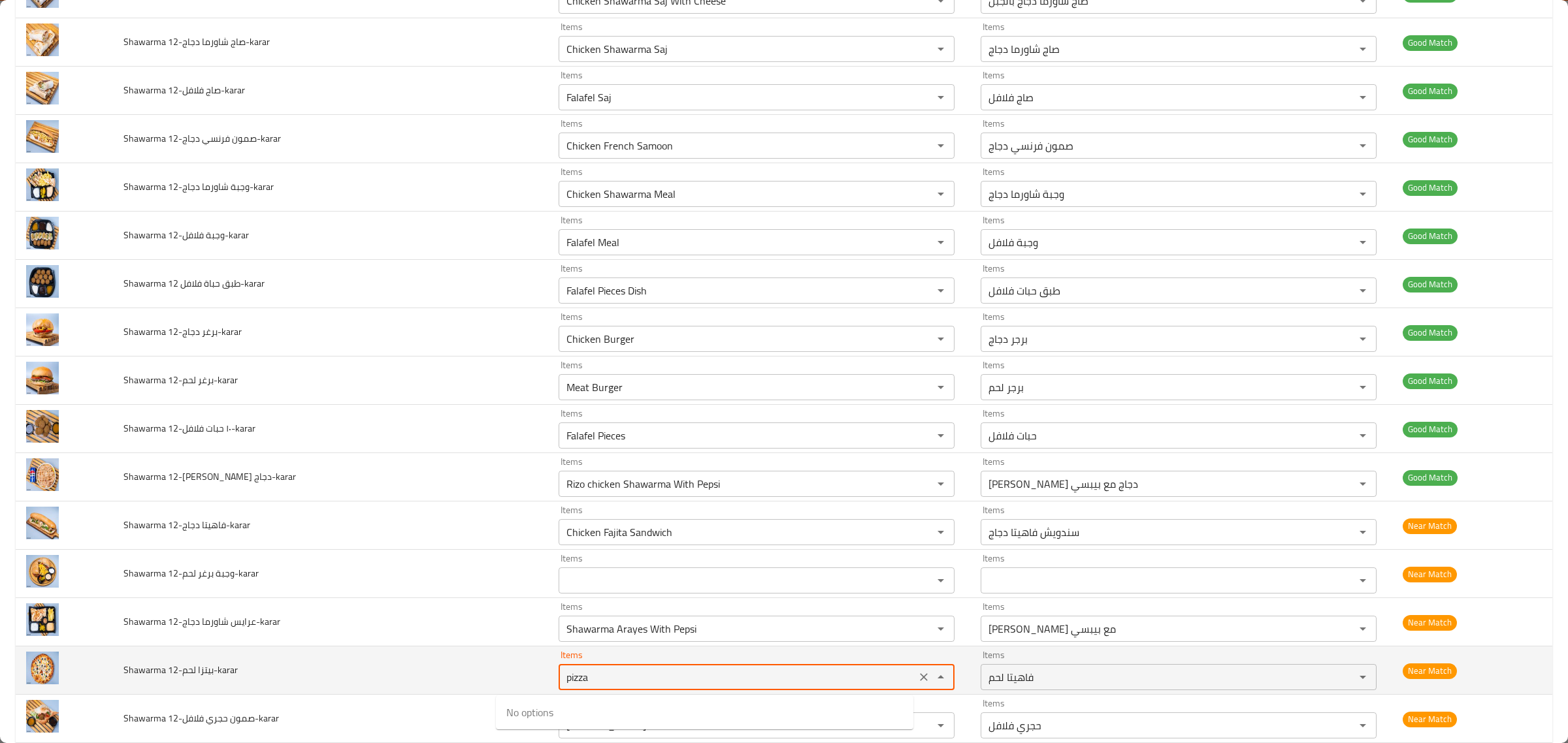
click at [917, 675] on icon "Clear" at bounding box center [923, 677] width 13 height 13
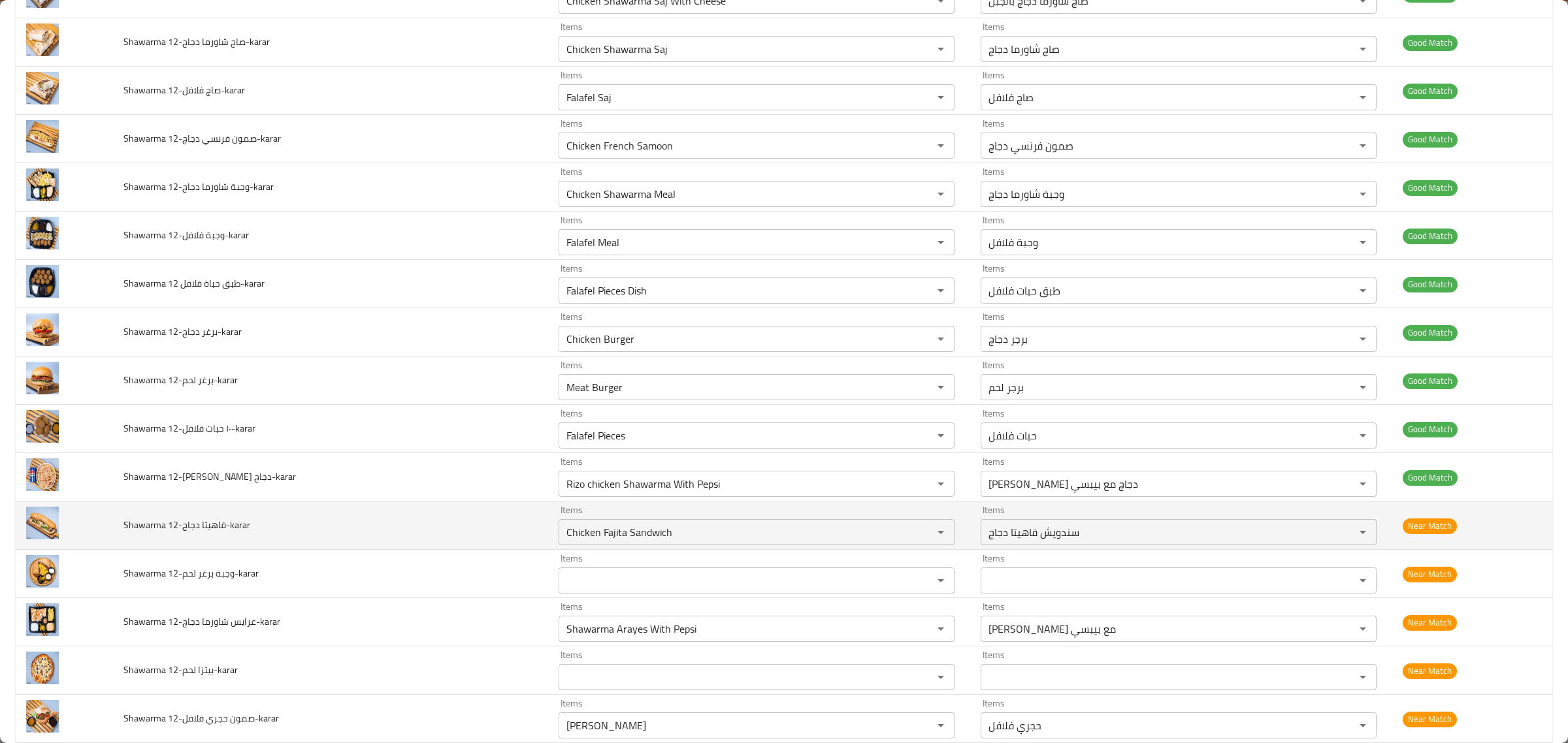
click at [364, 509] on td "Shawarma 12-فاهيتا دجاج-karar" at bounding box center [331, 525] width 435 height 48
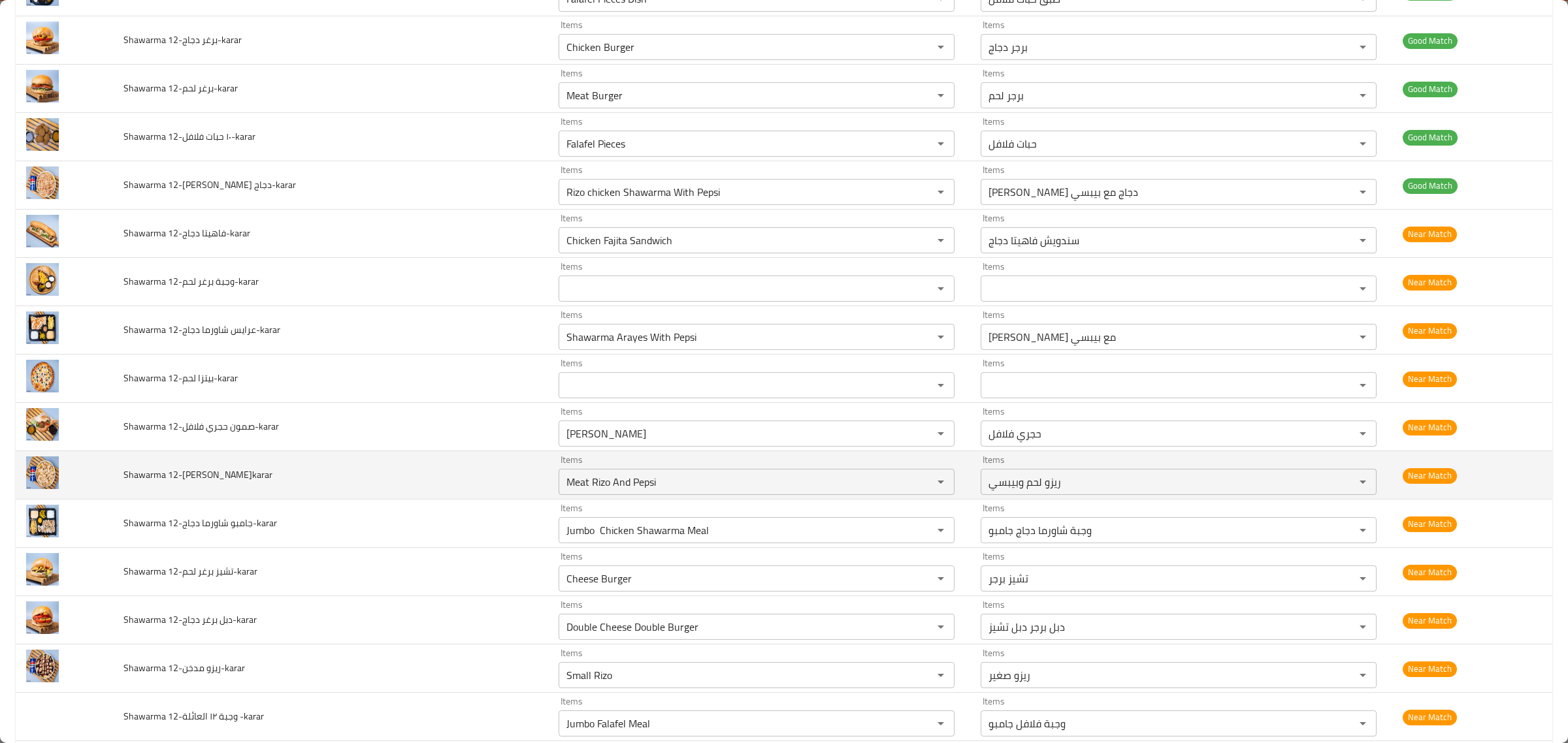
scroll to position [653, 0]
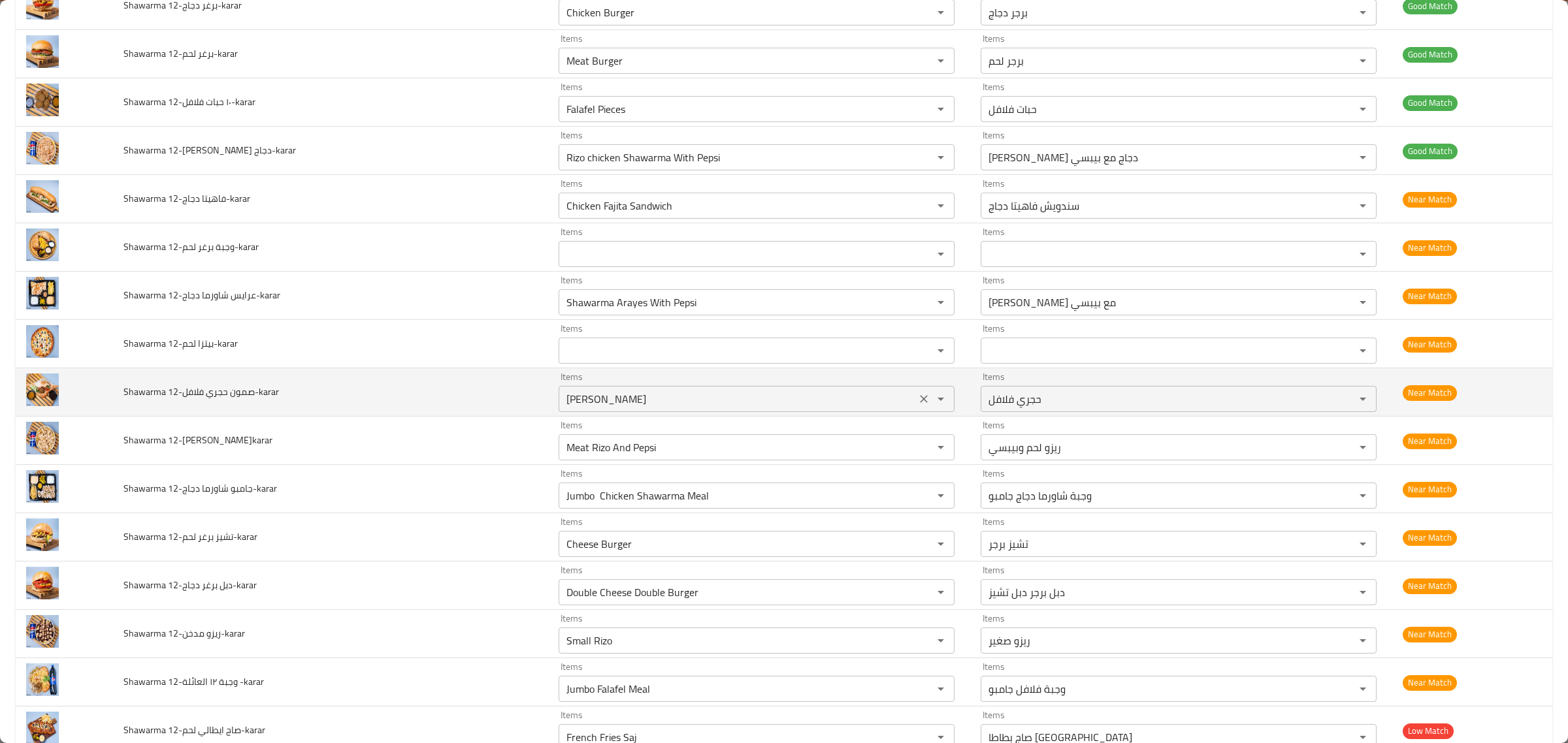
click at [632, 391] on div "Falafel Hajari Items" at bounding box center [756, 399] width 396 height 26
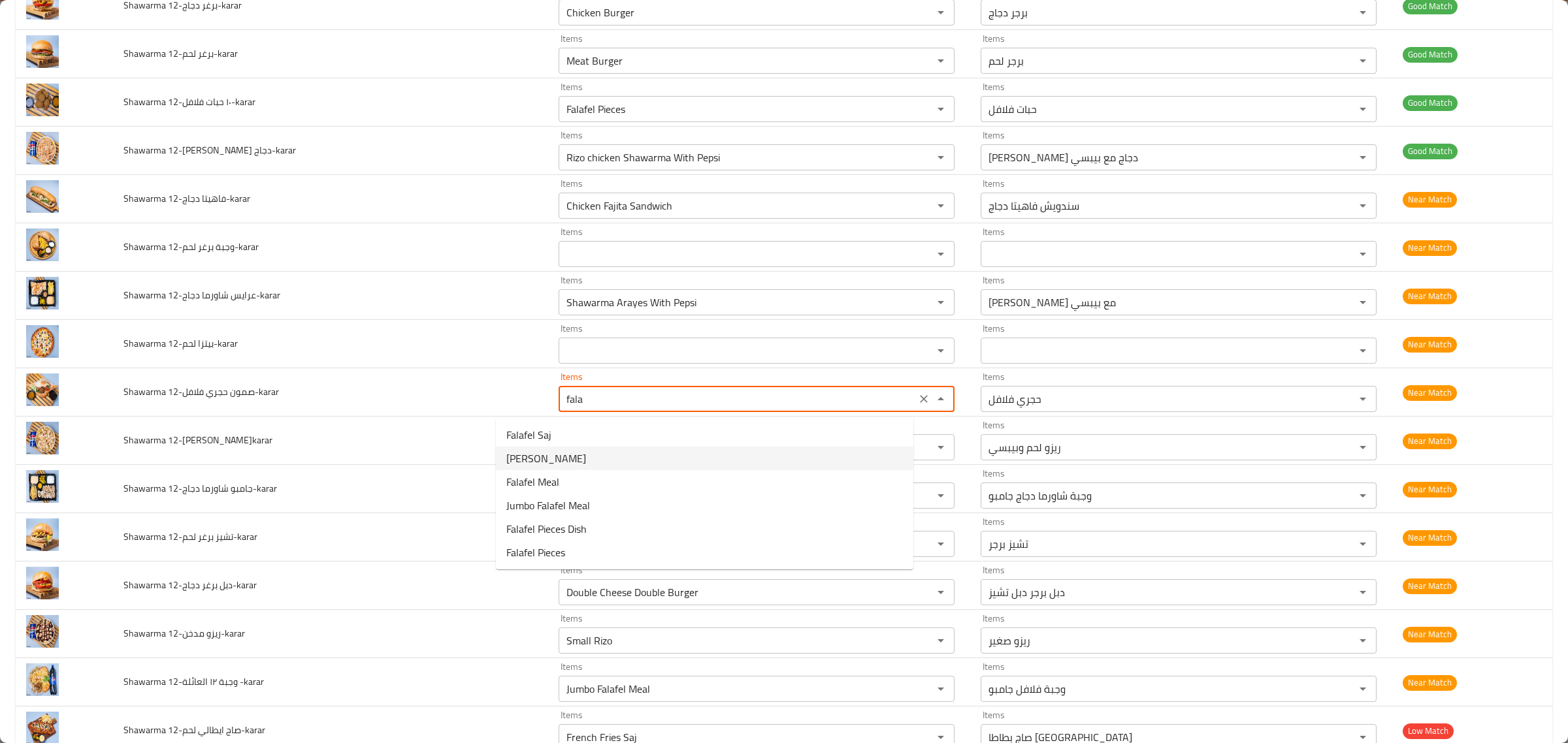
click at [576, 465] on فلافل-karar-option-1 "Falafel Hajari" at bounding box center [704, 458] width 418 height 24
type فلافل-karar "Falafel Hajari"
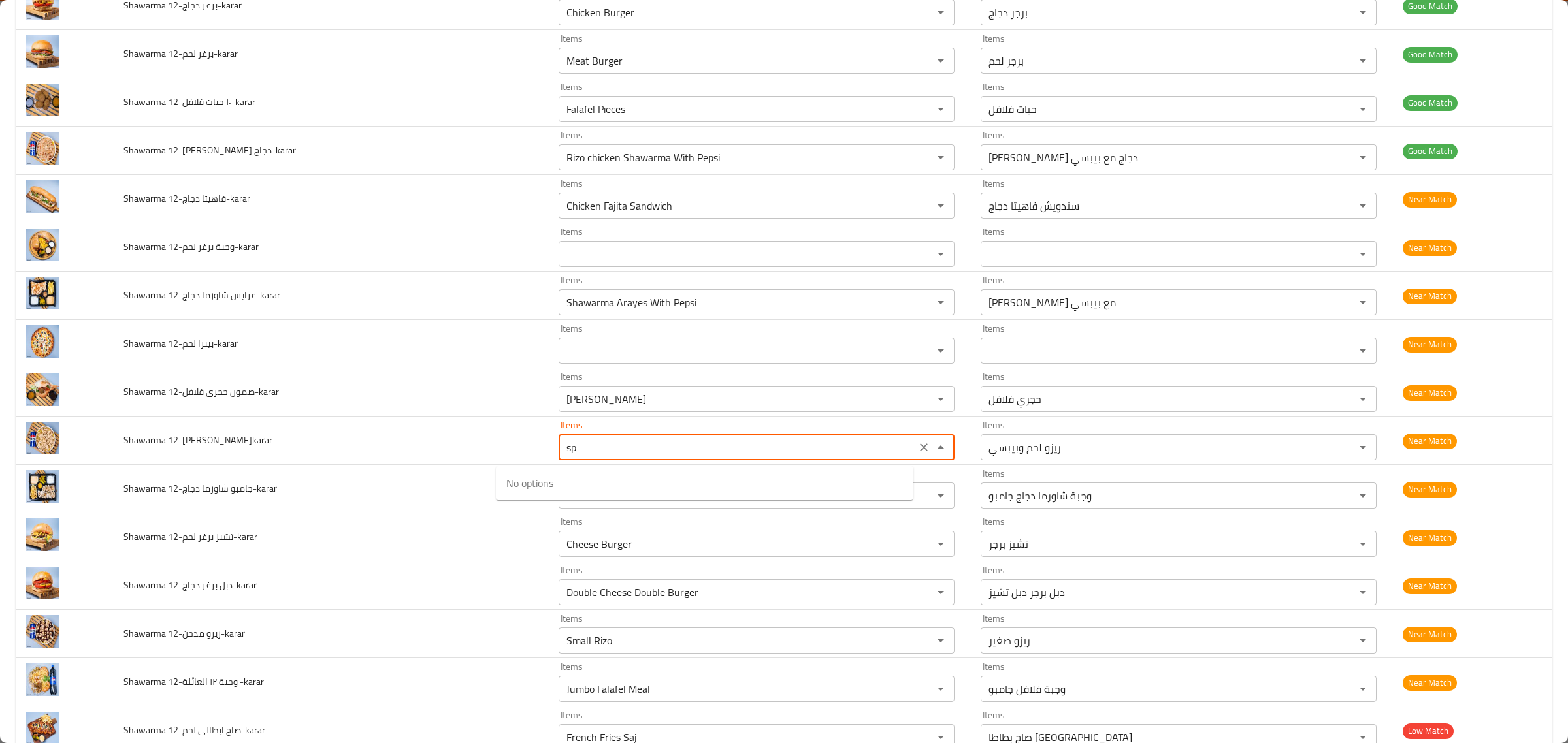
type سبايسي-karar "s"
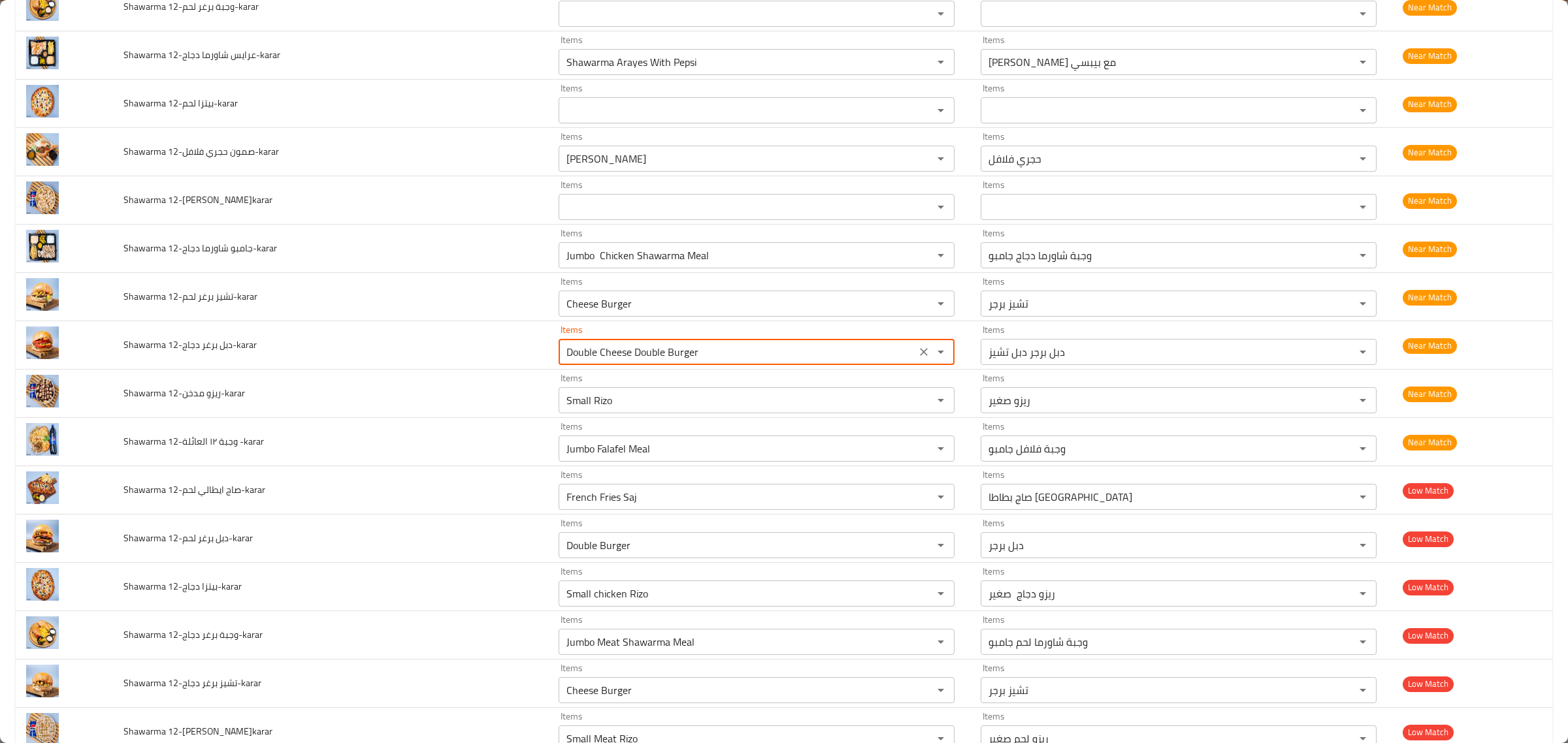
scroll to position [895, 0]
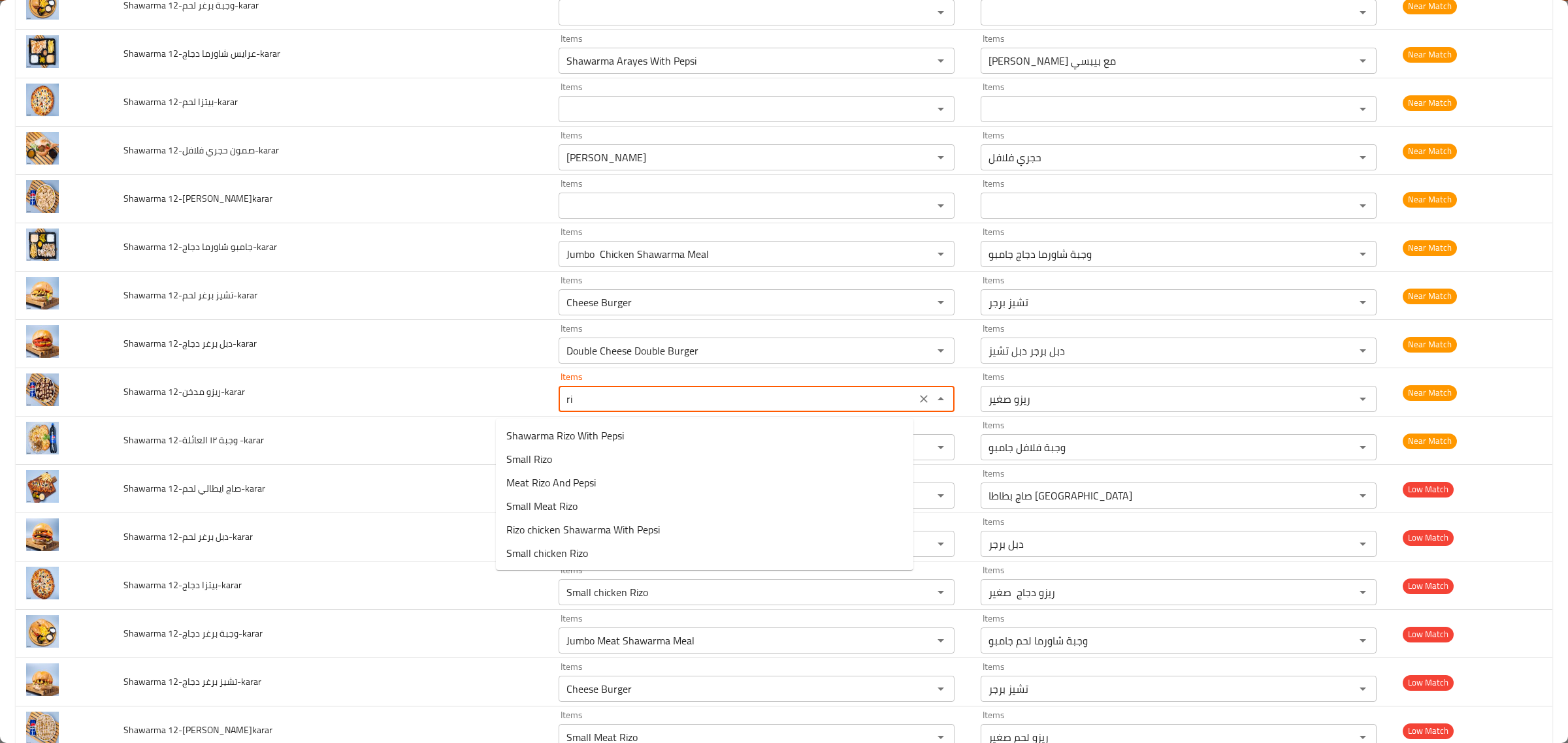
type مدخن-karar "r"
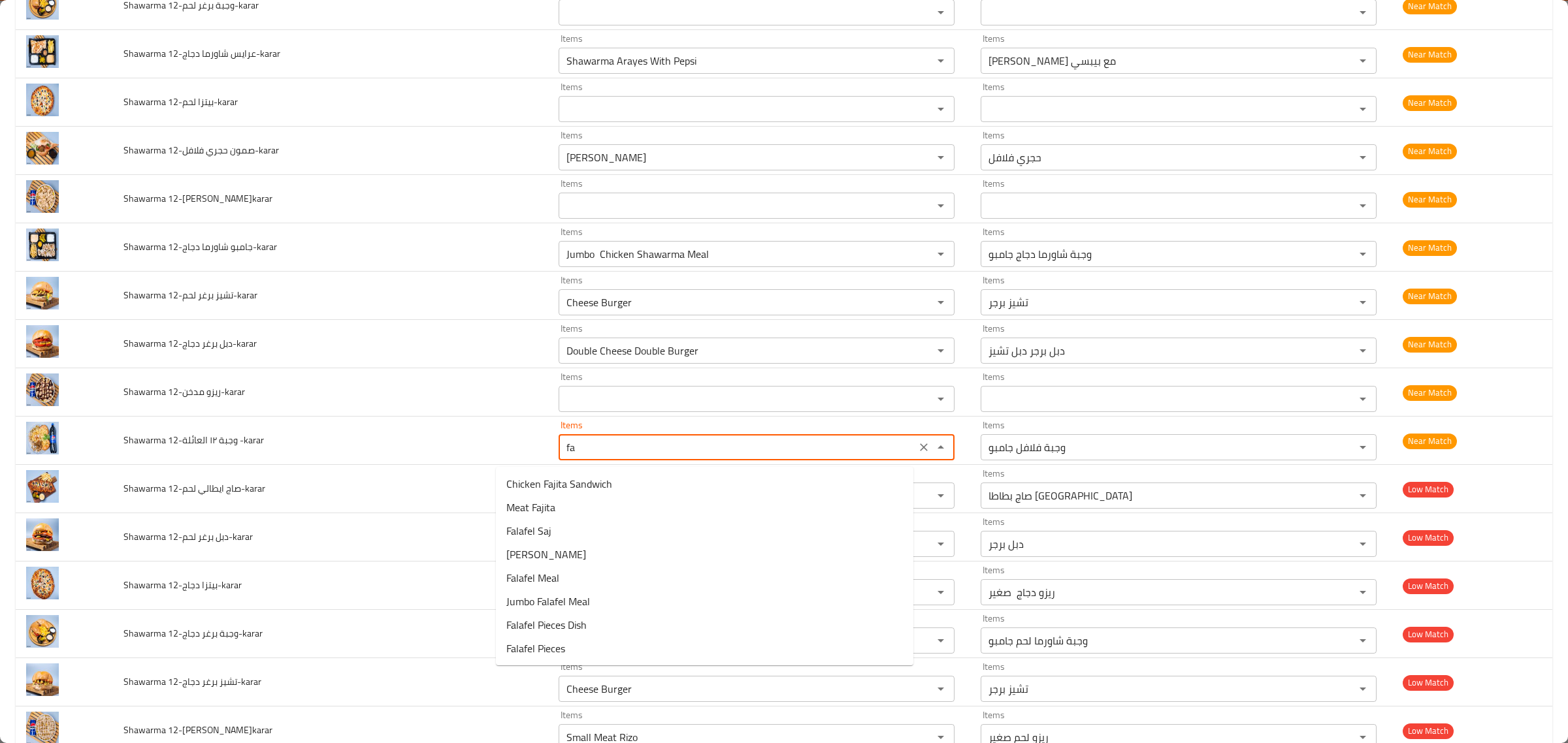
type -karar "f"
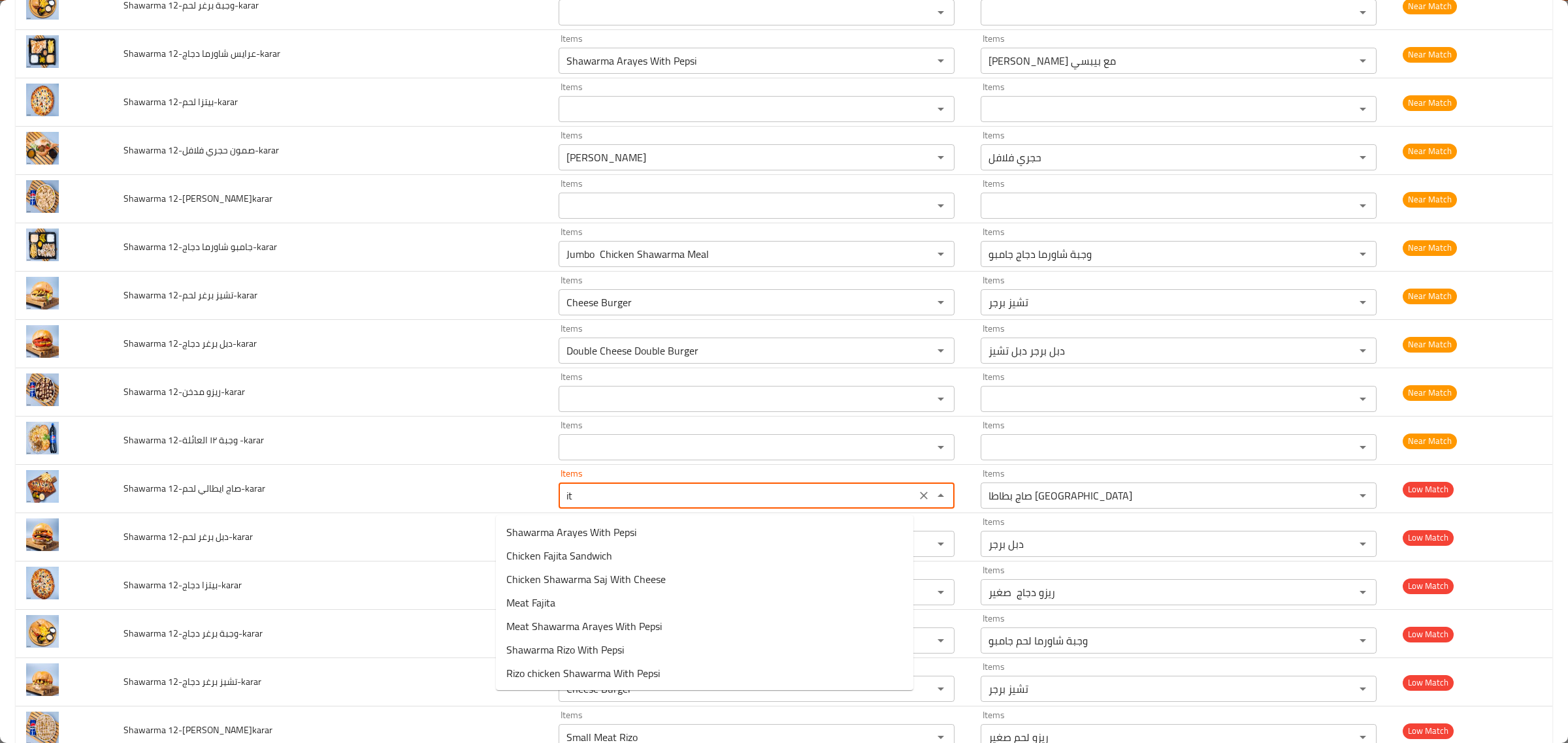
type لحم-karar "i"
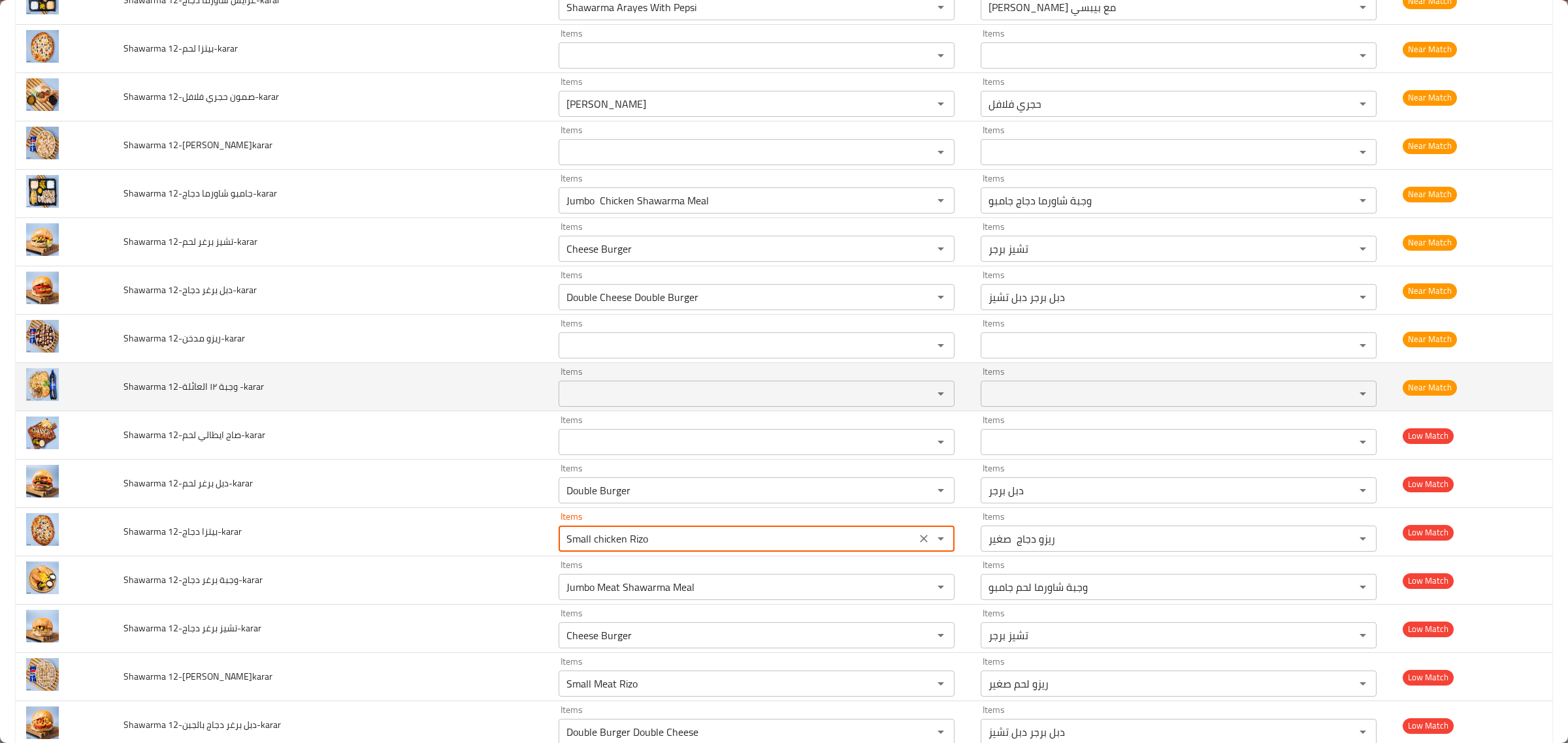
scroll to position [977, 0]
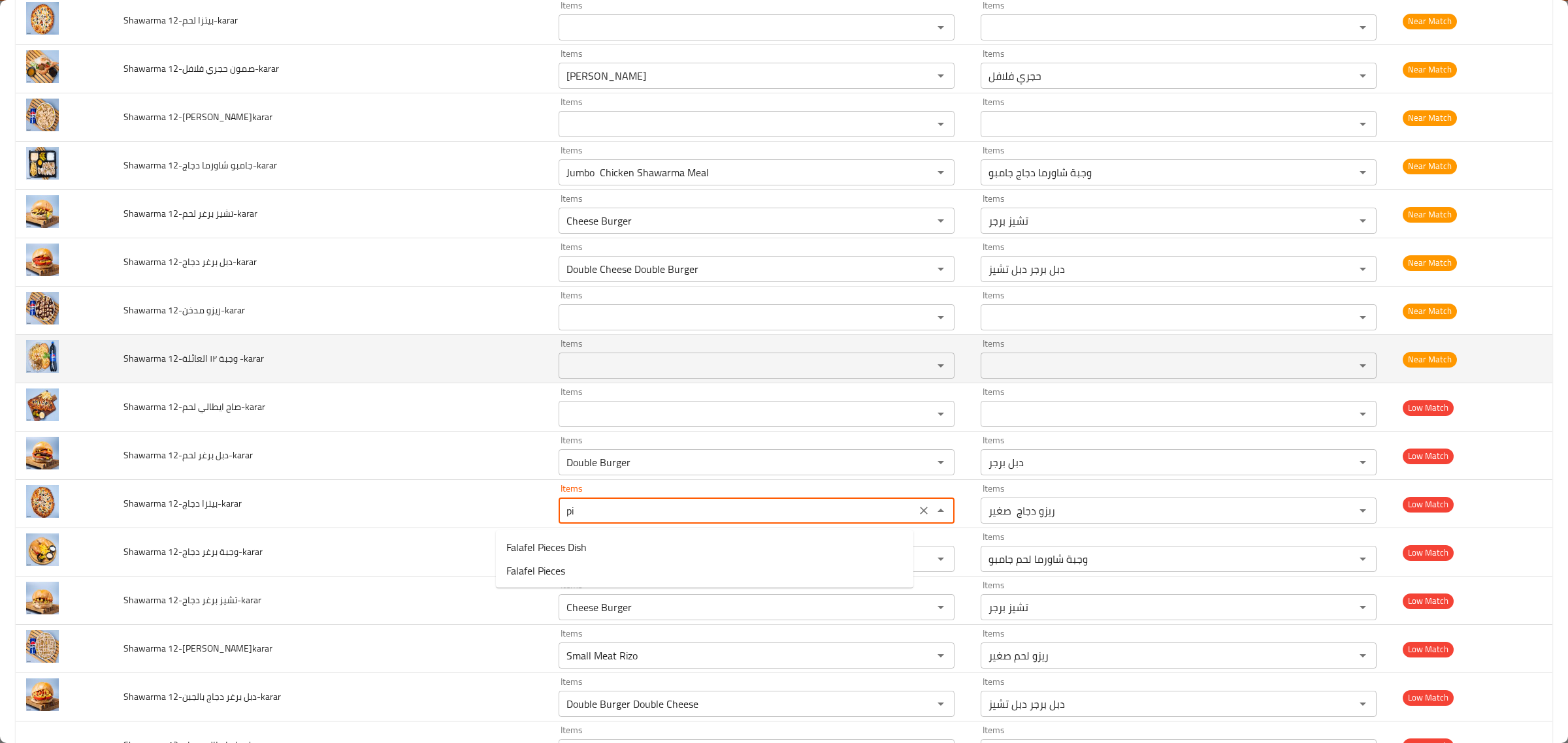
type دجاج-karar "p"
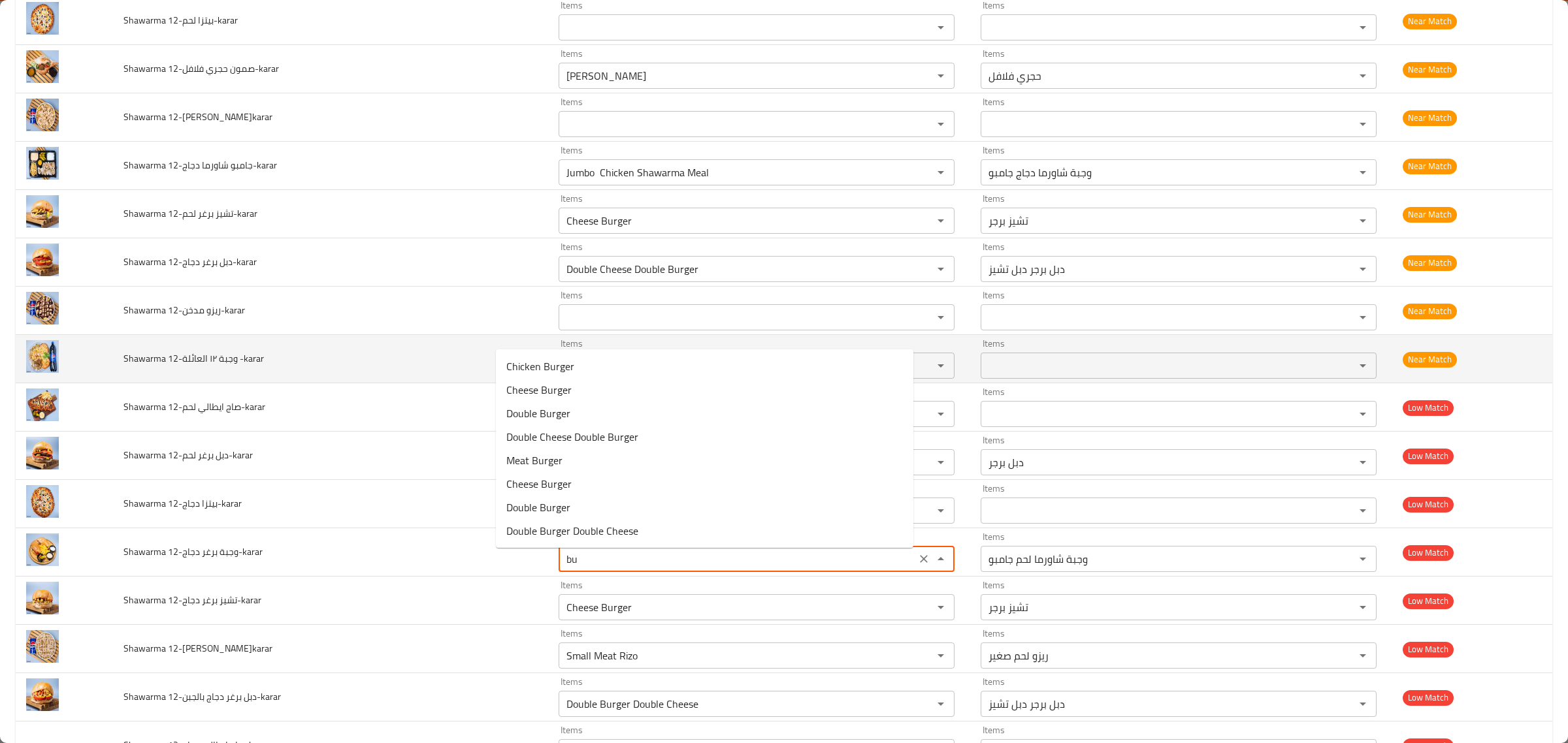
type دجاج-karar "b"
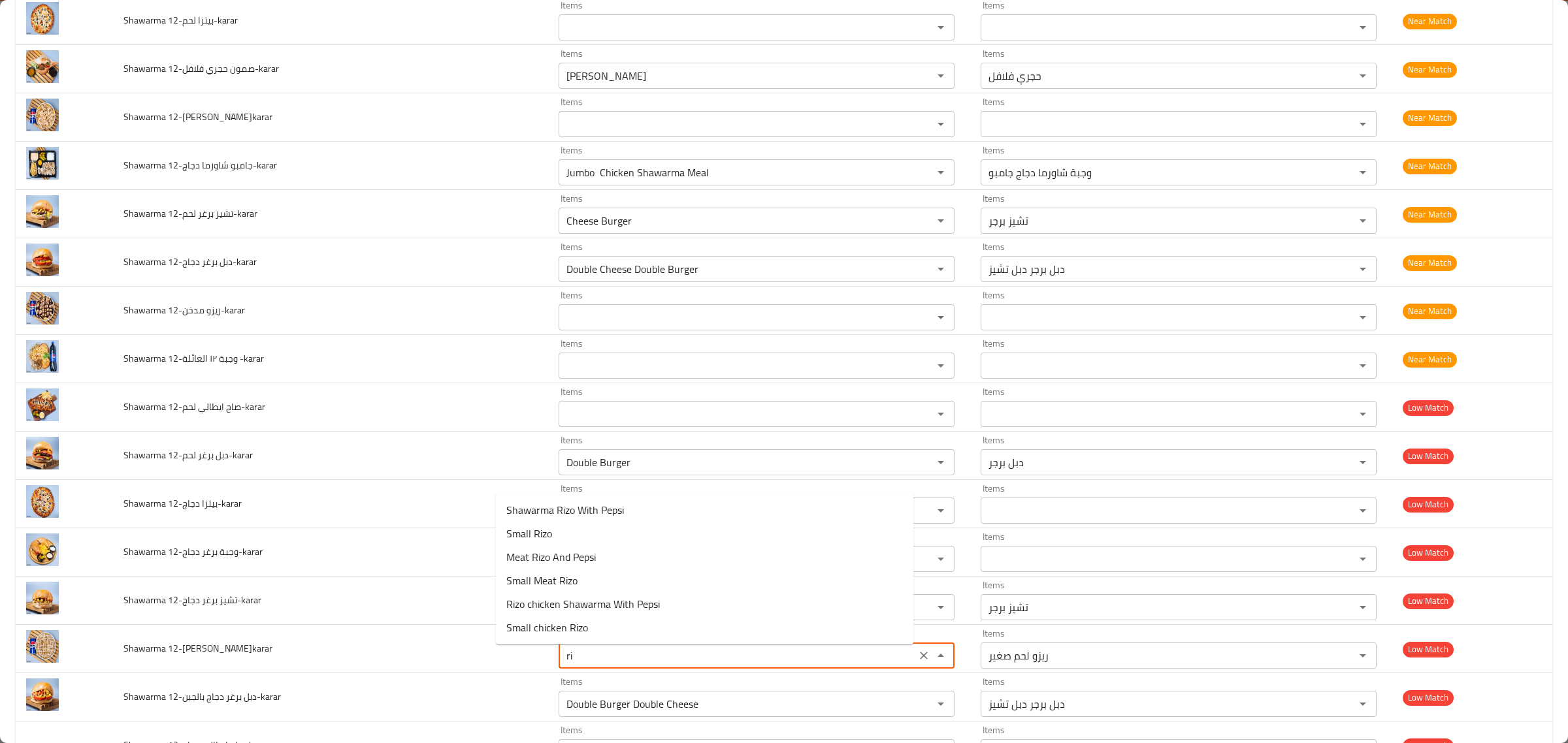
type كلاسك-karar "r"
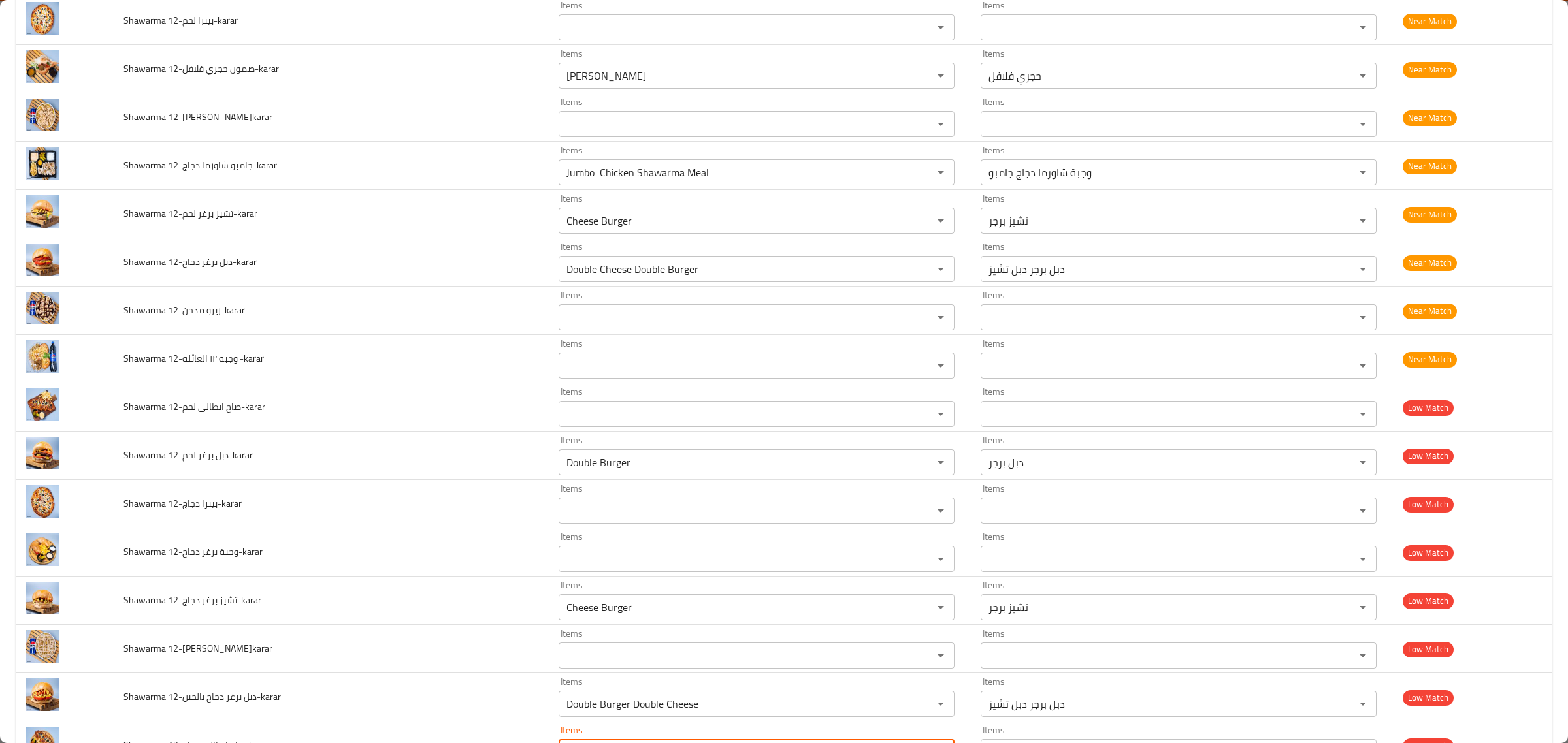
scroll to position [1362, 0]
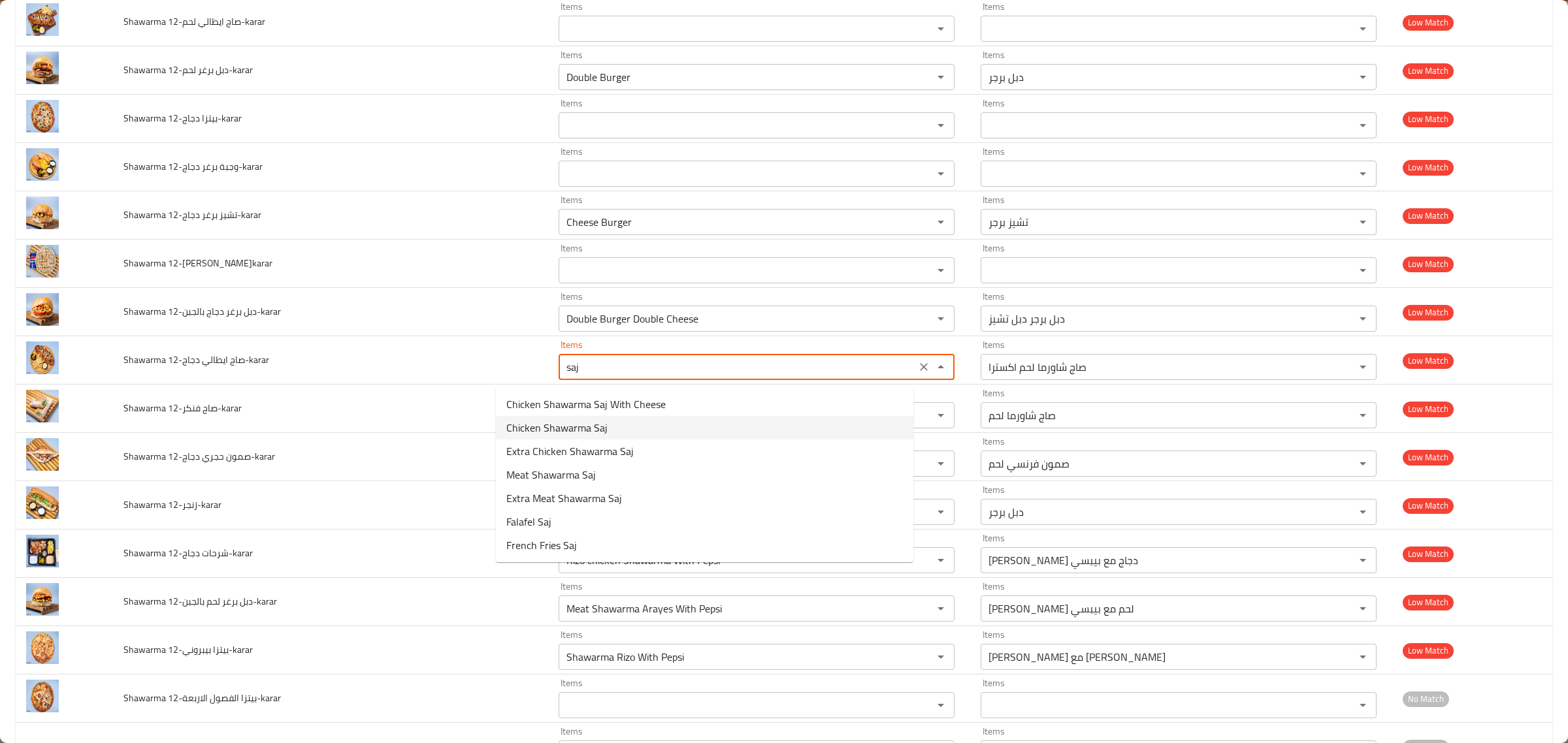
click at [683, 431] on دجاج-karar-option-1 "Chicken Shawarma Saj" at bounding box center [704, 428] width 418 height 24
type دجاج-karar "Chicken Shawarma Saj"
type دجاج-karar-ar "صاج شاورما دجاج"
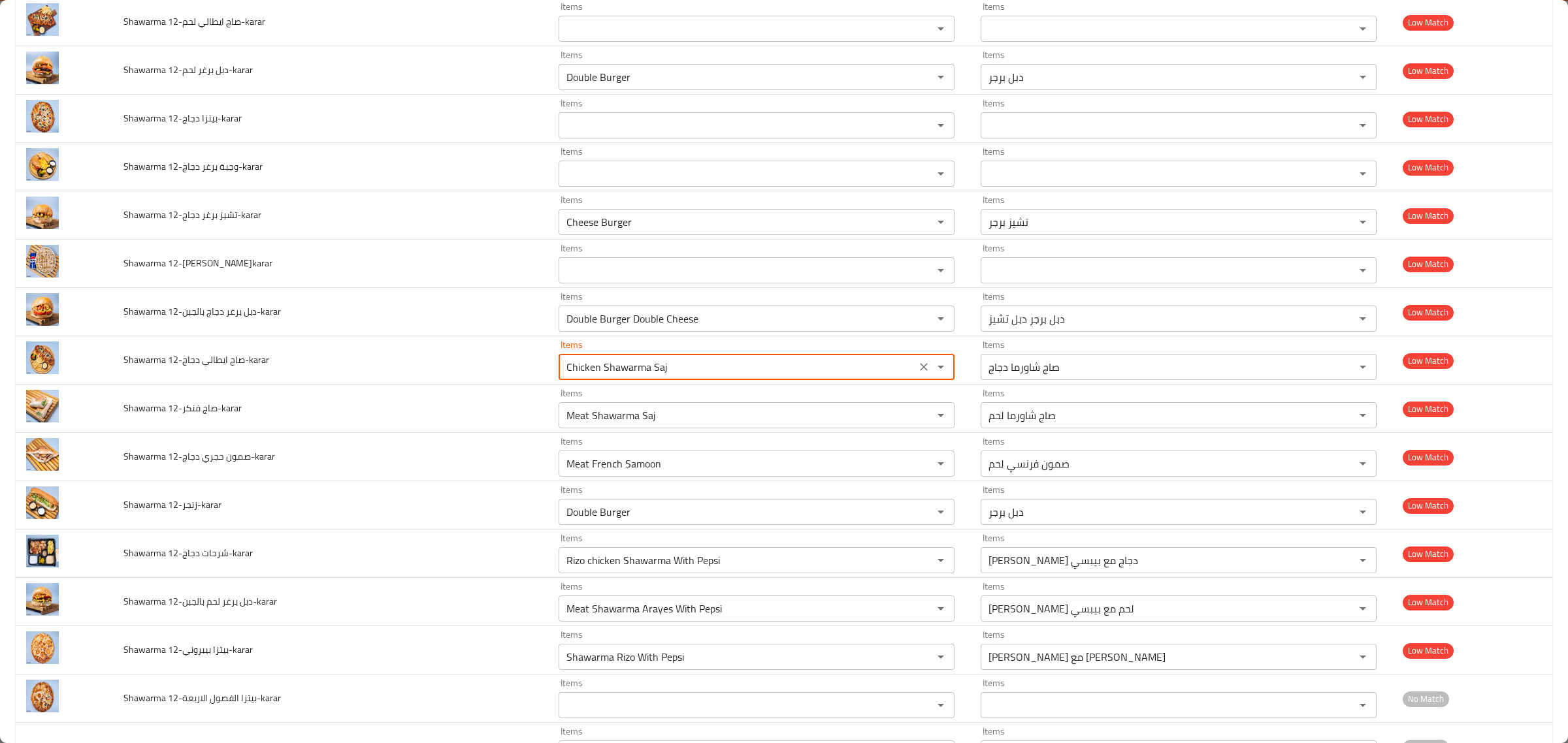
type دجاج-karar "Chicken Shawarma Saj"
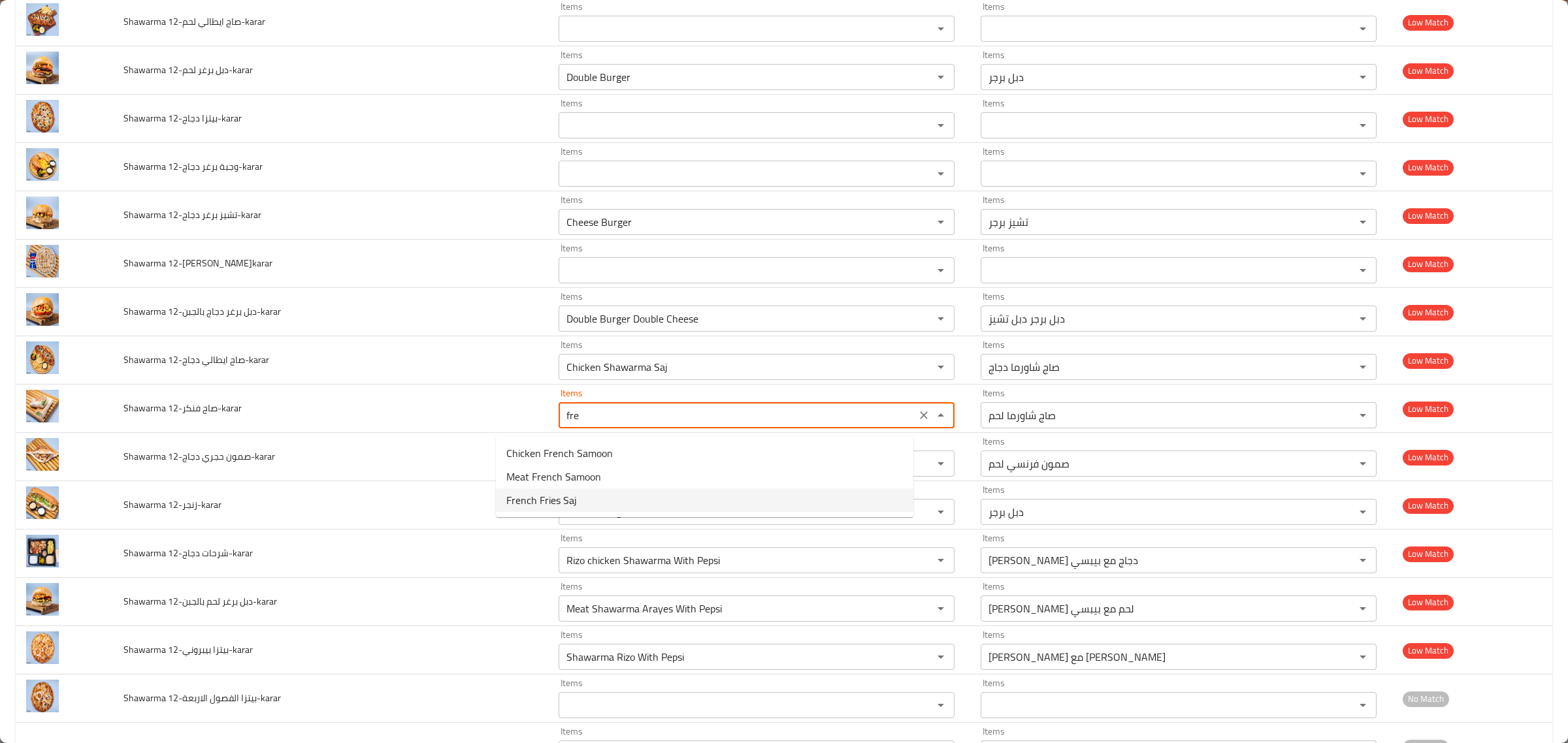
click at [627, 495] on فنكر-karar-option-2 "French Fries Saj" at bounding box center [704, 500] width 418 height 24
type فنكر-karar "French Fries Saj"
type فنكر-karar-ar "صاج بطاطا مقلية"
type فنكر-karar "French Fries Saj"
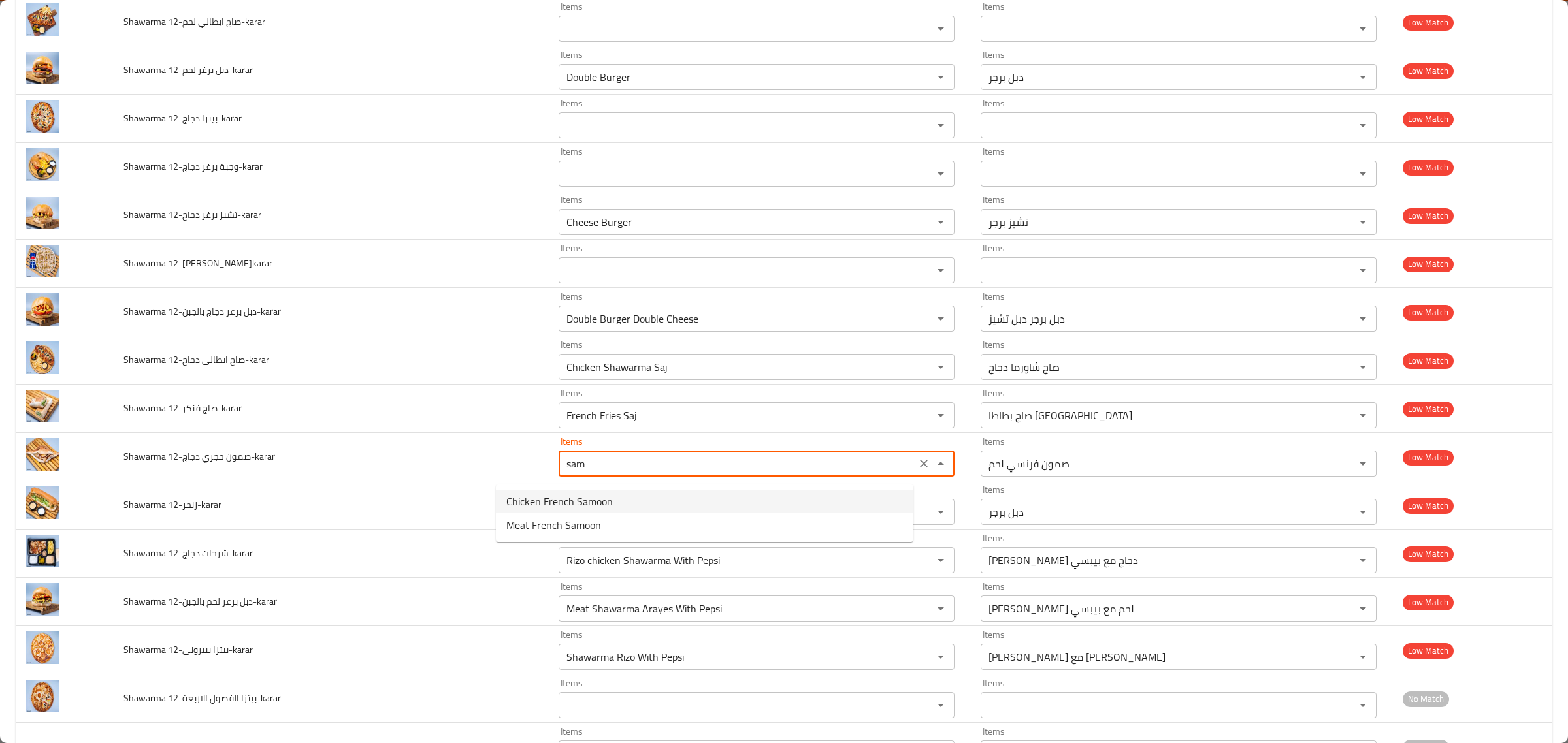
click at [606, 499] on span "Chicken French Samoon" at bounding box center [559, 502] width 106 height 16
type دجاج-karar "Chicken French Samoon"
type دجاج-karar-ar "صمون فرنسي دجاج"
type دجاج-karar "Chicken French Samoon"
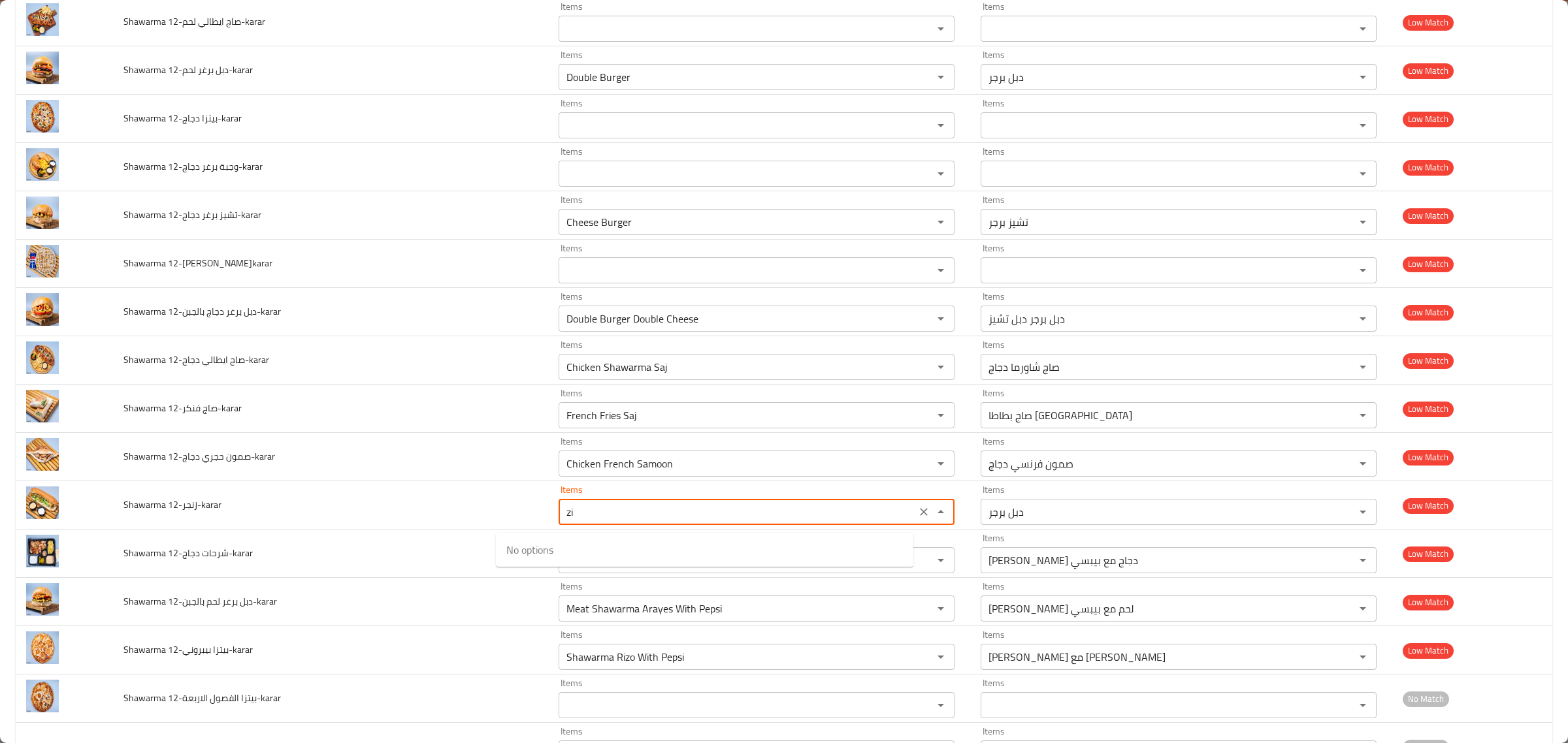
type 12-زنجر-karar "z"
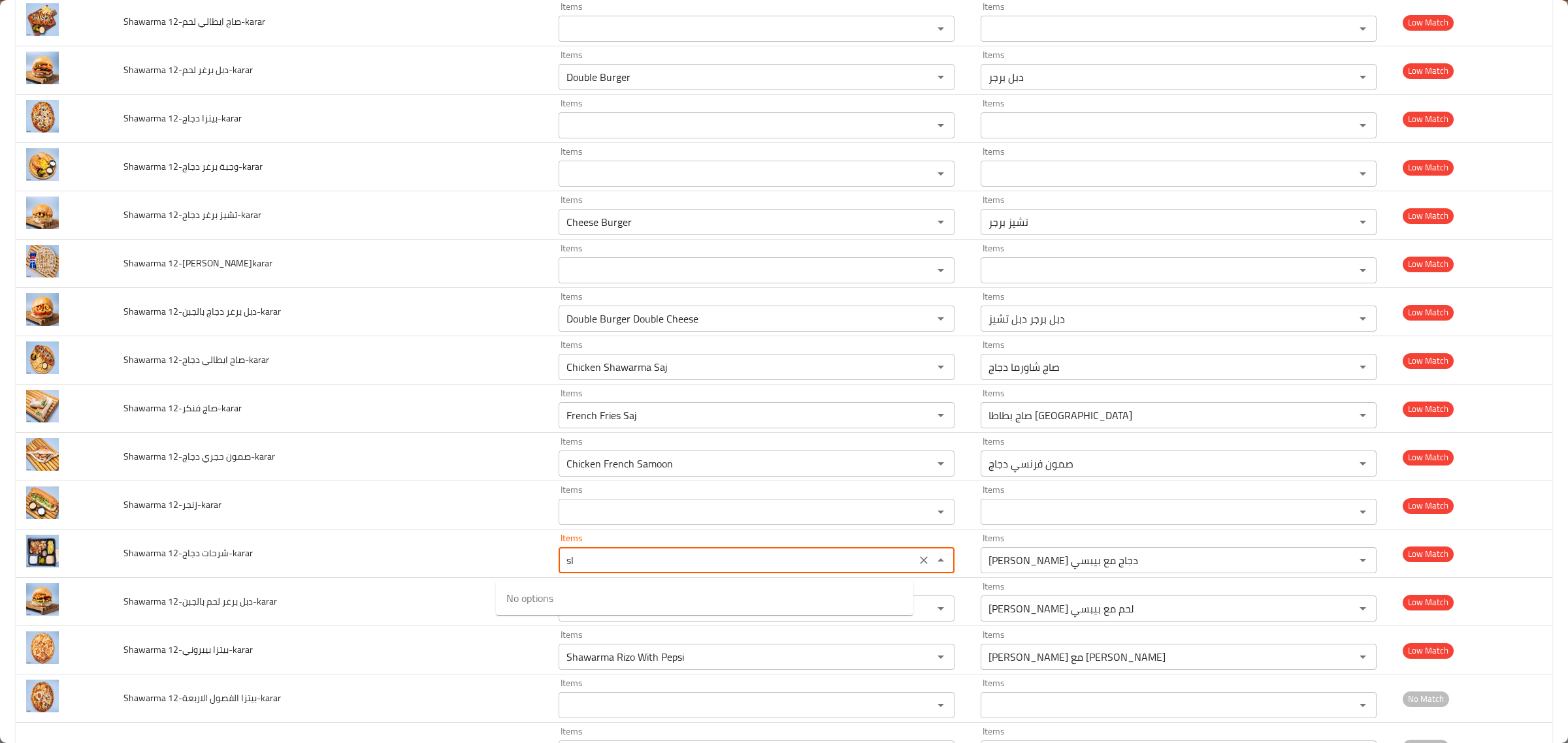
type دجاج-karar "s"
click at [612, 595] on span "Chicken Shawarma Sharhat" at bounding box center [568, 598] width 124 height 16
type دجاج-karar "Chicken Shawarma Sharhat"
type دجاج-karar-ar "شرحات شاورما دجاج"
type دجاج-karar "Chicken Shawarma Sharhat"
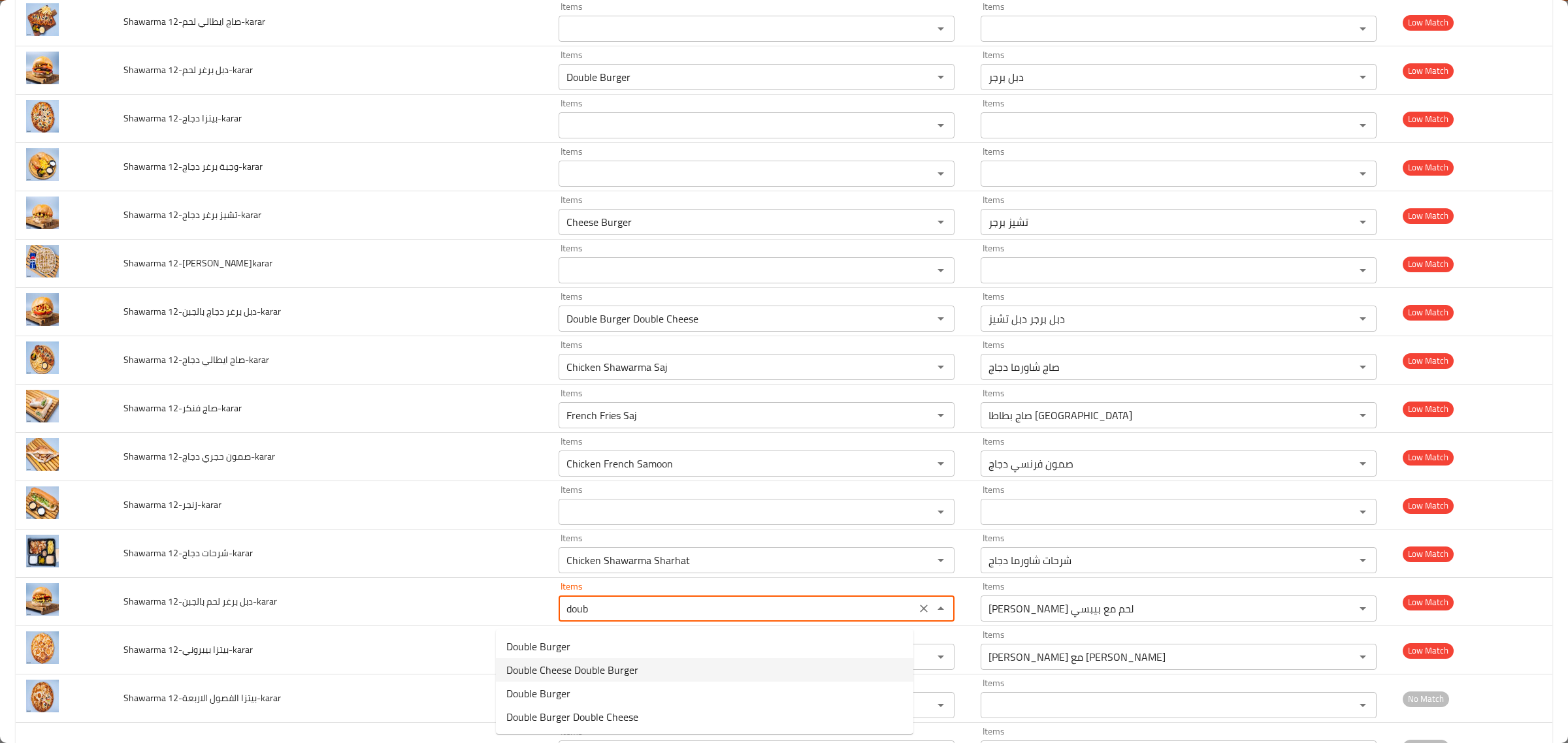
click at [652, 674] on بالجبن-karar-option-1 "Double Cheese Double Burger" at bounding box center [704, 670] width 418 height 24
type بالجبن-karar "Double Cheese Double Burger"
type بالجبن-karar-ar "دبل برجر دبل تشيز"
type بالجبن-karar "Double Cheese Double Burger"
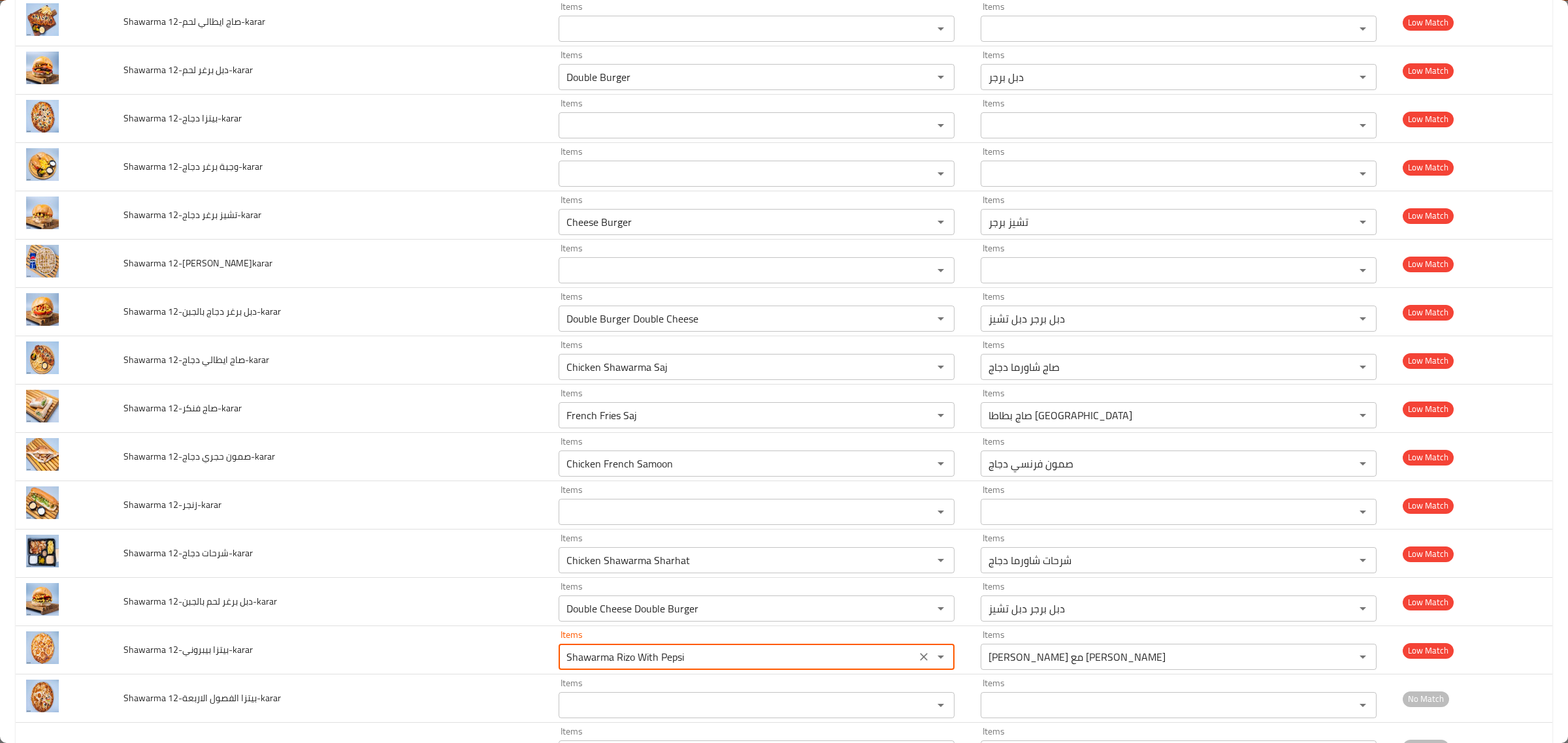
type بيبروني-karar "="
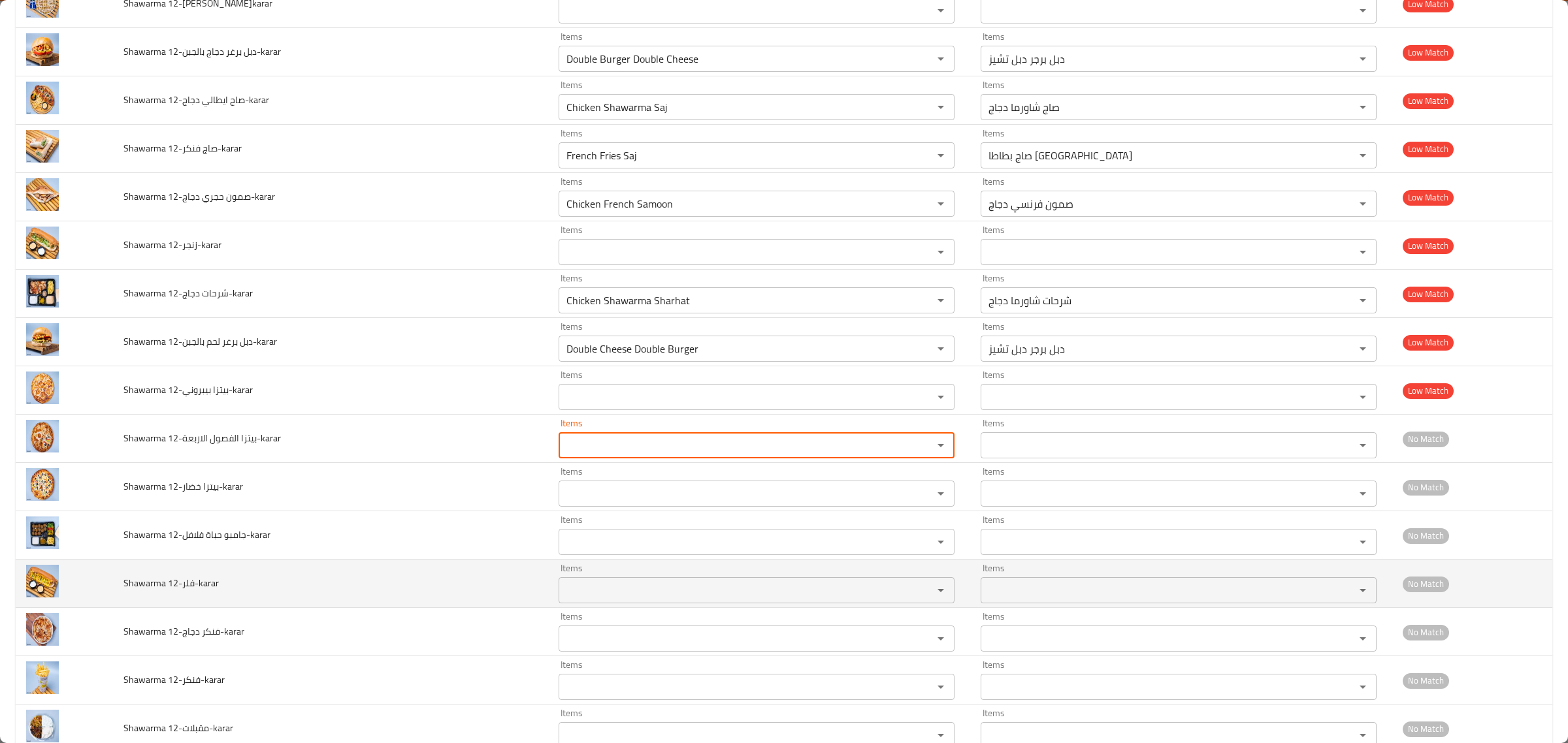
scroll to position [1857, 0]
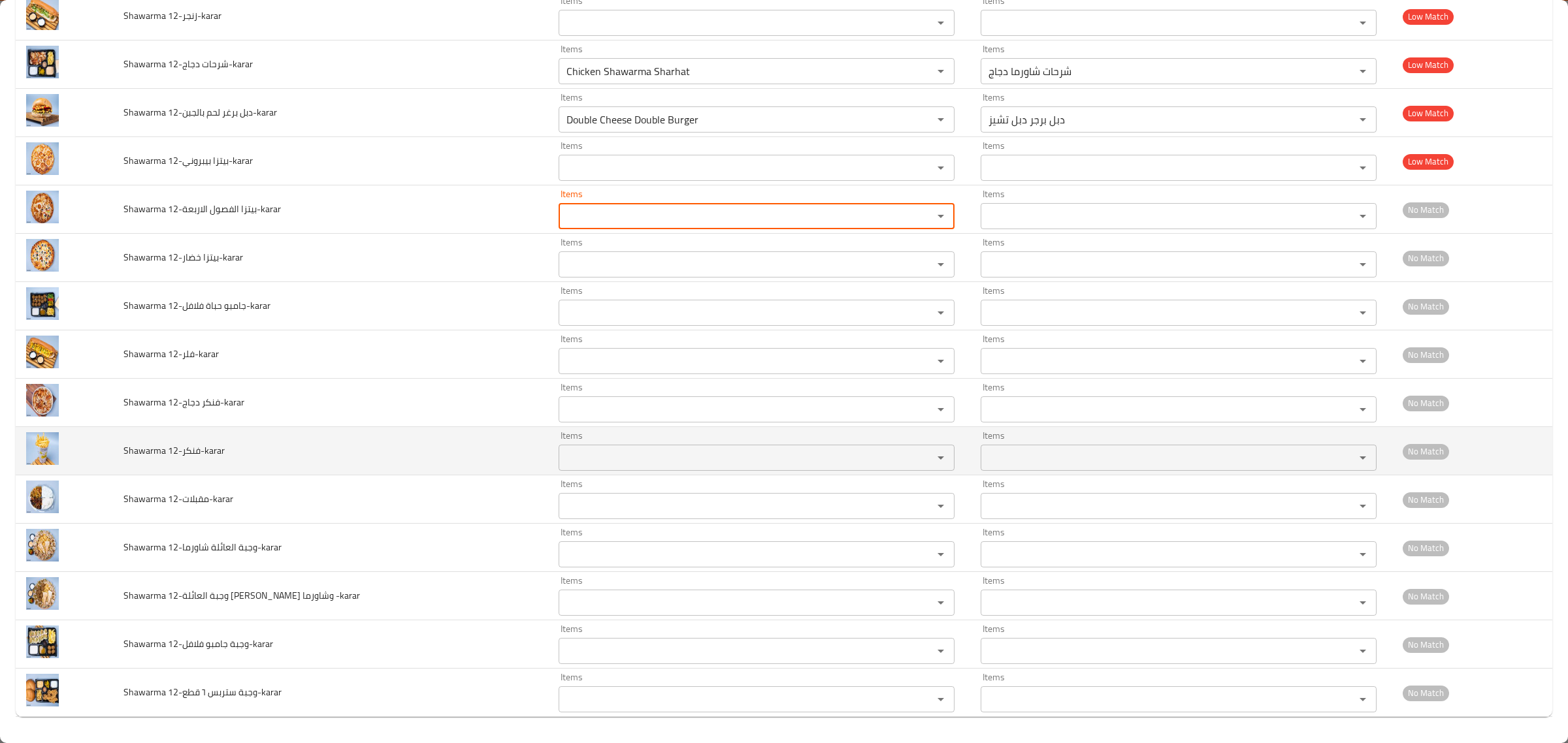
click at [580, 458] on 12-فنكر-karar "Items" at bounding box center [737, 458] width 350 height 18
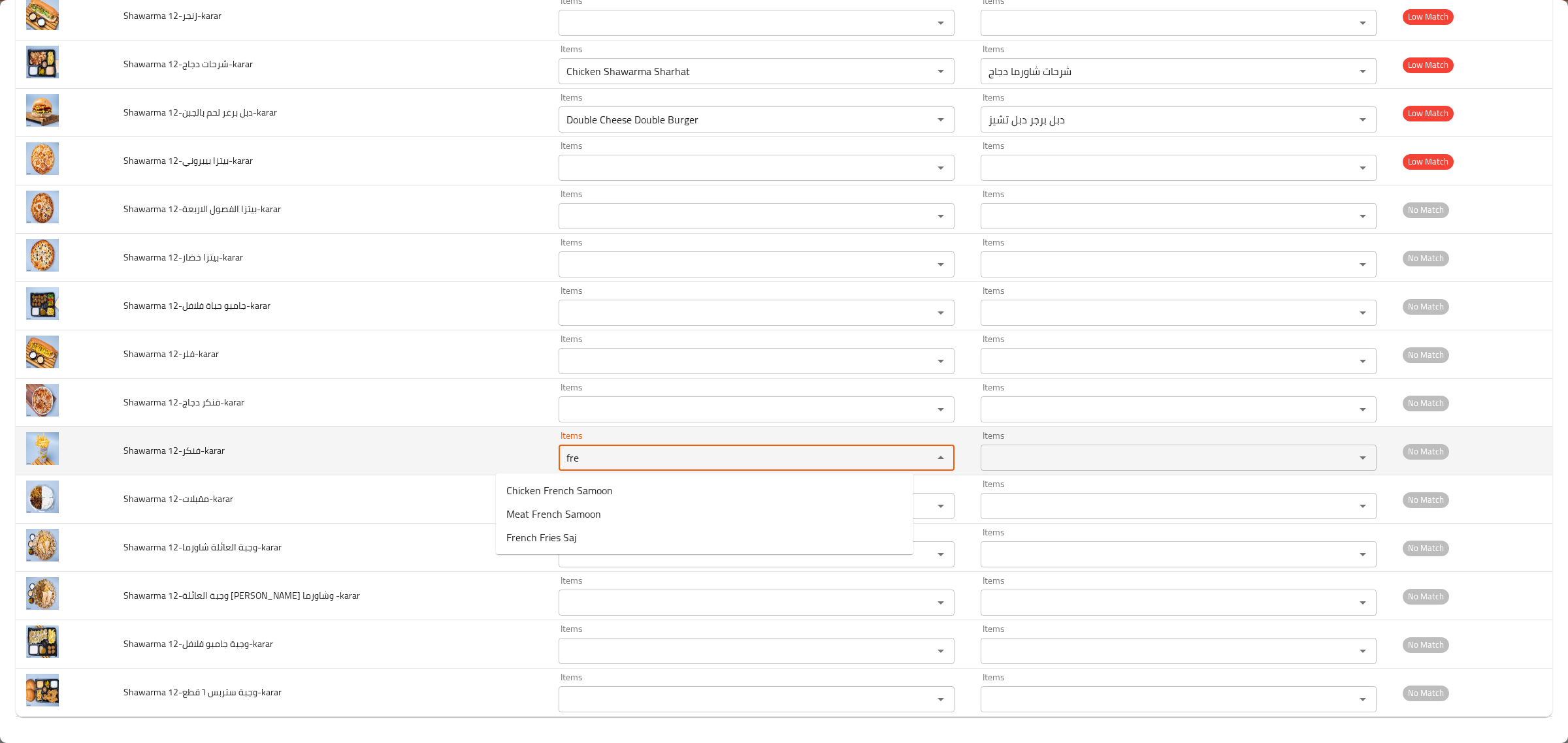
type 12-فنكر-karar "fre"
click at [373, 458] on td "Shawarma 12-فنكر-karar" at bounding box center [331, 451] width 435 height 48
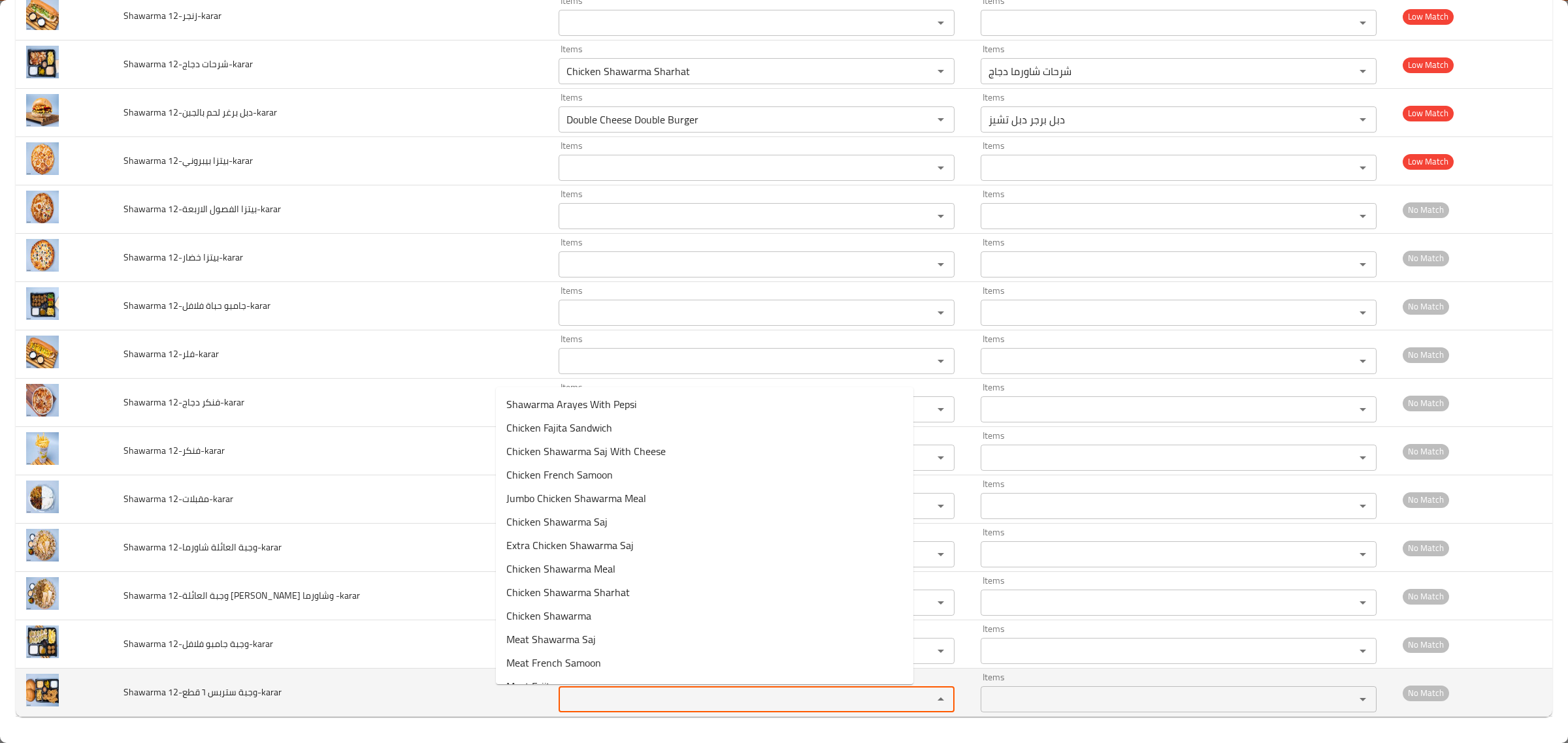
click at [566, 700] on قطع-karar "Items" at bounding box center [737, 699] width 350 height 18
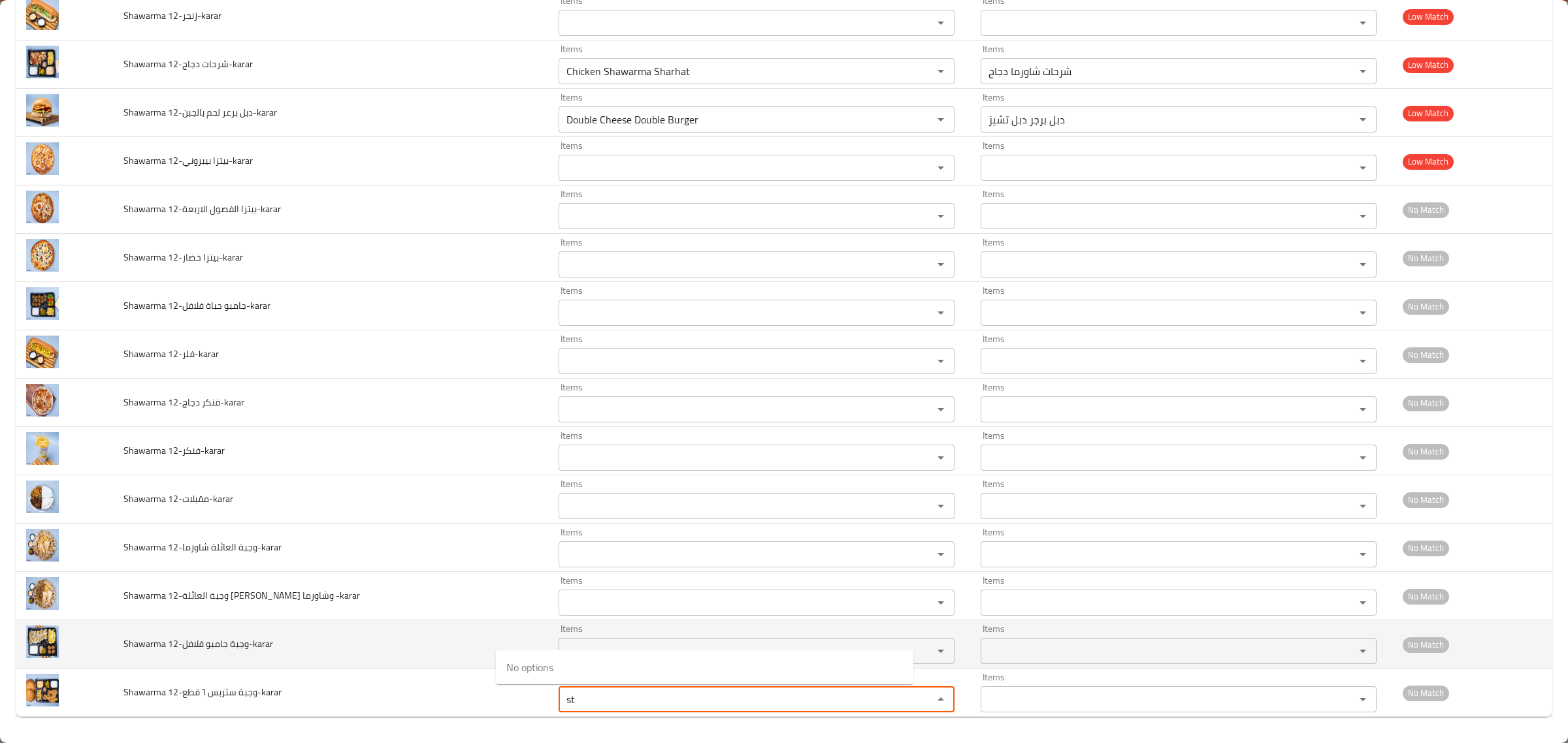
type قطع-karar "st"
click at [304, 665] on td "Shawarma 12-وجبة جامبو فلافل-karar" at bounding box center [331, 644] width 435 height 48
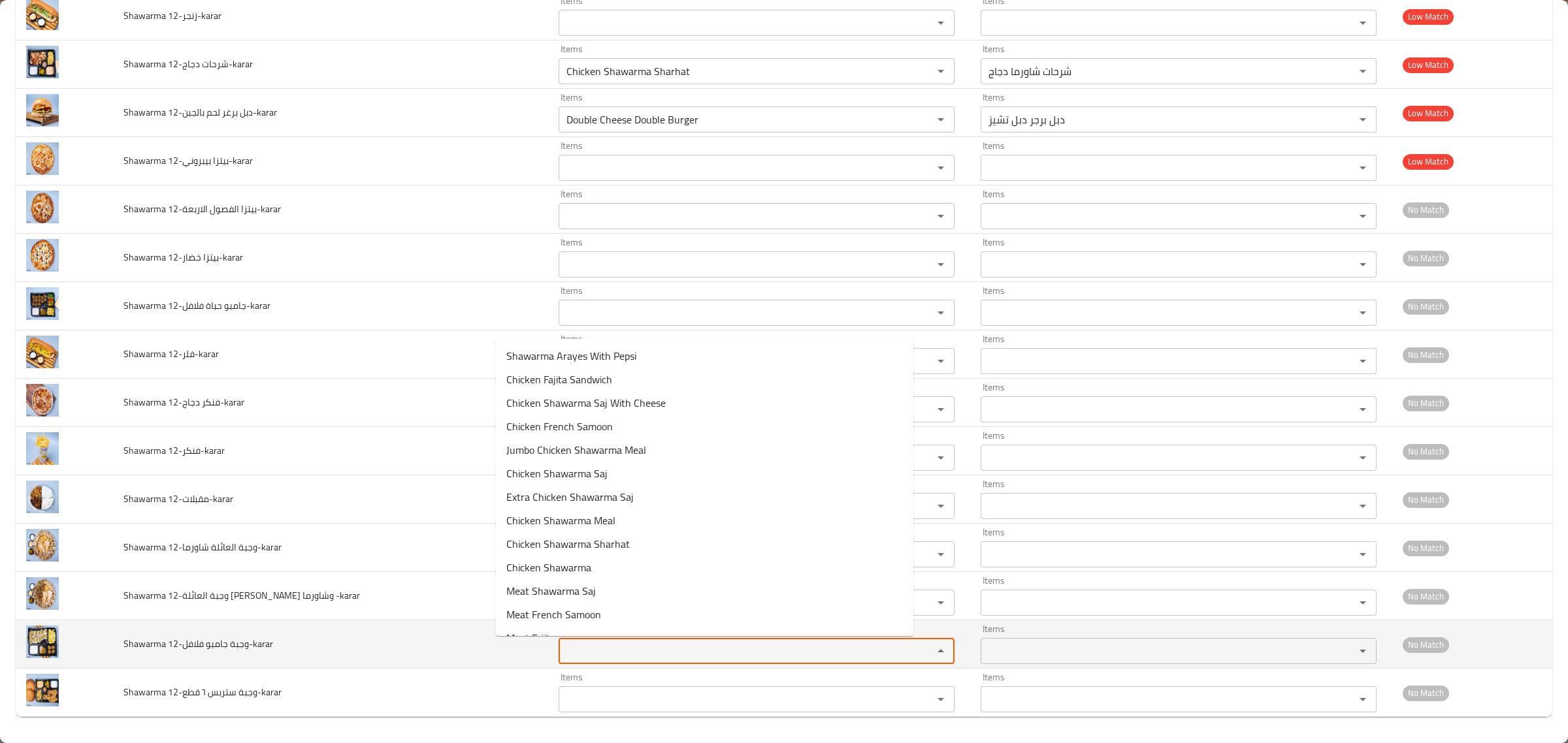
click at [562, 644] on فلافل-karar "Items" at bounding box center [737, 651] width 350 height 18
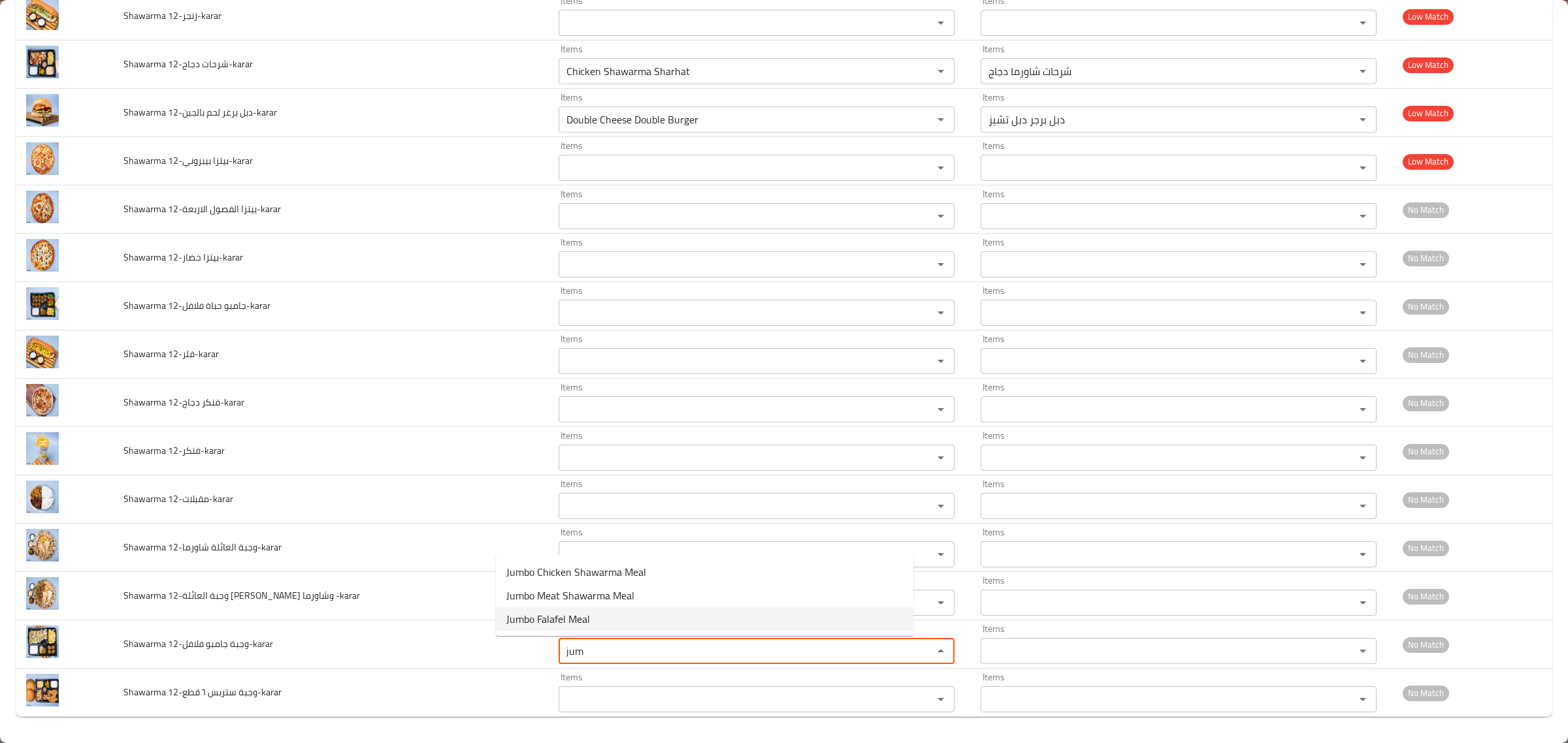
click at [564, 625] on span "Jumbo Falafel Meal" at bounding box center [548, 619] width 83 height 16
type فلافل-karar "Jumbo Falafel Meal"
type فلافل-karar-ar "وجبة فلافل جامبو"
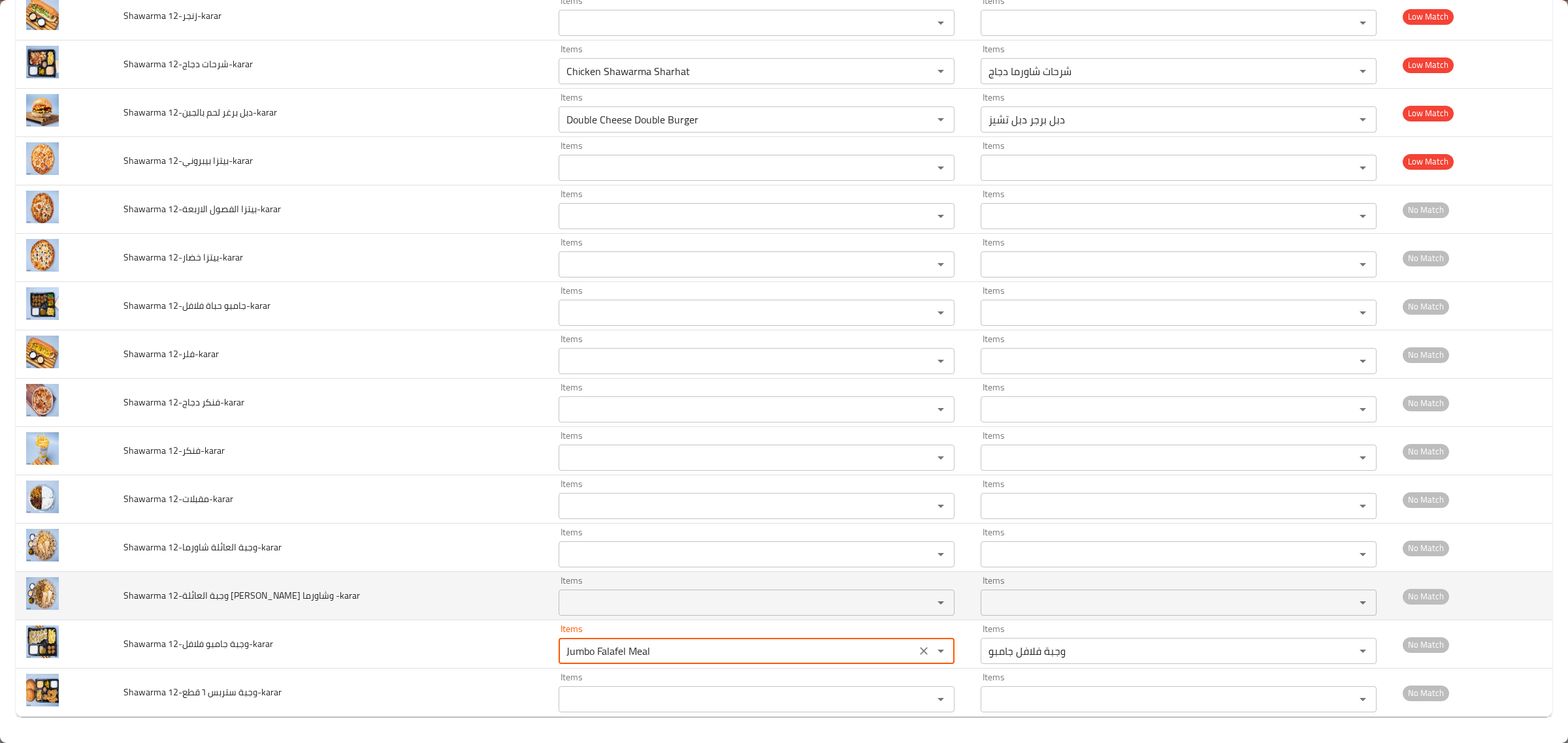
type فلافل-karar "Jumbo Falafel Meal"
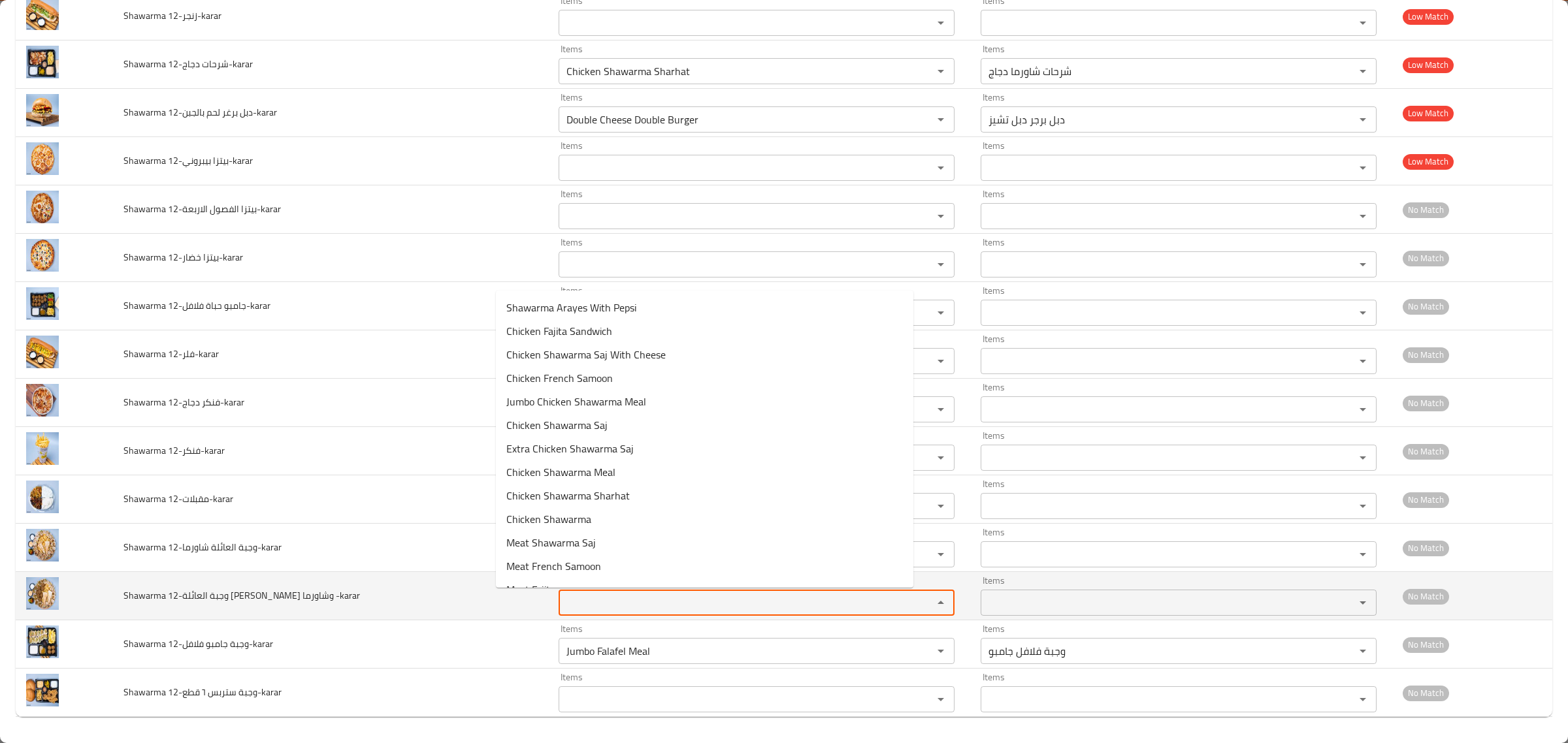
click at [580, 596] on -karar "Items" at bounding box center [737, 603] width 350 height 18
type -karar "a"
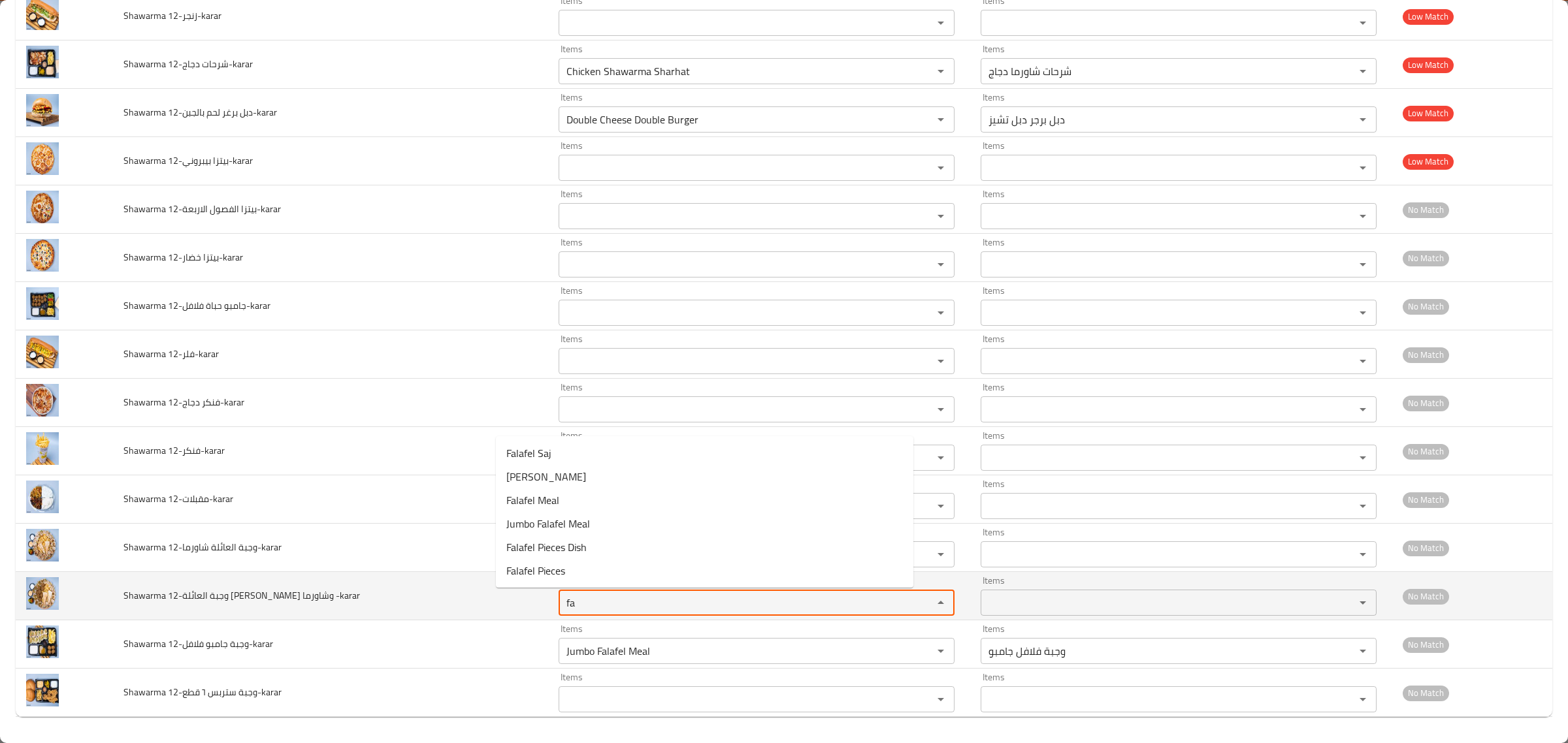
type -karar "f"
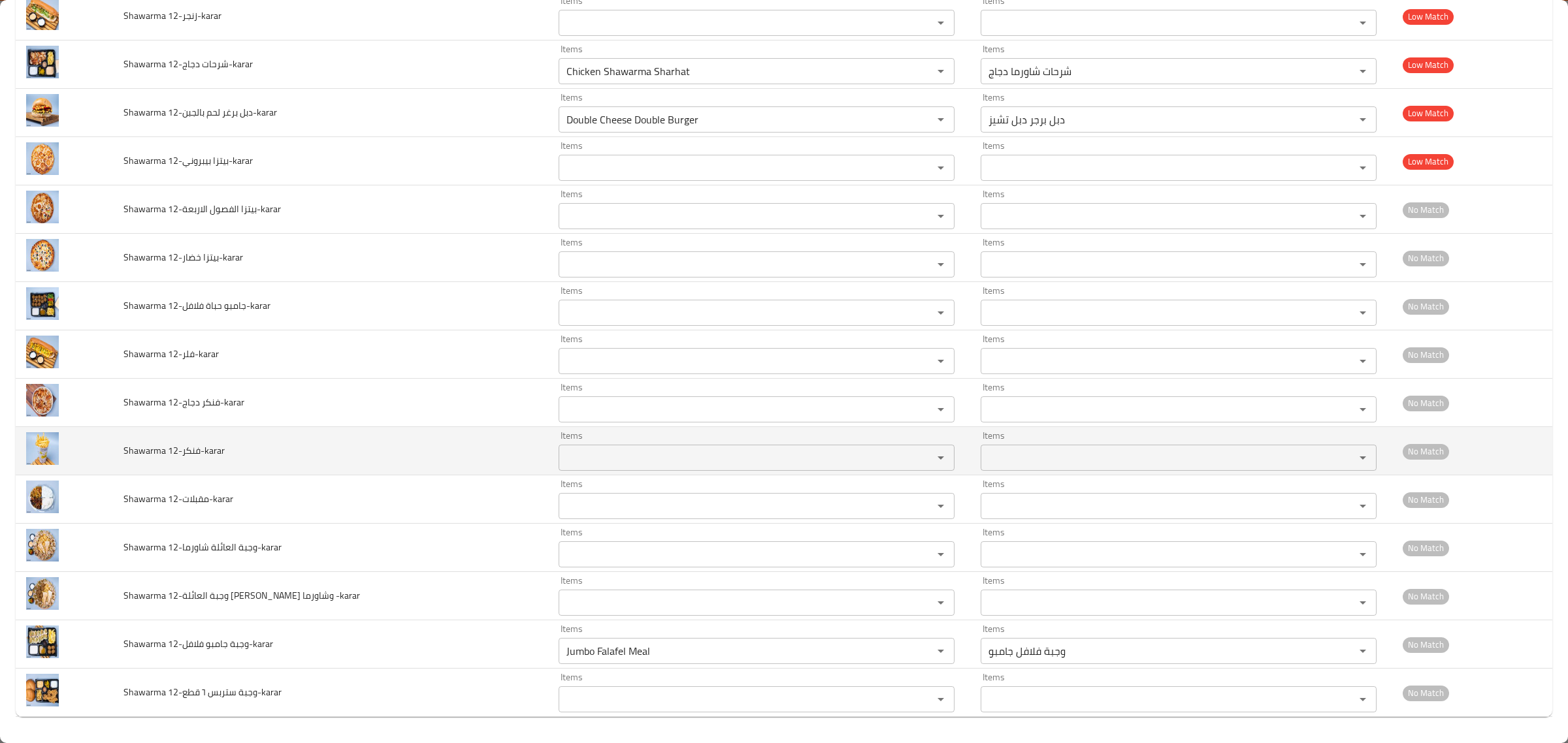
click at [276, 467] on td "Shawarma 12-فنكر-karar" at bounding box center [331, 451] width 435 height 48
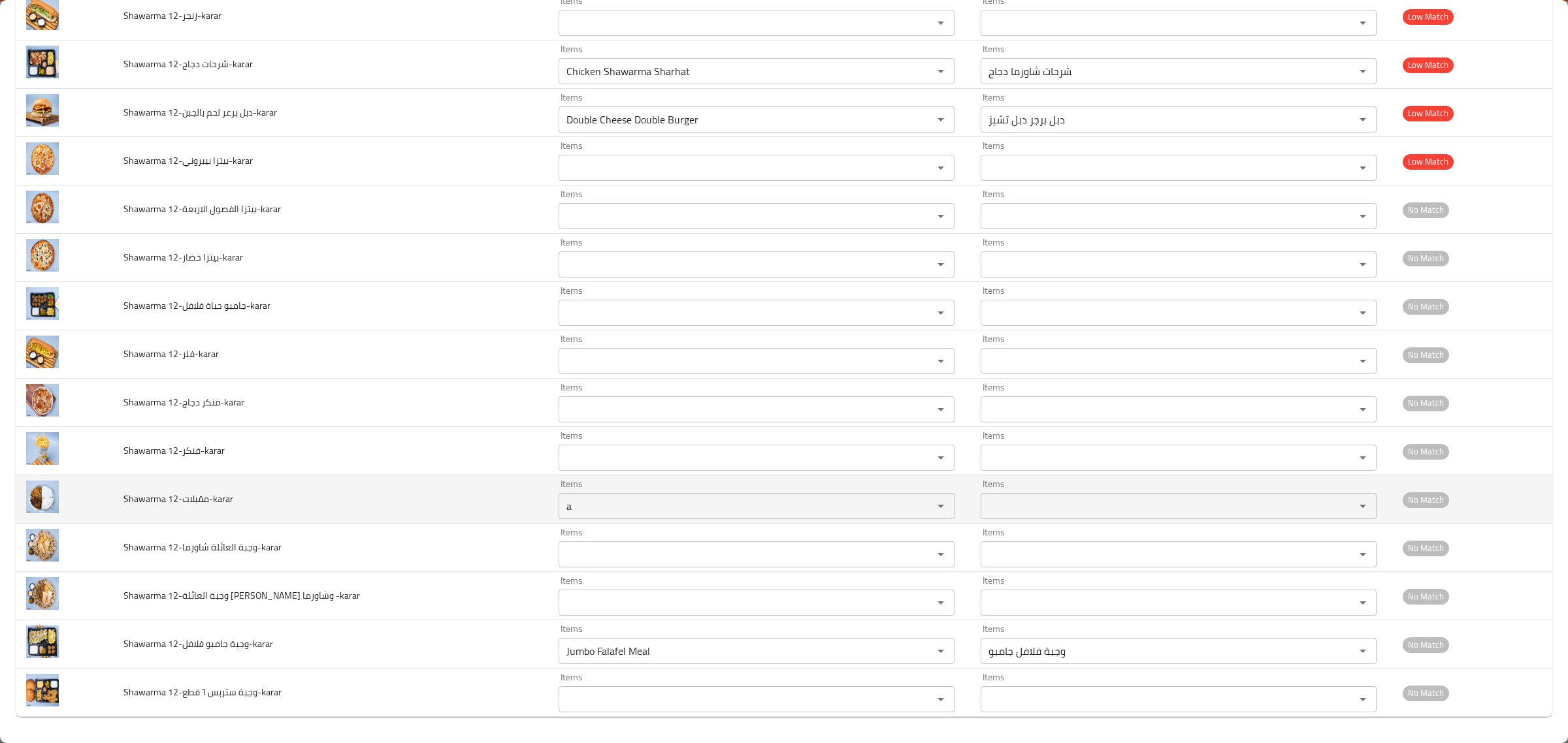
click at [584, 511] on 12-مقبلات-karar "a" at bounding box center [737, 506] width 350 height 18
type 12-مقبلات-karar "p"
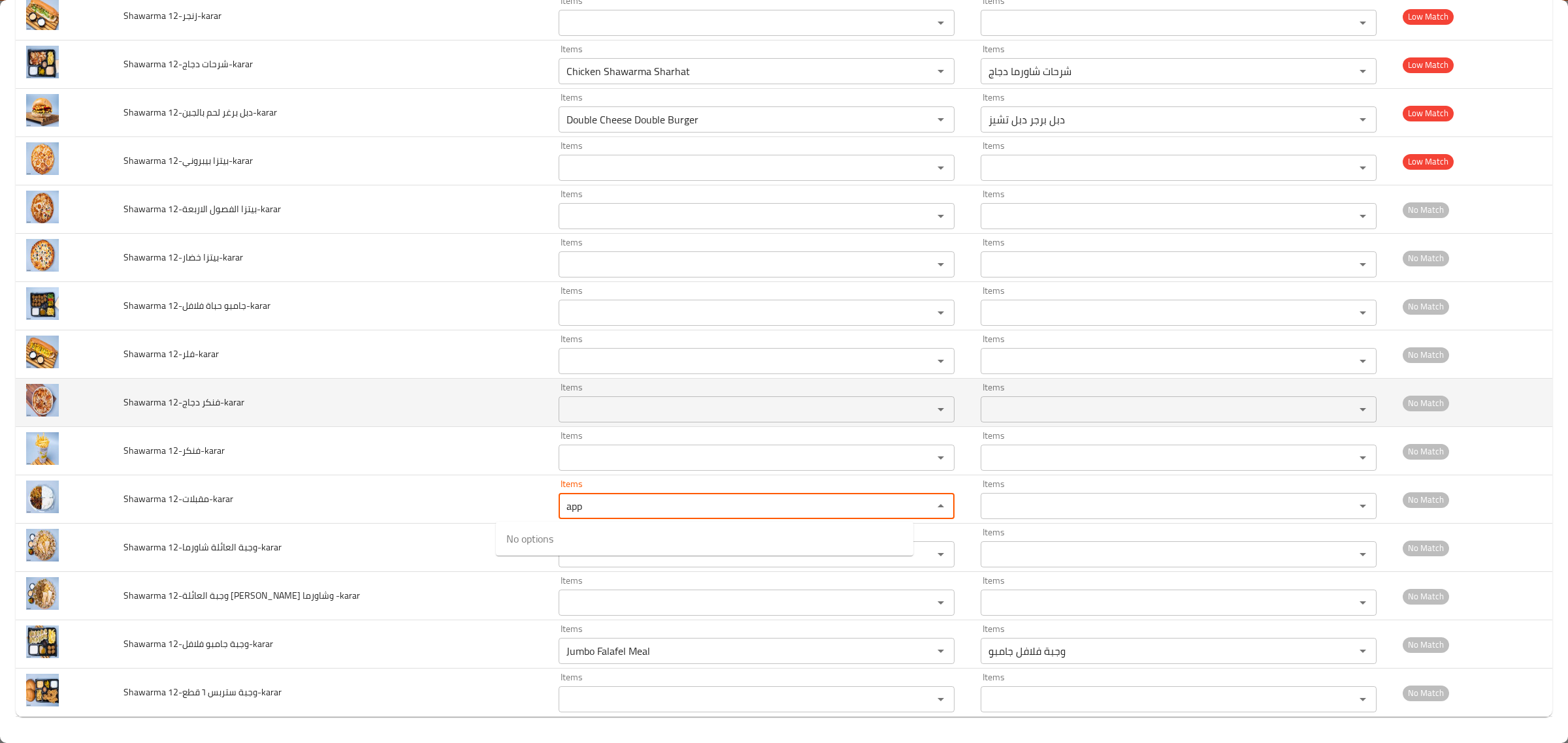
type 12-مقبلات-karar "app"
click at [607, 423] on td "Items Items" at bounding box center [759, 402] width 422 height 48
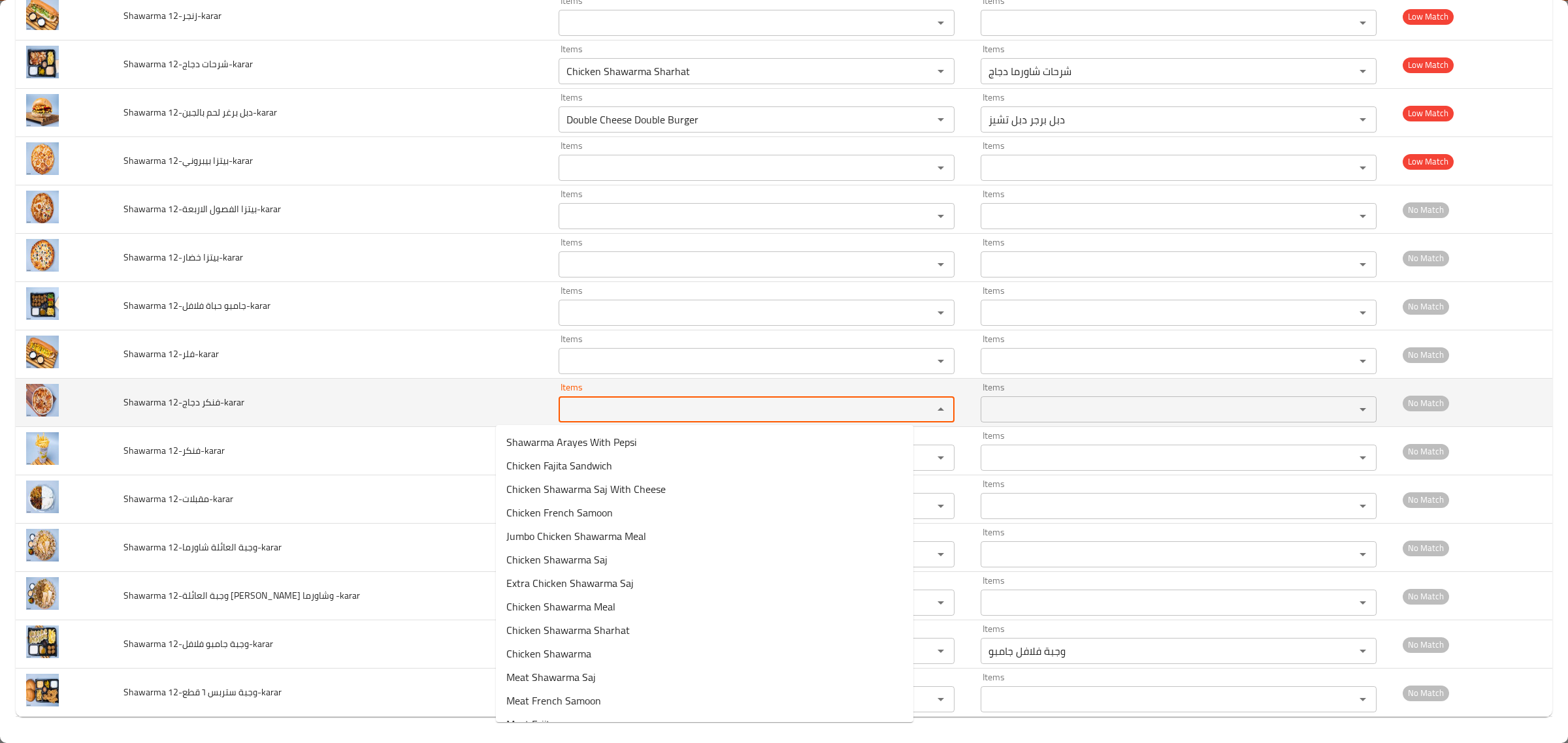
click at [613, 415] on دجاج-karar "Items" at bounding box center [737, 409] width 350 height 18
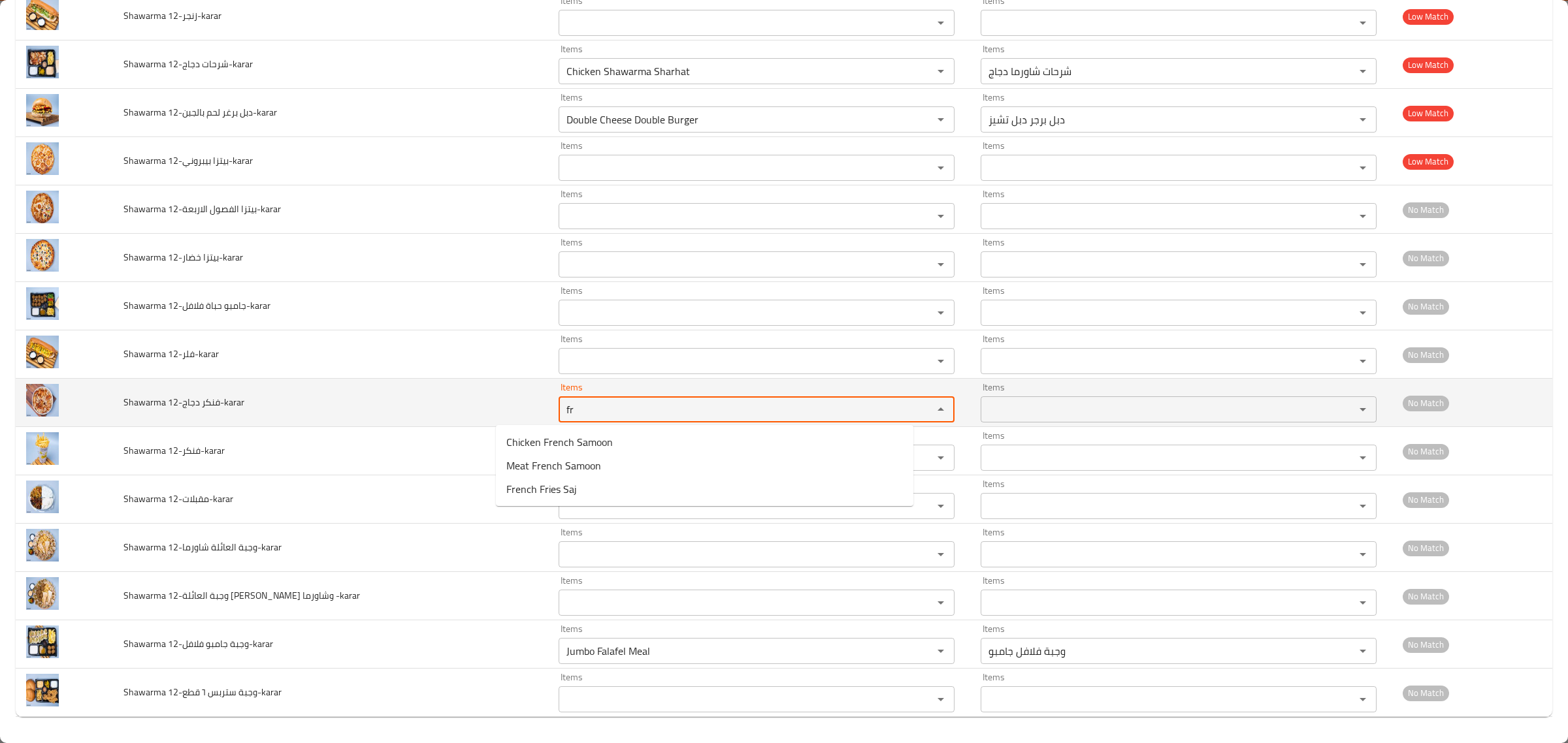
type دجاج-karar "f"
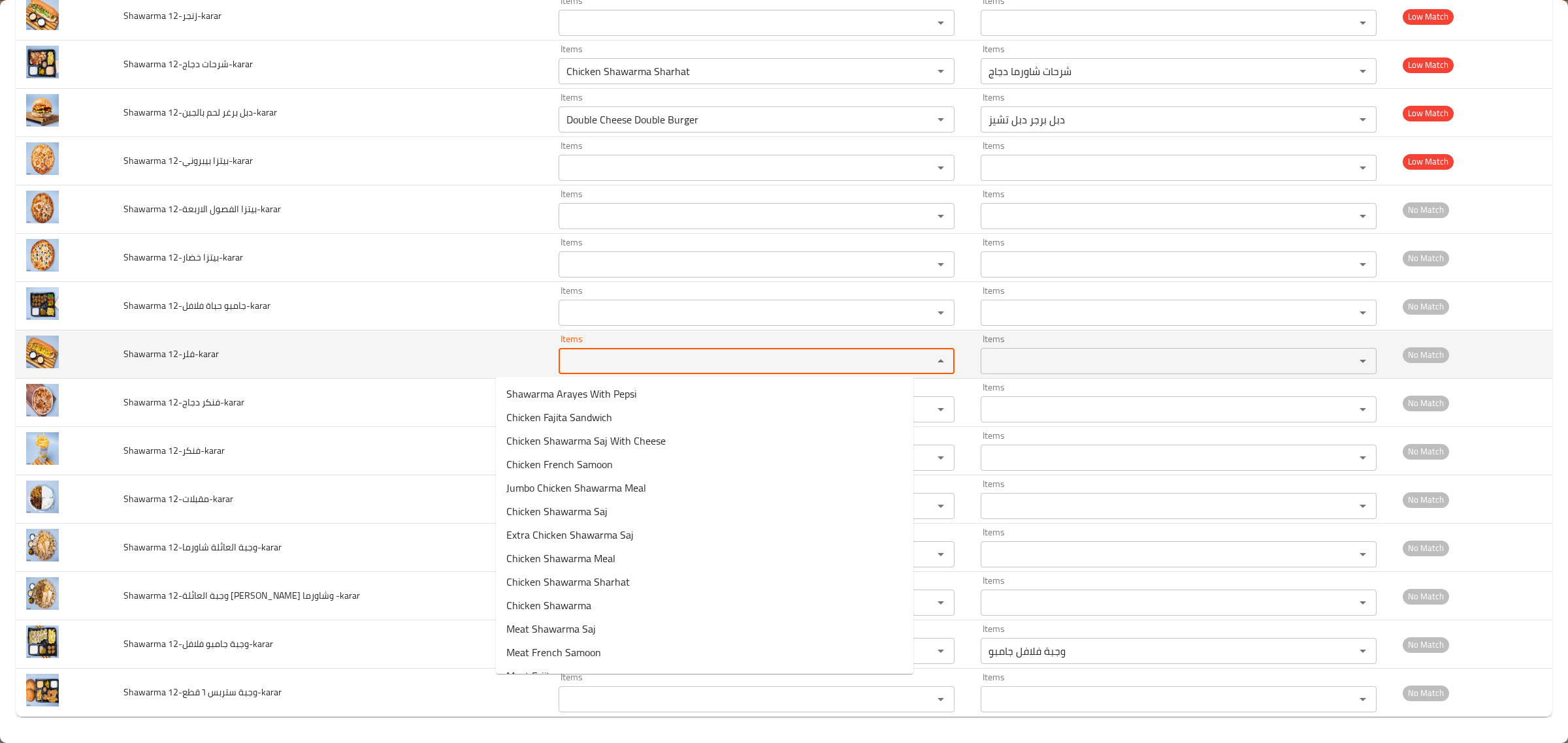
click at [629, 358] on 12-فلر-karar "Items" at bounding box center [737, 361] width 350 height 18
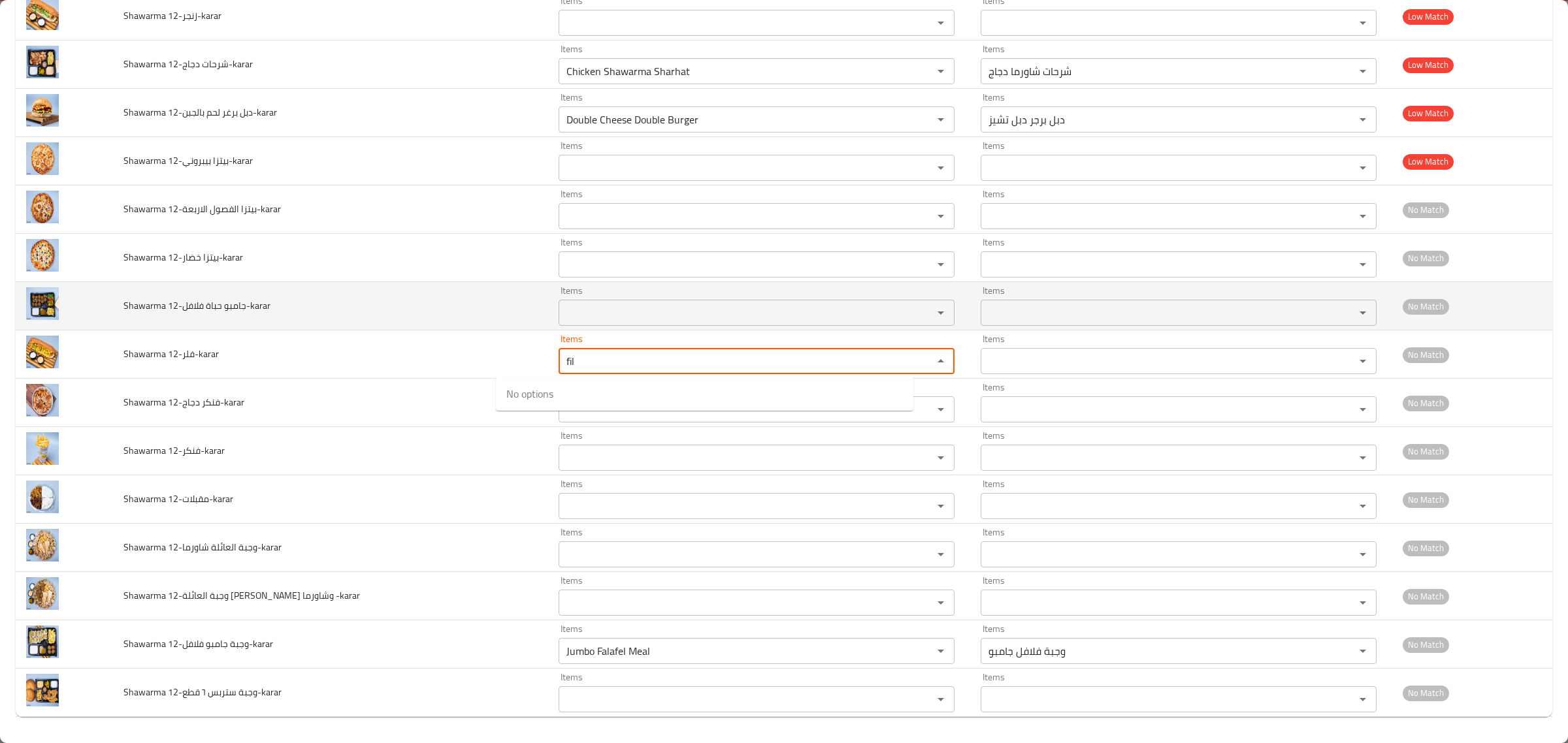
type 12-فلر-karar "fil"
click at [335, 318] on td "Shawarma 12-جامبو حباة فلافل-karar" at bounding box center [331, 306] width 435 height 48
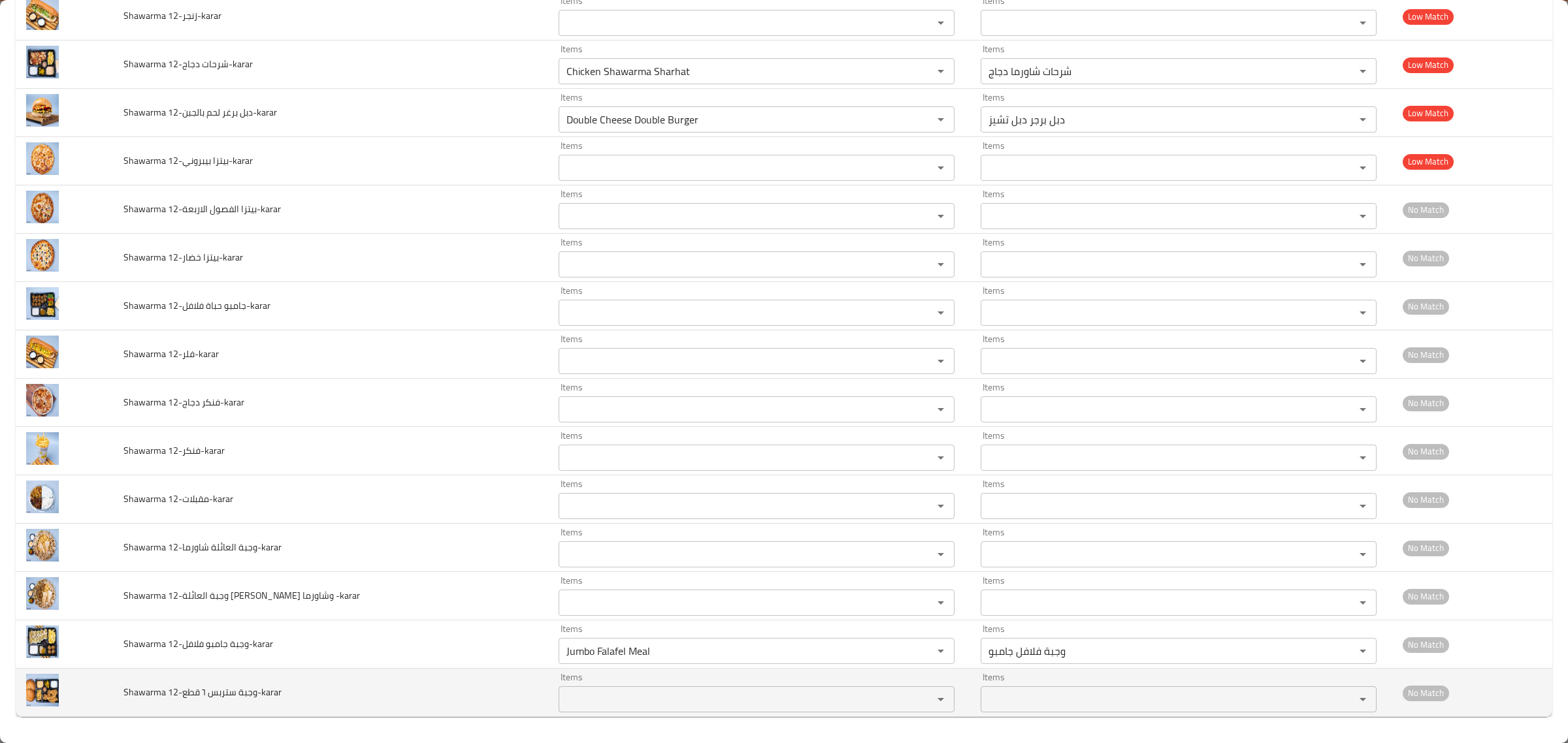
click at [190, 693] on span "Shawarma 12-وجبة ستربس ٦ قطع-karar" at bounding box center [202, 693] width 158 height 17
drag, startPoint x: 184, startPoint y: 694, endPoint x: 262, endPoint y: 693, distance: 78.0
click at [262, 693] on span "Shawarma 12-وجبة ستربس ٦ قطع-karar" at bounding box center [202, 693] width 158 height 17
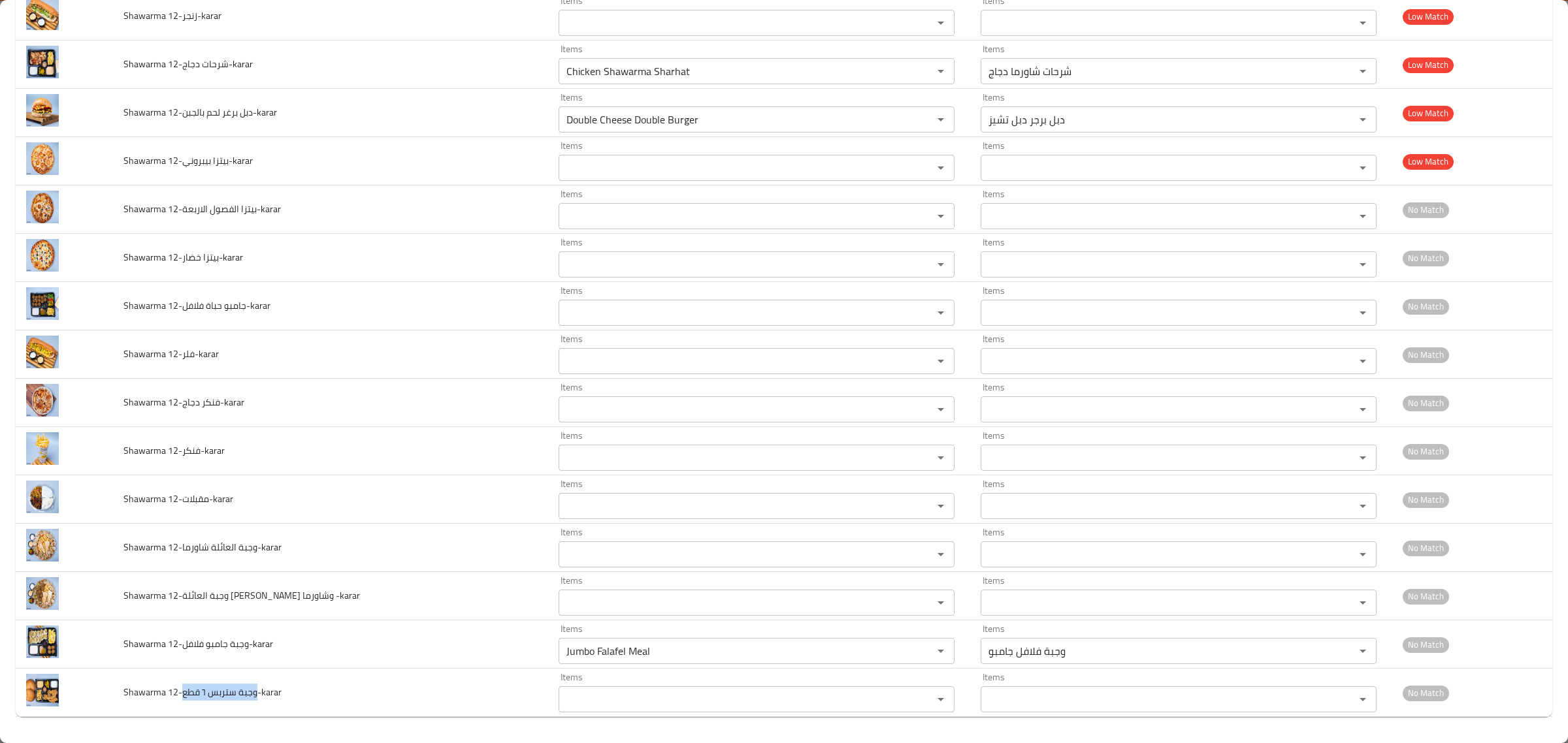
copy span "وجبة ستربس ٦ قطع"
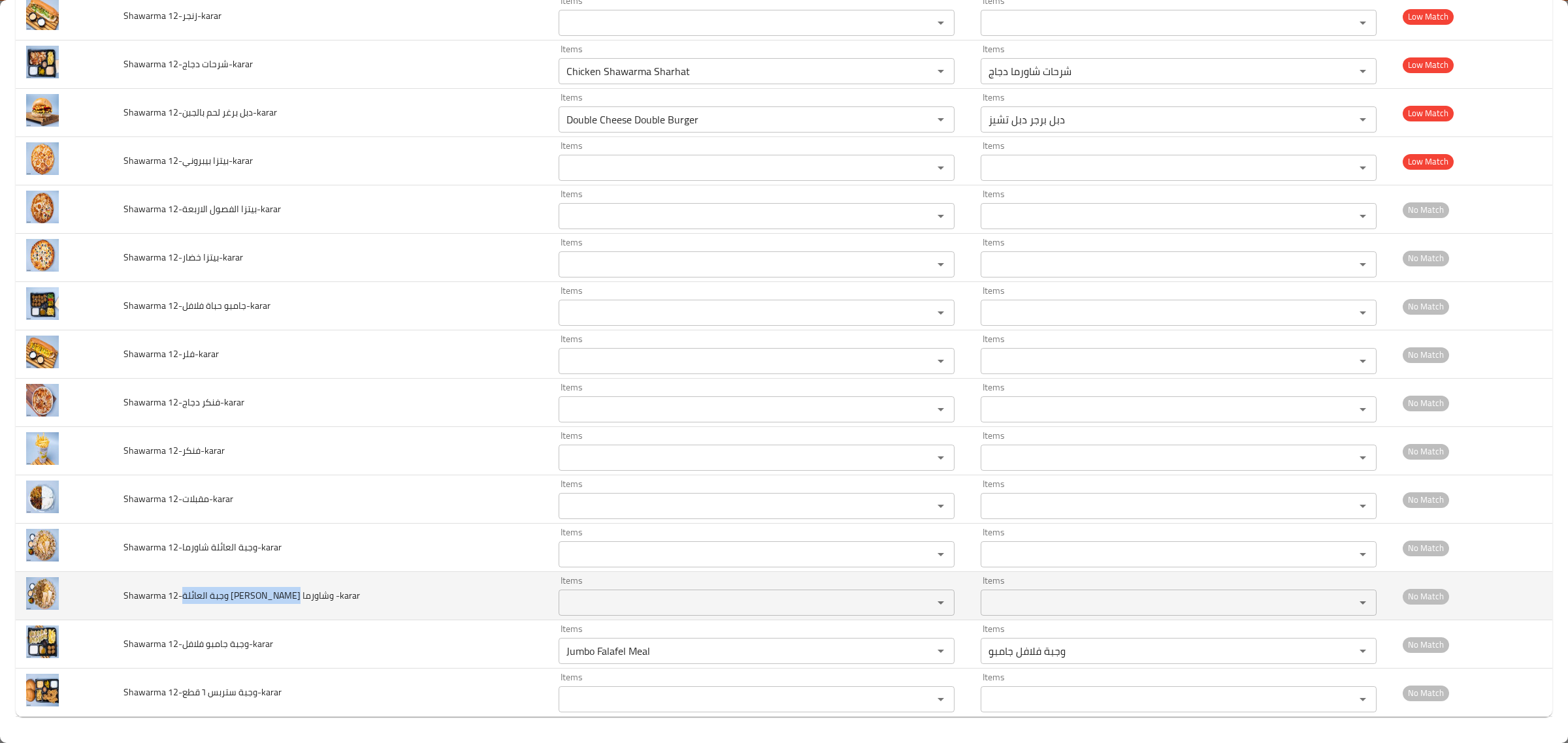
drag, startPoint x: 187, startPoint y: 599, endPoint x: 287, endPoint y: 605, distance: 100.2
click at [287, 605] on td "Shawarma 12-وجبة العائلة فلافل وشاورما -karar" at bounding box center [331, 596] width 435 height 48
copy span "وجبة العائلة فلافل وشاورما"
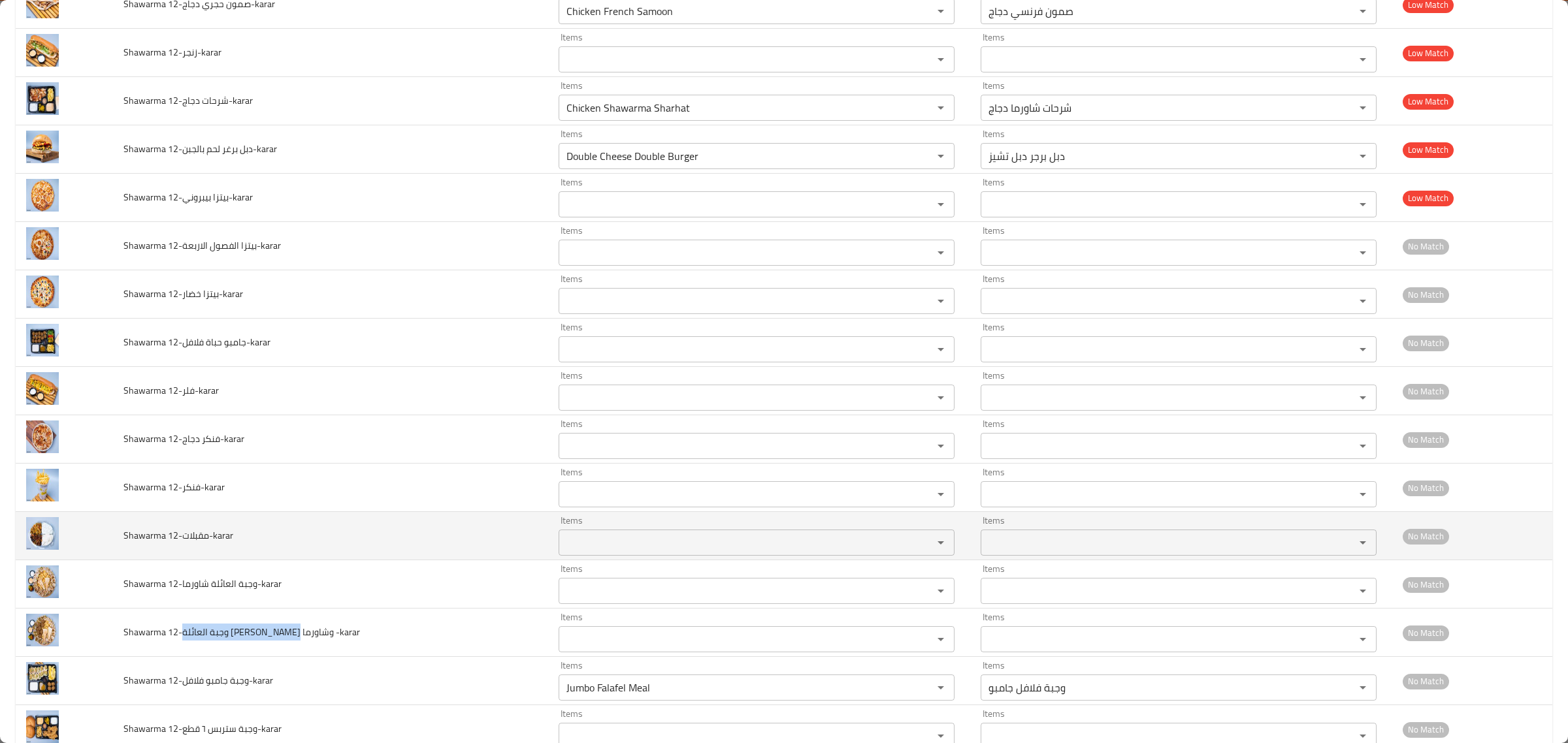
scroll to position [1775, 0]
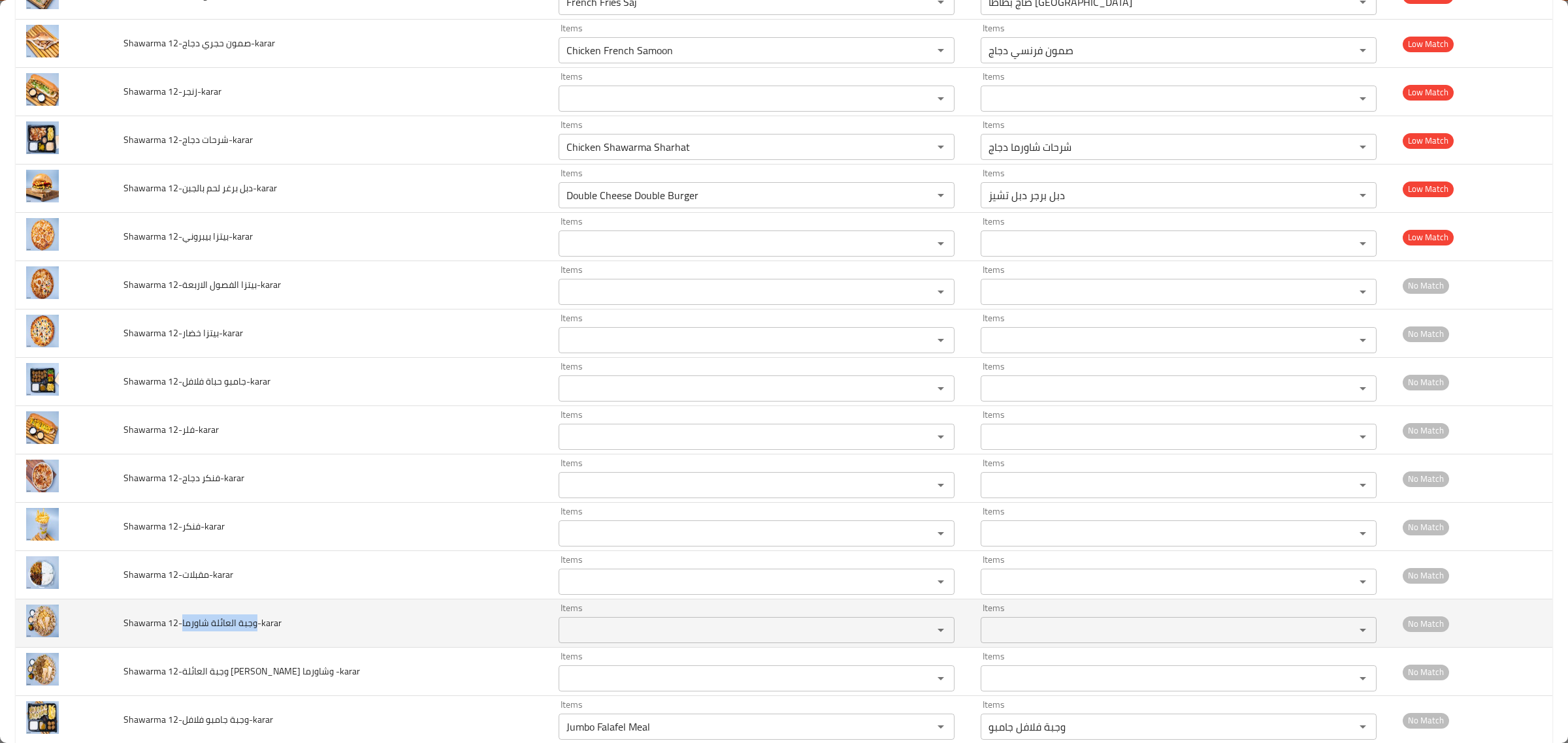
copy span "وجبة العائلة شاورما"
drag, startPoint x: 187, startPoint y: 628, endPoint x: 259, endPoint y: 635, distance: 72.3
click at [259, 632] on span "Shawarma 12-وجبة العائلة شاورما-karar" at bounding box center [202, 623] width 158 height 17
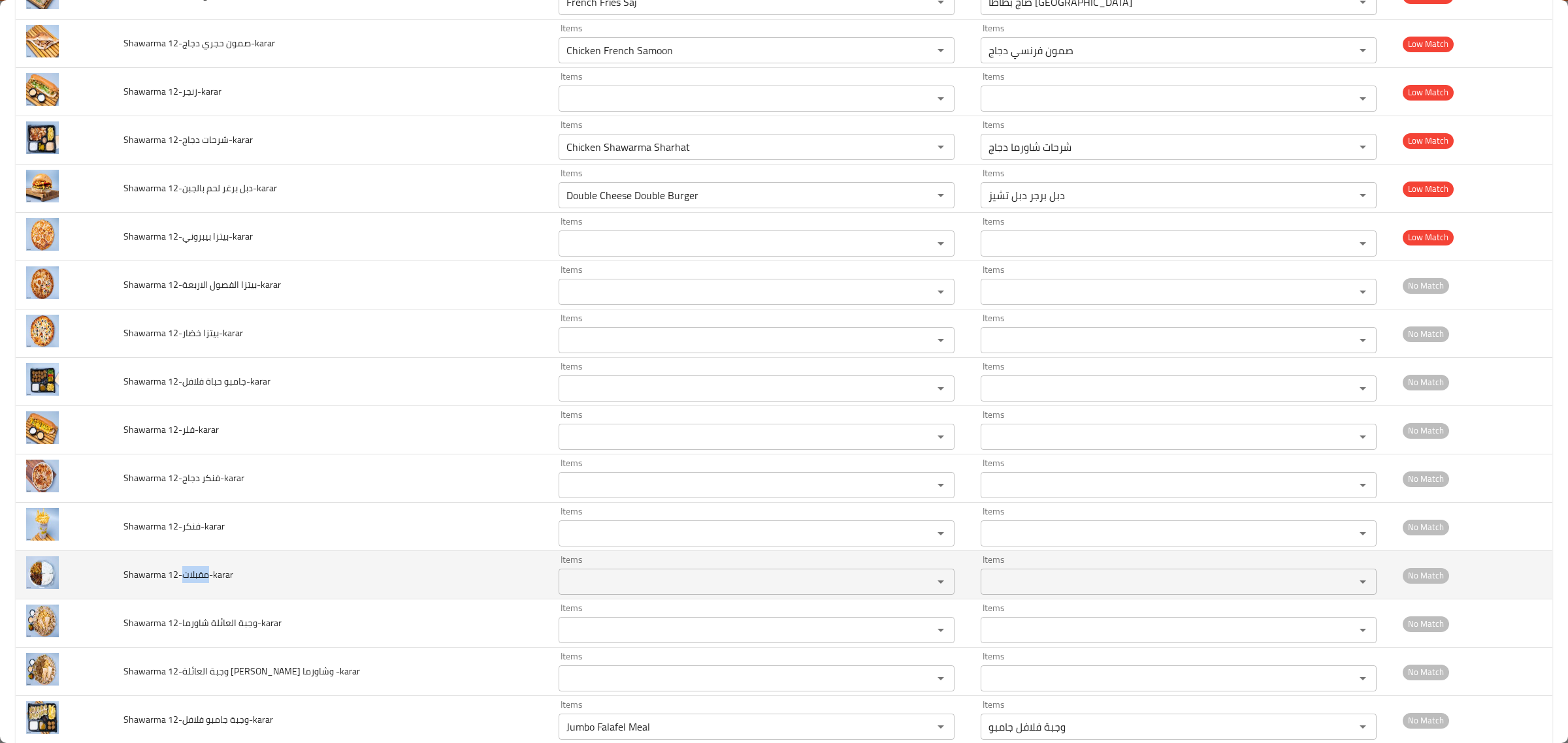
drag, startPoint x: 187, startPoint y: 583, endPoint x: 215, endPoint y: 582, distance: 28.0
click at [215, 582] on span "Shawarma 12-مقبلات-karar" at bounding box center [179, 575] width 110 height 17
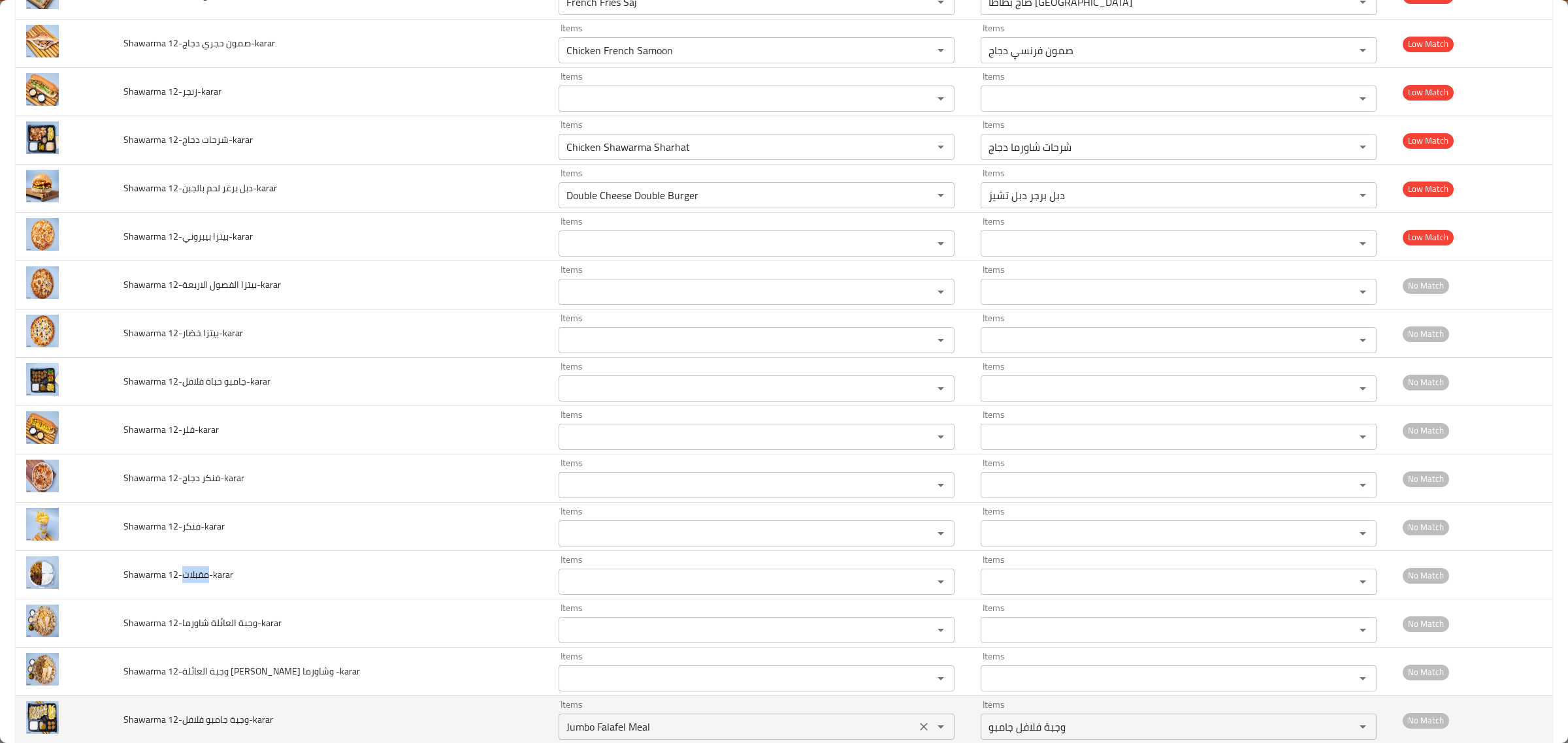
copy span "مقبلات"
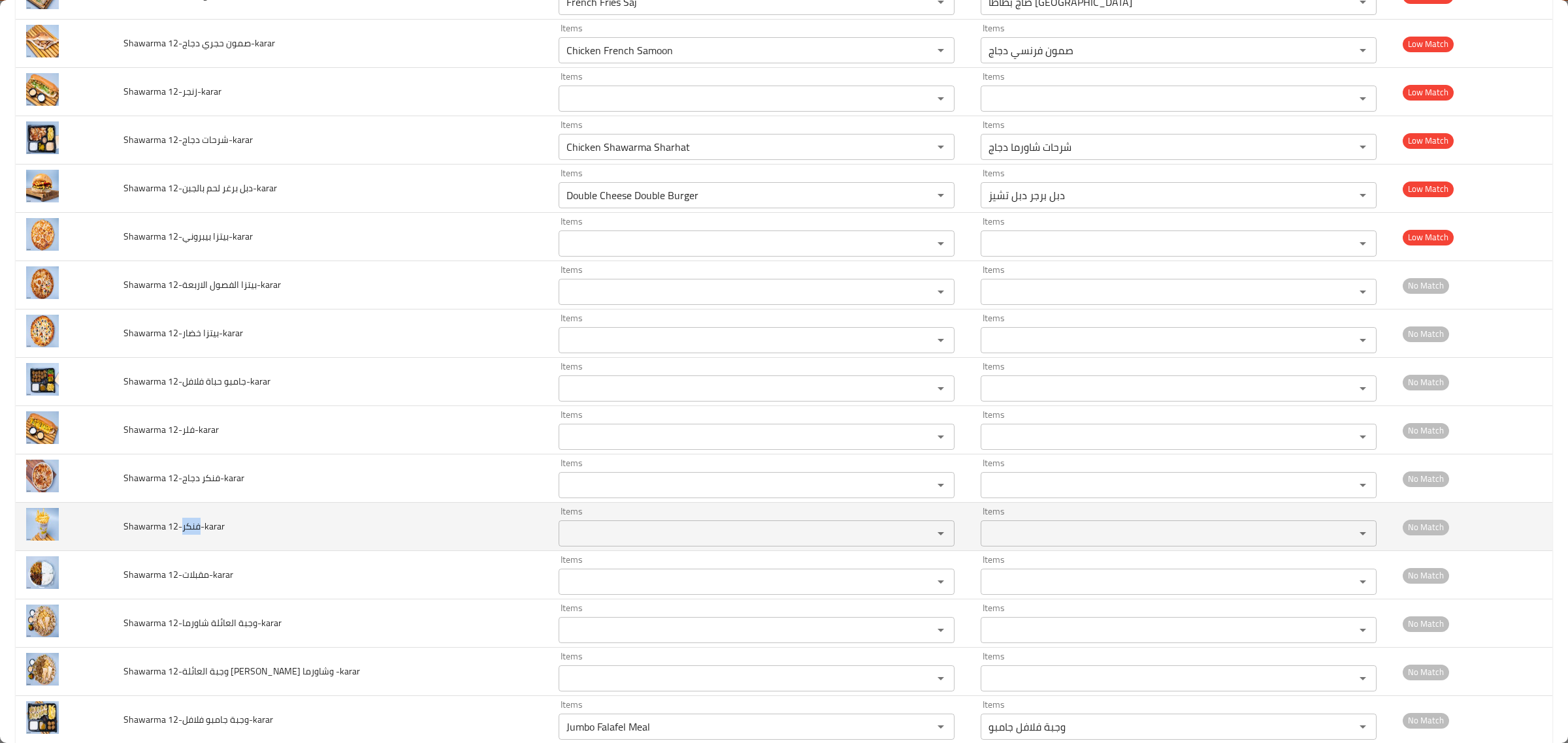
drag, startPoint x: 186, startPoint y: 532, endPoint x: 205, endPoint y: 532, distance: 19.0
click at [205, 532] on span "Shawarma 12-فنكر-karar" at bounding box center [174, 526] width 102 height 17
copy span "فنكر"
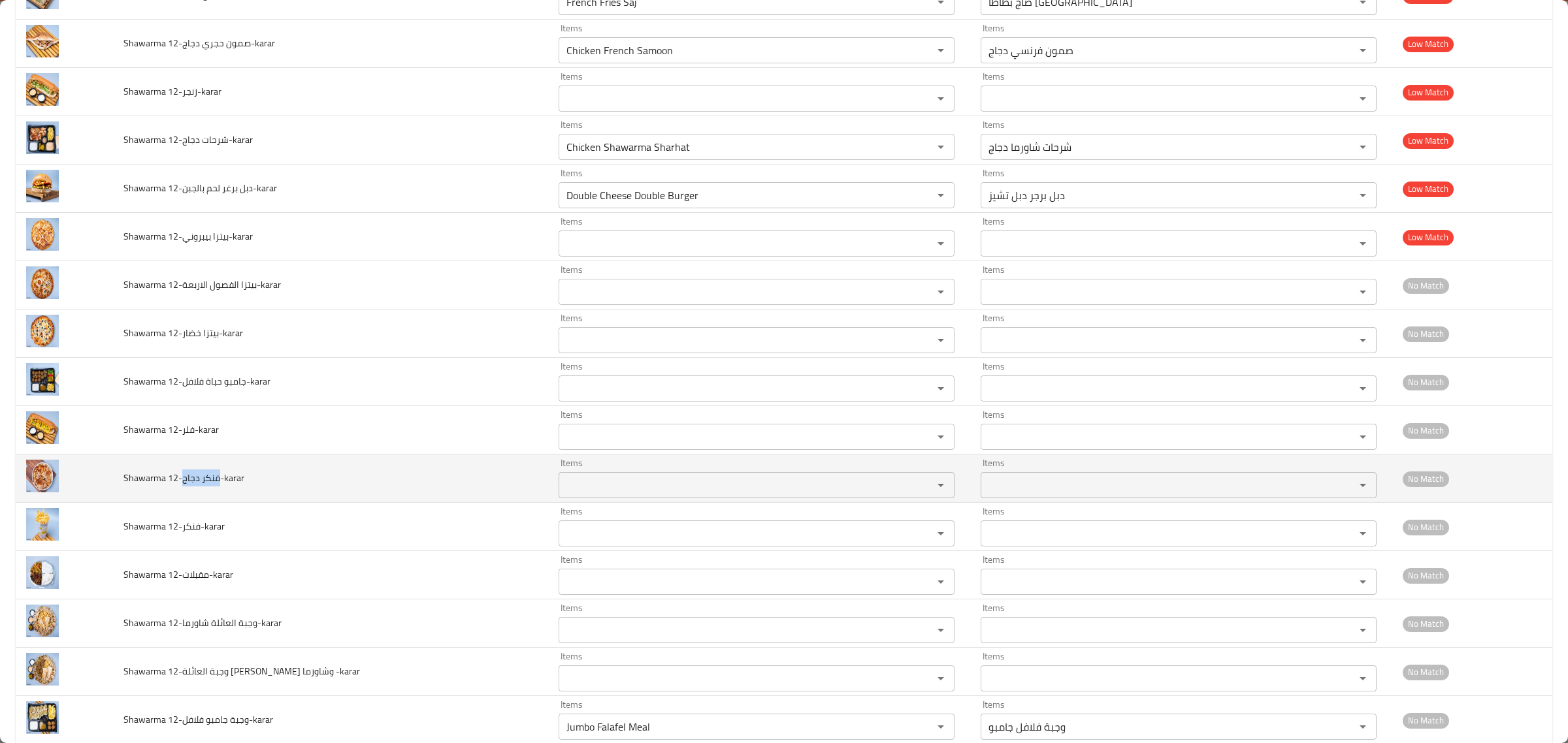
drag, startPoint x: 184, startPoint y: 486, endPoint x: 221, endPoint y: 485, distance: 37.0
click at [221, 485] on span "Shawarma 12-فنكر دجاج-karar" at bounding box center [184, 478] width 121 height 17
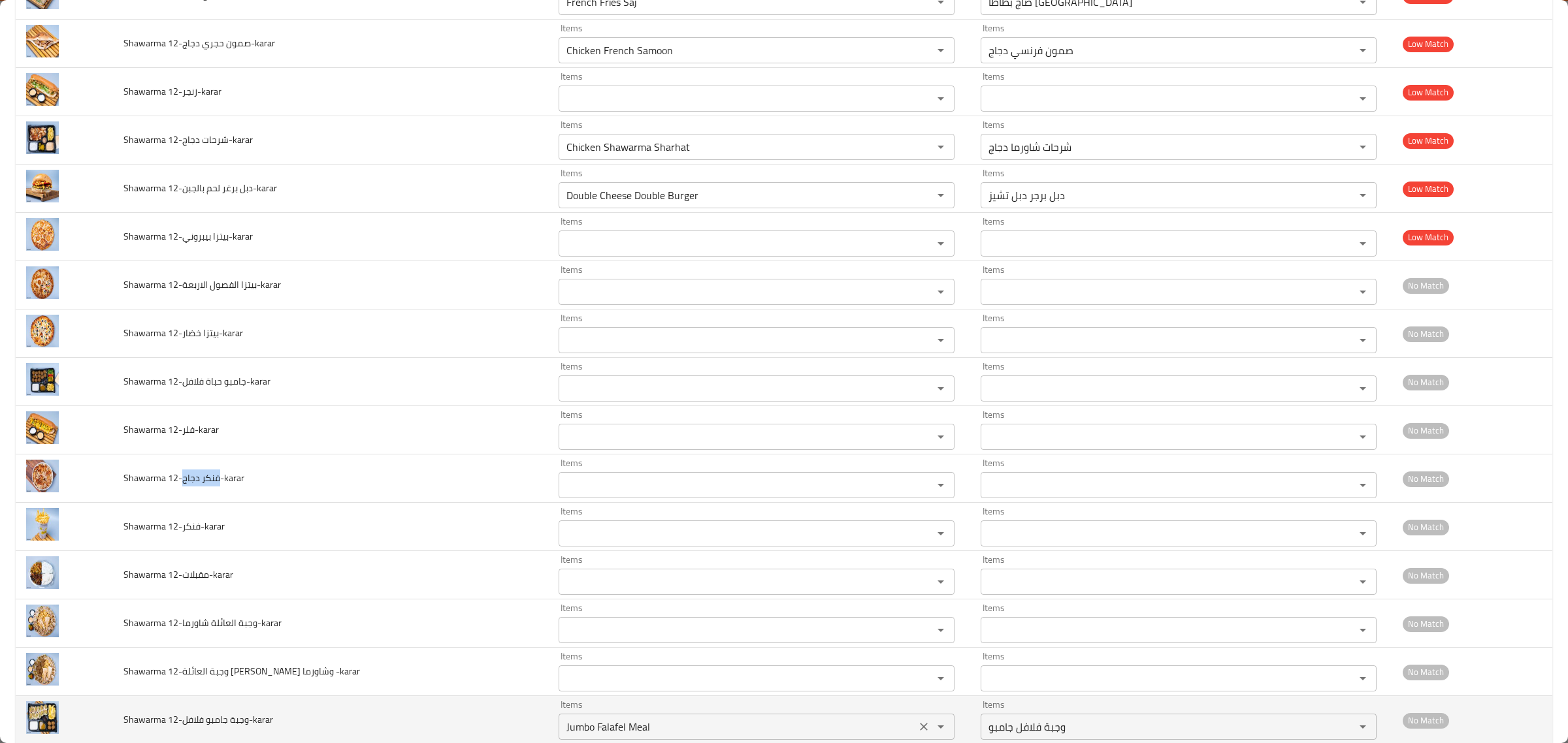
copy span "فنكر دجاج"
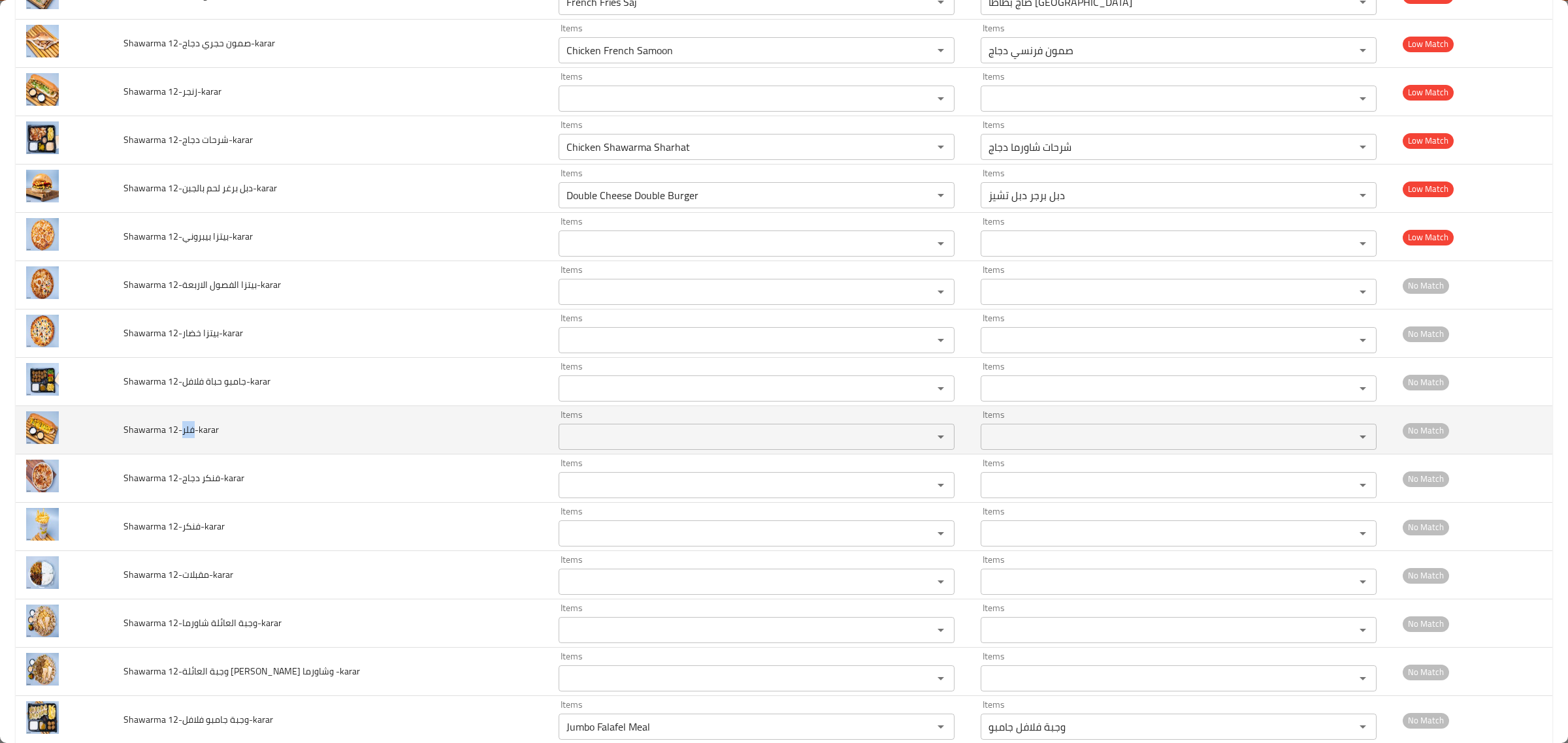
drag, startPoint x: 187, startPoint y: 440, endPoint x: 196, endPoint y: 439, distance: 9.1
click at [196, 438] on span "Shawarma 12-فلر-karar" at bounding box center [171, 430] width 95 height 17
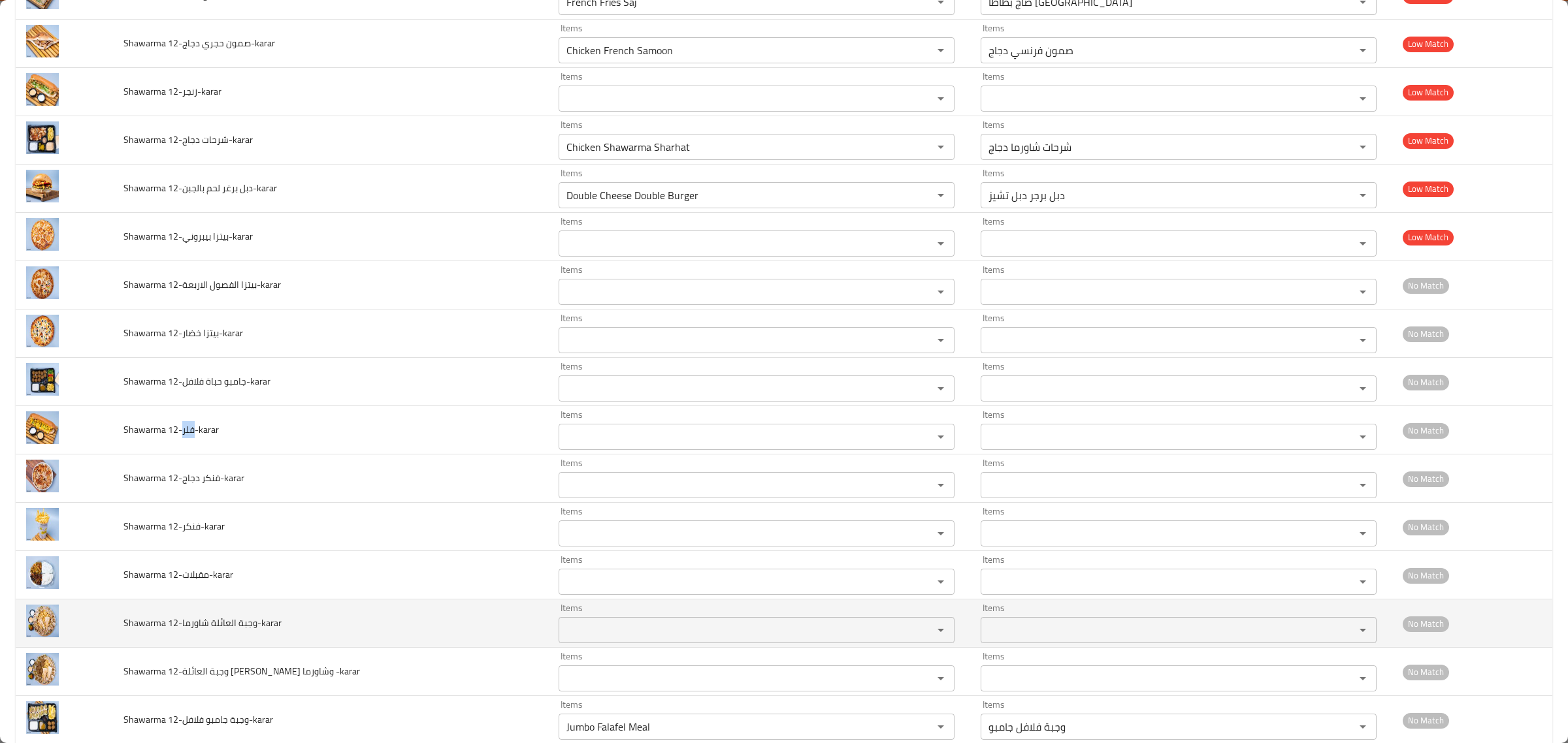
copy span "فلر"
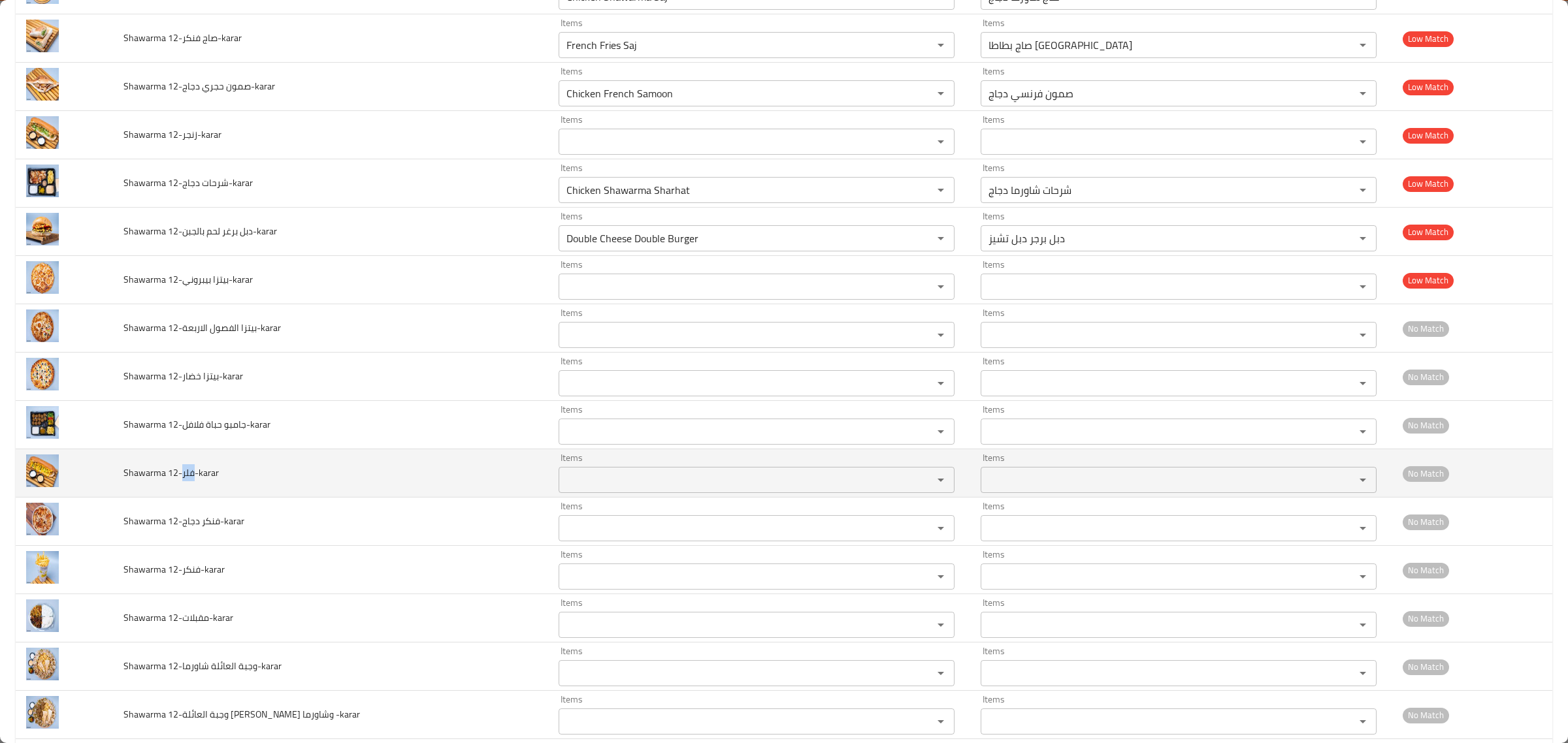
scroll to position [1694, 0]
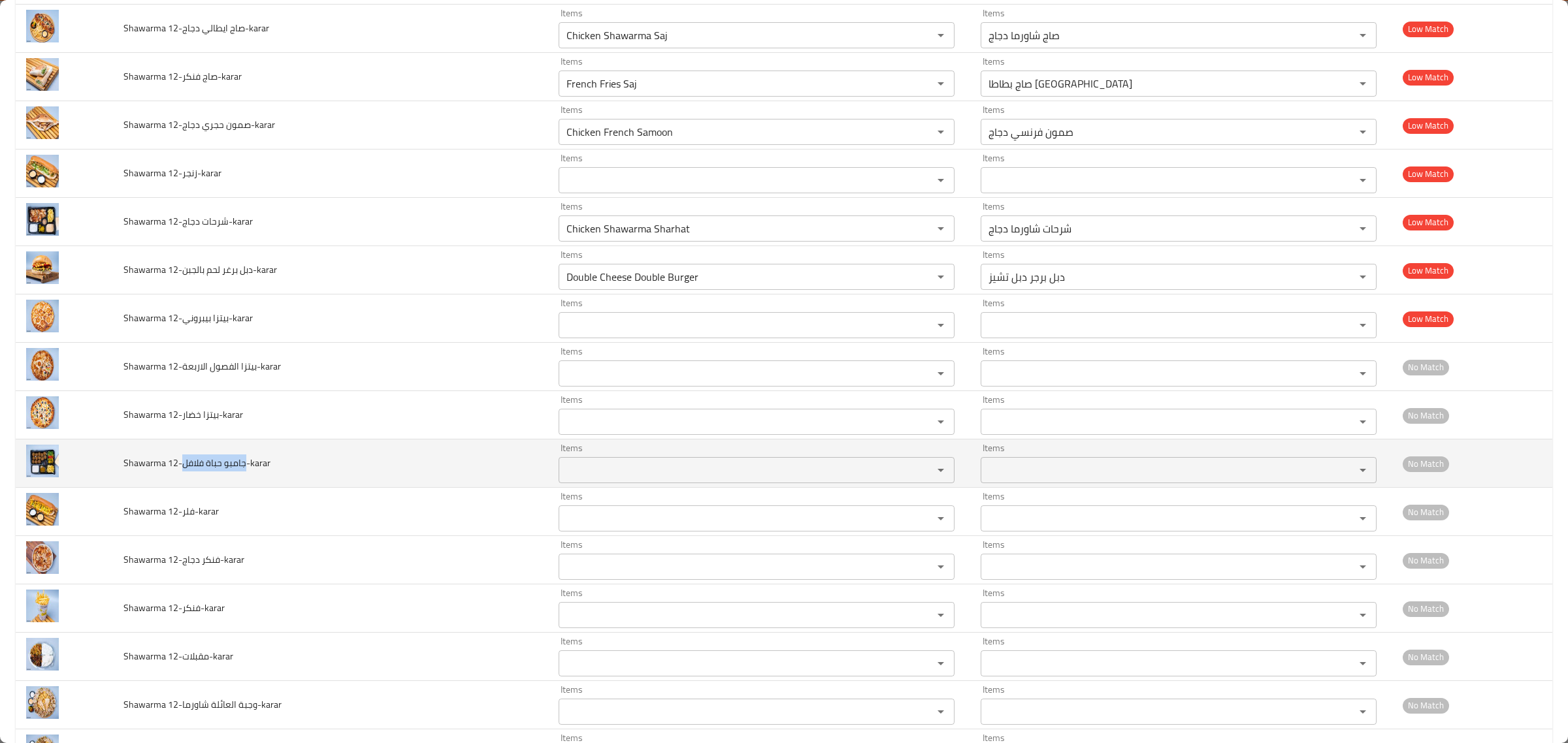
drag, startPoint x: 187, startPoint y: 467, endPoint x: 249, endPoint y: 465, distance: 62.0
click at [249, 465] on span "Shawarma 12-جامبو حباة فلافل-karar" at bounding box center [197, 463] width 147 height 17
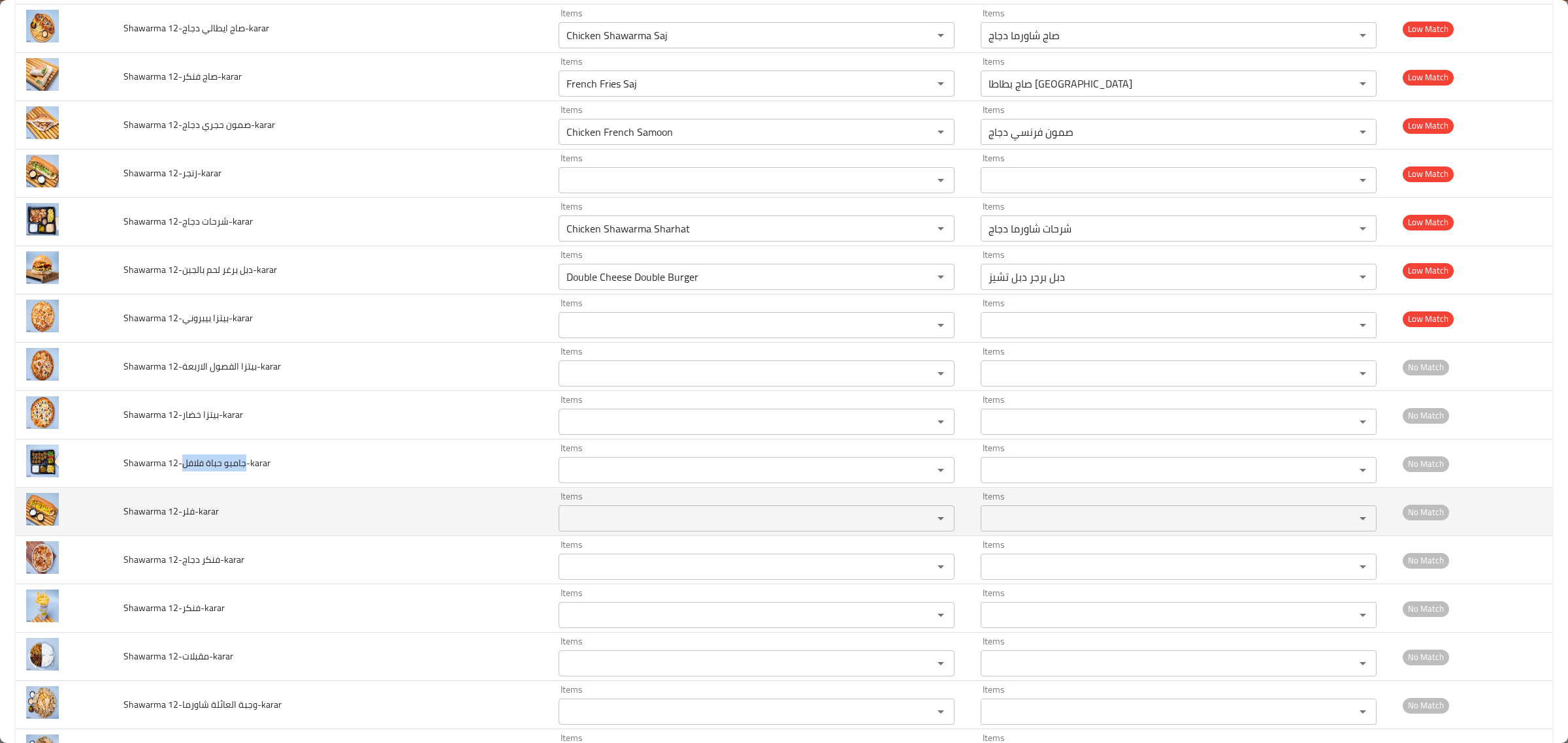
copy span "جامبو حباة فلافل"
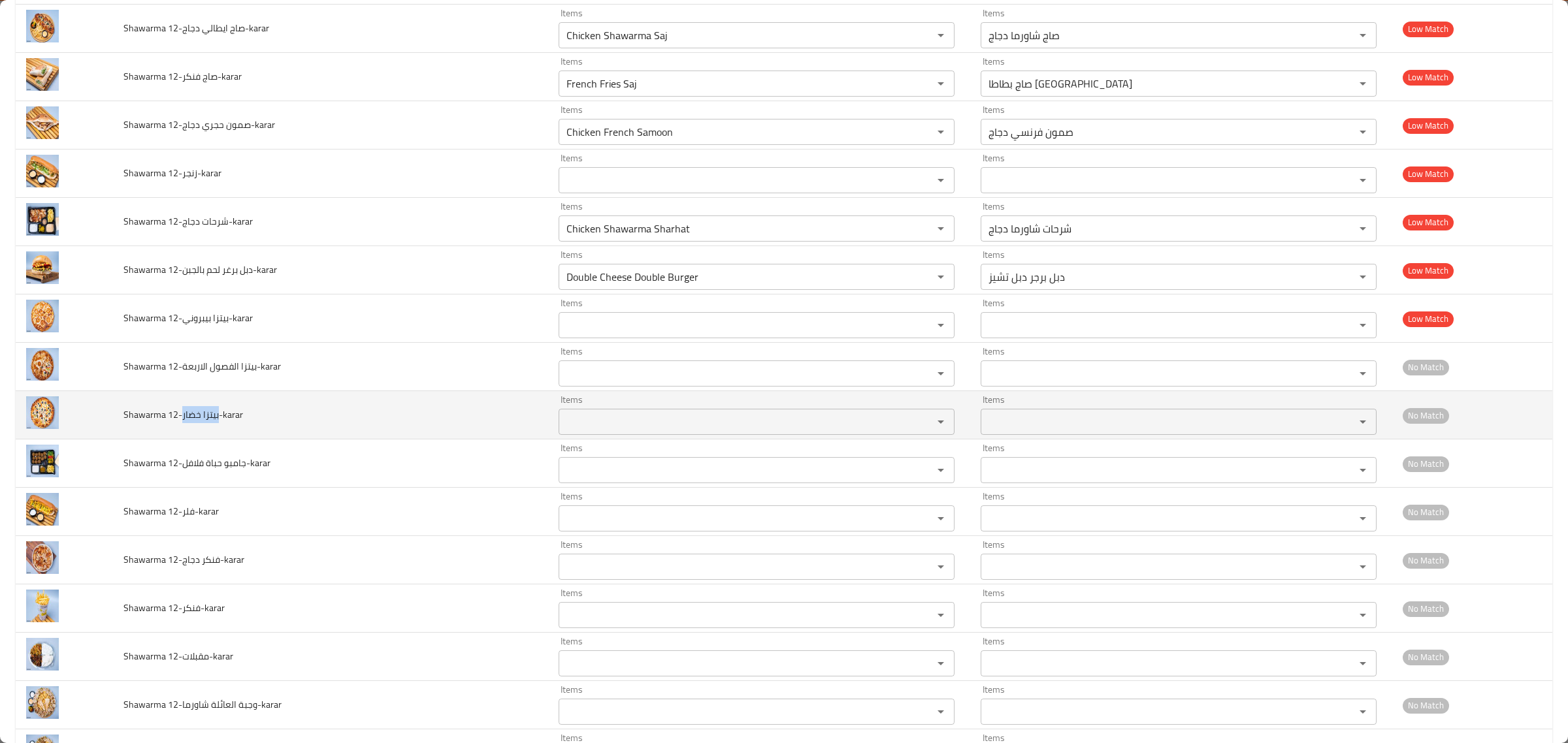
drag, startPoint x: 186, startPoint y: 417, endPoint x: 223, endPoint y: 425, distance: 37.9
click at [223, 423] on span "Shawarma 12-بيتزا خضار-karar" at bounding box center [183, 415] width 120 height 17
copy span "بيتزا خضار"
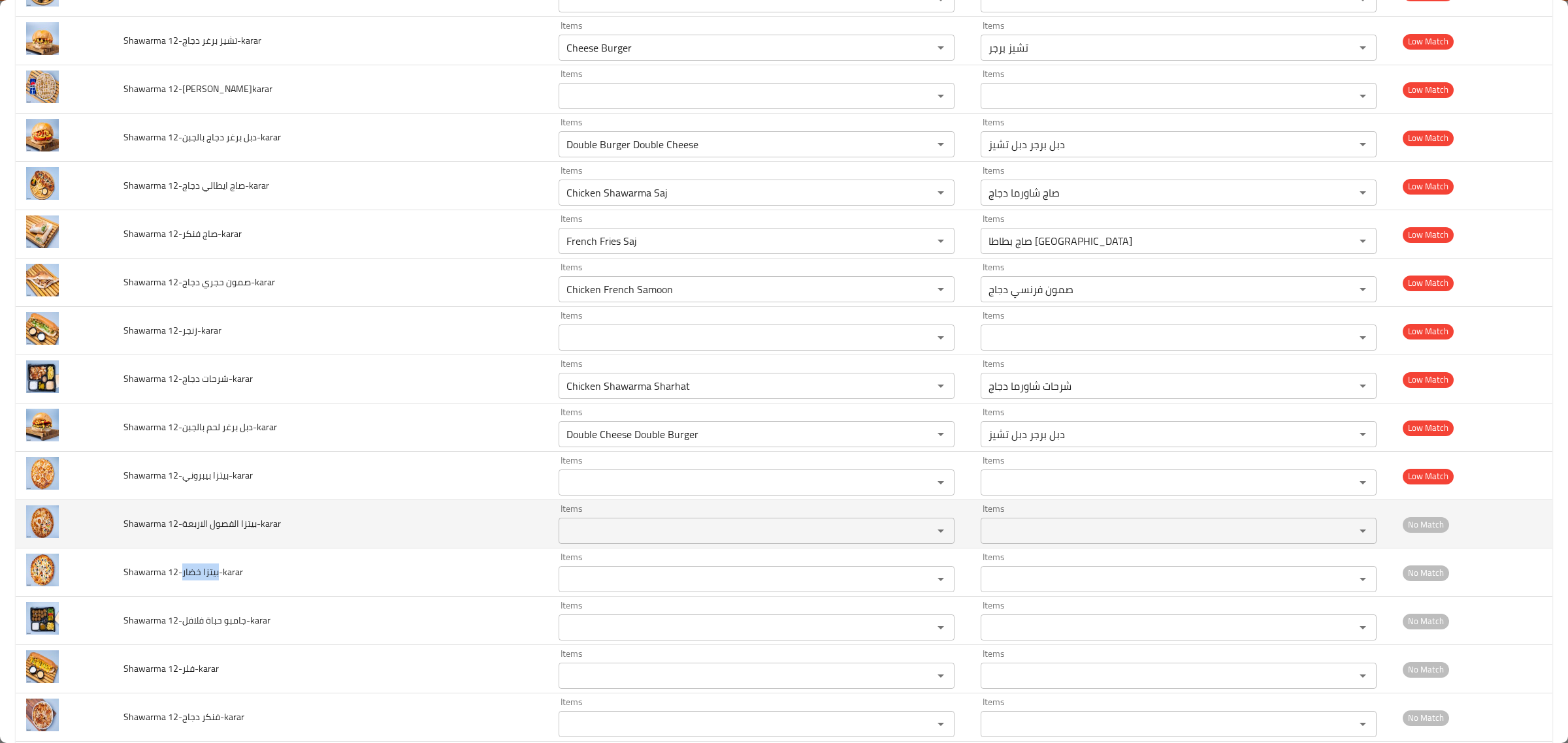
scroll to position [1530, 0]
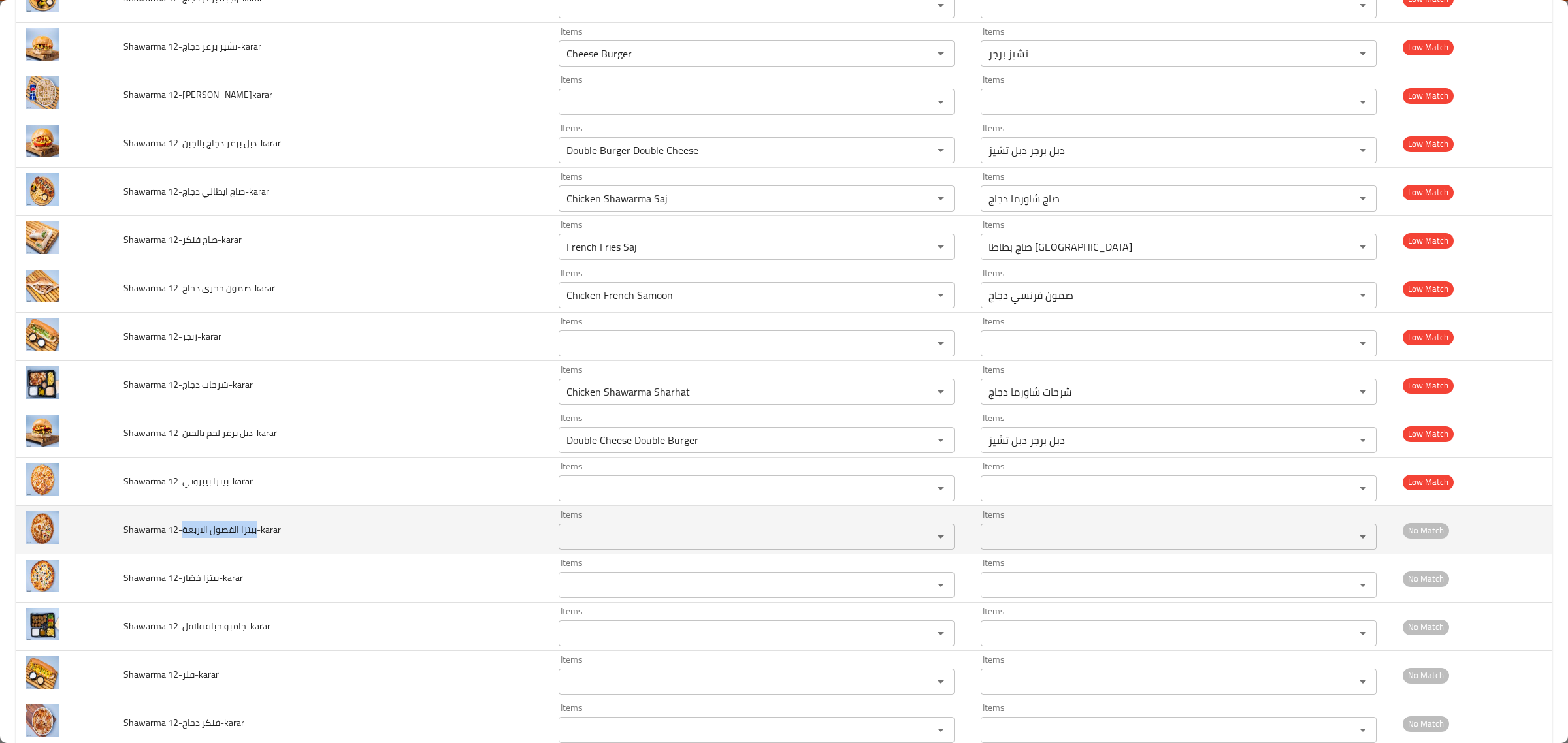
drag, startPoint x: 187, startPoint y: 537, endPoint x: 260, endPoint y: 545, distance: 73.4
click at [260, 545] on td "Shawarma 12-بيتزا الفصول الاربعة-karar" at bounding box center [331, 530] width 435 height 48
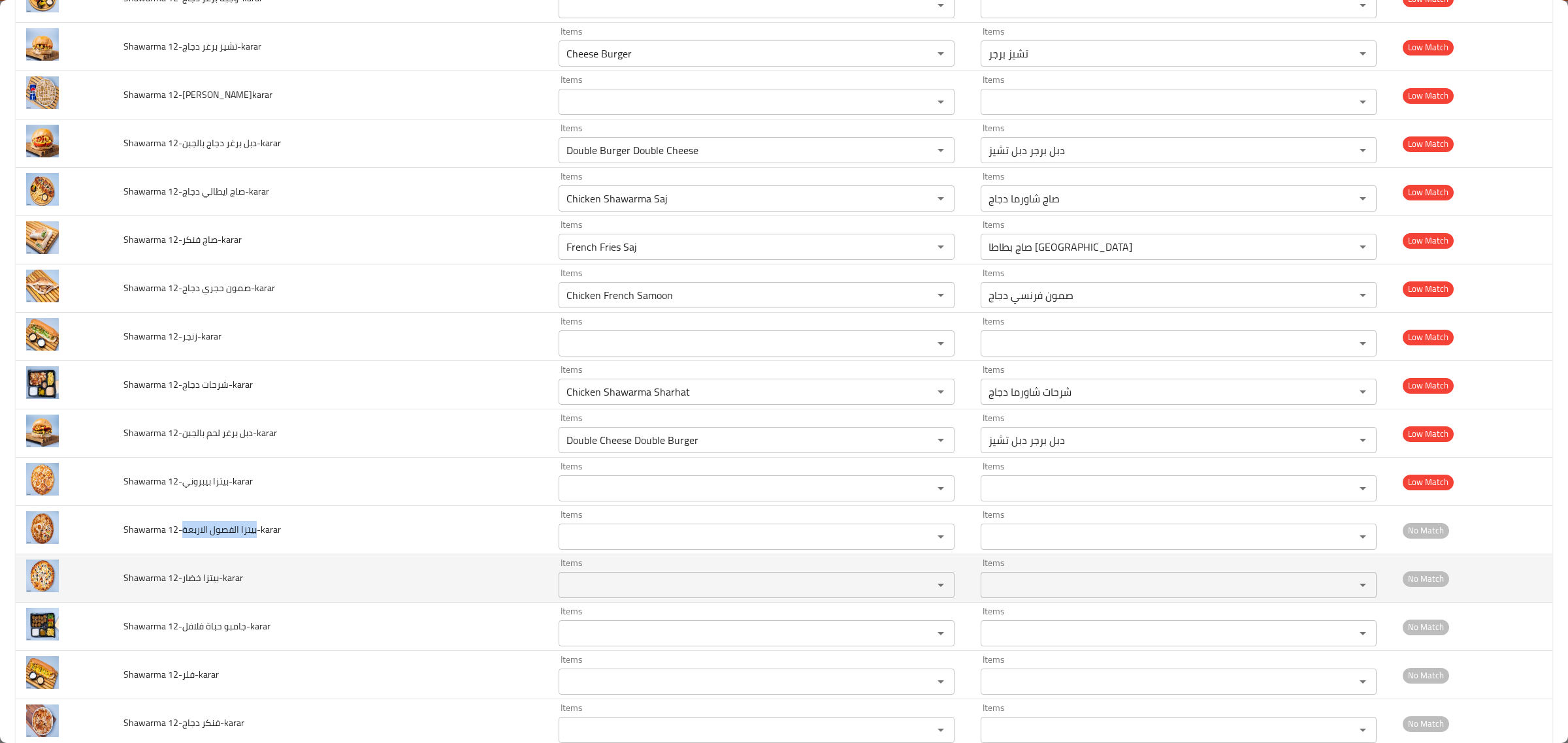
copy span "بيتزا الفصول الاربعة"
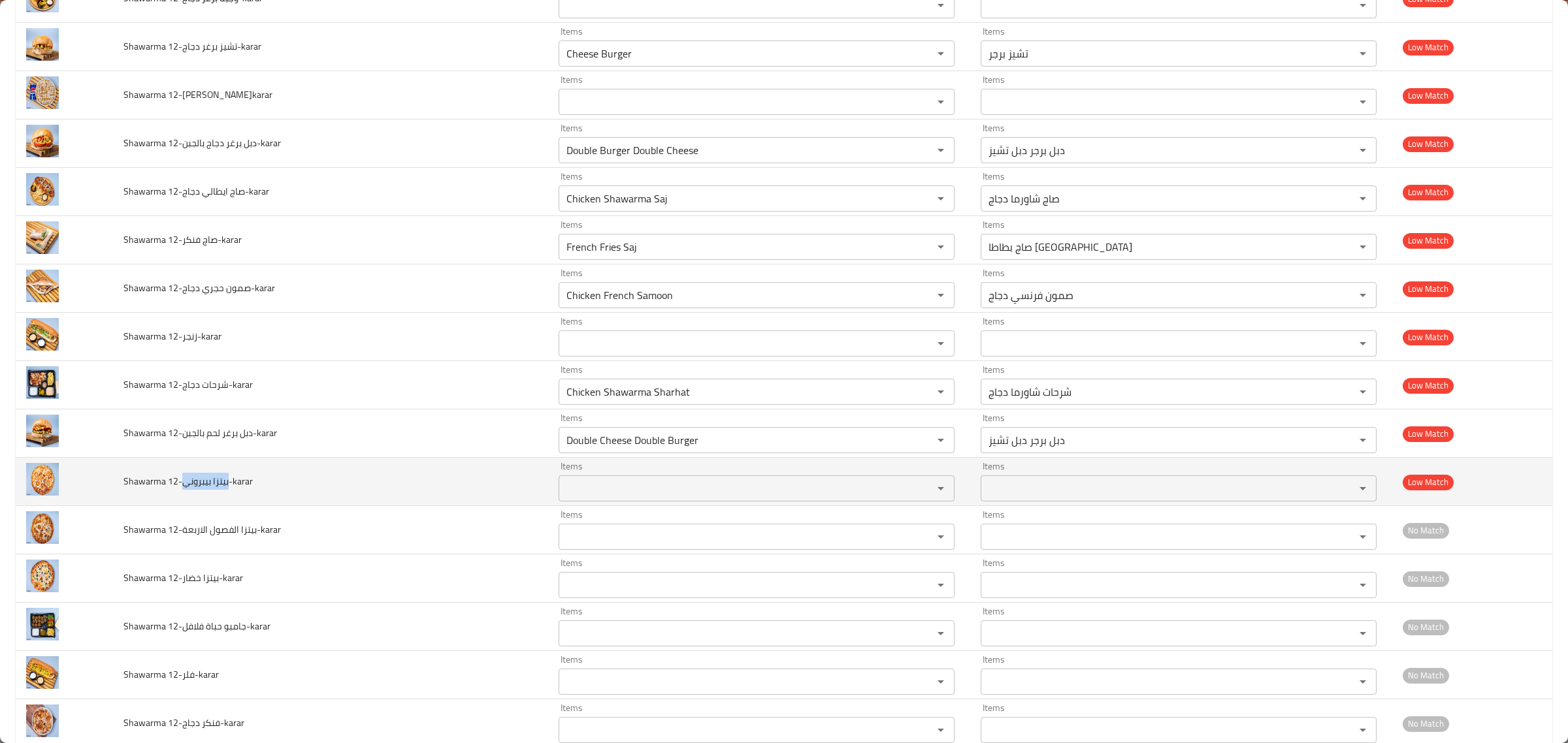
drag, startPoint x: 189, startPoint y: 484, endPoint x: 232, endPoint y: 486, distance: 43.0
click at [232, 486] on span "Shawarma 12-بيتزا بيبروني-karar" at bounding box center [188, 481] width 129 height 17
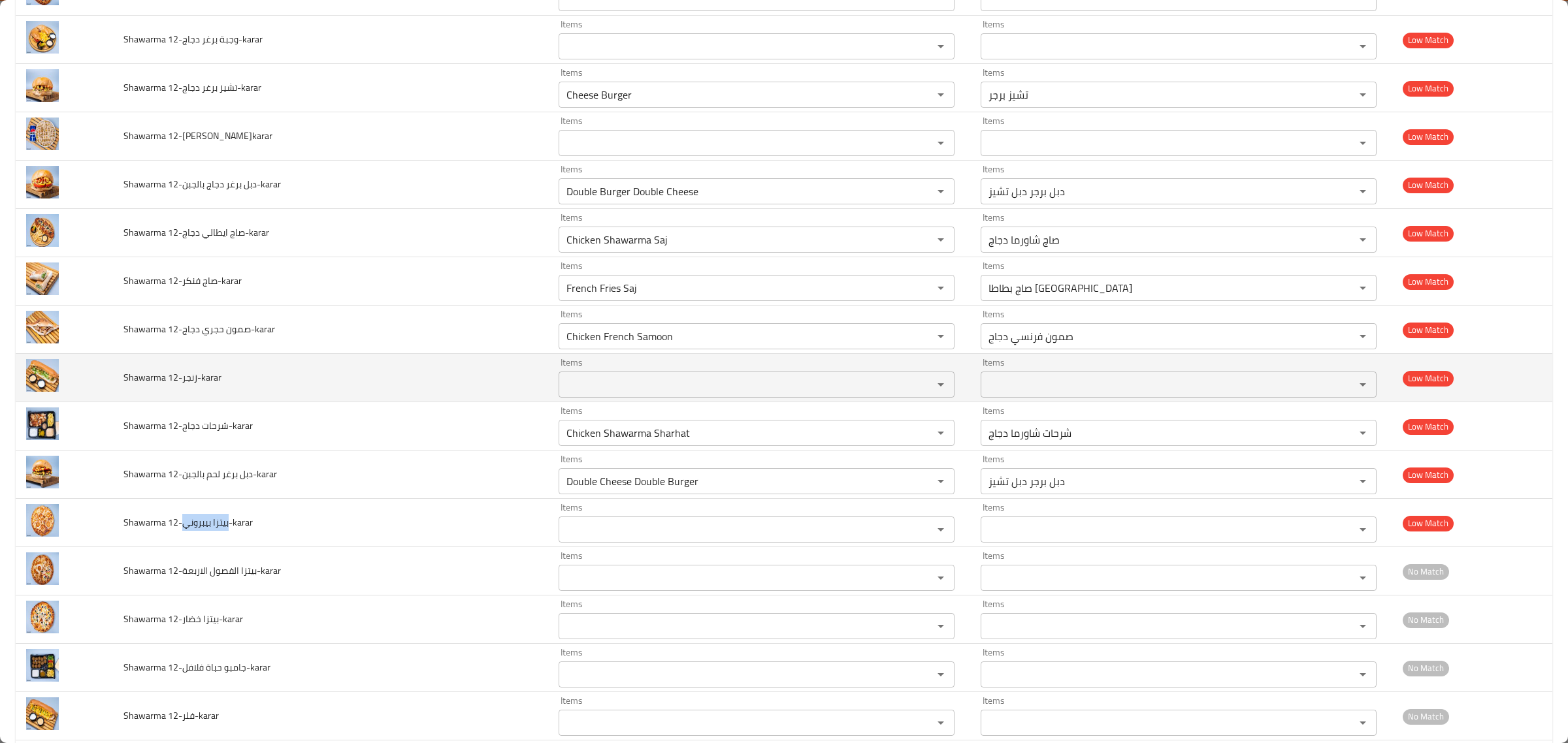
scroll to position [1449, 0]
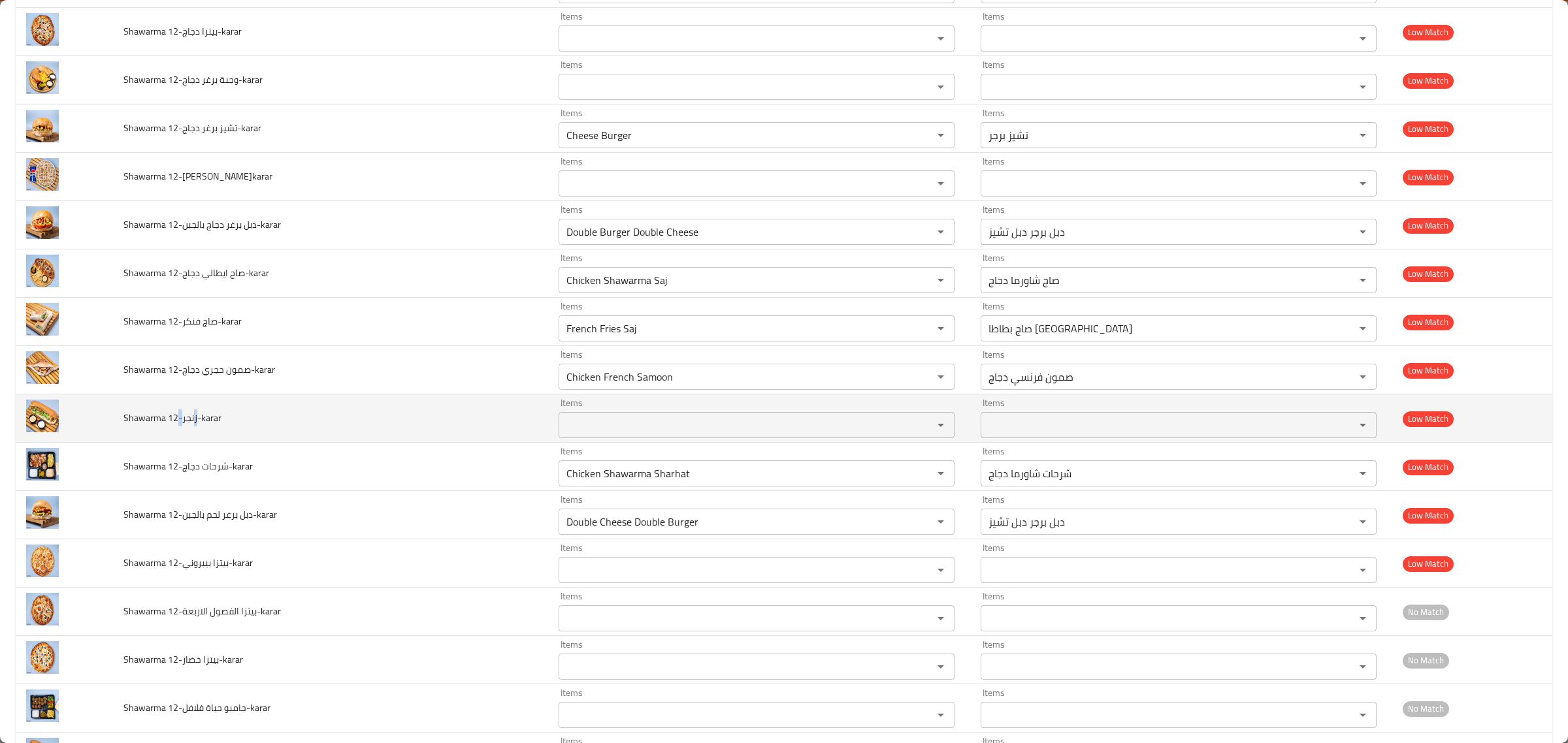
drag, startPoint x: 183, startPoint y: 427, endPoint x: 199, endPoint y: 429, distance: 16.1
click at [199, 427] on span "Shawarma 12-زنجر-karar" at bounding box center [173, 418] width 98 height 17
click at [201, 427] on span "Shawarma 12-زنجر-karar" at bounding box center [173, 418] width 98 height 17
drag, startPoint x: 202, startPoint y: 425, endPoint x: 187, endPoint y: 431, distance: 16.2
click at [187, 427] on span "Shawarma 12-زنجر-karar" at bounding box center [173, 418] width 98 height 17
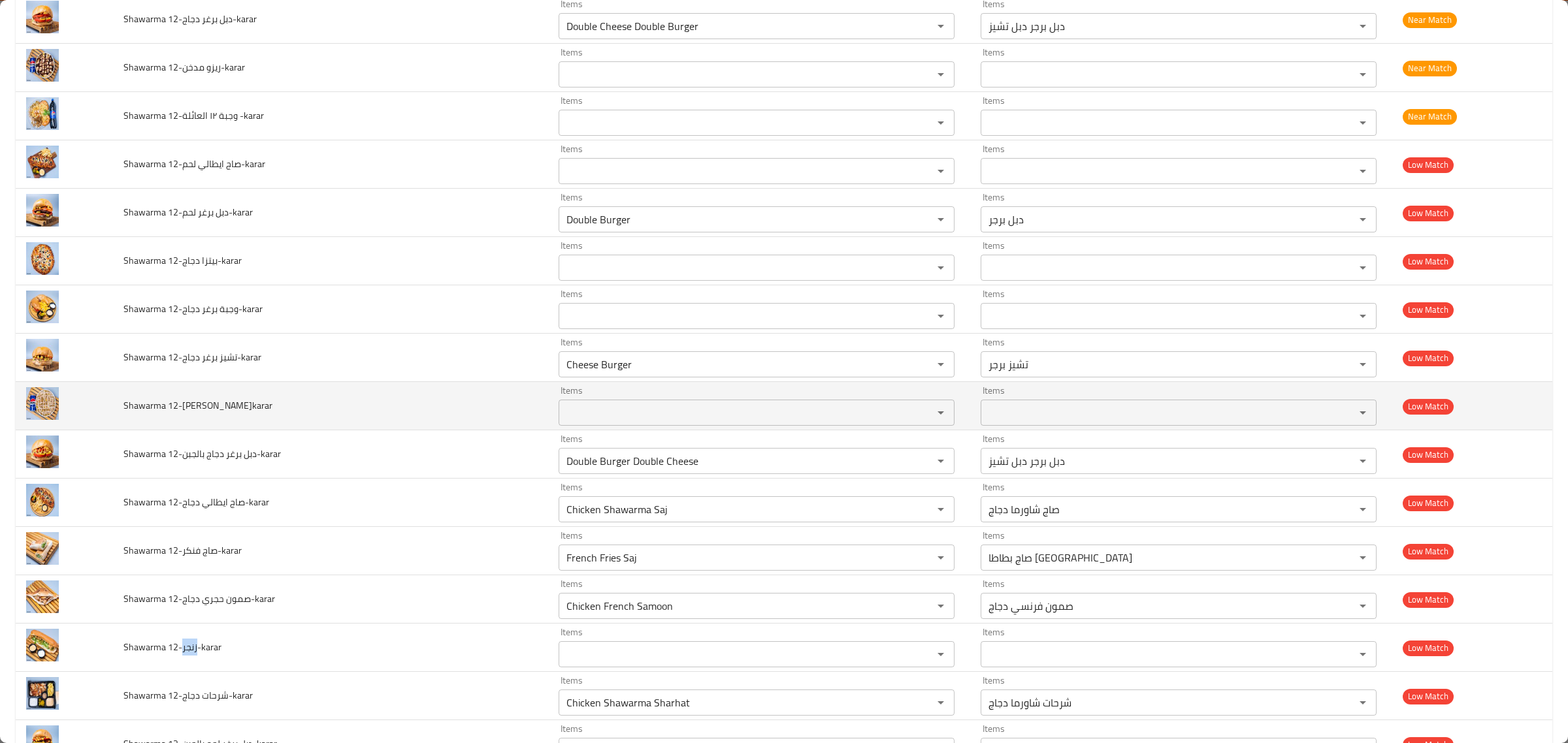
scroll to position [1203, 0]
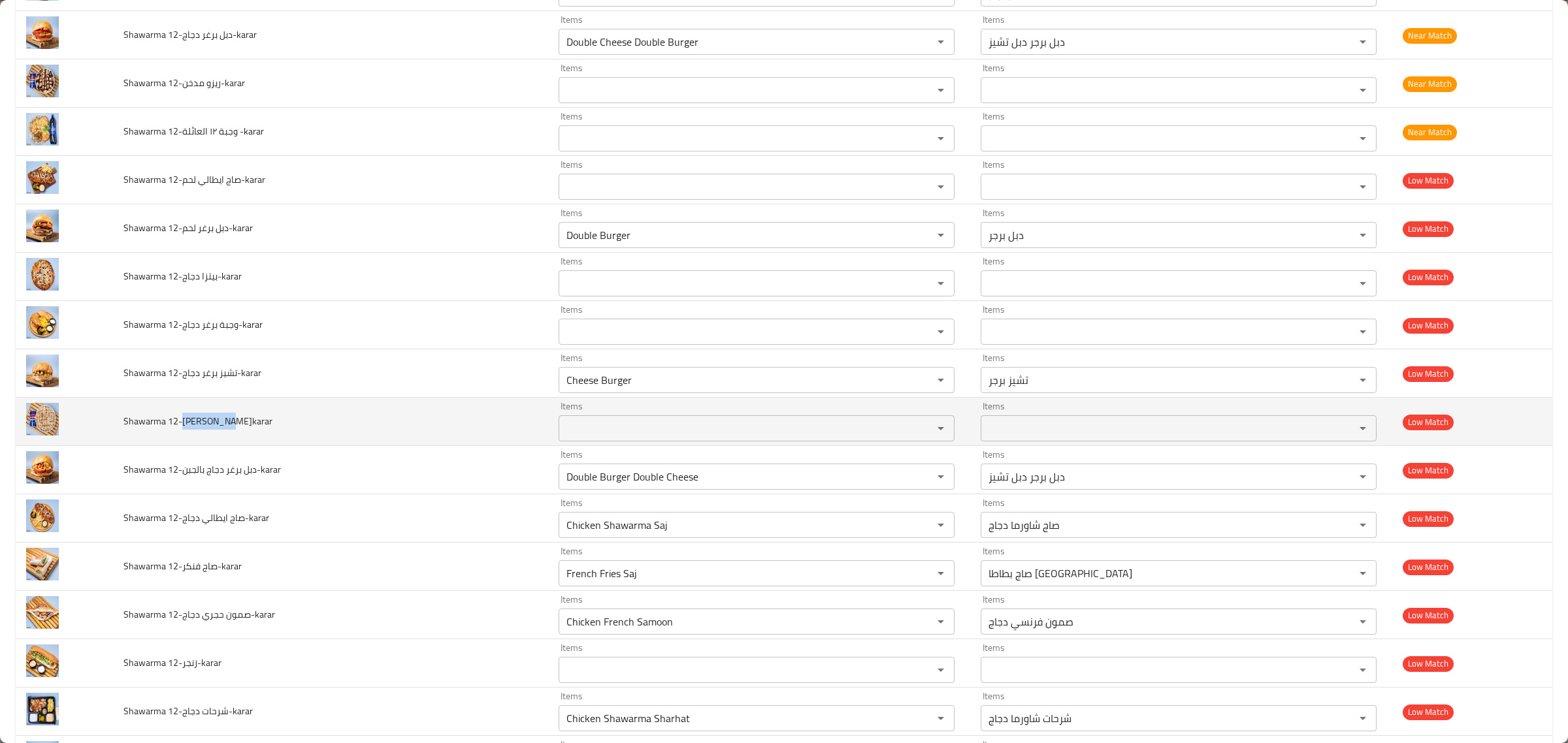
drag, startPoint x: 185, startPoint y: 425, endPoint x: 228, endPoint y: 423, distance: 43.0
click at [228, 423] on span "Shawarma 12-ريزو كلاسك-karar" at bounding box center [198, 422] width 149 height 17
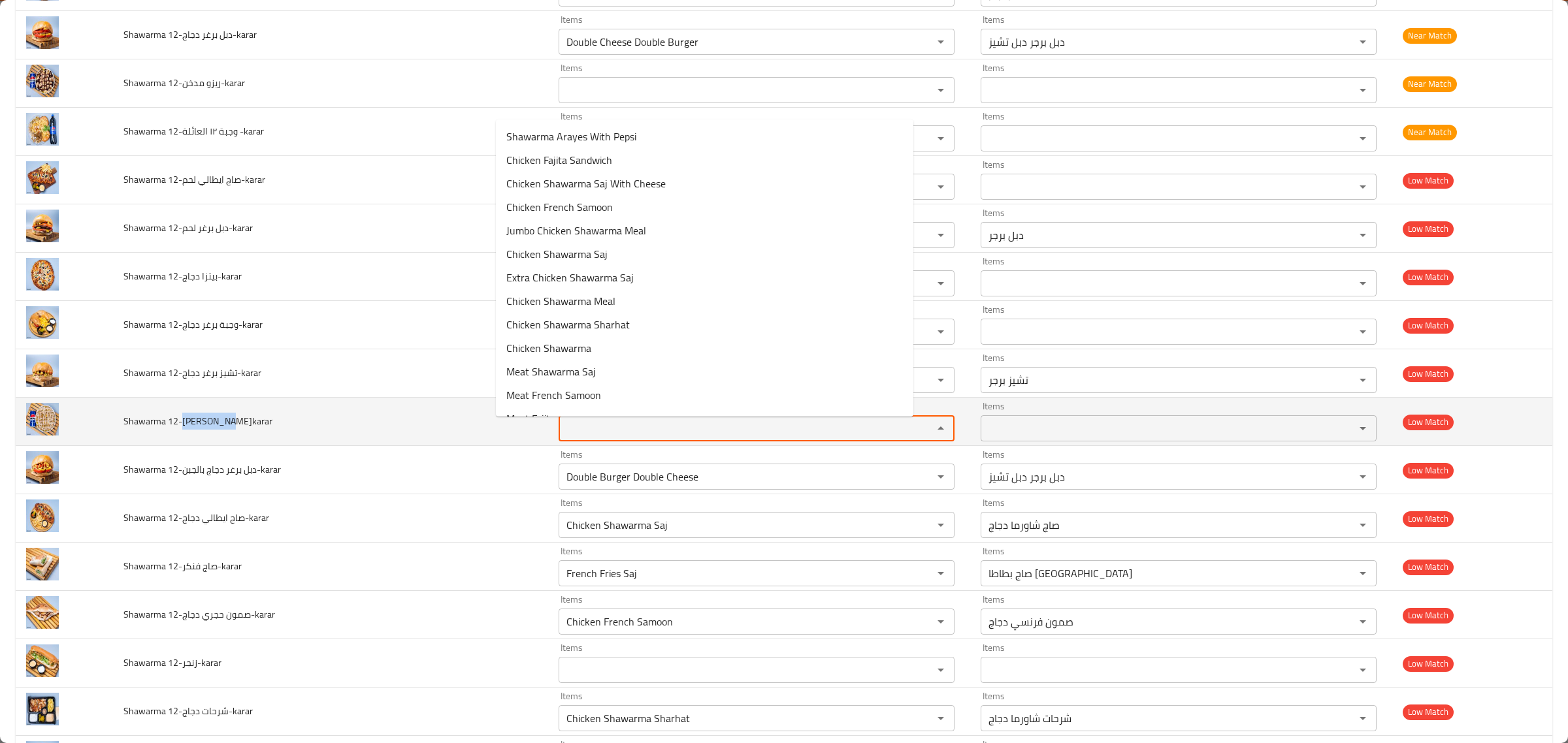
click at [680, 427] on كلاسك-karar "Items" at bounding box center [737, 428] width 350 height 18
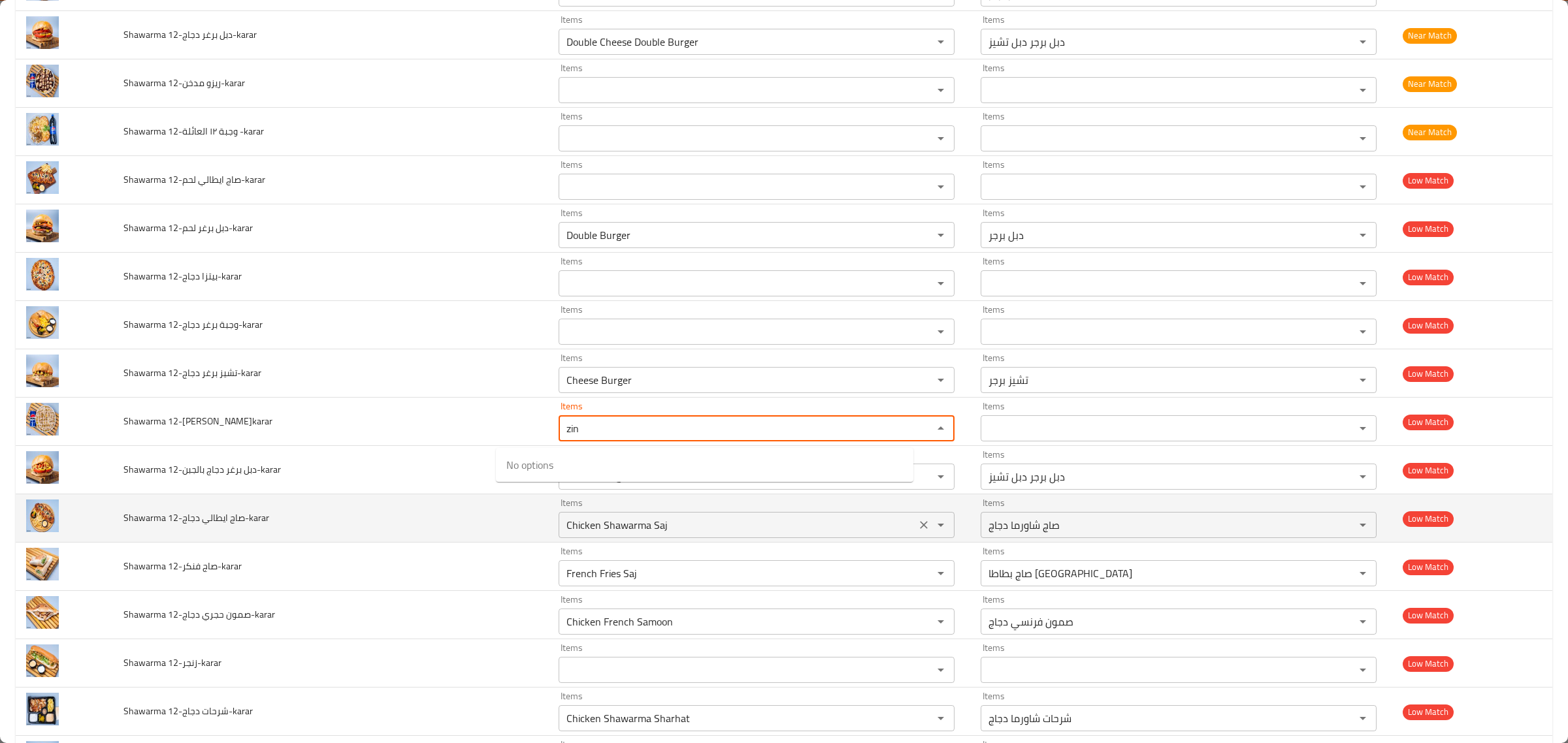
type كلاسك-karar "zin"
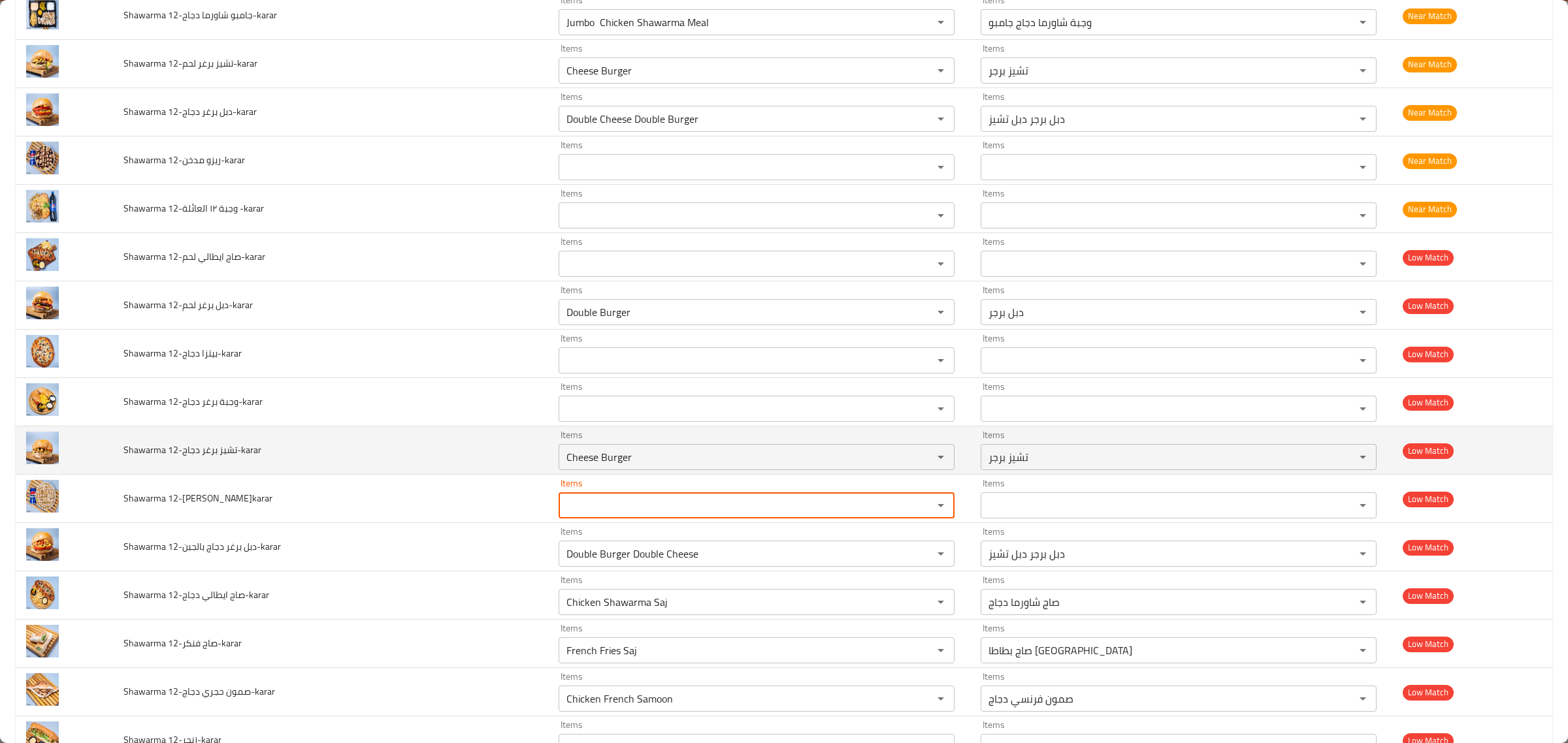
scroll to position [1041, 0]
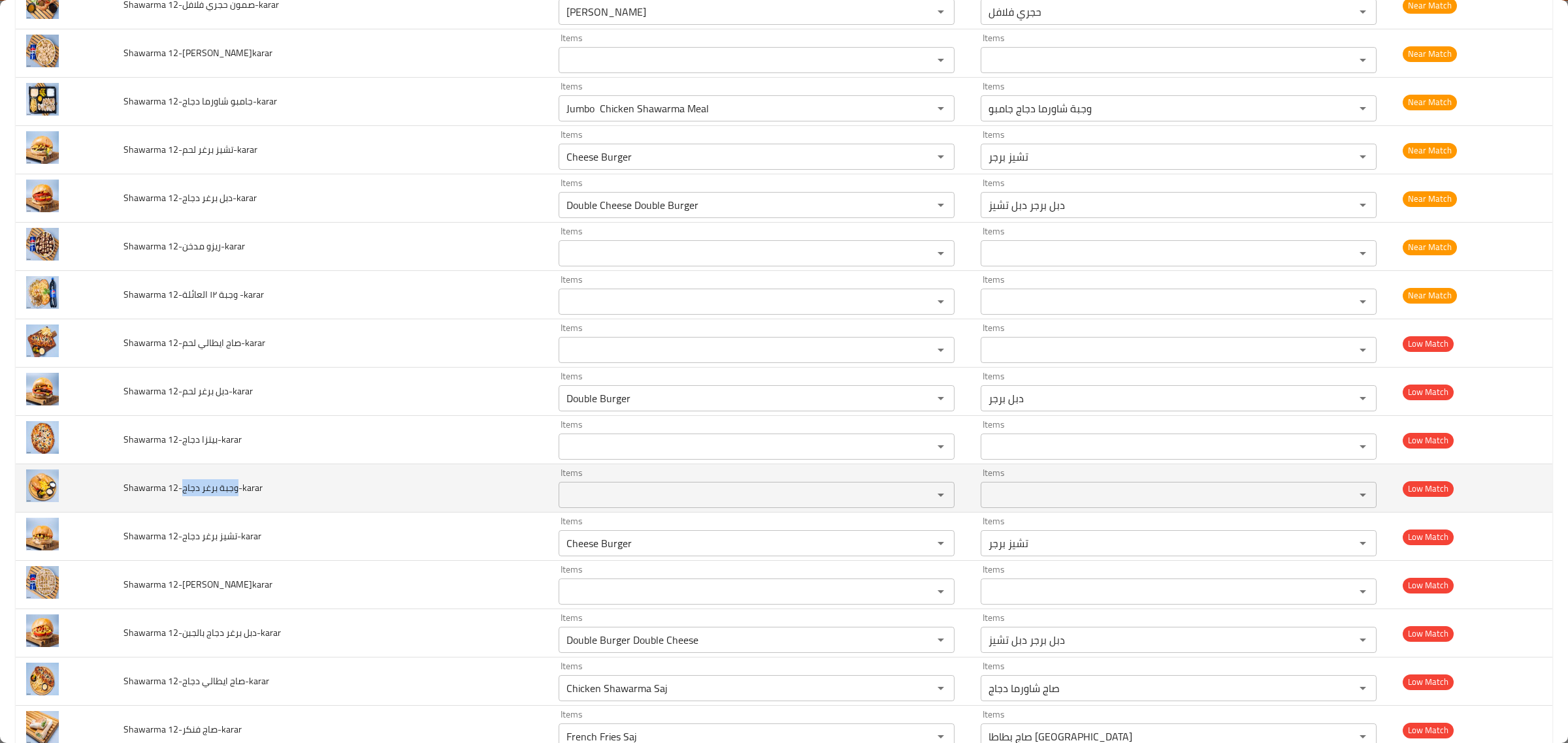
drag, startPoint x: 186, startPoint y: 494, endPoint x: 406, endPoint y: 558, distance: 229.1
click at [241, 496] on span "Shawarma 12-وجبة برغر دجاج-karar" at bounding box center [193, 488] width 139 height 17
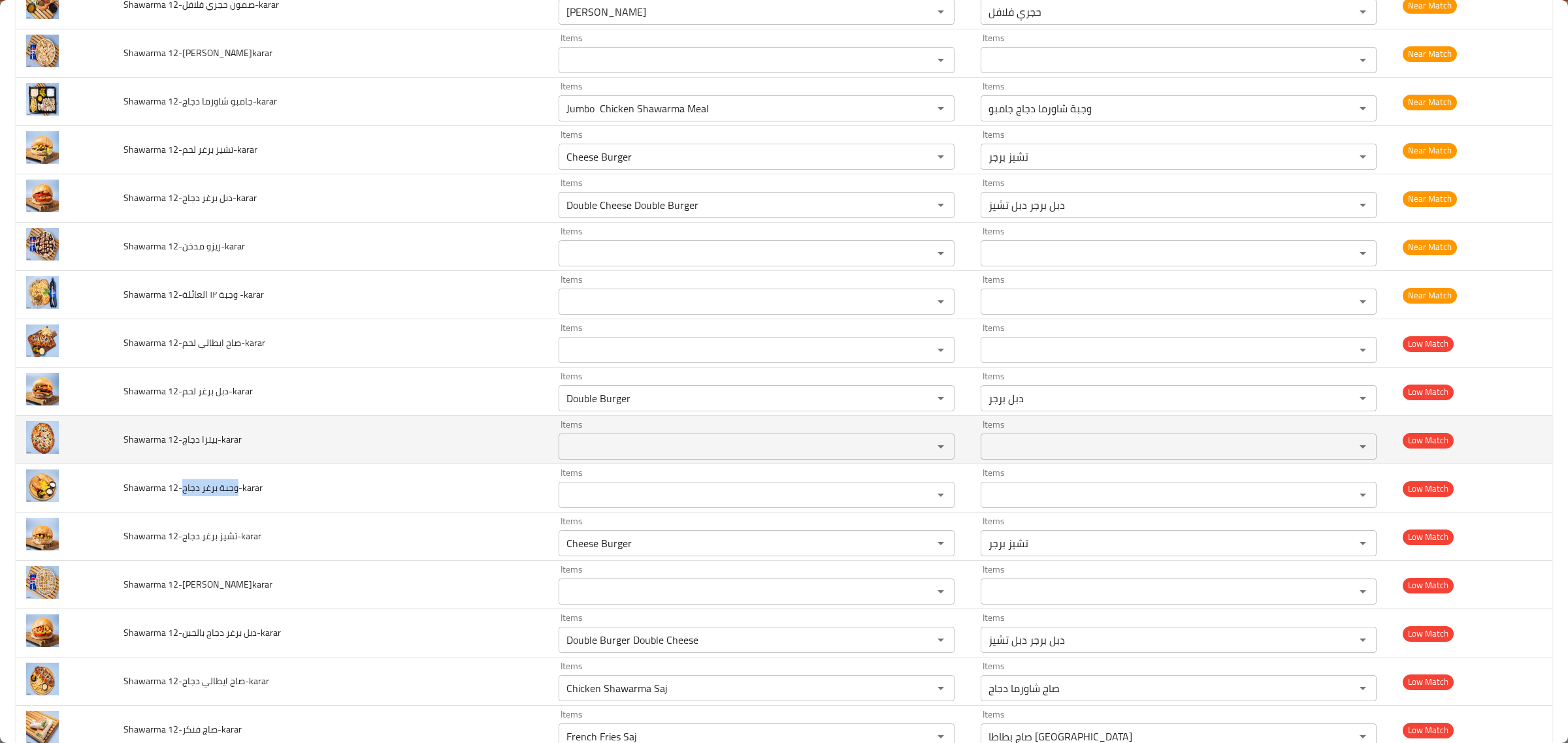
scroll to position [959, 0]
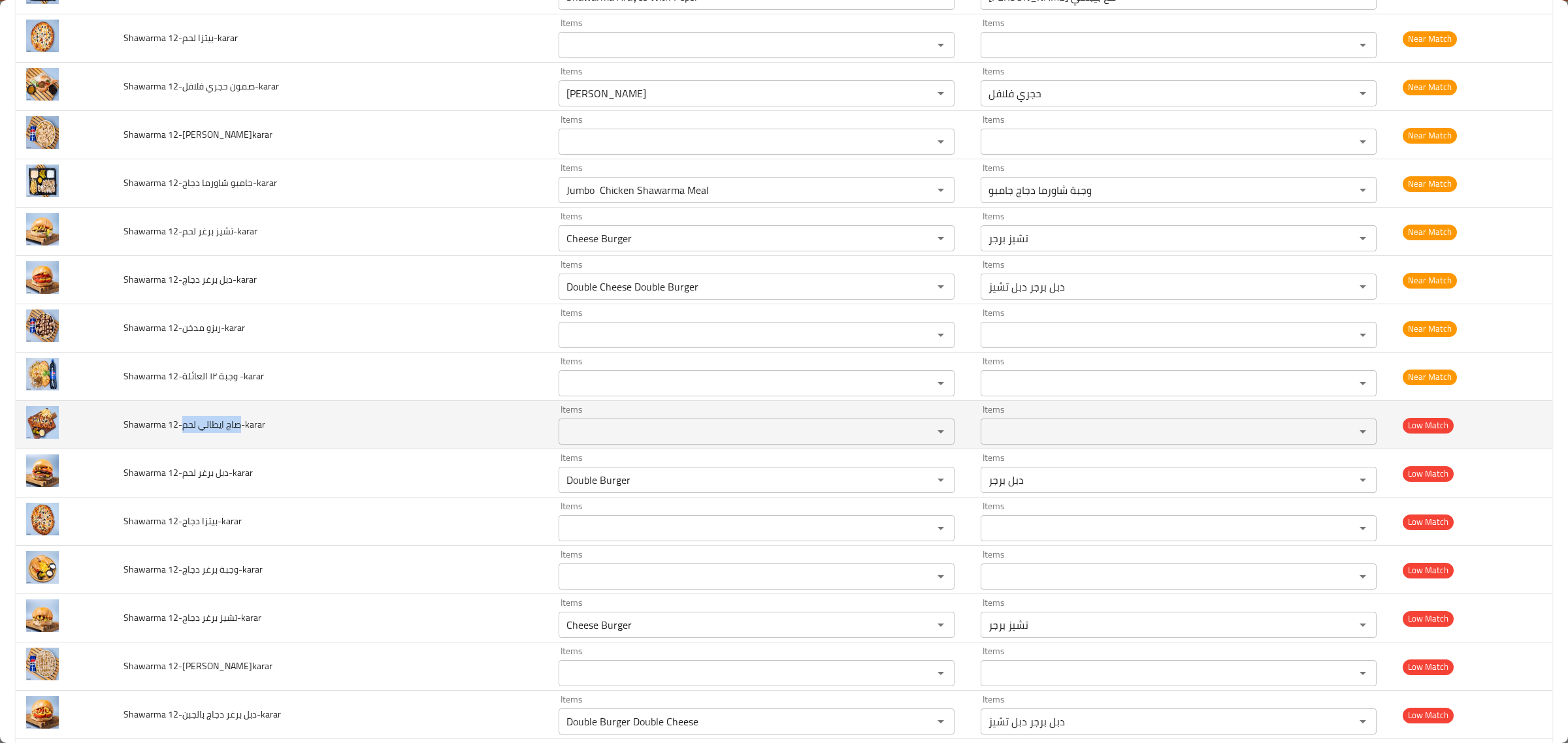
drag, startPoint x: 186, startPoint y: 429, endPoint x: 246, endPoint y: 428, distance: 60.0
click at [246, 428] on span "Shawarma 12-صاج ايطالي لحم-karar" at bounding box center [195, 425] width 142 height 17
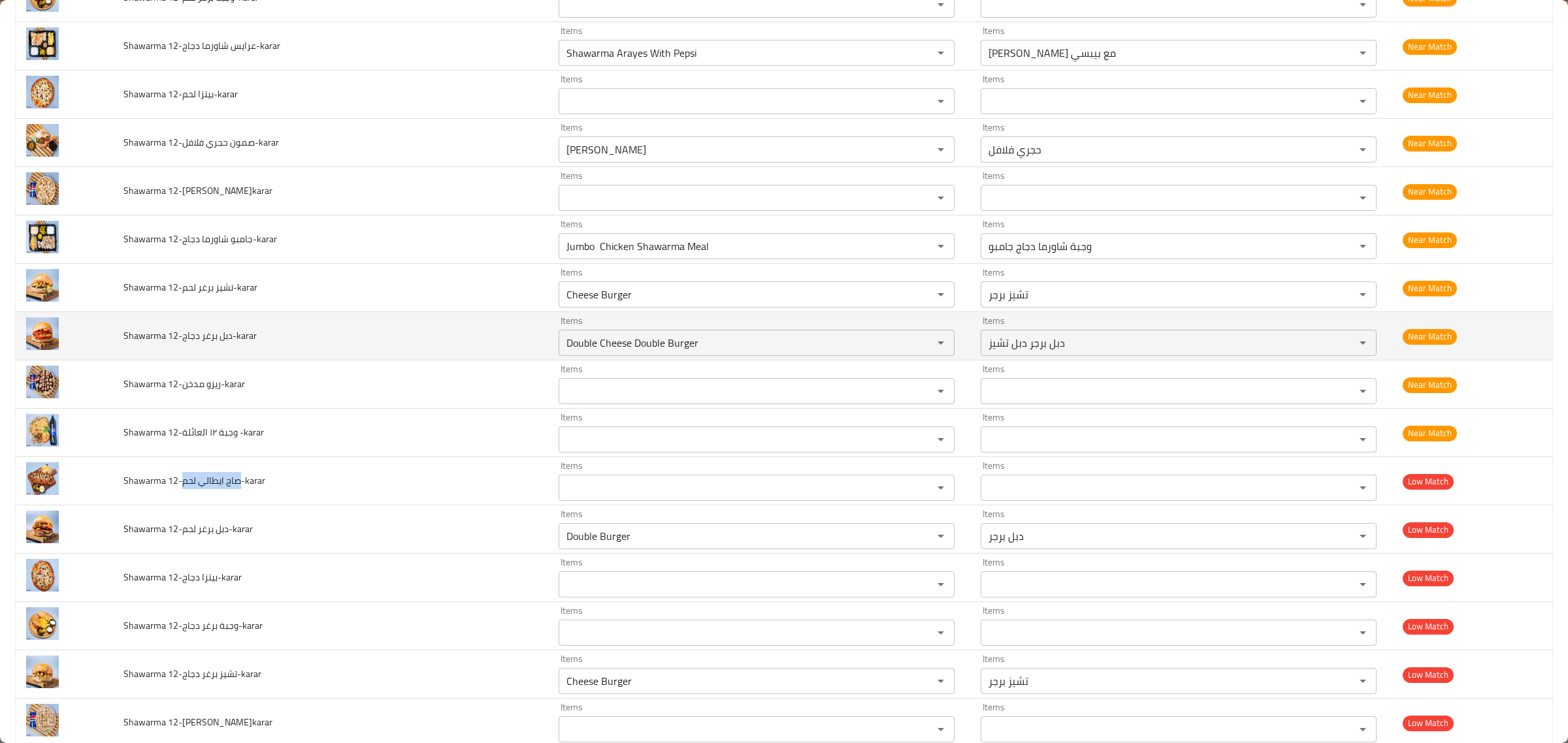
scroll to position [877, 0]
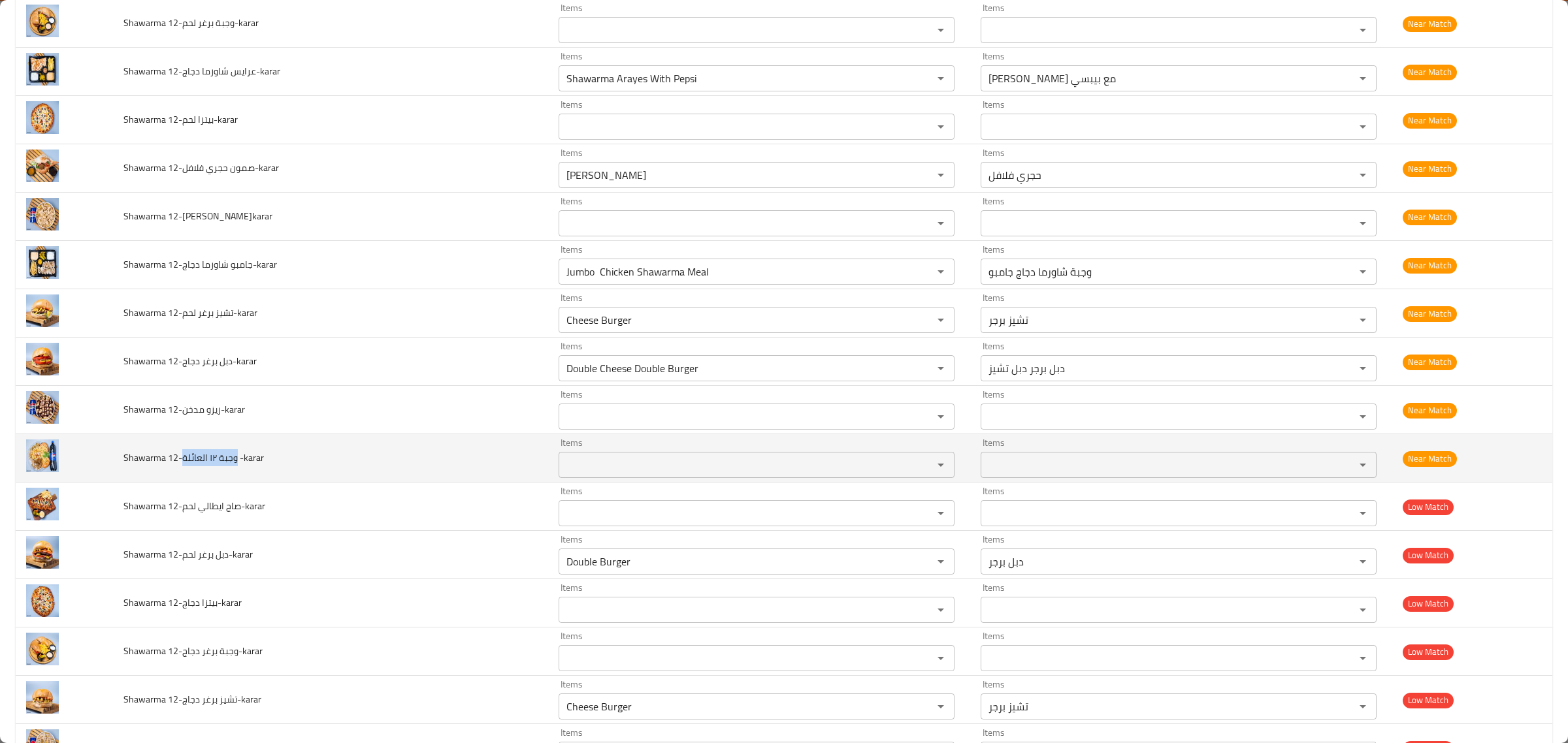
drag, startPoint x: 184, startPoint y: 458, endPoint x: 240, endPoint y: 465, distance: 56.4
click at [240, 465] on span "Shawarma 12-وجبة ١٢ العائلة -karar" at bounding box center [194, 457] width 141 height 17
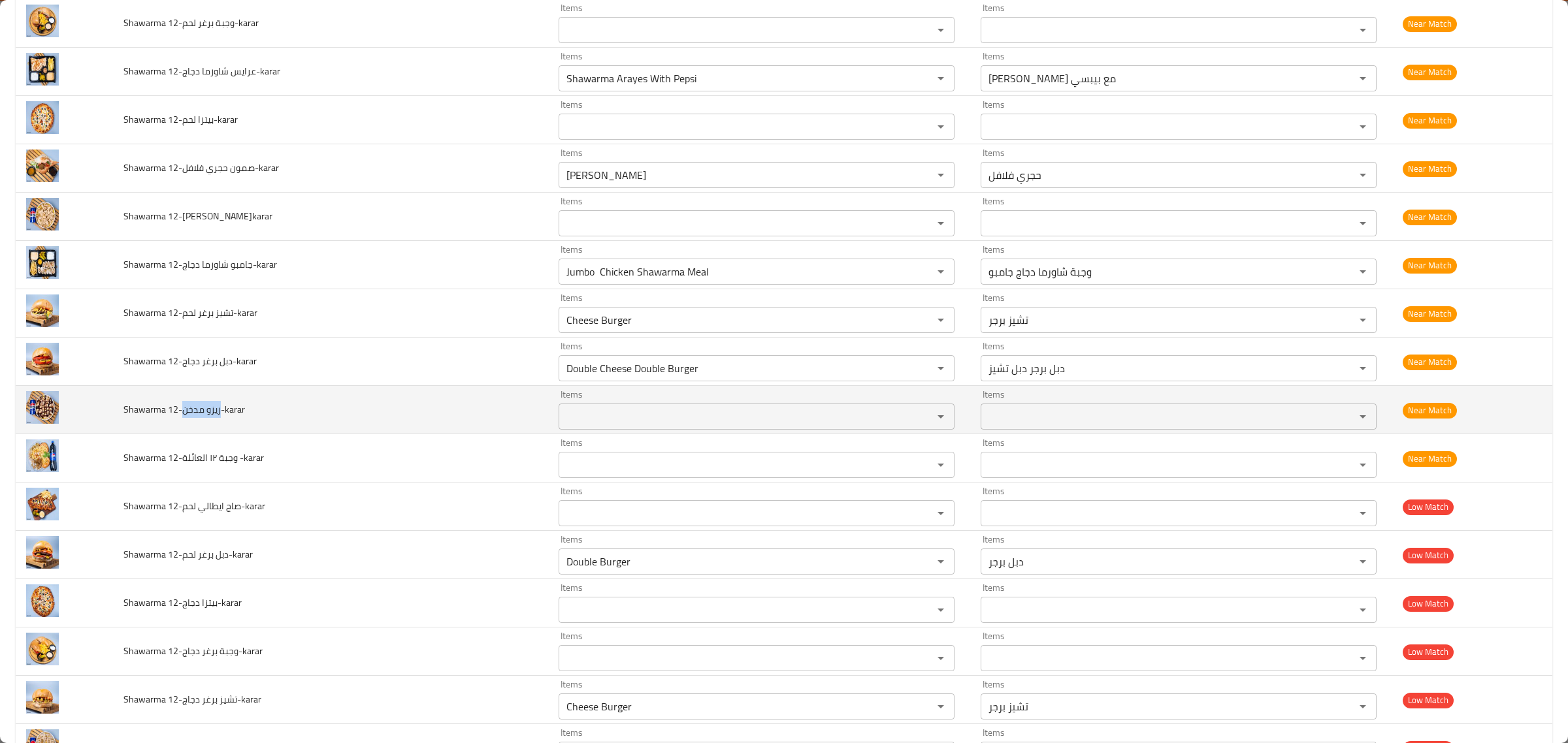
drag, startPoint x: 185, startPoint y: 418, endPoint x: 224, endPoint y: 418, distance: 39.0
click at [224, 418] on span "Shawarma 12-ريزو مدخن-karar" at bounding box center [184, 409] width 121 height 17
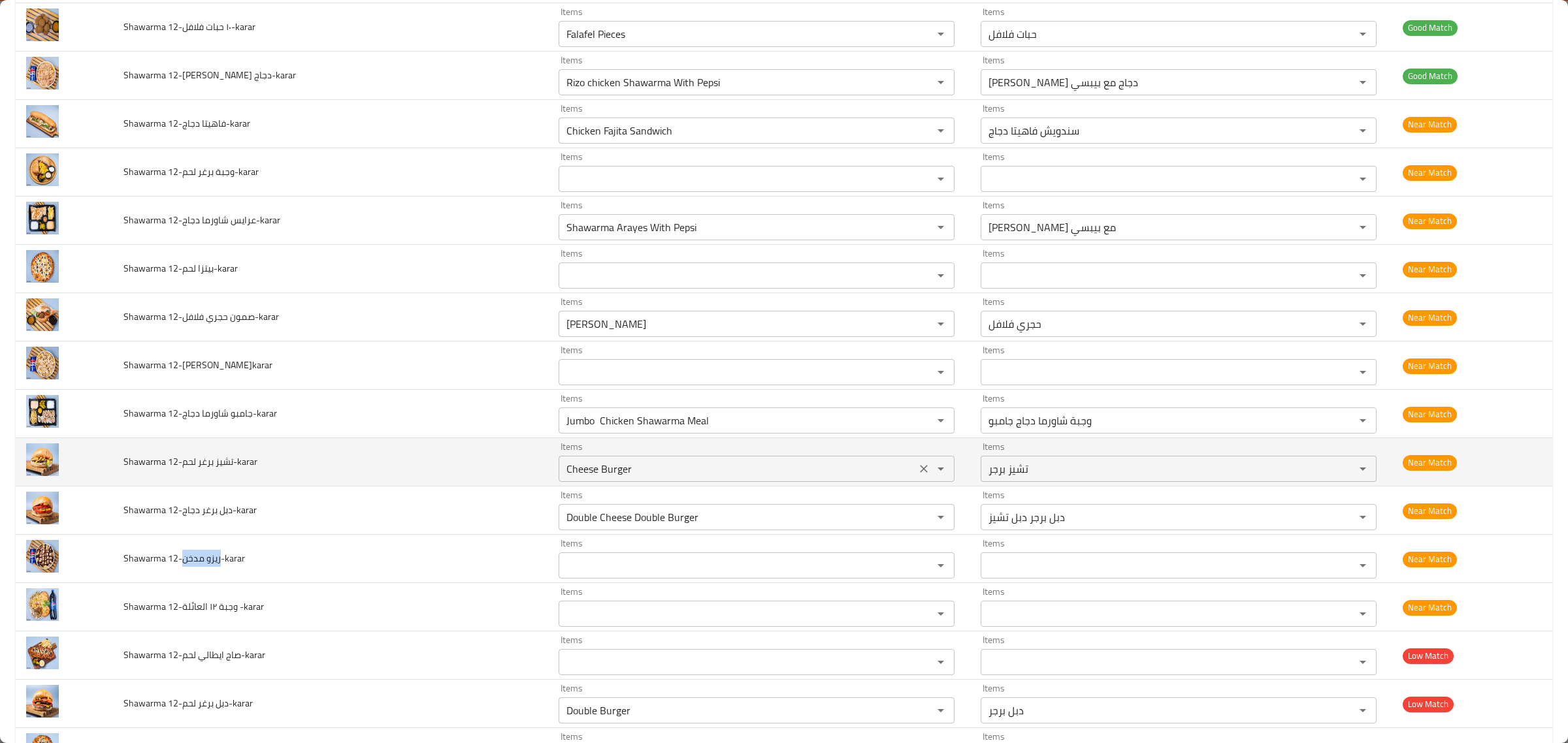
scroll to position [714, 0]
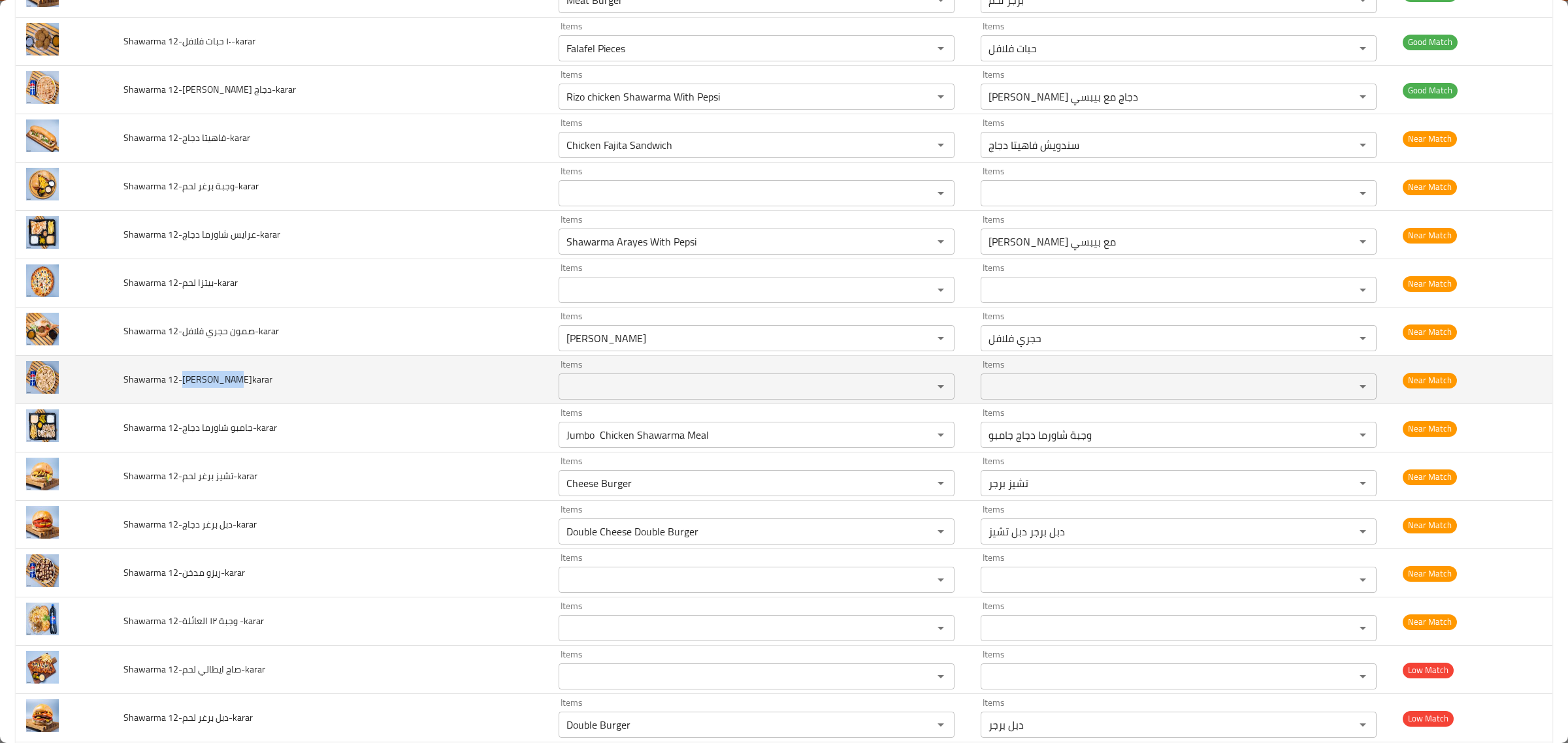
drag, startPoint x: 187, startPoint y: 384, endPoint x: 233, endPoint y: 381, distance: 46.1
click at [233, 381] on span "Shawarma 12-ريزو سبايسي-karar" at bounding box center [198, 380] width 149 height 17
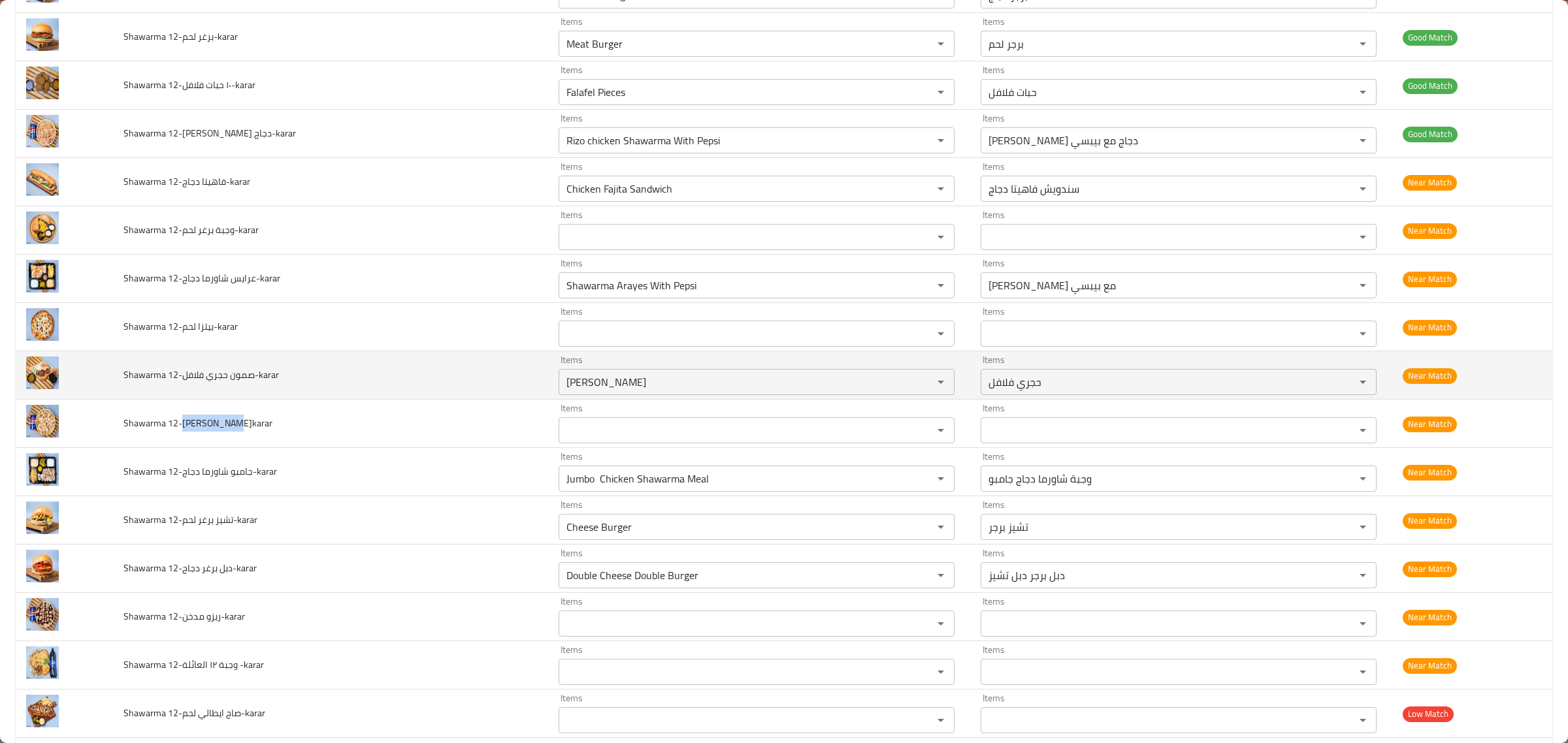
scroll to position [632, 0]
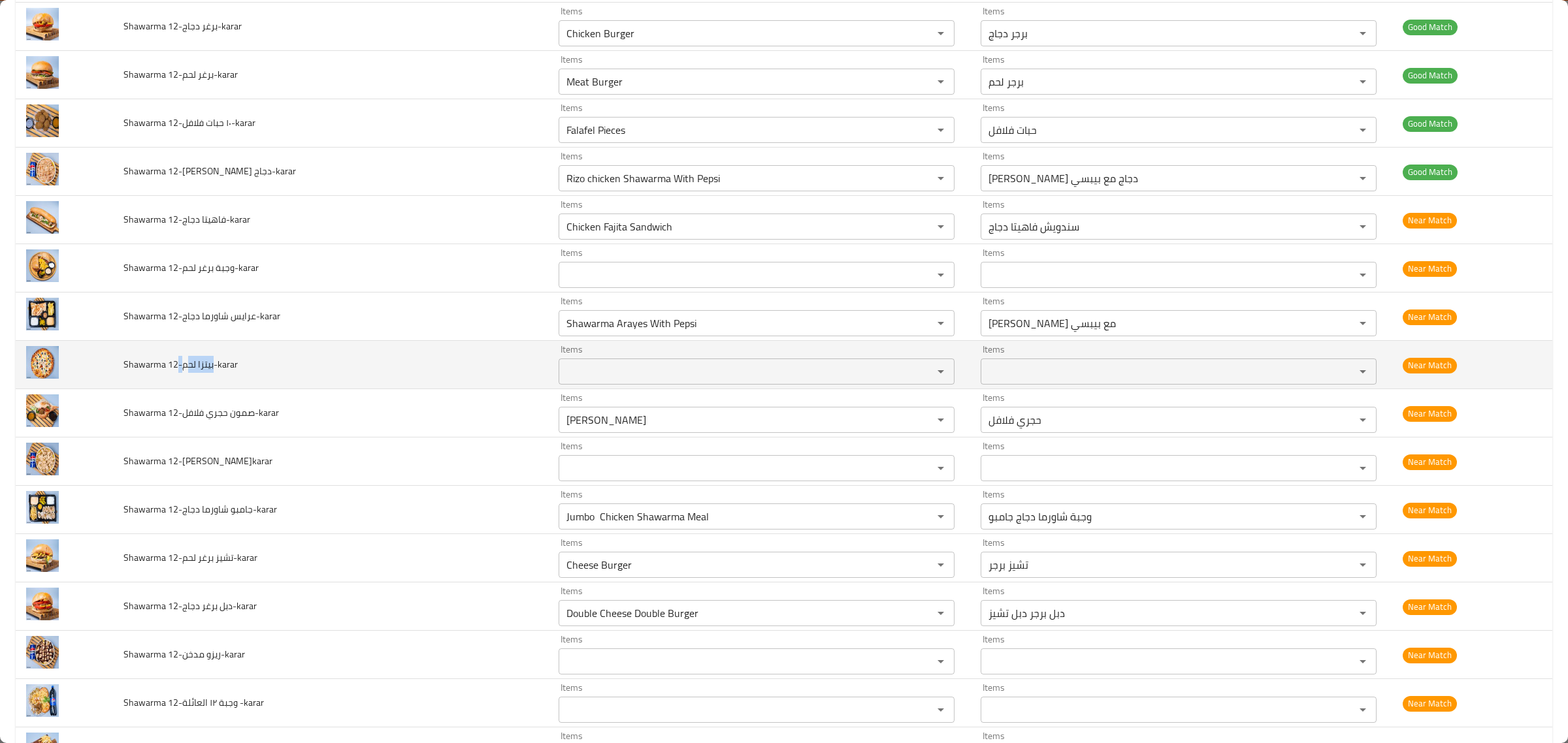
drag, startPoint x: 183, startPoint y: 373, endPoint x: 192, endPoint y: 373, distance: 9.0
click at [192, 373] on span "Shawarma 12-بيتزا لحم-karar" at bounding box center [181, 364] width 115 height 17
drag, startPoint x: 185, startPoint y: 367, endPoint x: 216, endPoint y: 369, distance: 31.1
click at [216, 369] on span "Shawarma 12-بيتزا لحم-karar" at bounding box center [181, 364] width 115 height 17
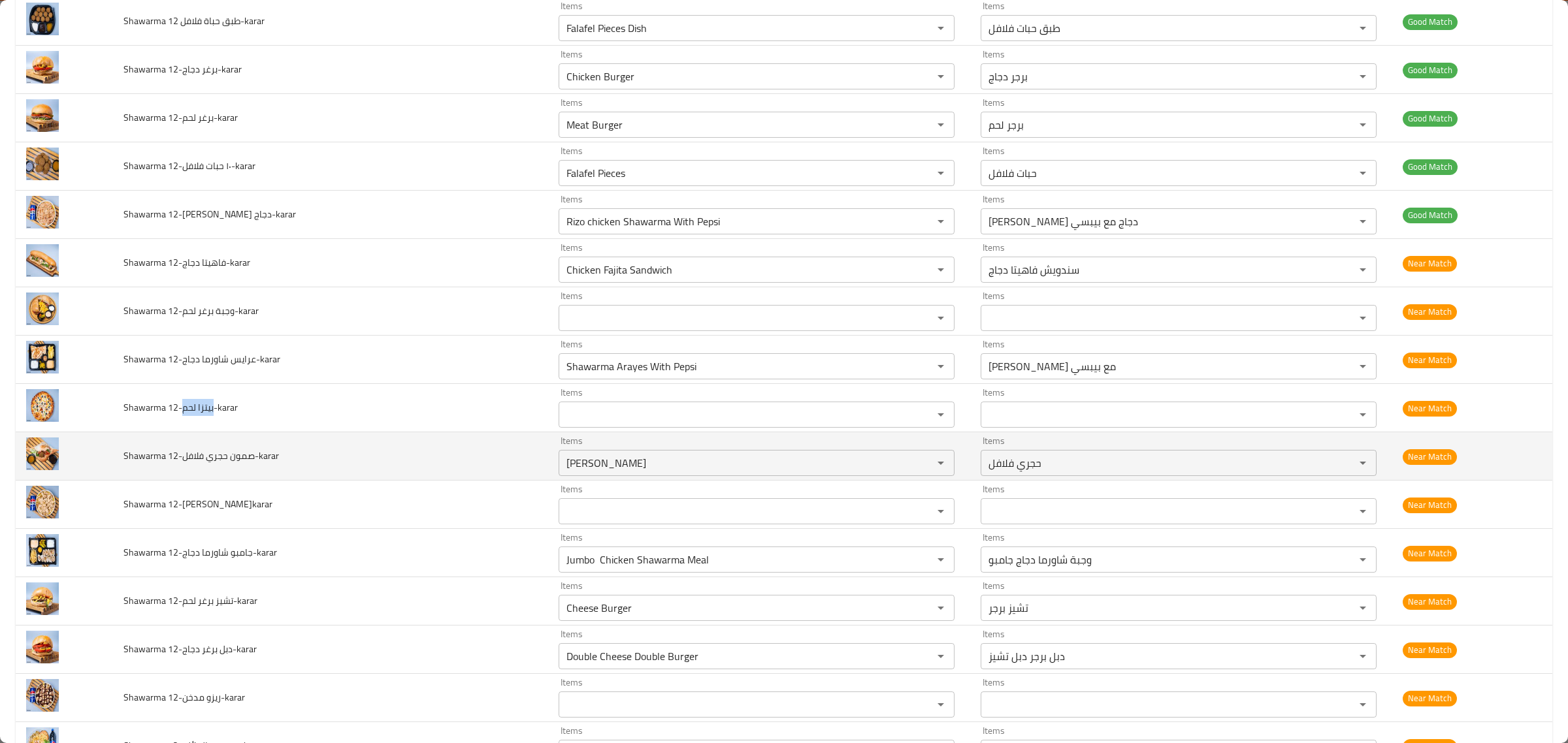
scroll to position [551, 0]
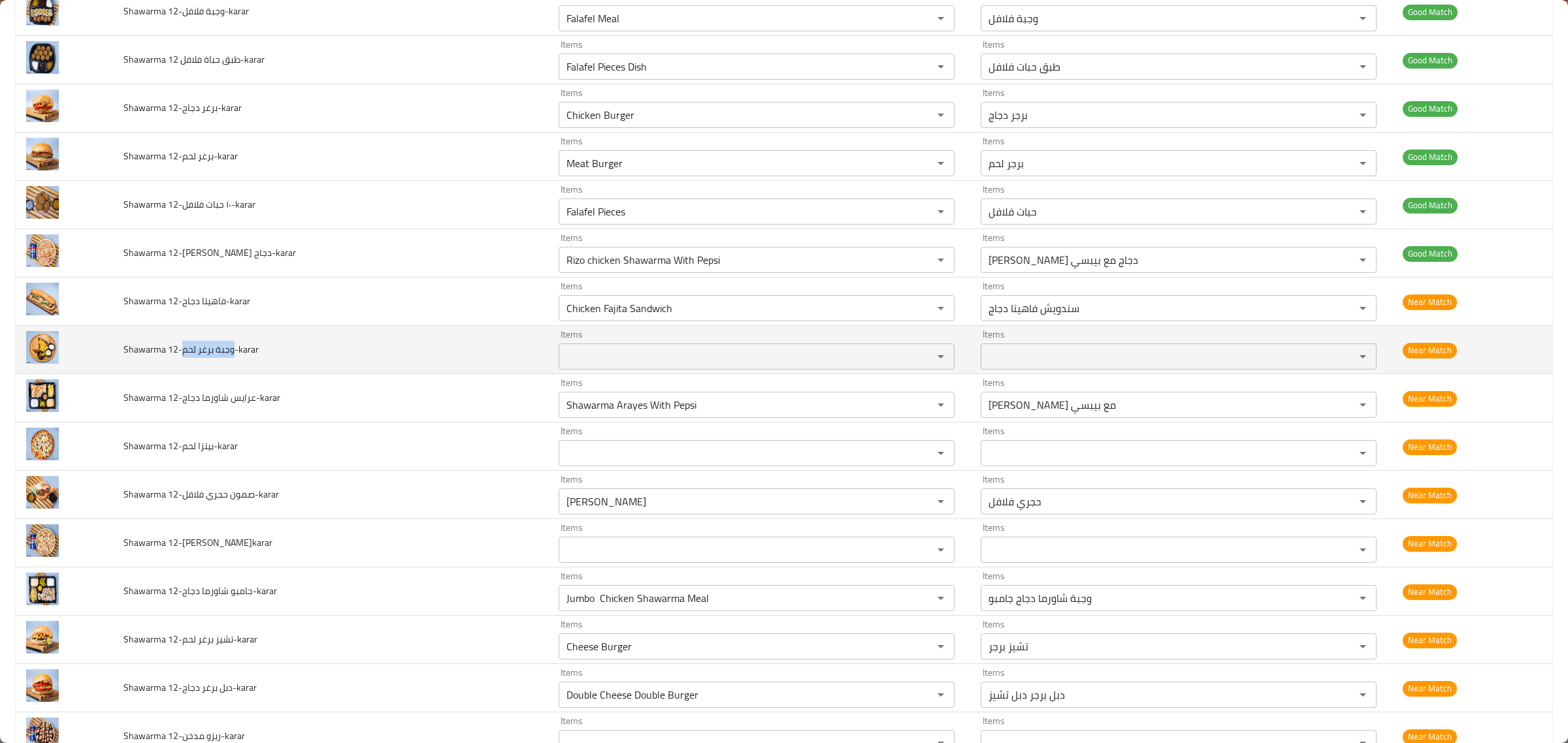
drag, startPoint x: 186, startPoint y: 351, endPoint x: 237, endPoint y: 354, distance: 51.1
click at [237, 354] on span "Shawarma 12-وجبة برغر لحم-karar" at bounding box center [191, 350] width 135 height 17
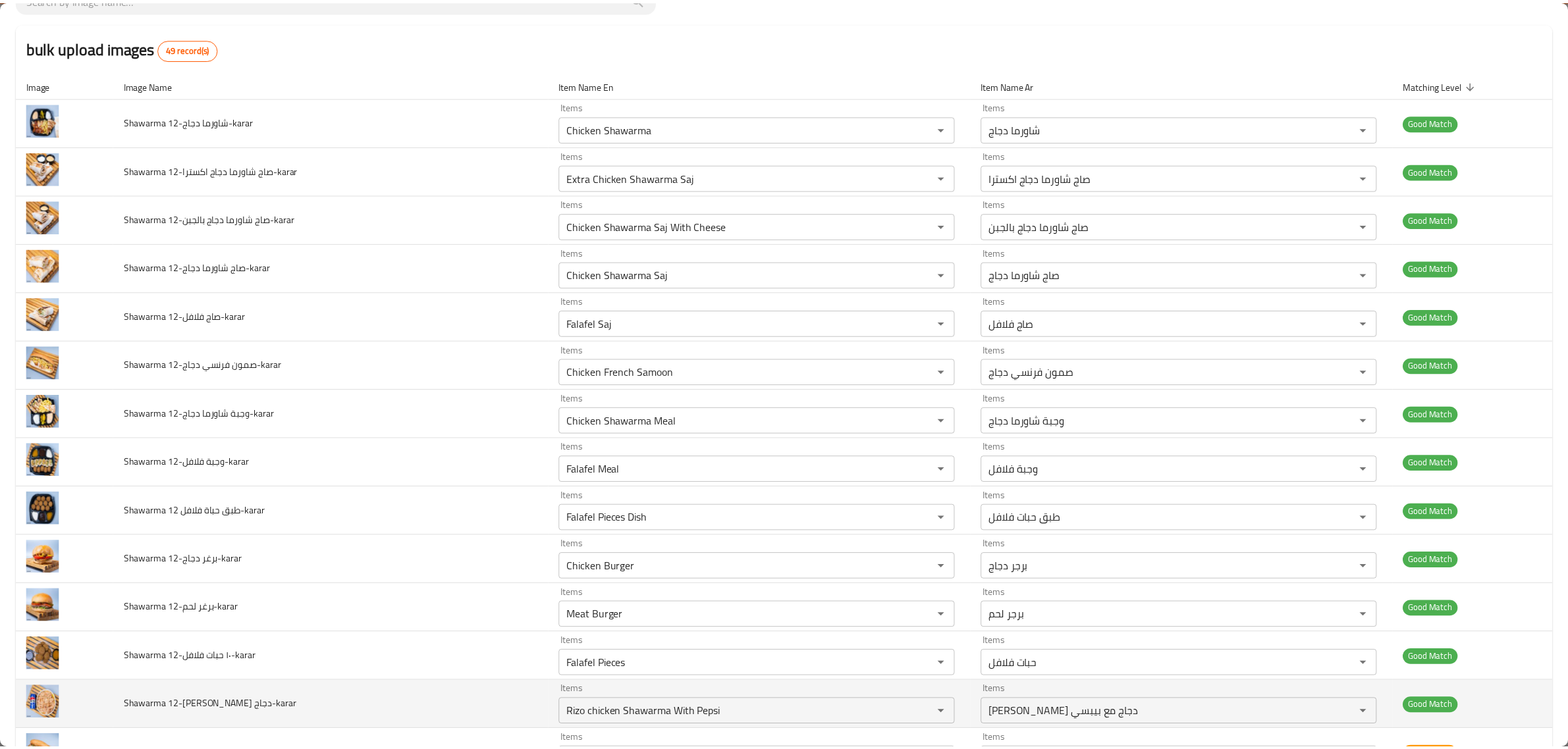
scroll to position [0, 0]
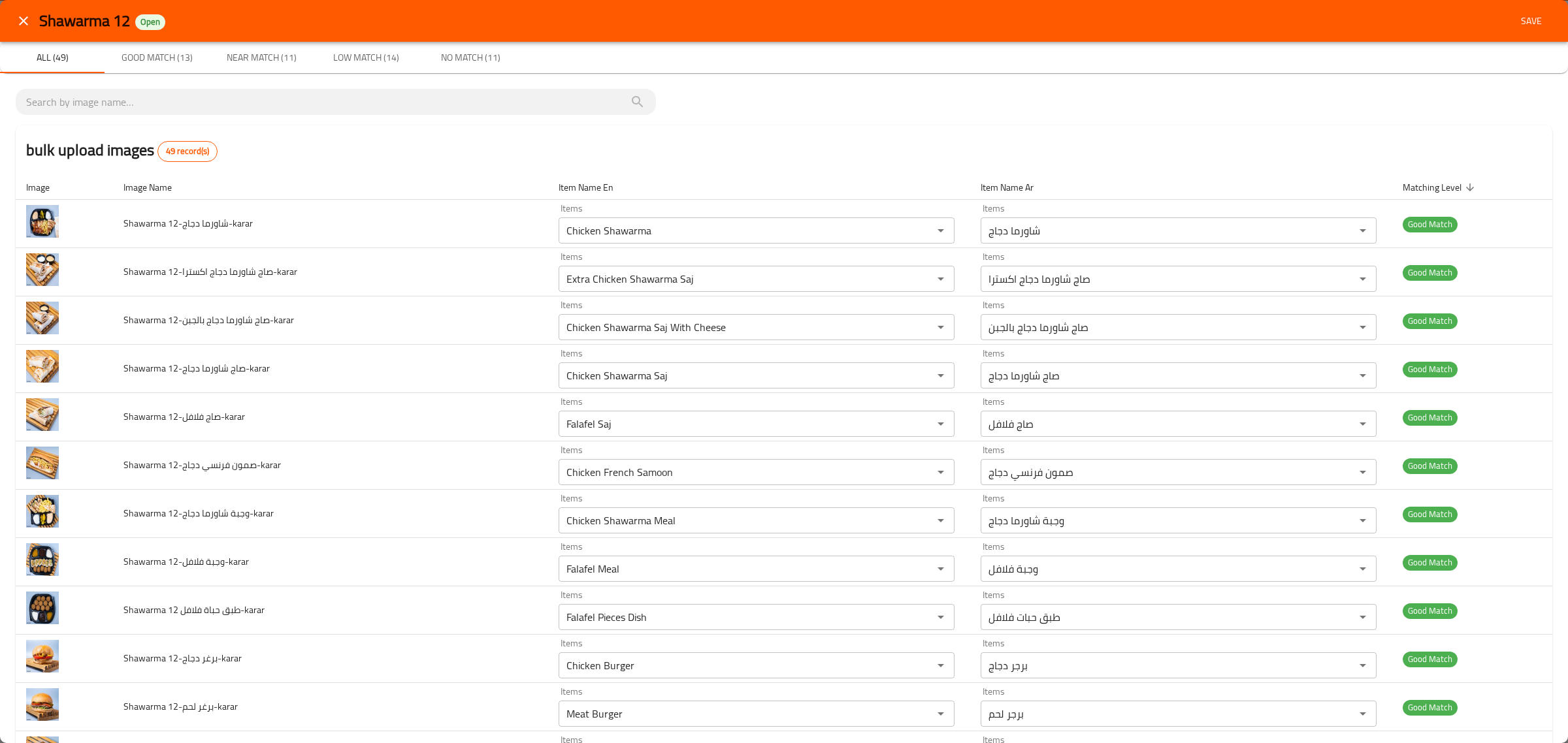
click at [1515, 27] on span "Save" at bounding box center [1531, 21] width 31 height 16
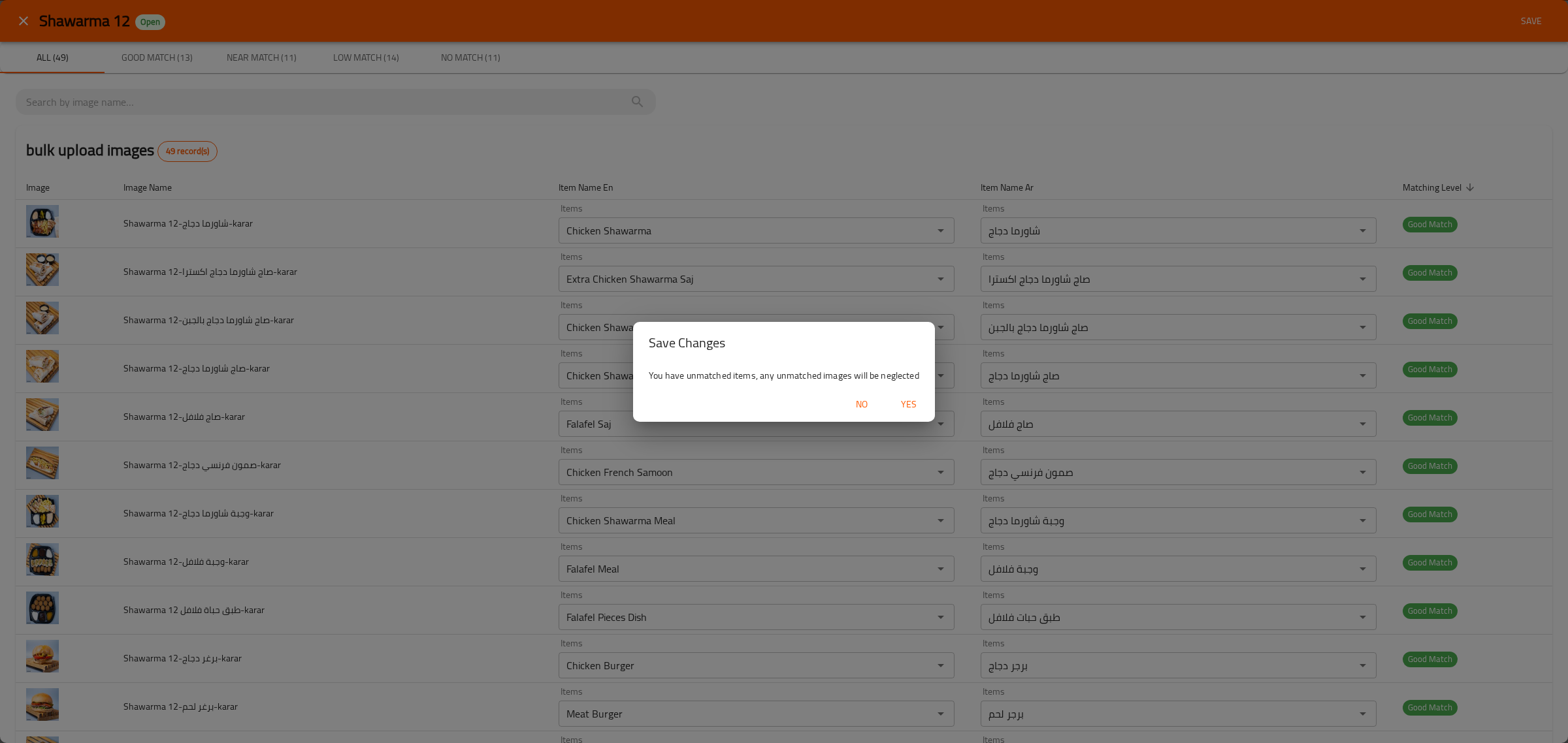
click at [899, 404] on span "Yes" at bounding box center [908, 404] width 31 height 16
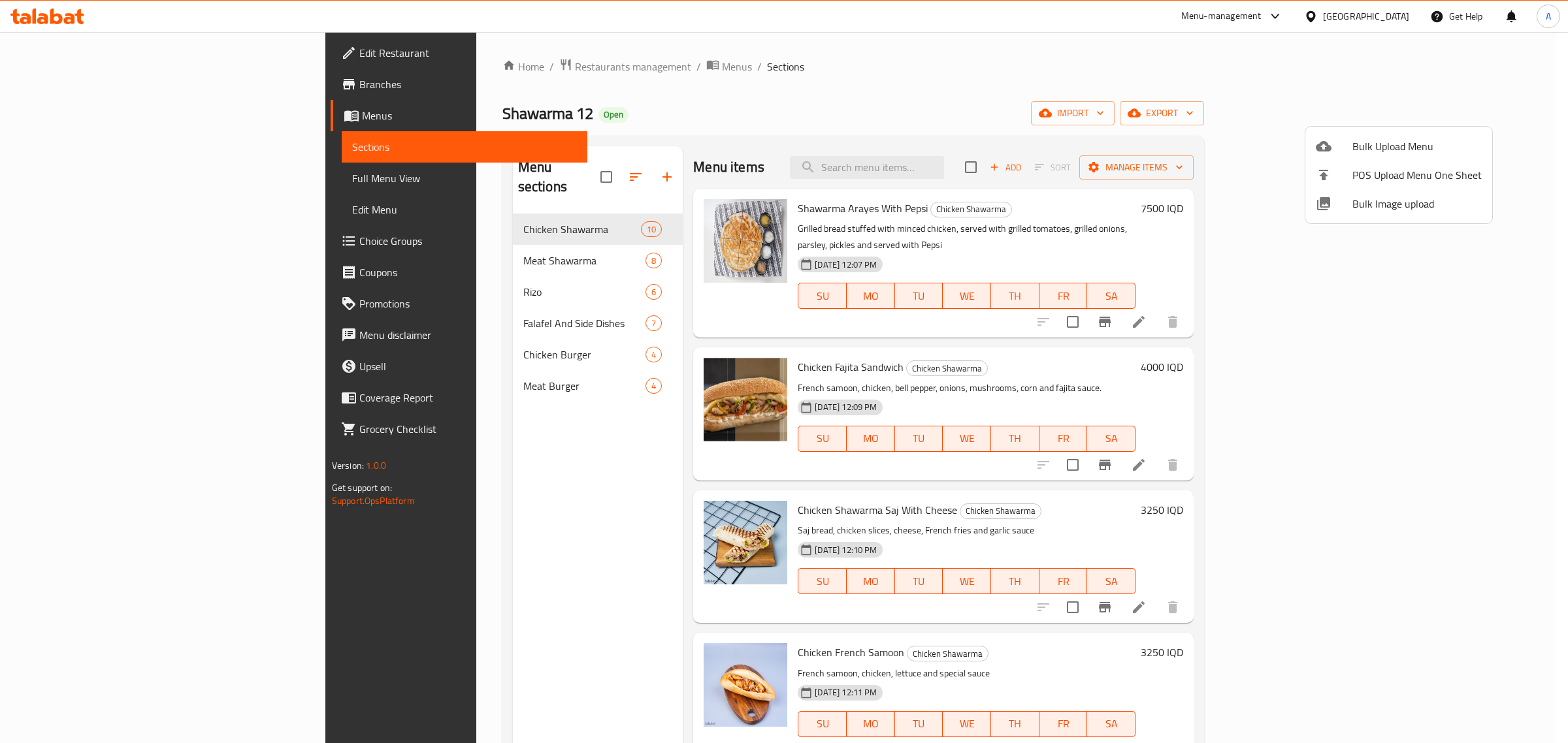
click at [441, 236] on div at bounding box center [784, 371] width 1568 height 743
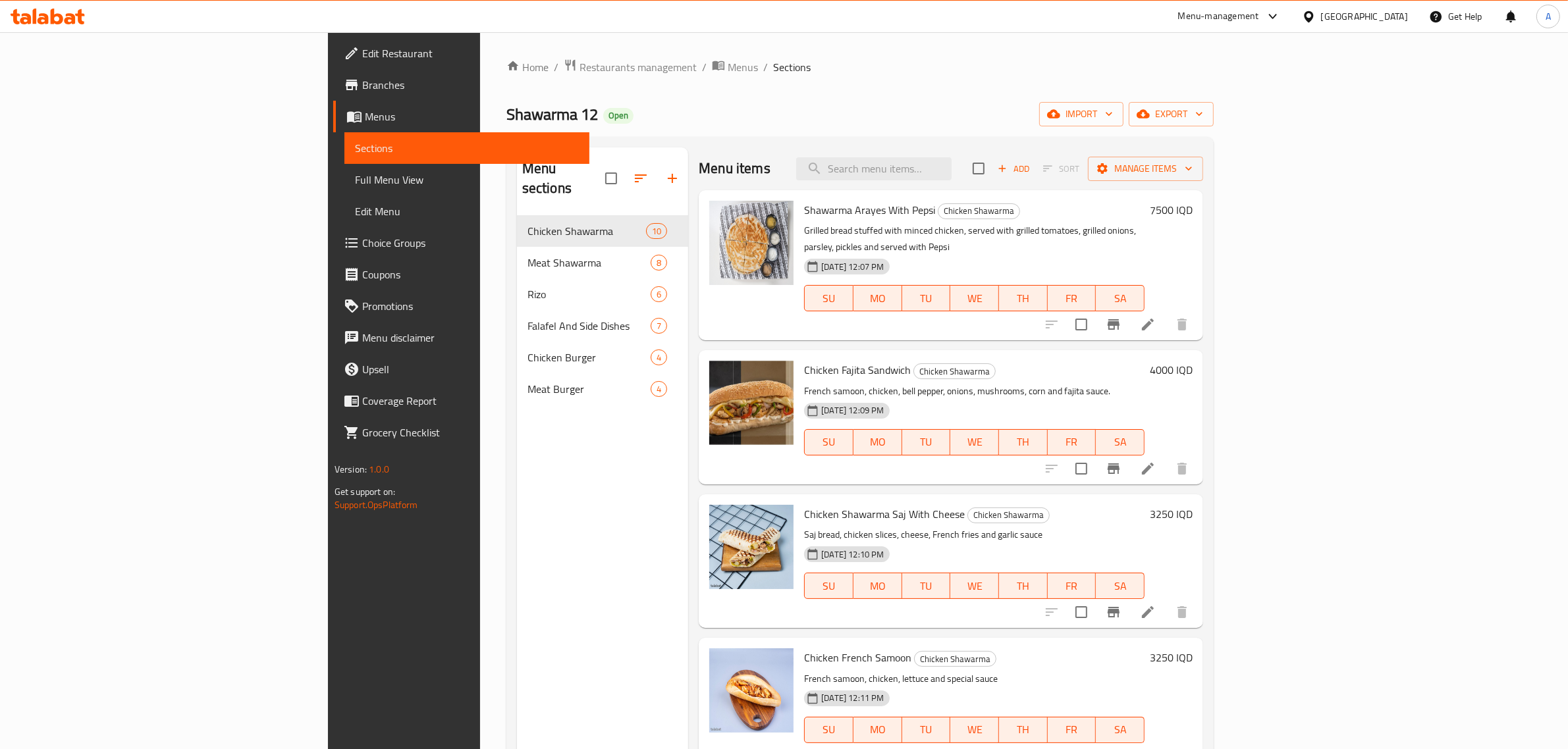
click at [527, 255] on span "Meat Shawarma" at bounding box center [589, 262] width 123 height 16
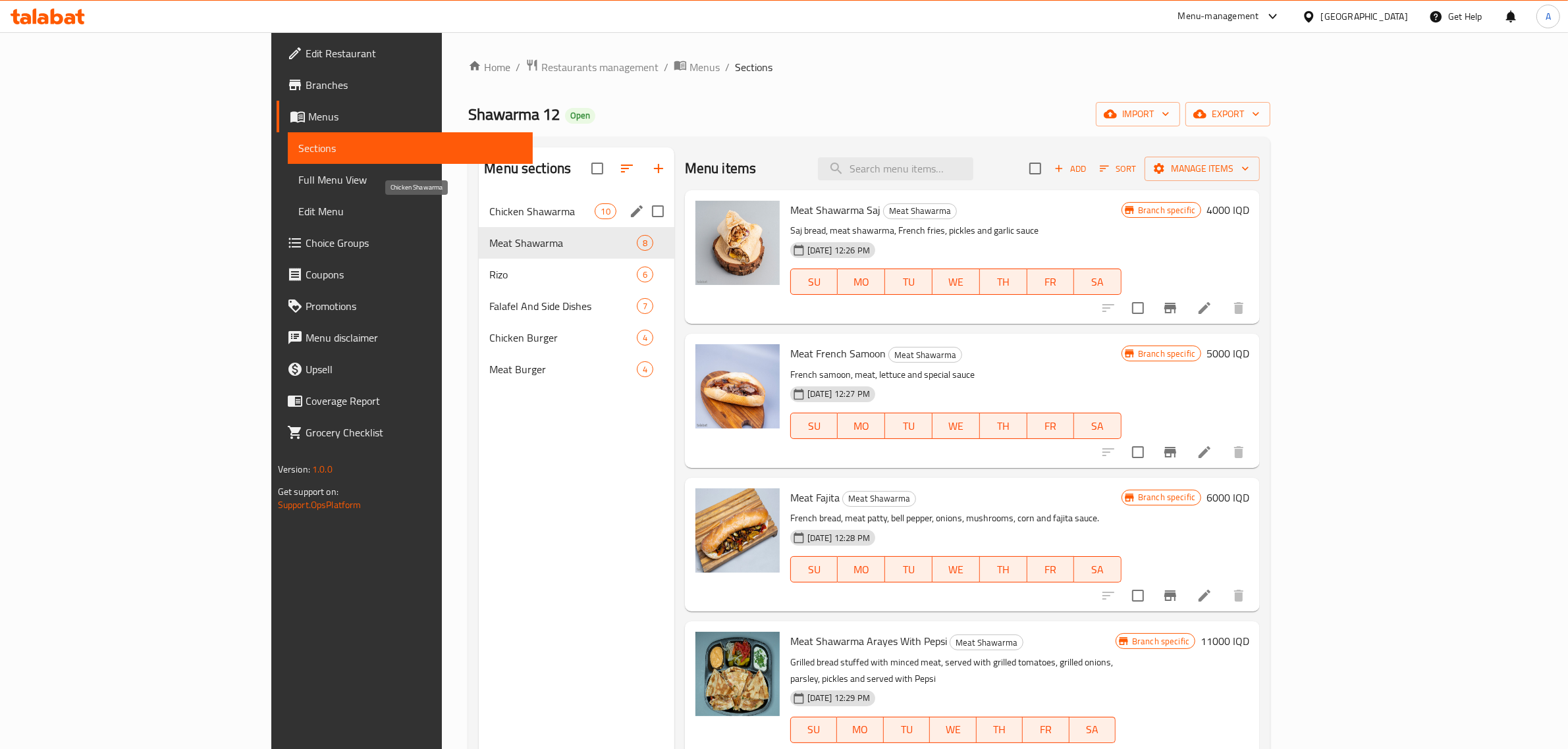
click at [490, 215] on span "Chicken Shawarma" at bounding box center [542, 211] width 105 height 16
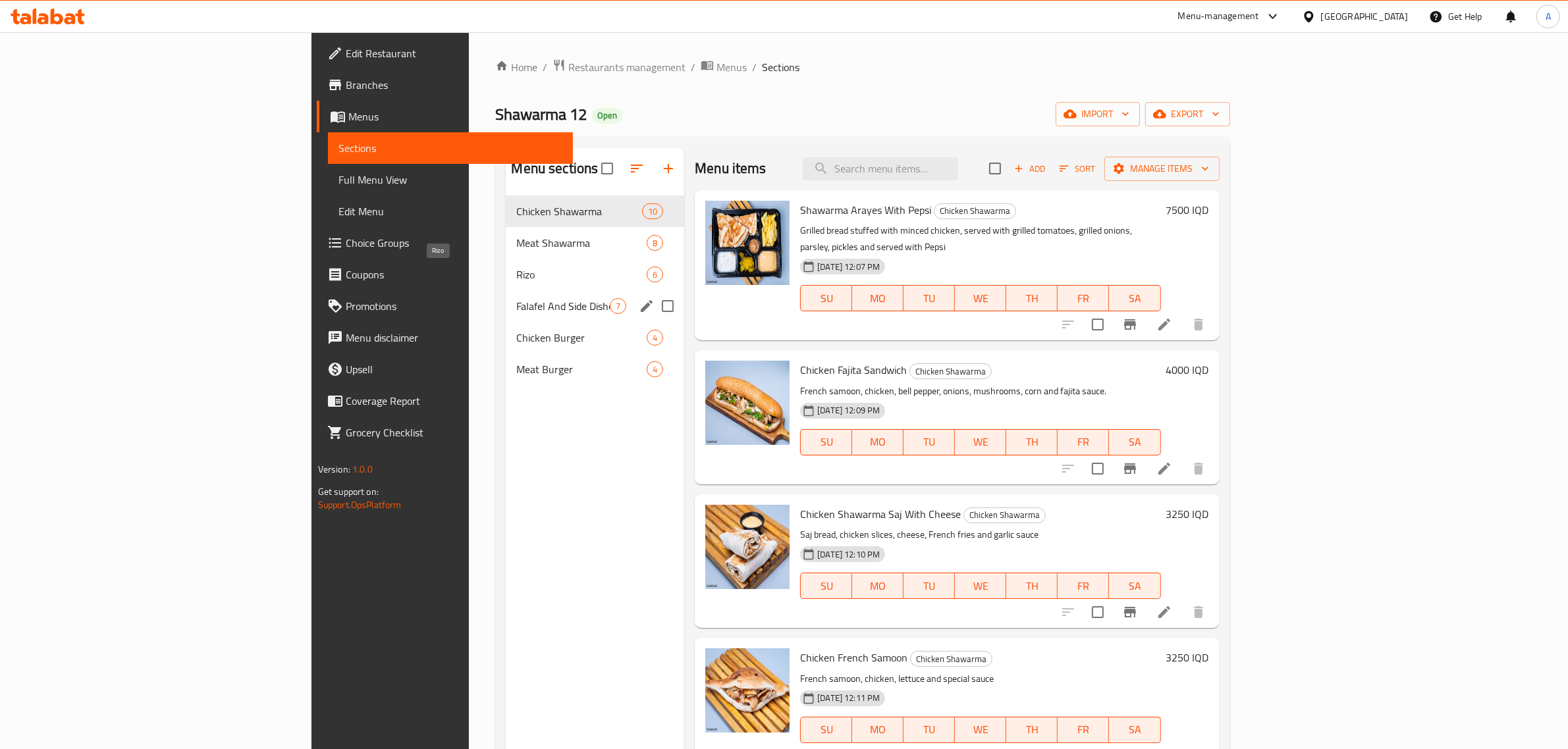
click at [517, 309] on span "Falafel And Side Dishes" at bounding box center [563, 306] width 93 height 16
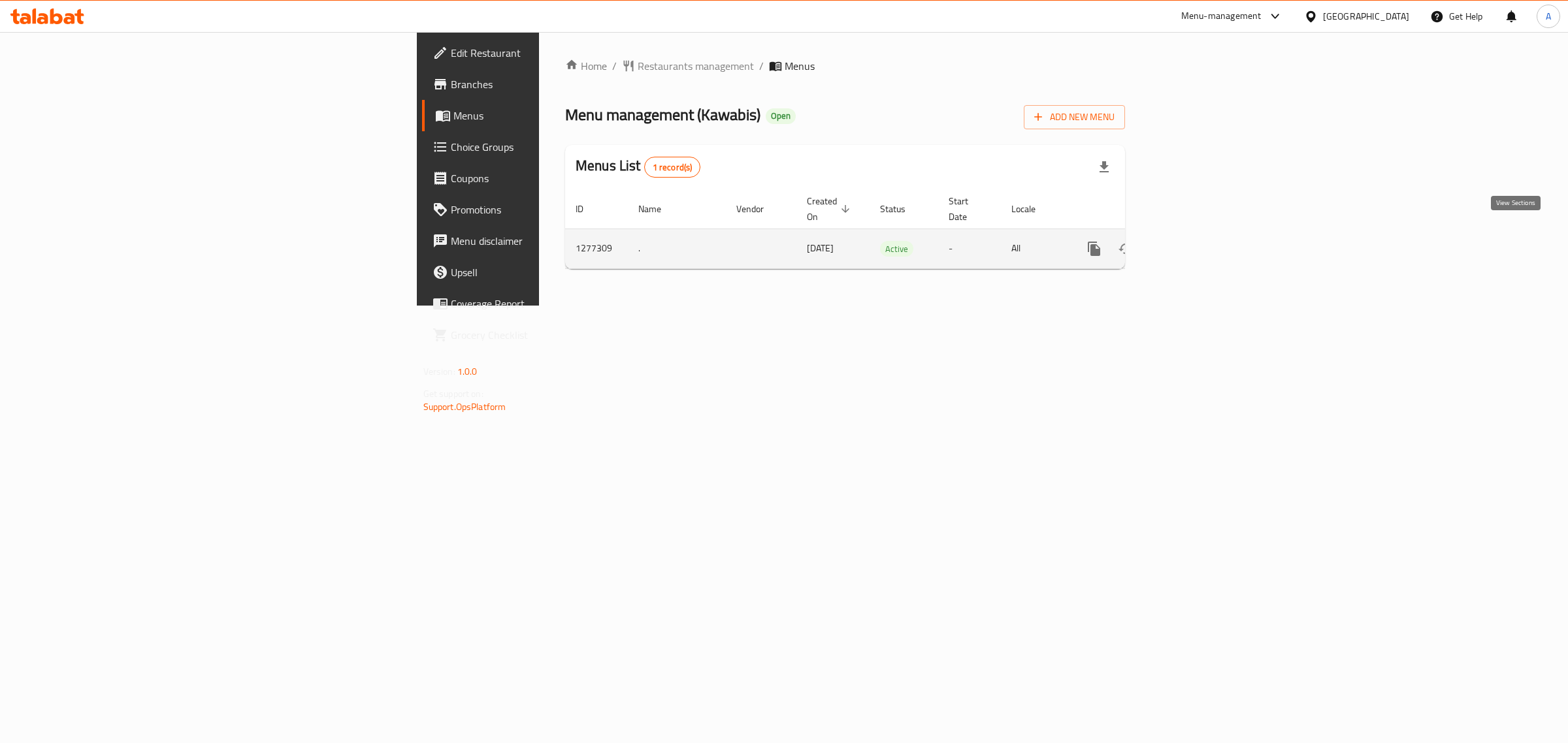
click at [1204, 233] on link "enhanced table" at bounding box center [1188, 248] width 31 height 31
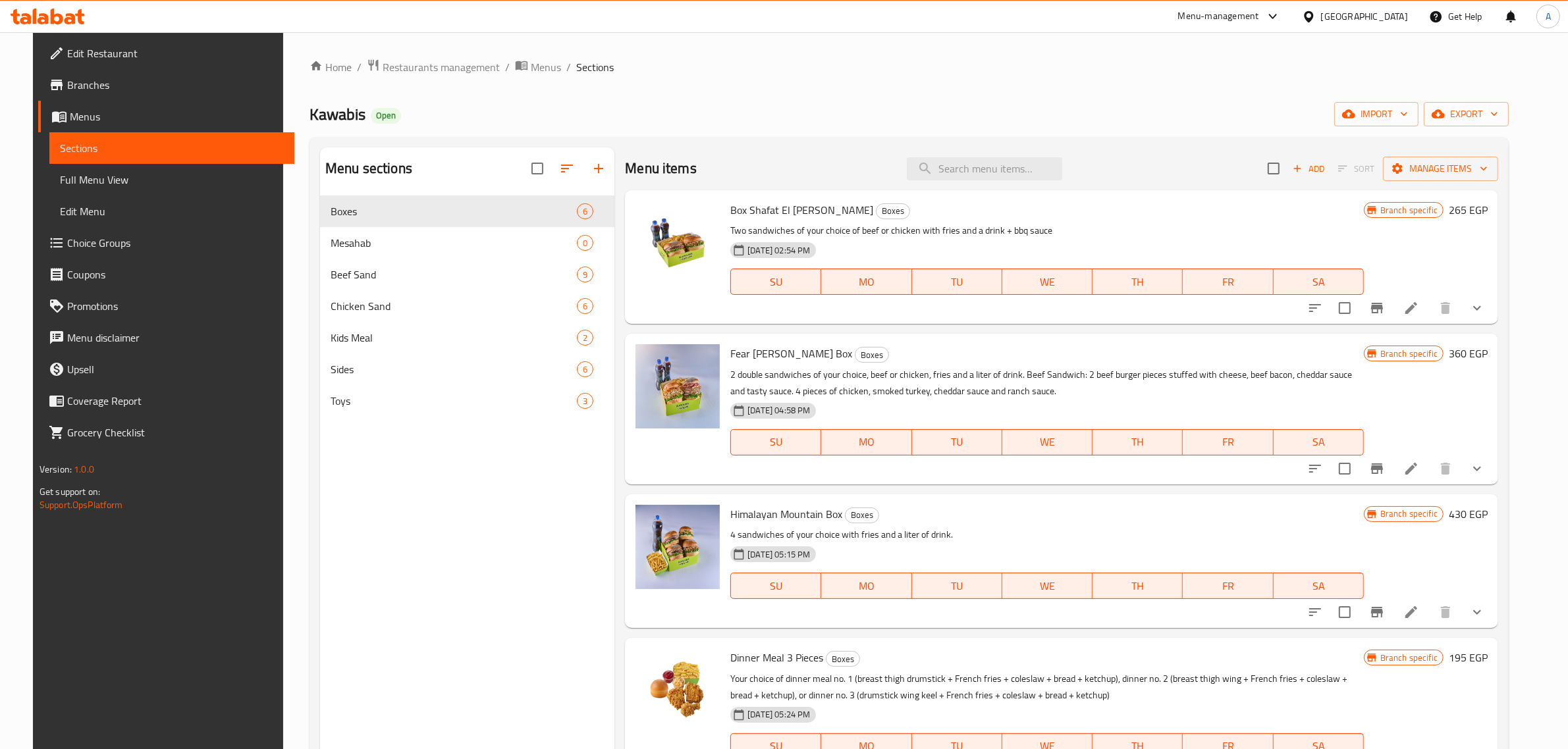
click at [854, 140] on div "Menu sections Boxes 6 Mesahab 0 Beef Sand 9 Chicken Sand 6 Kids Meal 2 Sides 6 …" at bounding box center [909, 522] width 1199 height 771
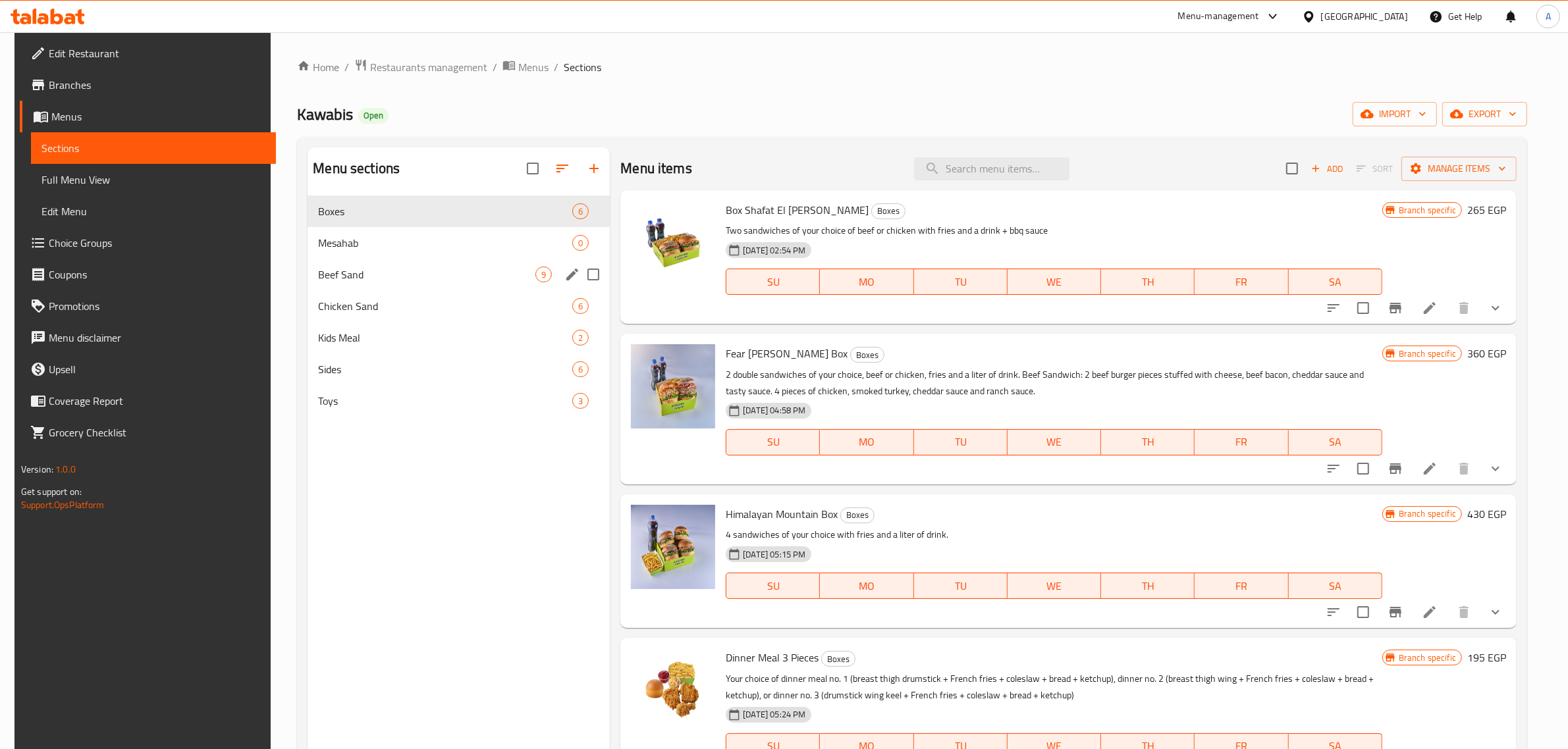
click at [490, 286] on div "Beef Sand 9" at bounding box center [458, 274] width 303 height 32
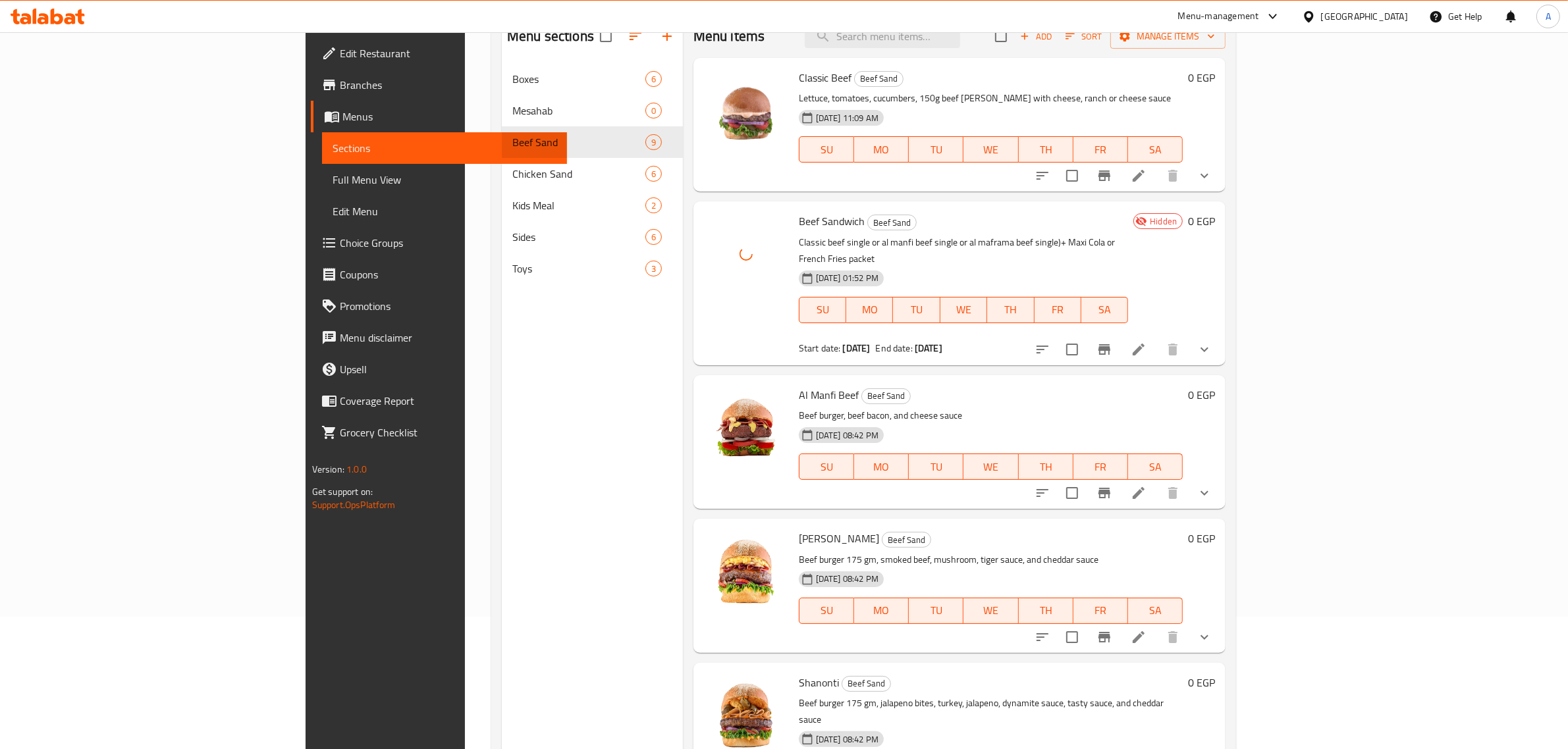
scroll to position [102, 0]
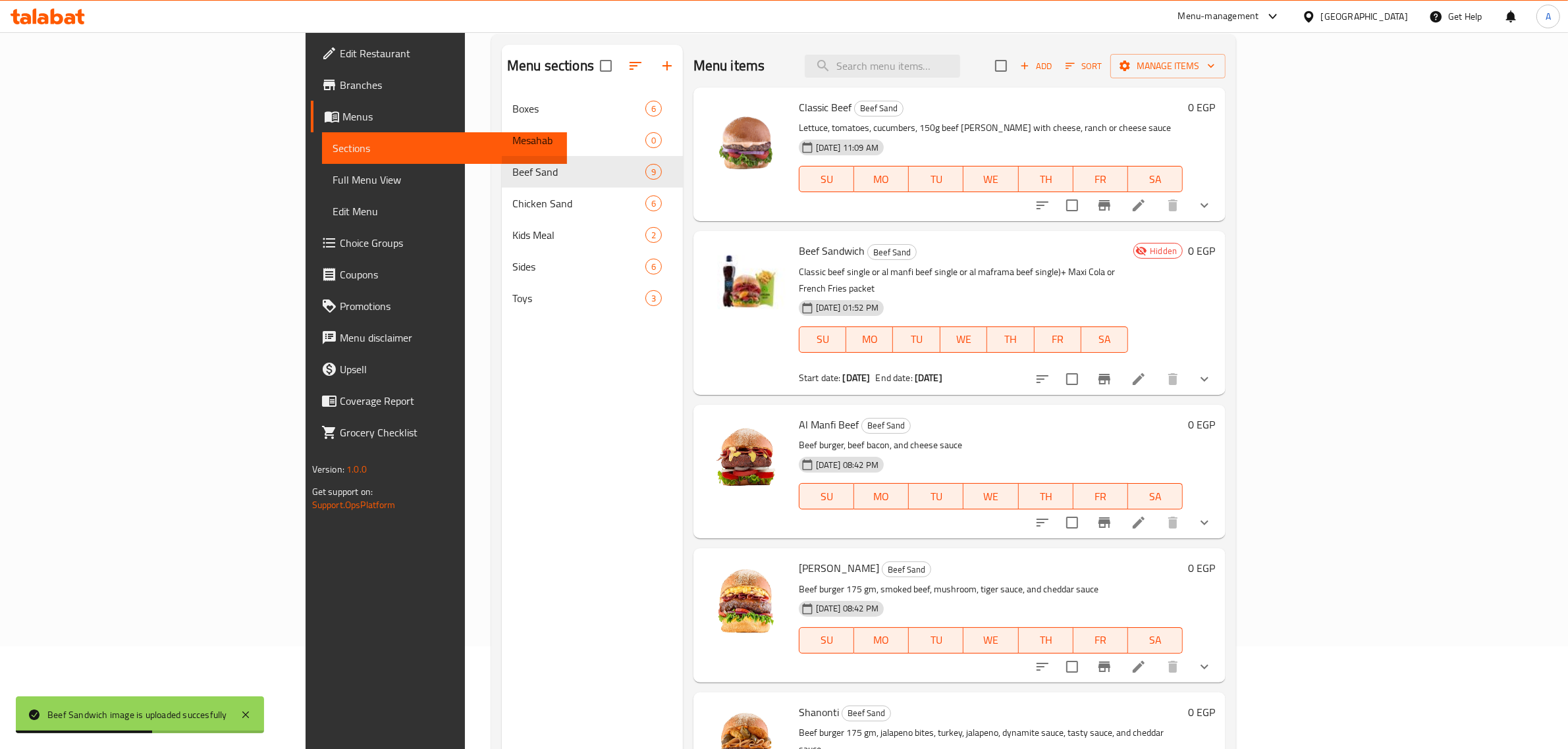
click at [799, 252] on span "Beef Sandwich" at bounding box center [832, 251] width 66 height 20
copy h6 "Beef Sandwich"
click at [960, 68] on input "search" at bounding box center [882, 66] width 155 height 23
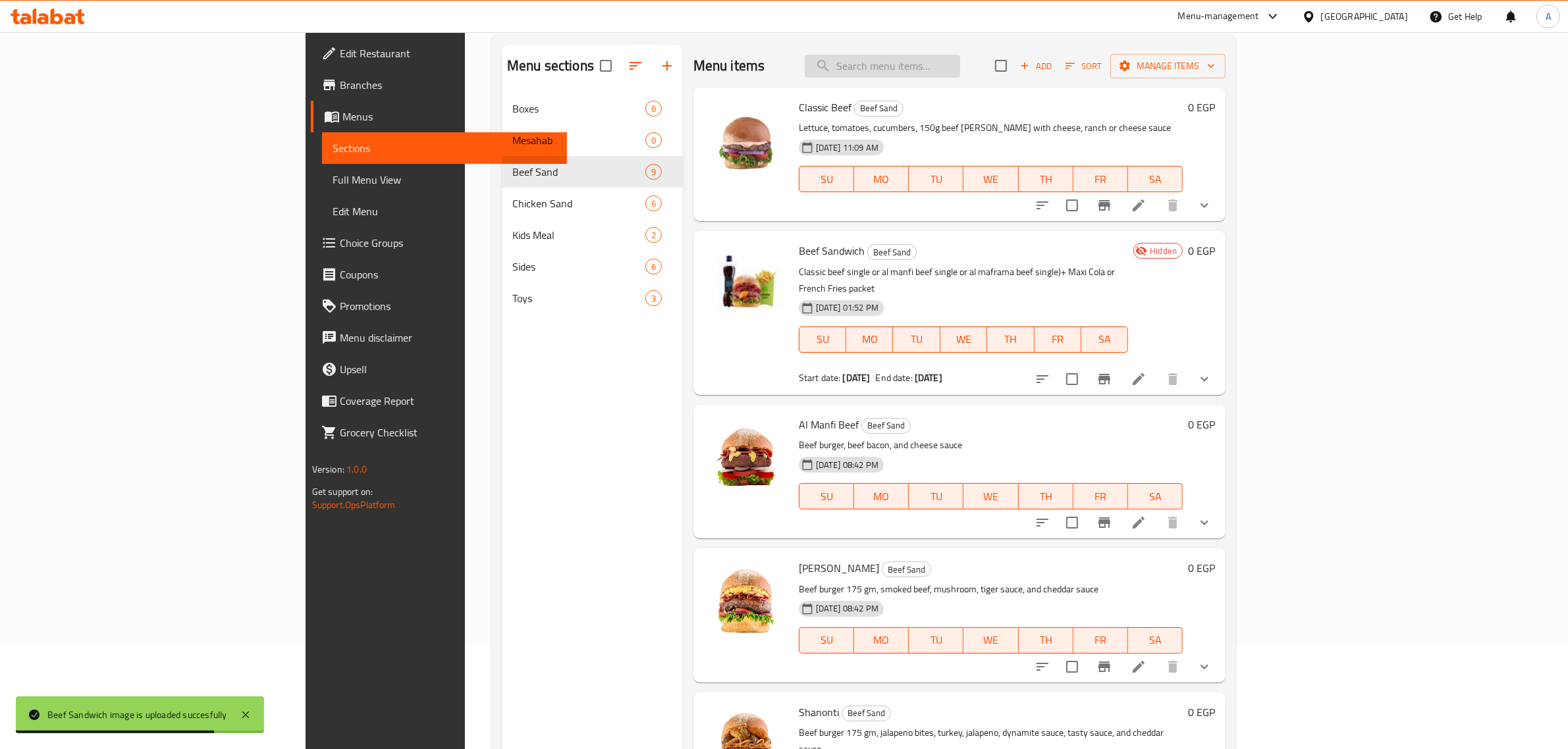
paste input "Beef Sandwich"
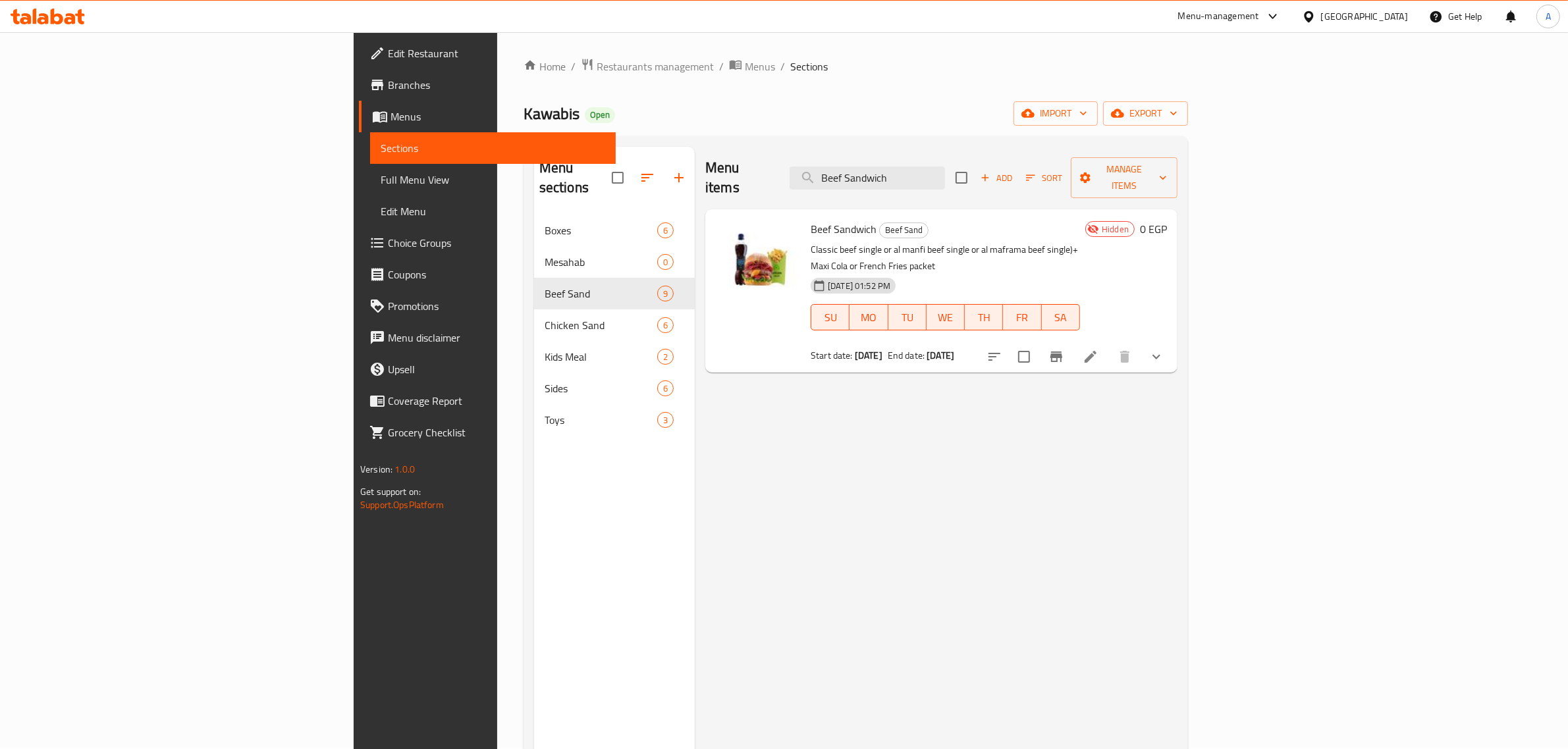
scroll to position [0, 0]
type input "Beef Sandwich"
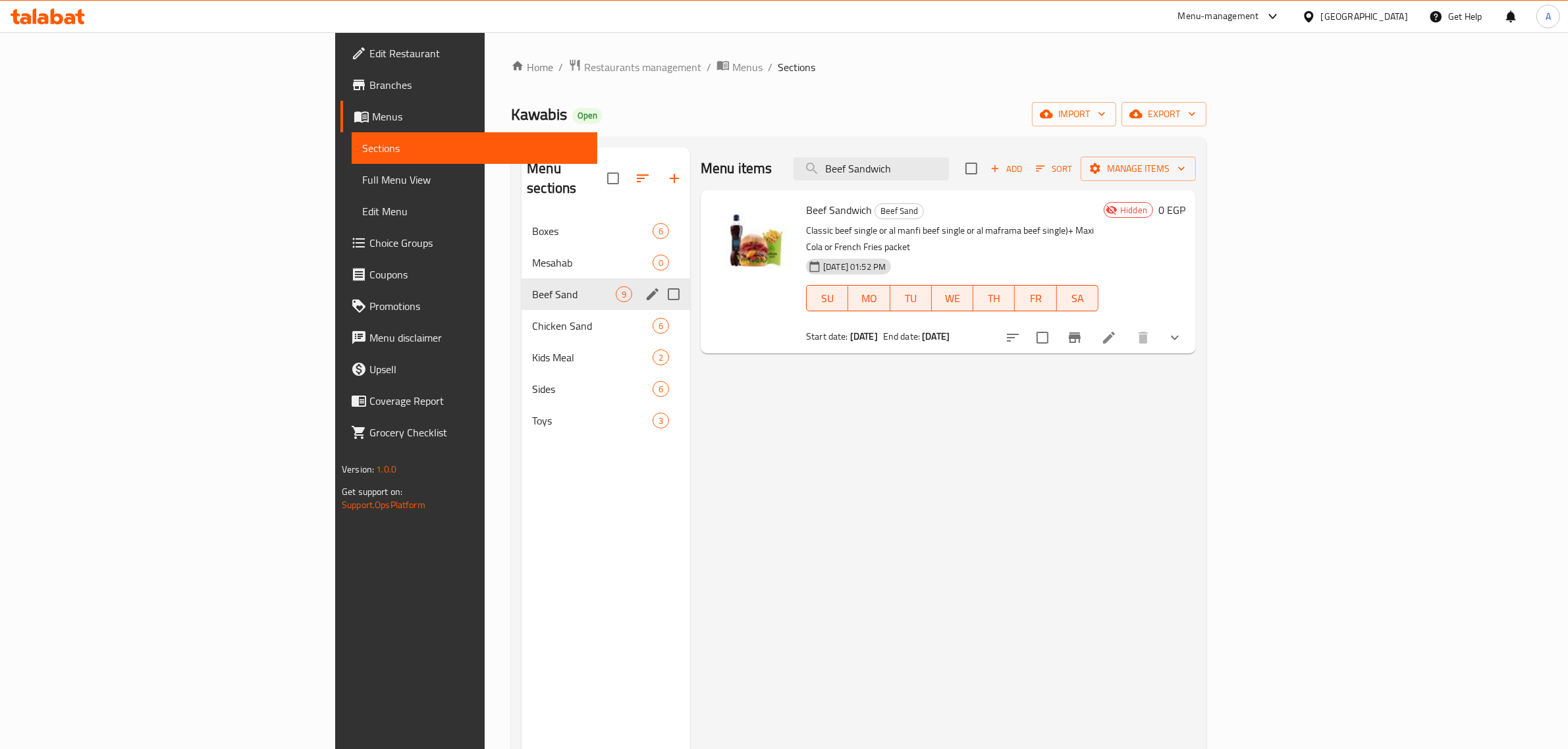
click at [521, 289] on div "Beef Sand 9" at bounding box center [605, 294] width 169 height 32
click at [532, 318] on span "Chicken Sand" at bounding box center [573, 326] width 84 height 16
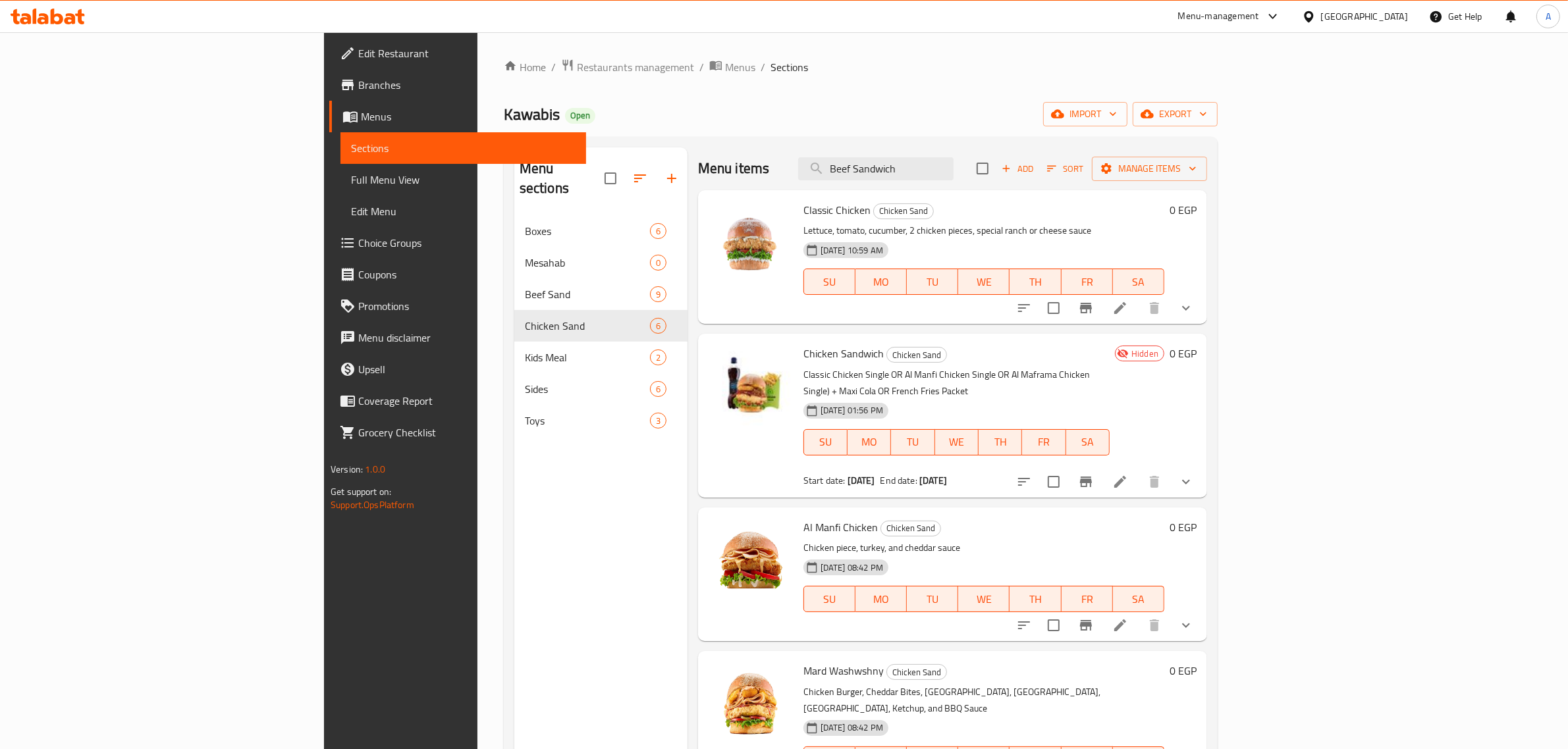
drag, startPoint x: 78, startPoint y: 553, endPoint x: 78, endPoint y: 570, distance: 17.0
click at [324, 567] on div "Edit Restaurant Branches Menus Sections Full Menu View Edit Menu Choice Groups …" at bounding box center [455, 406] width 262 height 749
drag, startPoint x: 113, startPoint y: 621, endPoint x: 130, endPoint y: 604, distance: 24.0
click at [324, 621] on div "Edit Restaurant Branches Menus Sections Full Menu View Edit Menu Choice Groups …" at bounding box center [455, 406] width 262 height 749
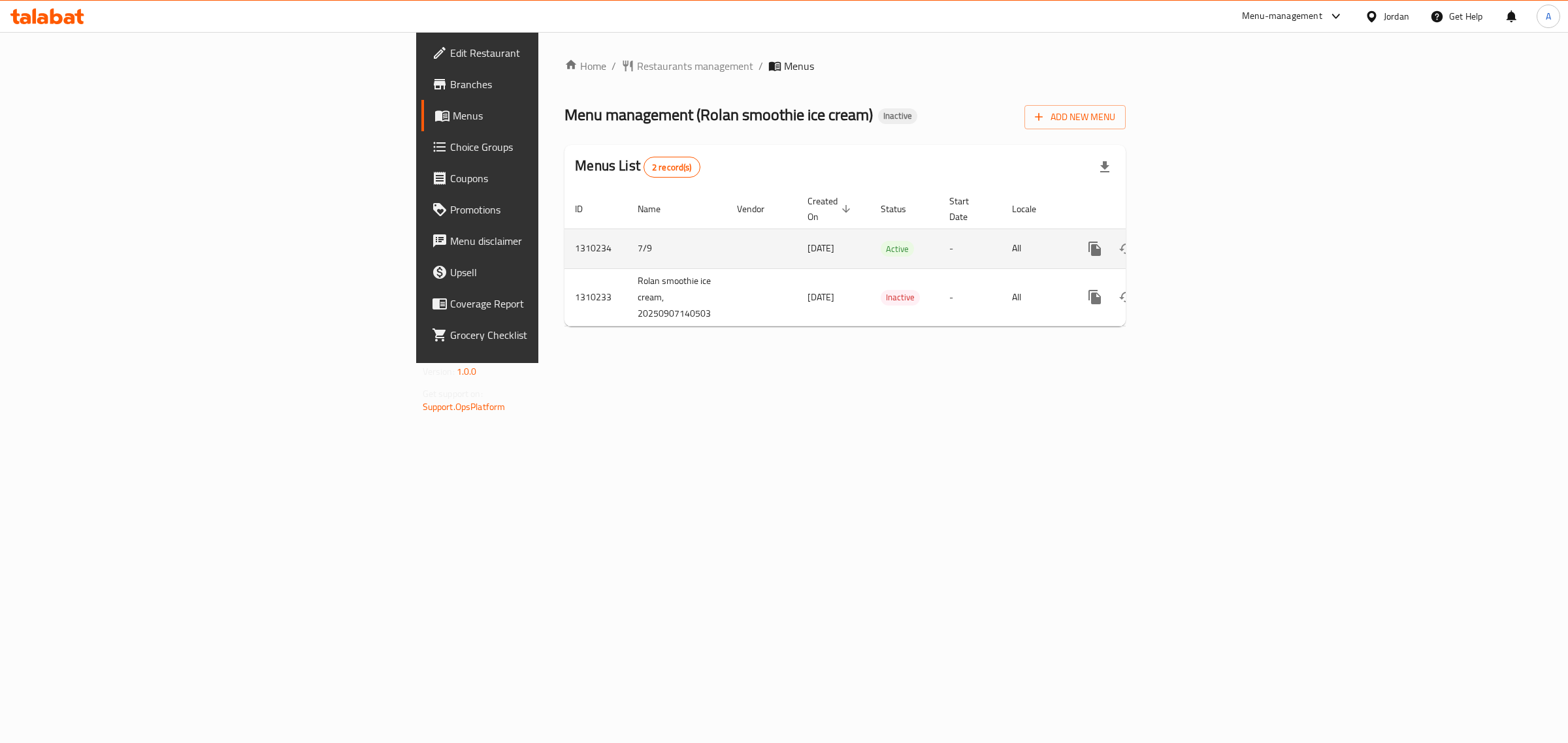
click at [1215, 242] on td "enhanced table" at bounding box center [1142, 248] width 147 height 40
click at [1204, 233] on link "enhanced table" at bounding box center [1188, 248] width 31 height 31
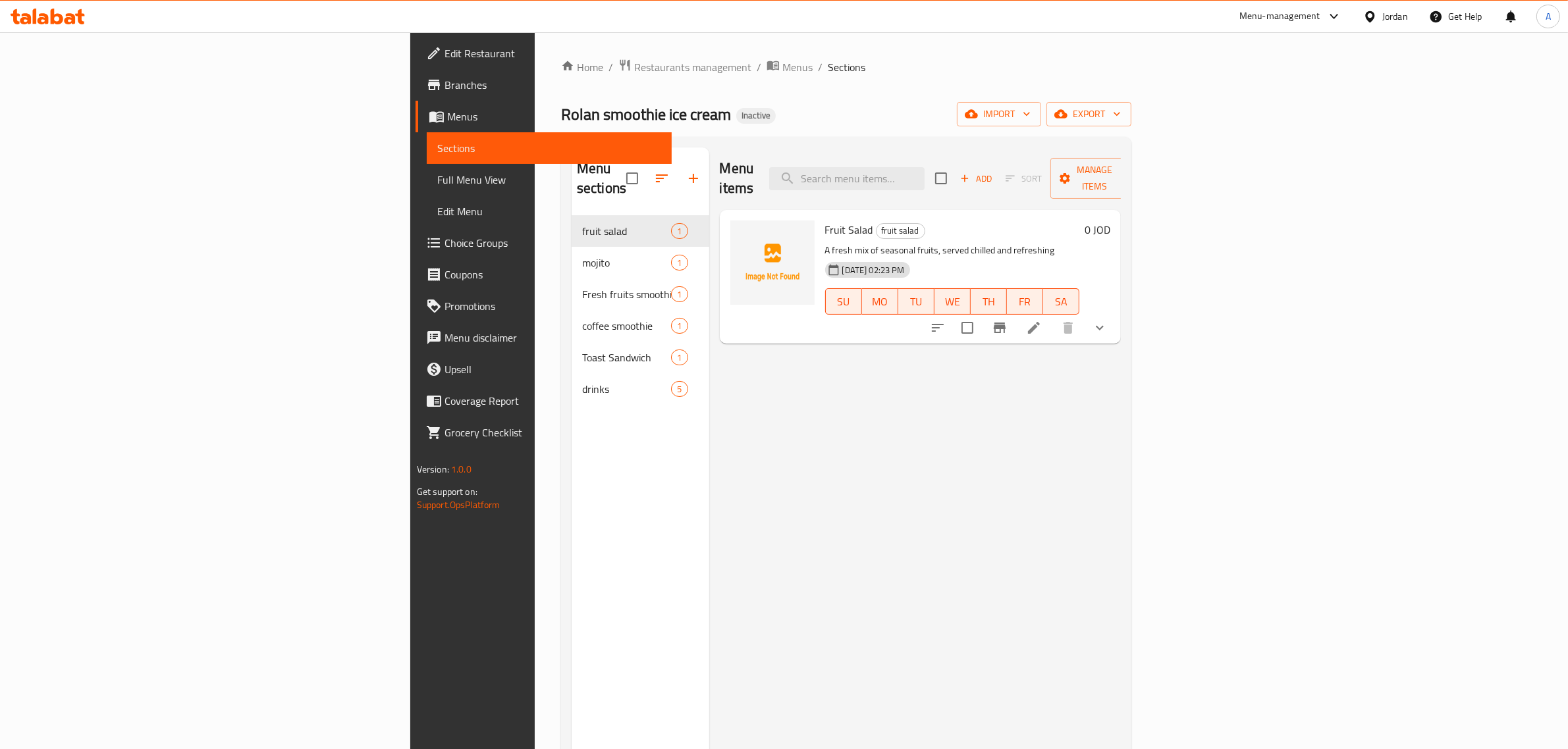
click at [968, 485] on div "Menu items Add Sort Manage items Fruit Salad fruit salad A fresh mix of seasona…" at bounding box center [914, 522] width 412 height 749
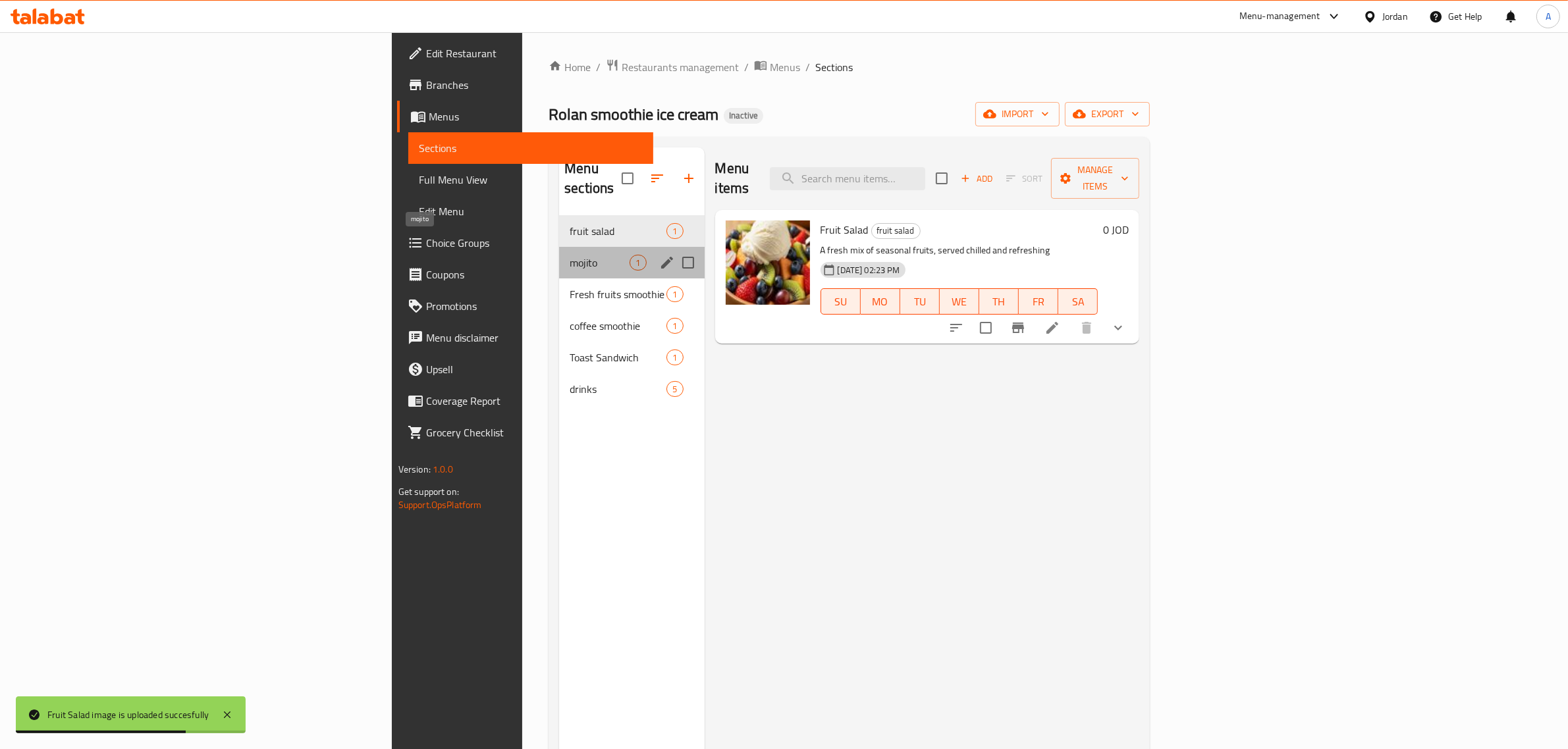
click at [570, 255] on span "mojito" at bounding box center [600, 262] width 60 height 16
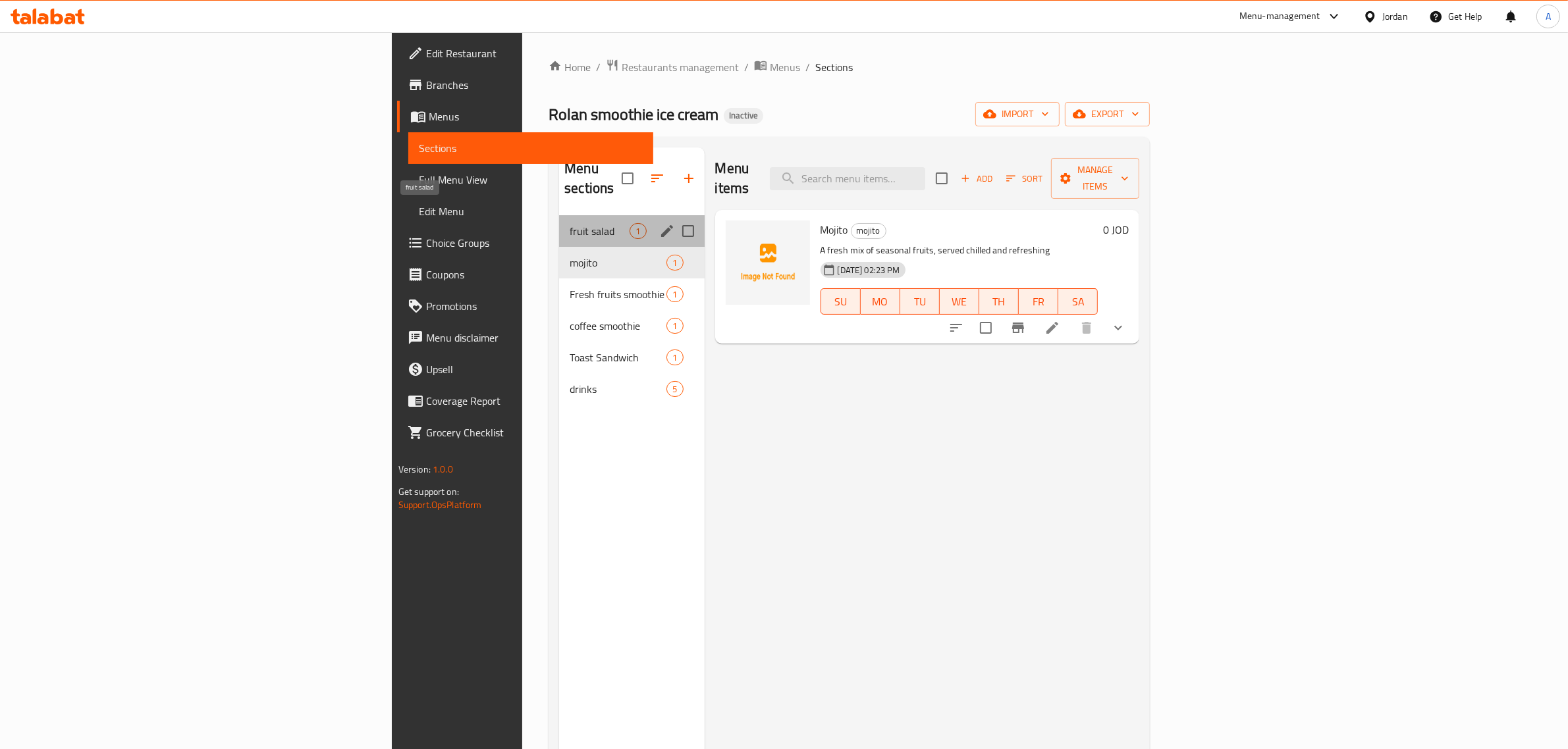
click at [570, 223] on span "fruit salad" at bounding box center [600, 231] width 60 height 16
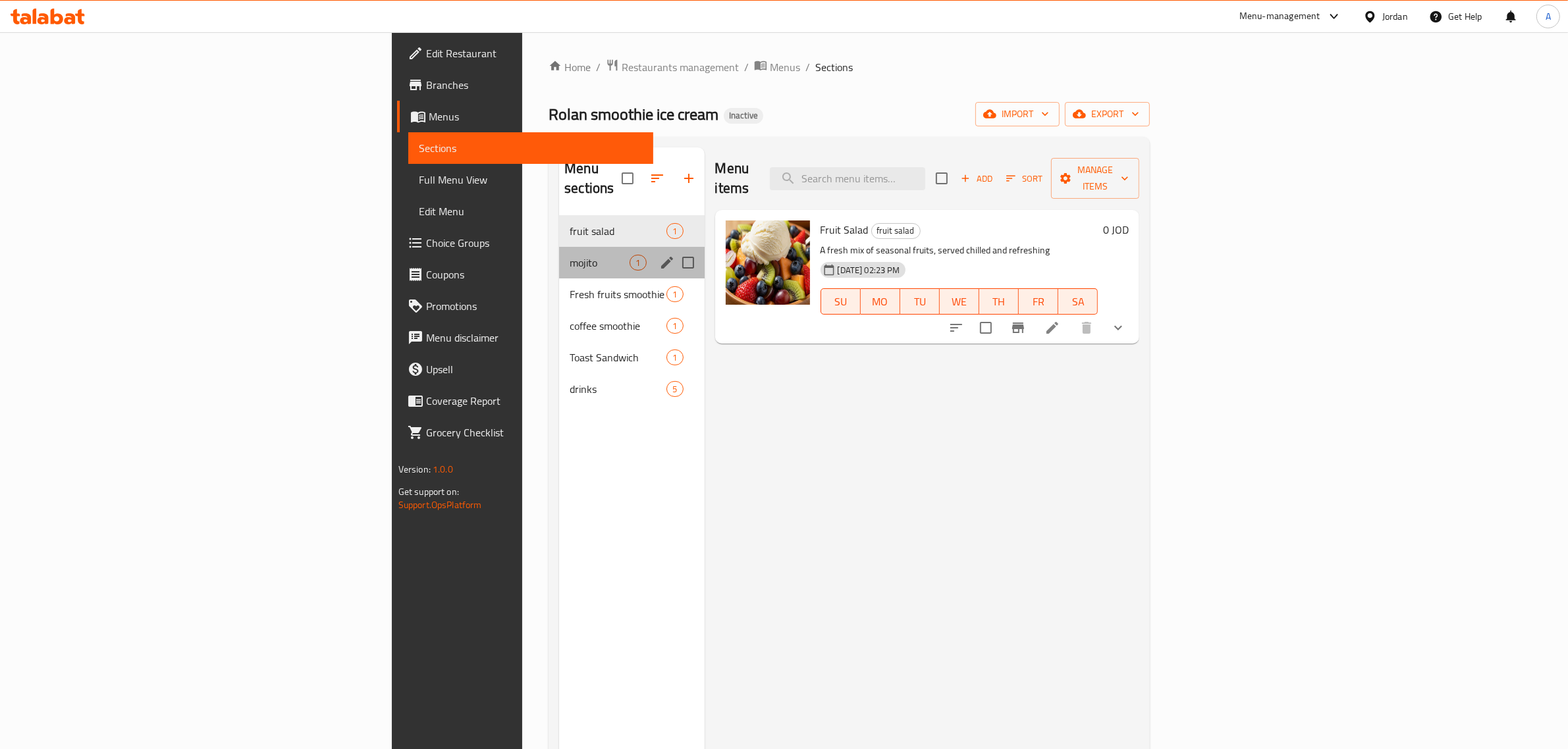
click at [559, 252] on div "mojito 1" at bounding box center [631, 262] width 145 height 32
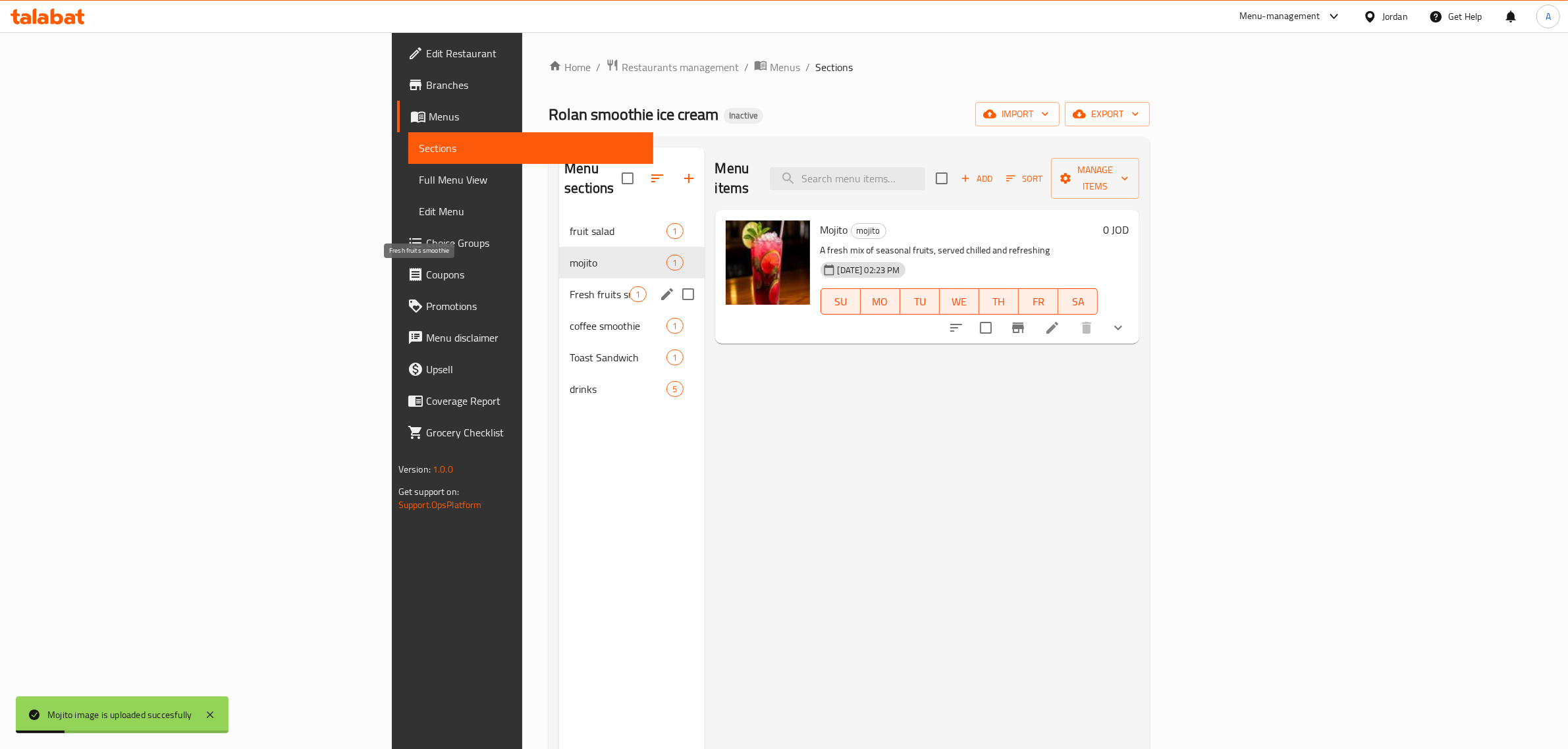
click at [570, 286] on span "Fresh fruits smoothie" at bounding box center [600, 294] width 60 height 16
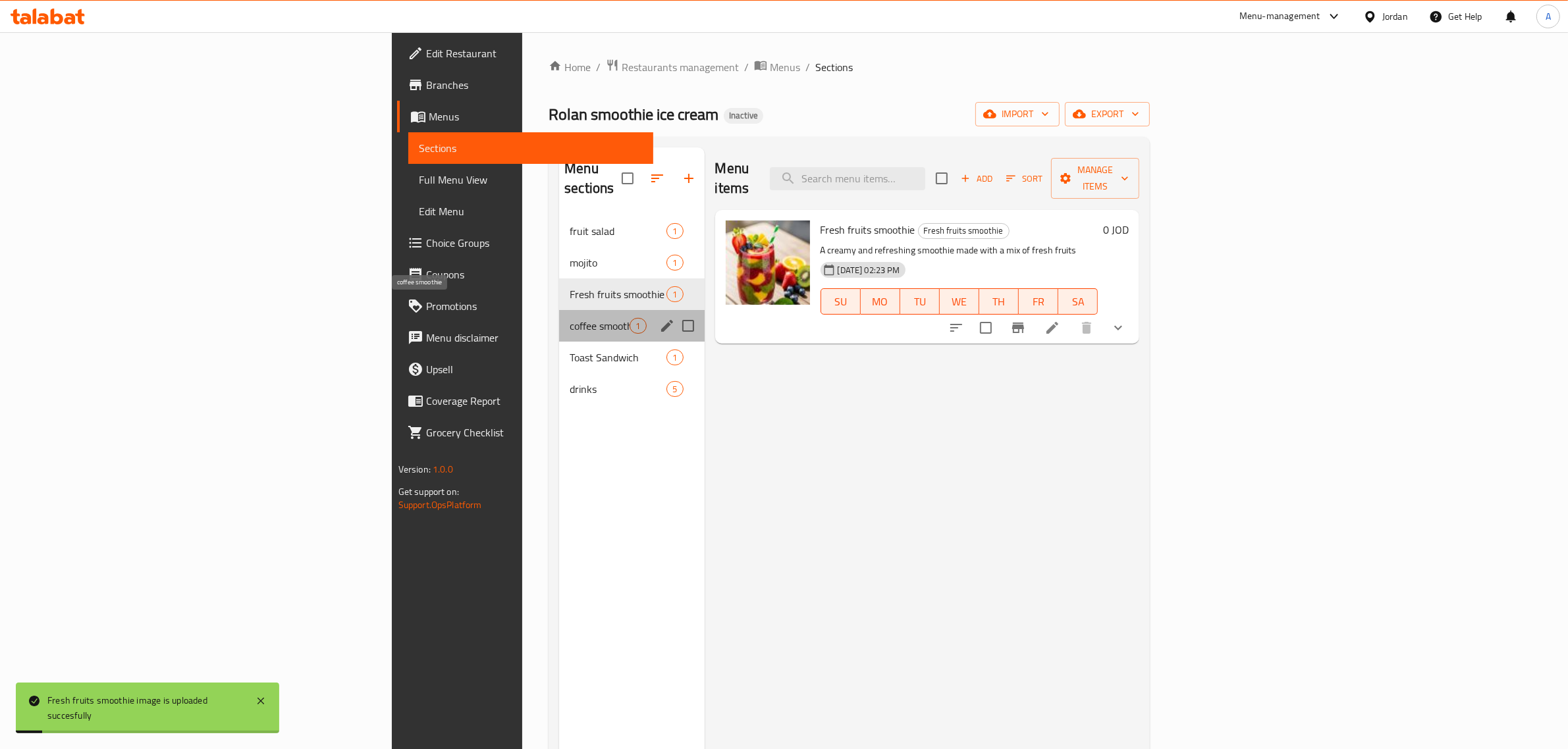
click at [570, 318] on span "coffee smoothie" at bounding box center [600, 326] width 60 height 16
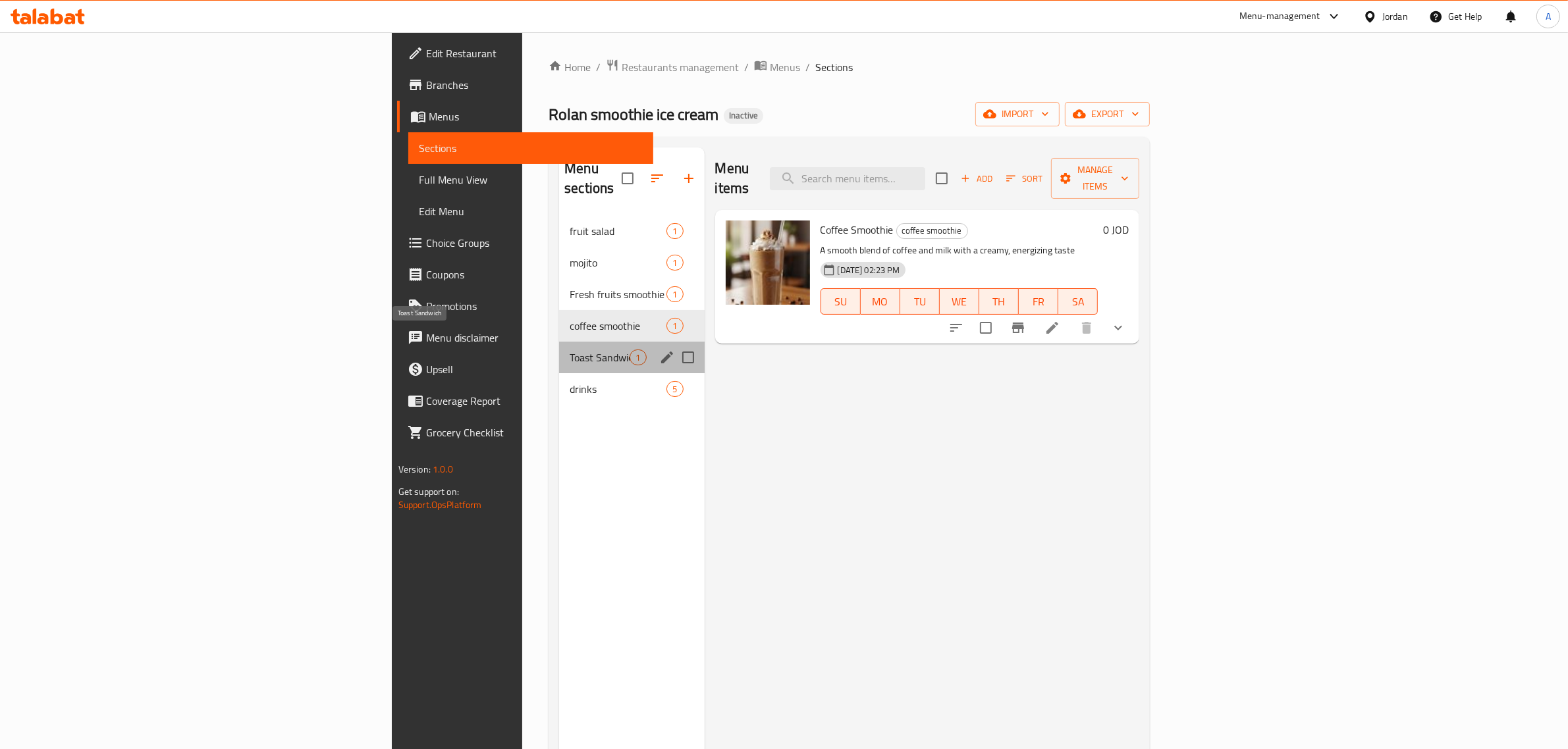
click at [570, 349] on span "Toast Sandwich" at bounding box center [600, 357] width 60 height 16
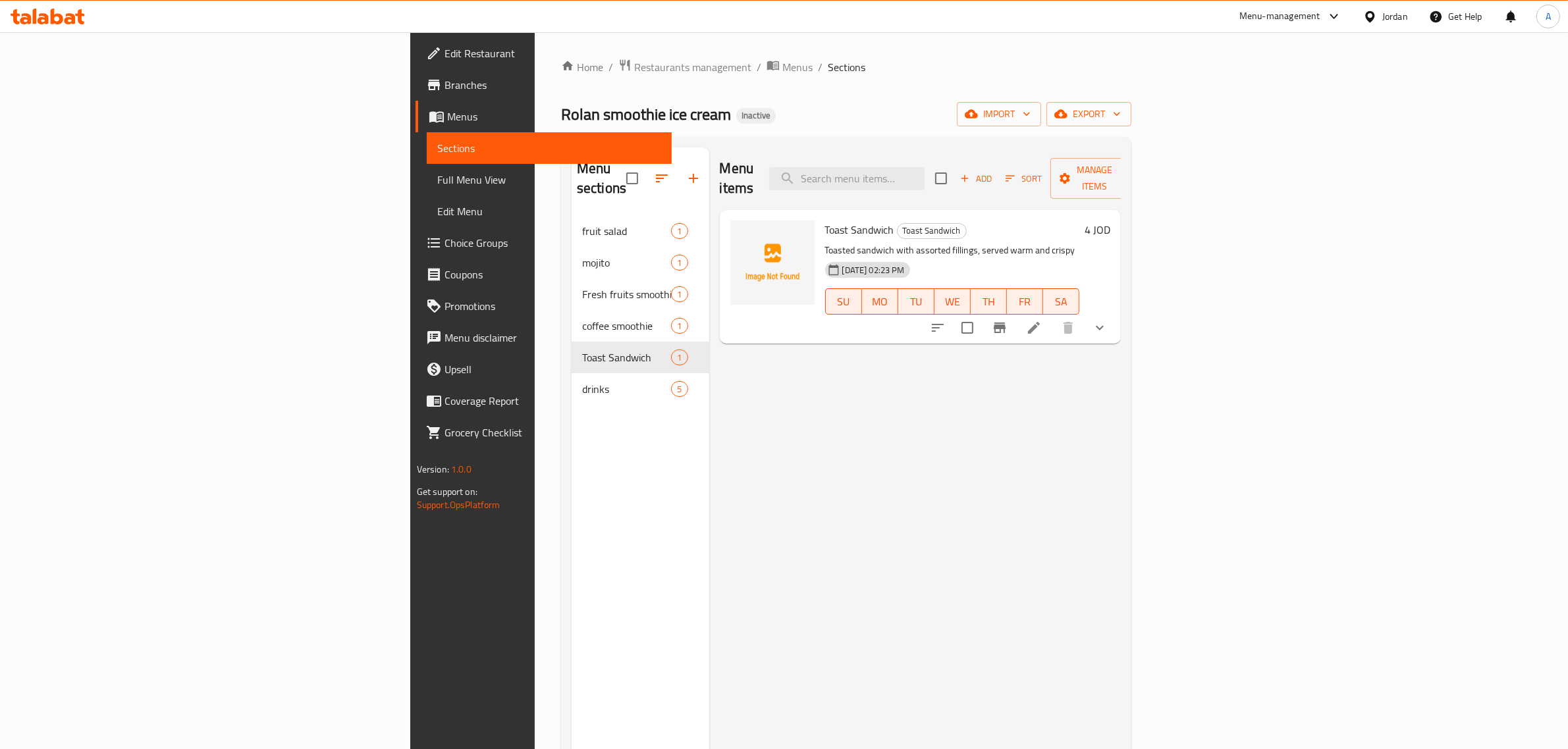
drag, startPoint x: 814, startPoint y: 383, endPoint x: 669, endPoint y: 373, distance: 145.3
click at [808, 383] on div "Menu items Add Sort Manage items Toast Sandwich Toast Sandwich Toasted sandwich…" at bounding box center [914, 522] width 412 height 749
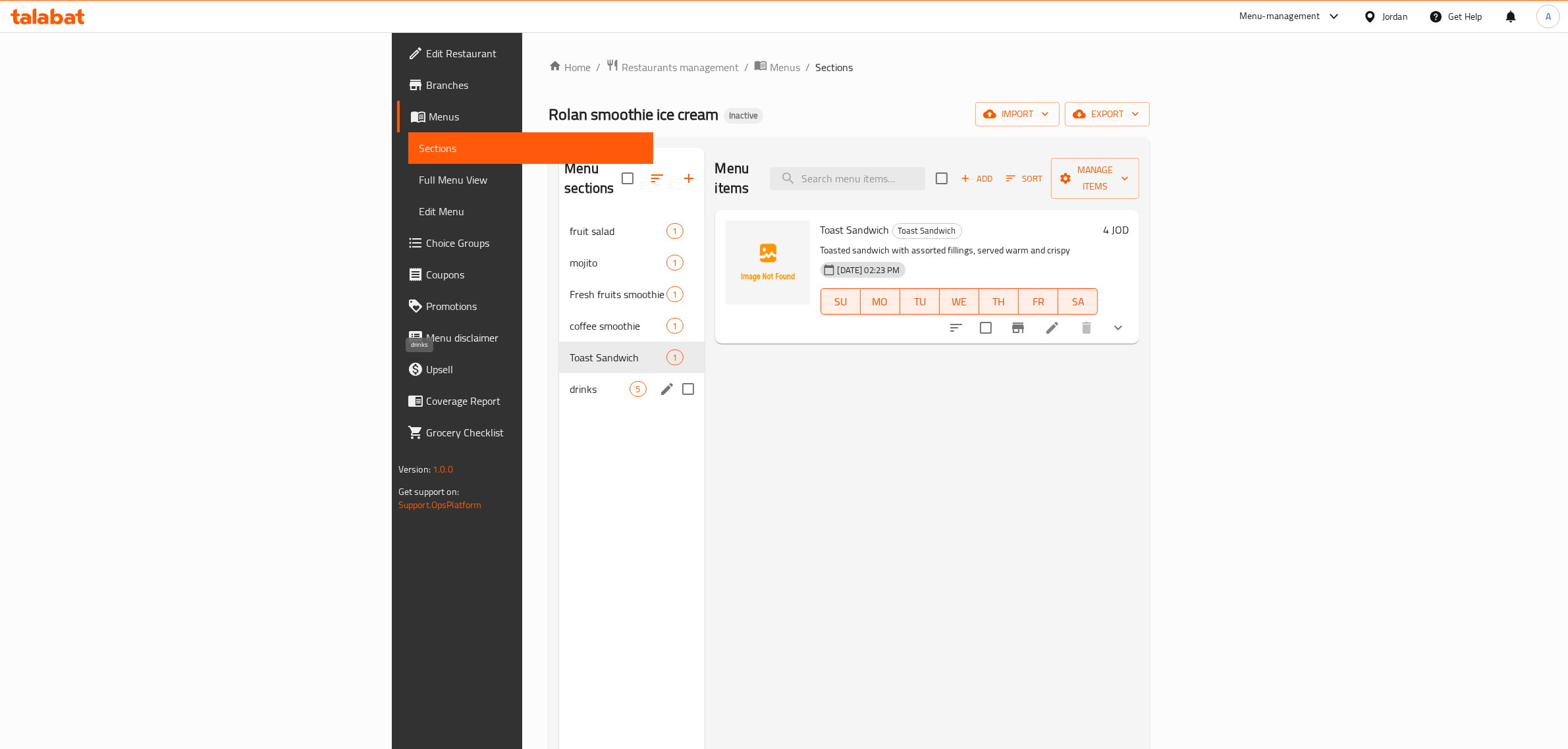
click at [570, 381] on span "drinks" at bounding box center [600, 389] width 60 height 16
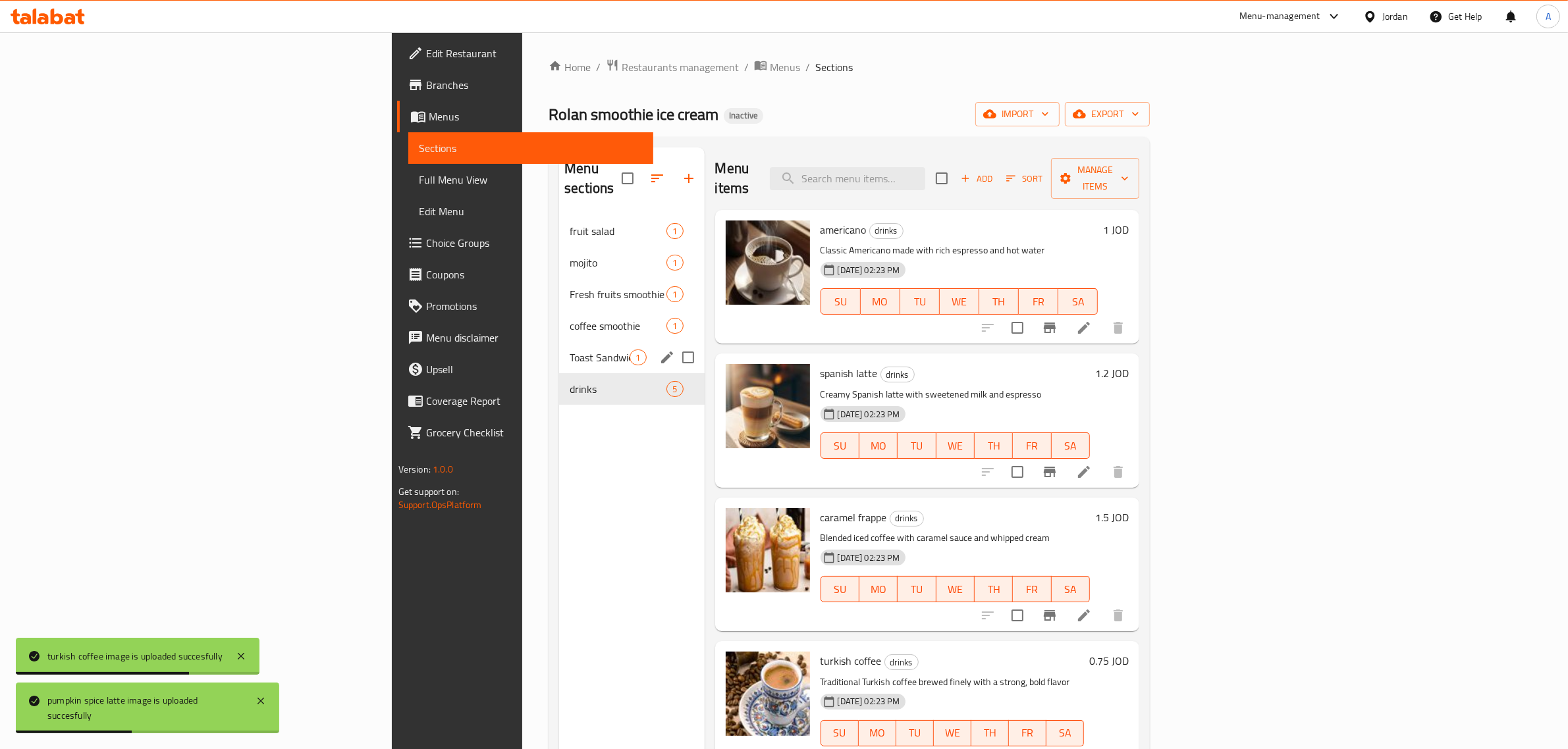
click at [570, 349] on span "Toast Sandwich" at bounding box center [600, 357] width 60 height 16
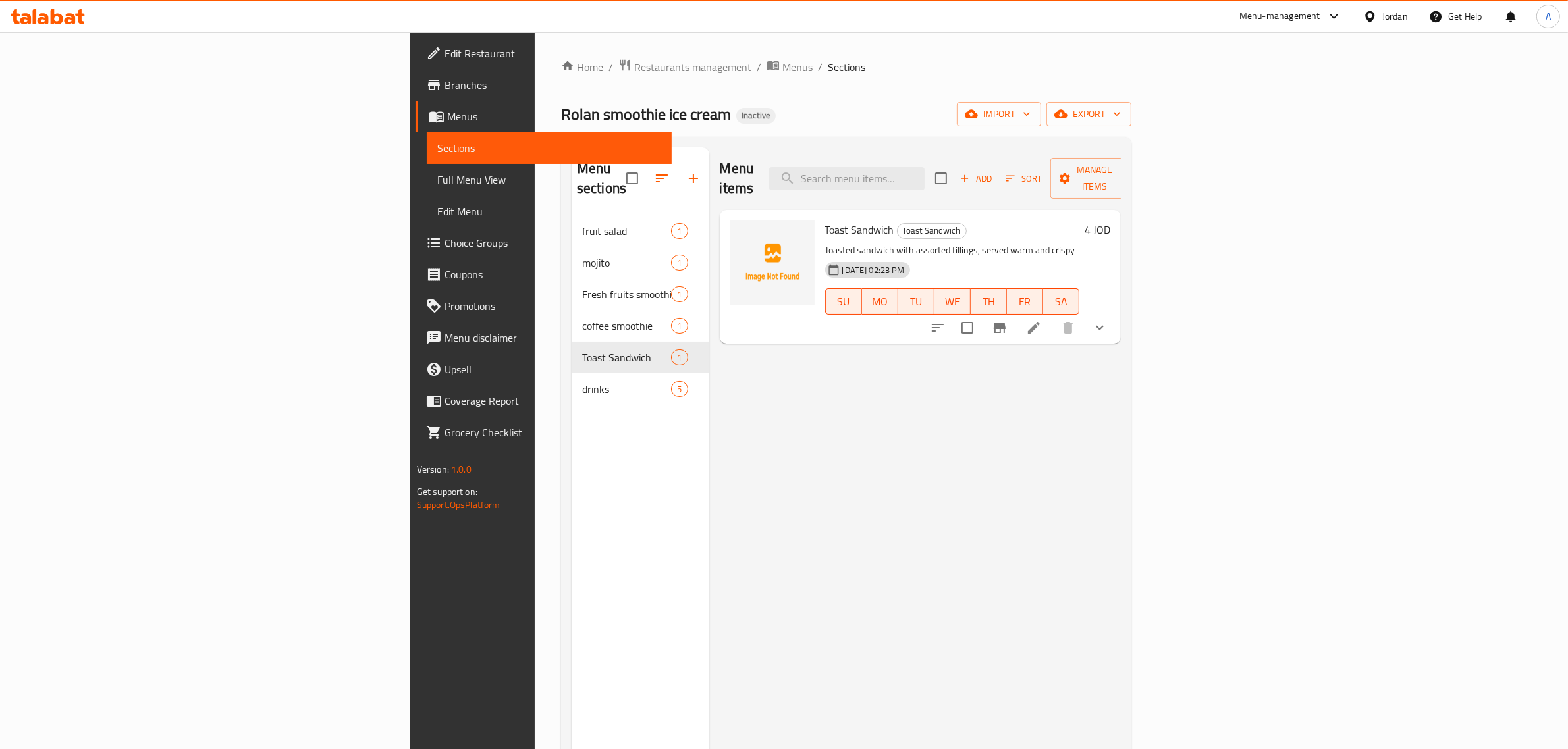
click at [426, 189] on link "Full Menu View" at bounding box center [549, 179] width 246 height 32
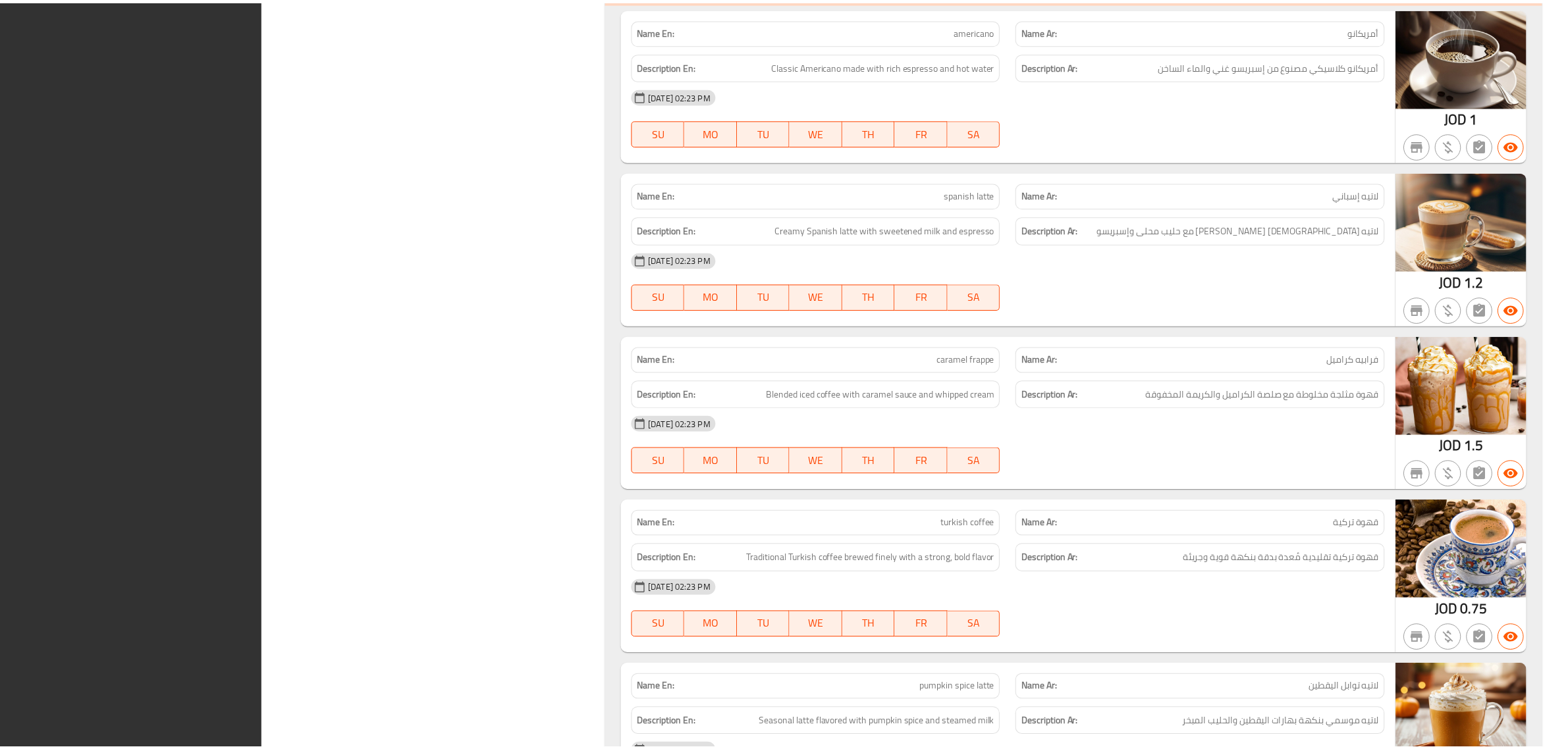
scroll to position [1976, 0]
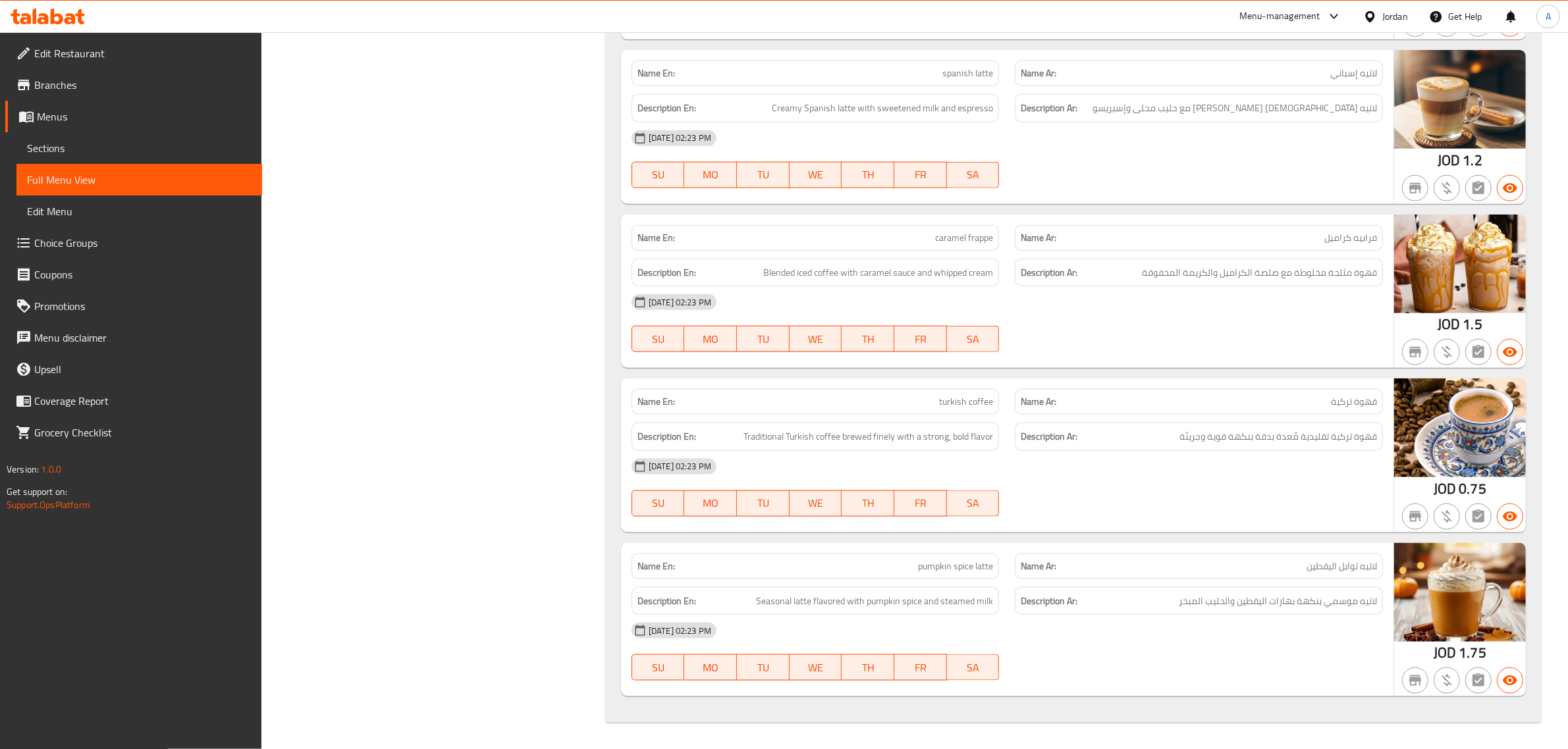
click at [120, 53] on span "Edit Restaurant" at bounding box center [142, 53] width 217 height 16
